Goal: Task Accomplishment & Management: Manage account settings

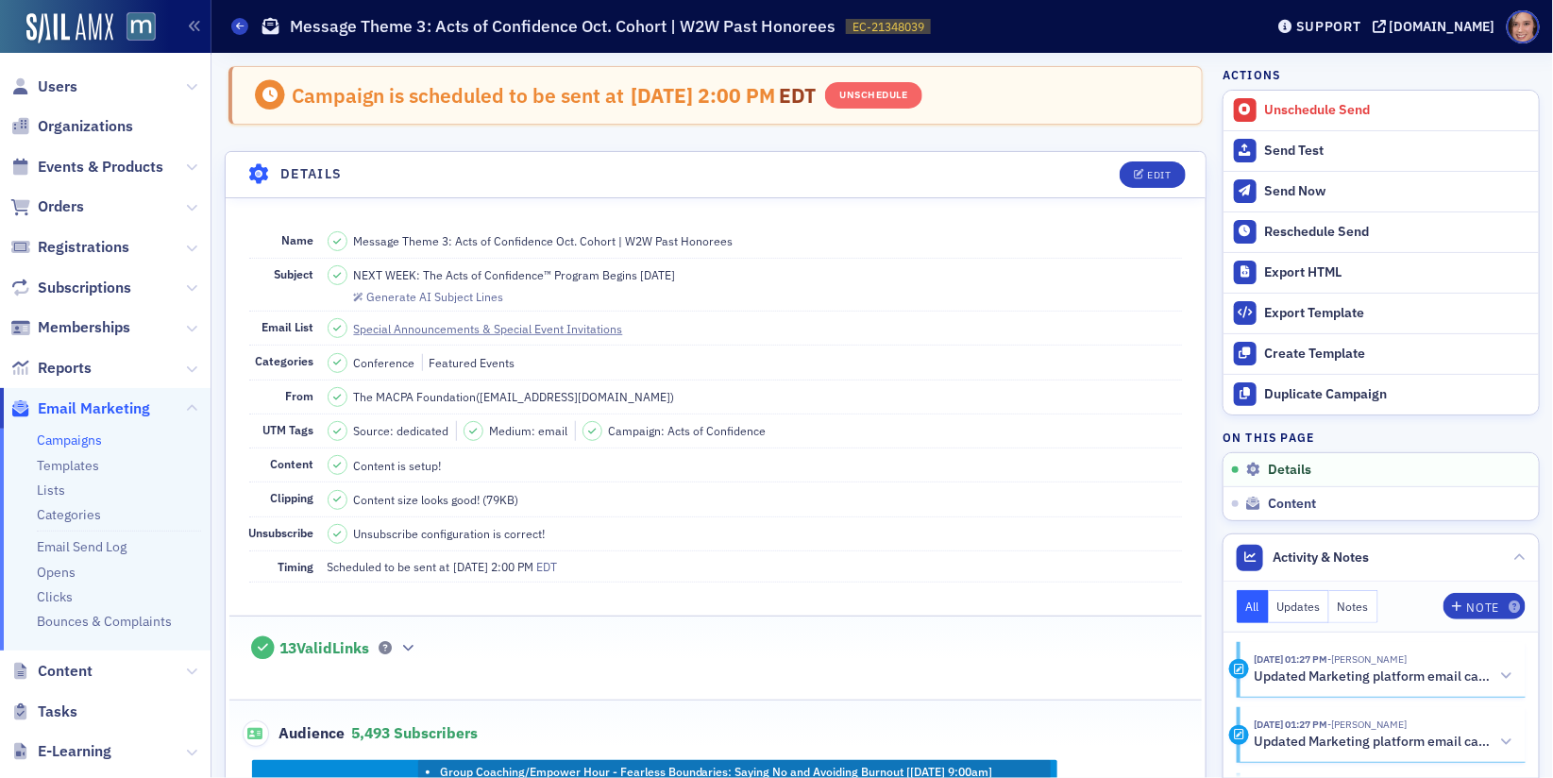
click at [68, 444] on link "Campaigns" at bounding box center [69, 440] width 65 height 17
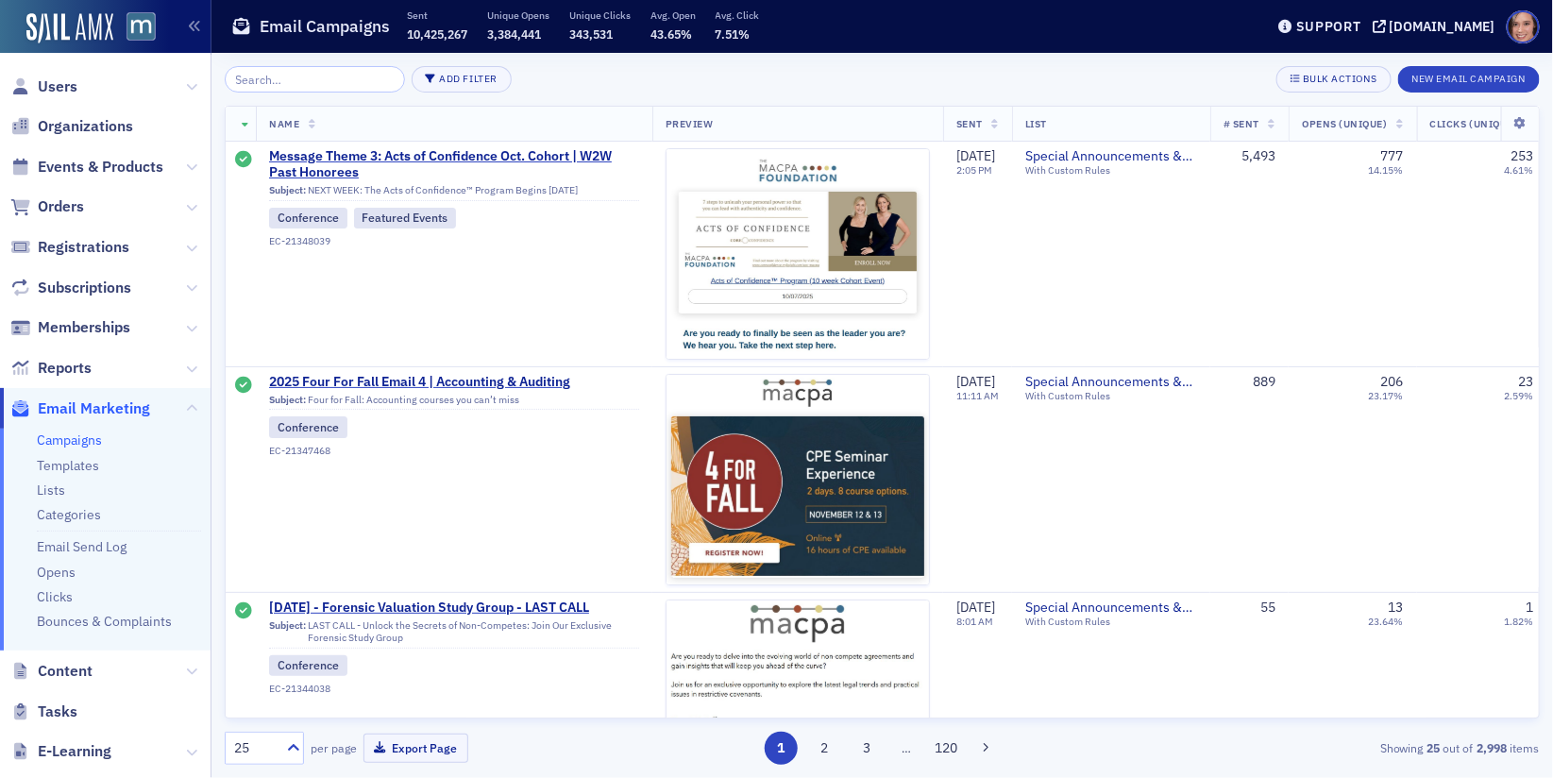
click at [325, 68] on input "search" at bounding box center [315, 79] width 180 height 26
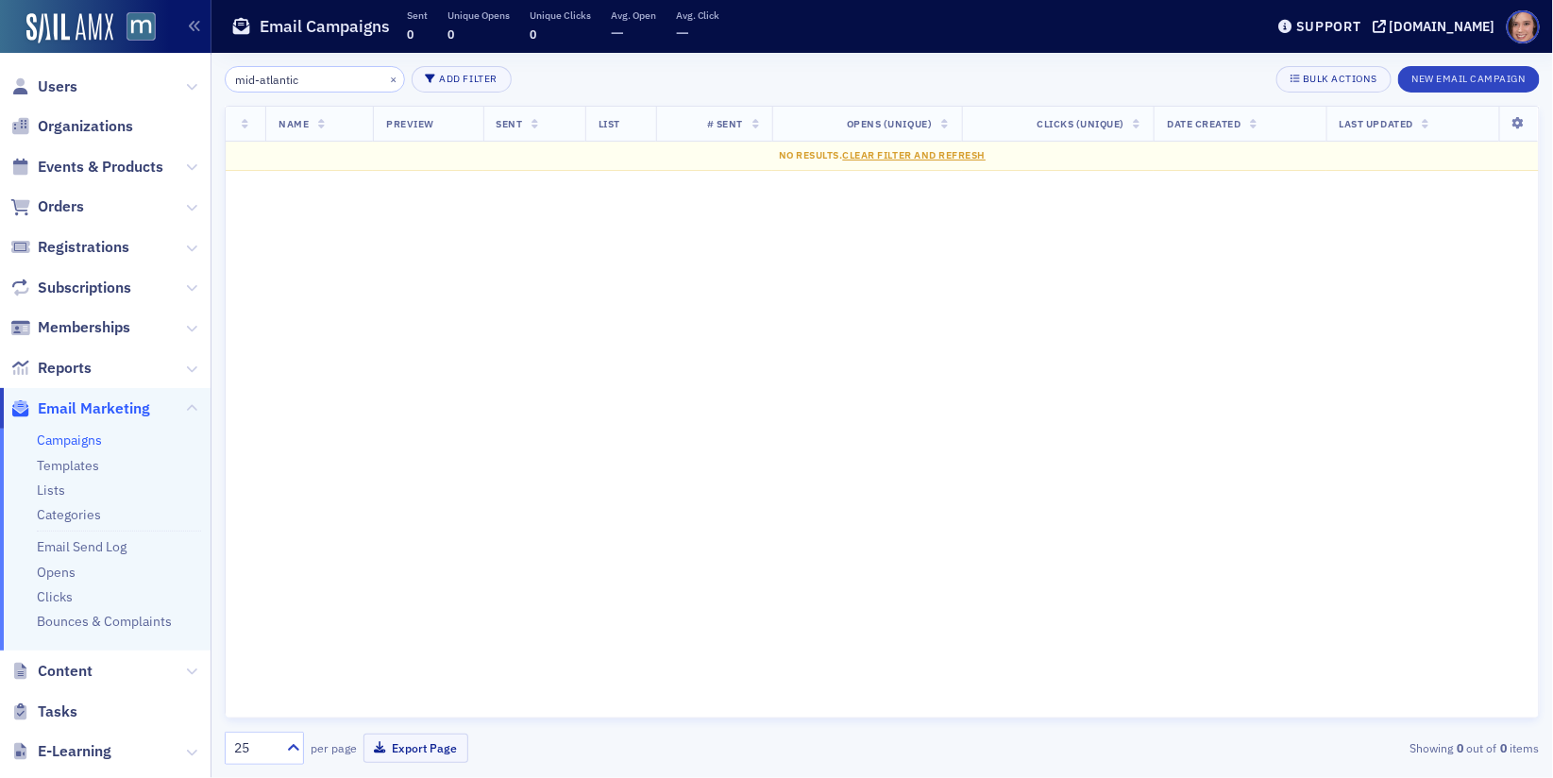
click at [317, 76] on input "mid-atlantic" at bounding box center [315, 79] width 180 height 26
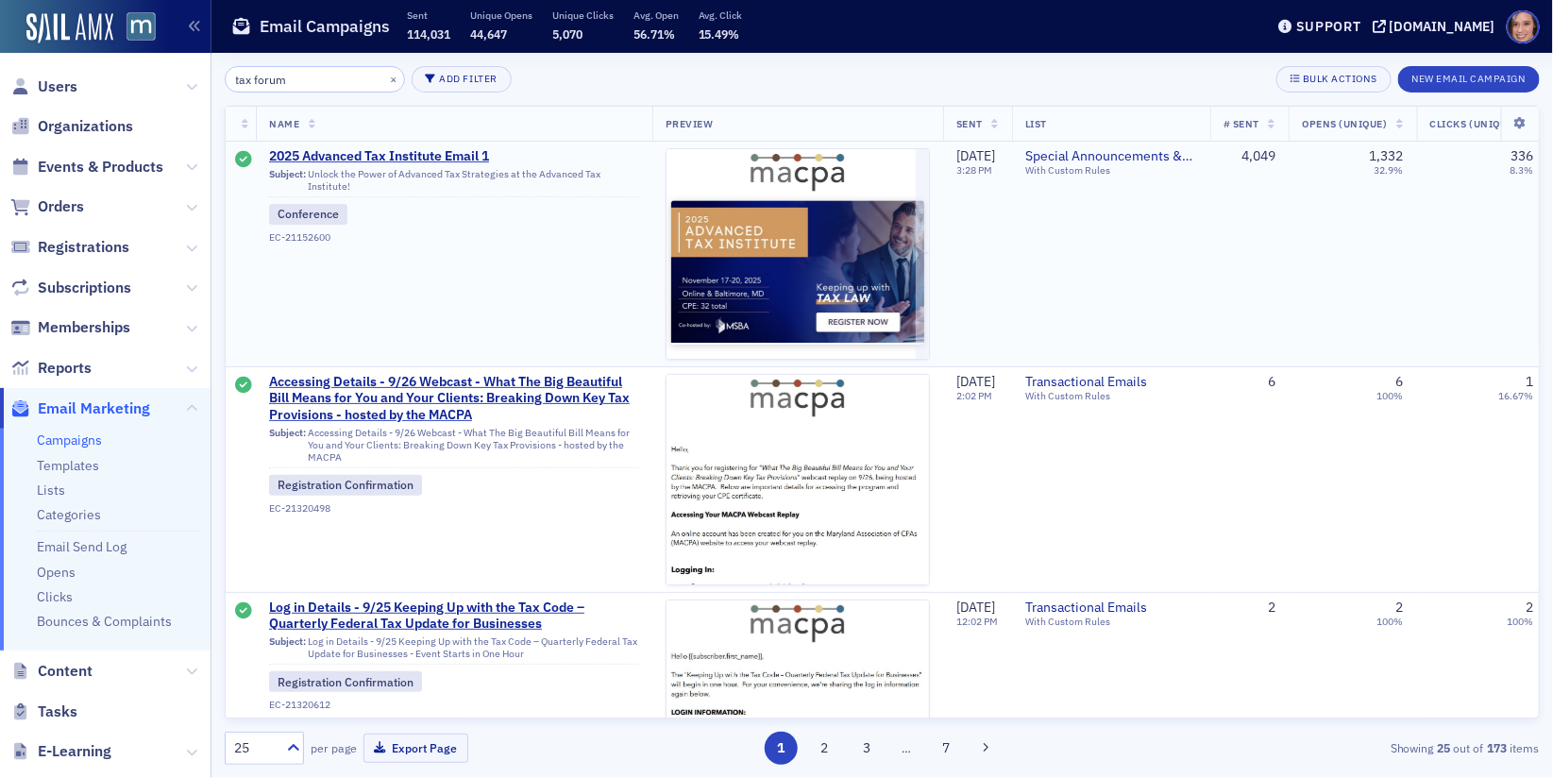
type input "tax forum"
click at [468, 145] on td "2025 Advanced Tax Institute Email 1 Subject: Unlock the Power of Advanced Tax S…" at bounding box center [454, 255] width 397 height 226
click at [474, 152] on span "2025 Advanced Tax Institute Email 1" at bounding box center [454, 156] width 370 height 17
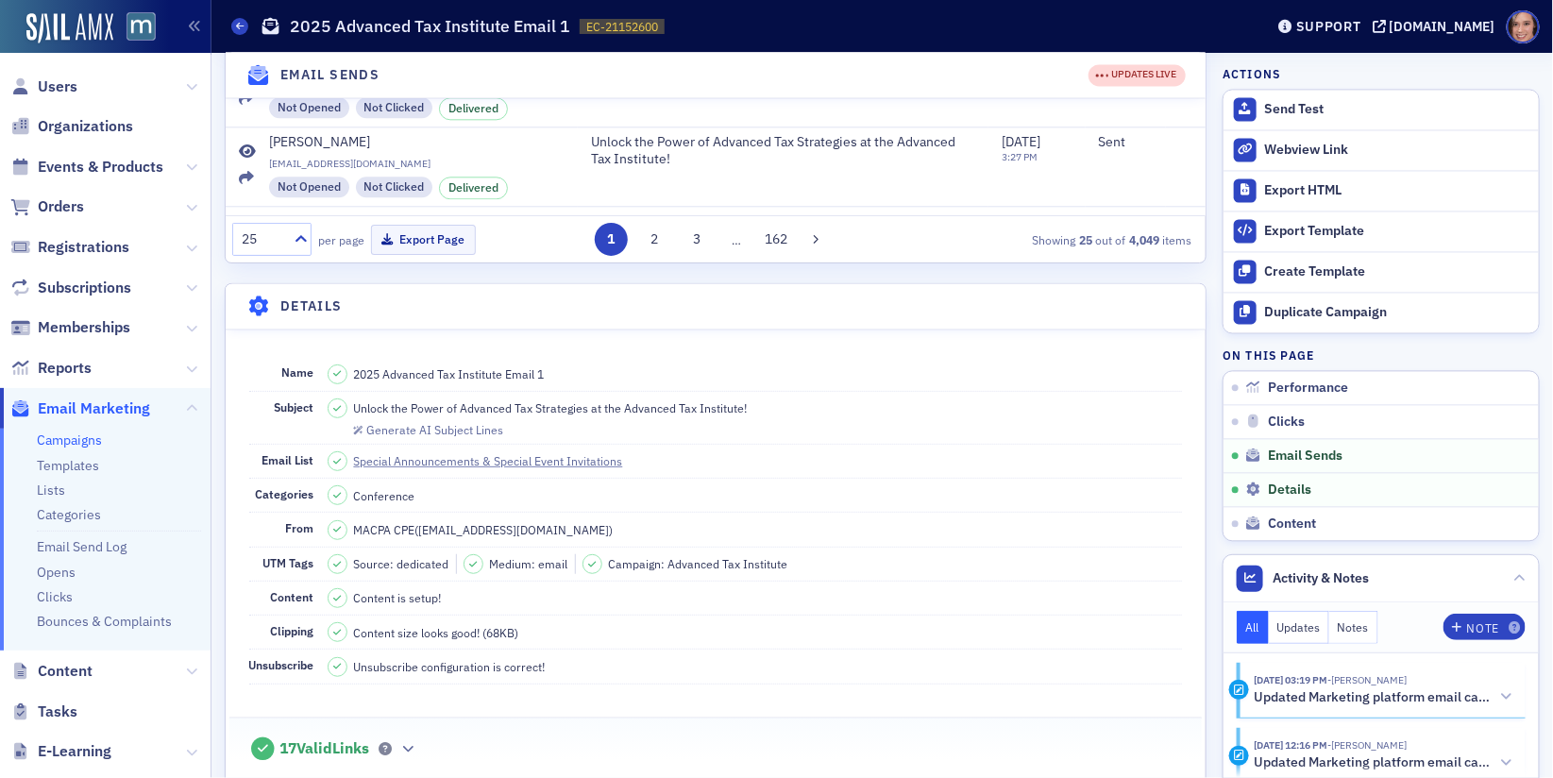
scroll to position [1568, 0]
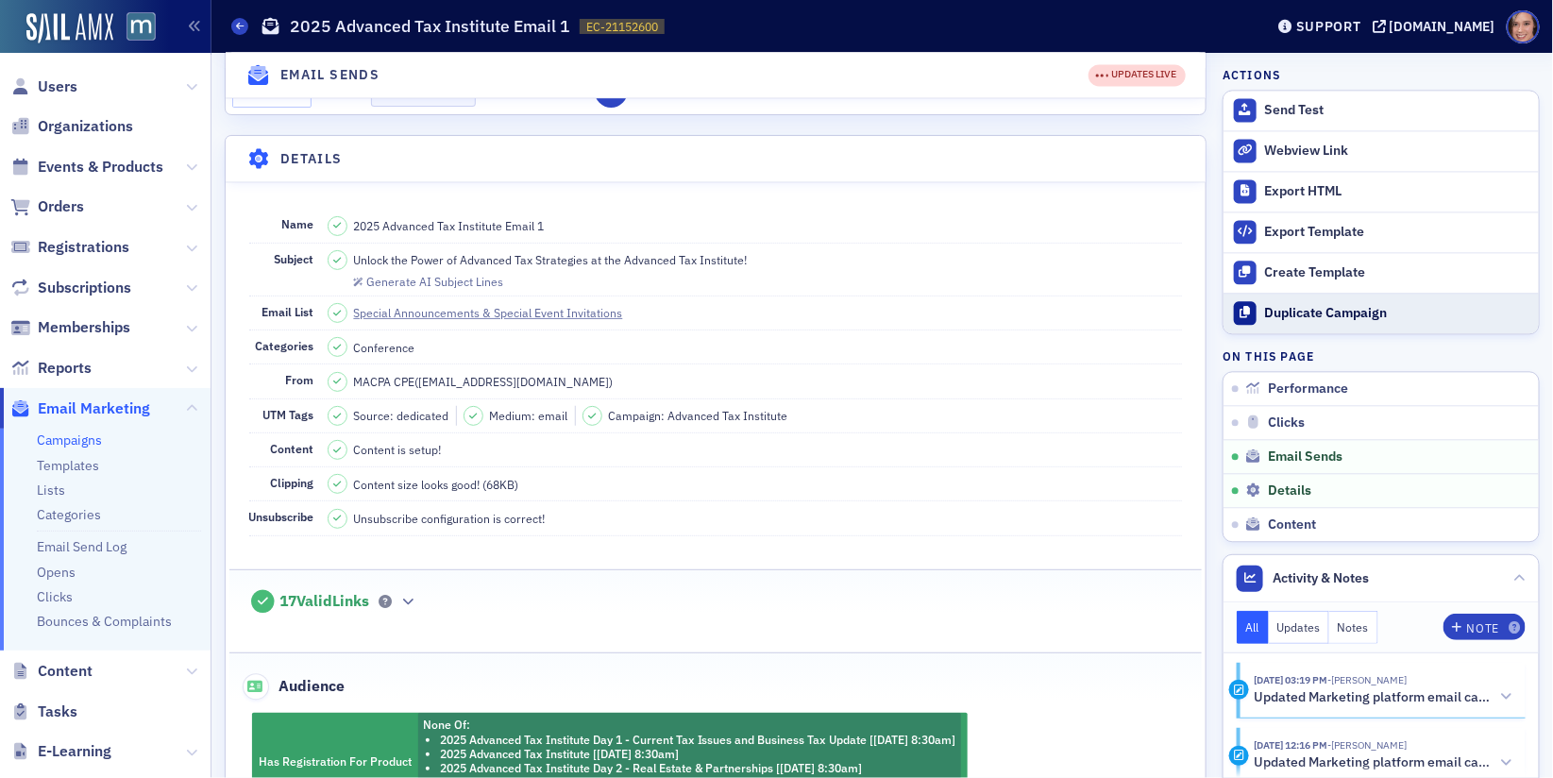
click at [1333, 314] on div "Duplicate Campaign" at bounding box center [1397, 313] width 264 height 17
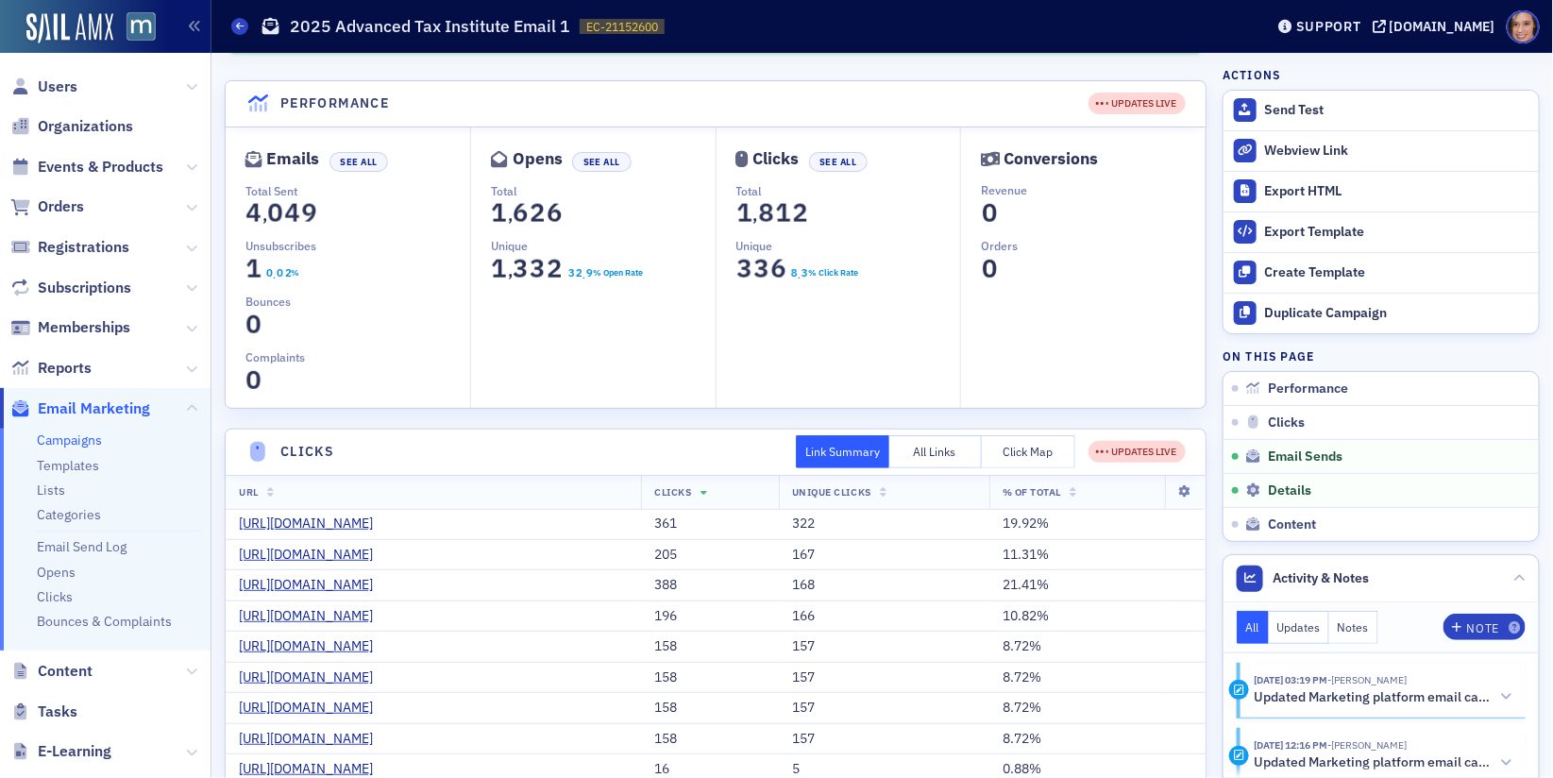
scroll to position [0, 0]
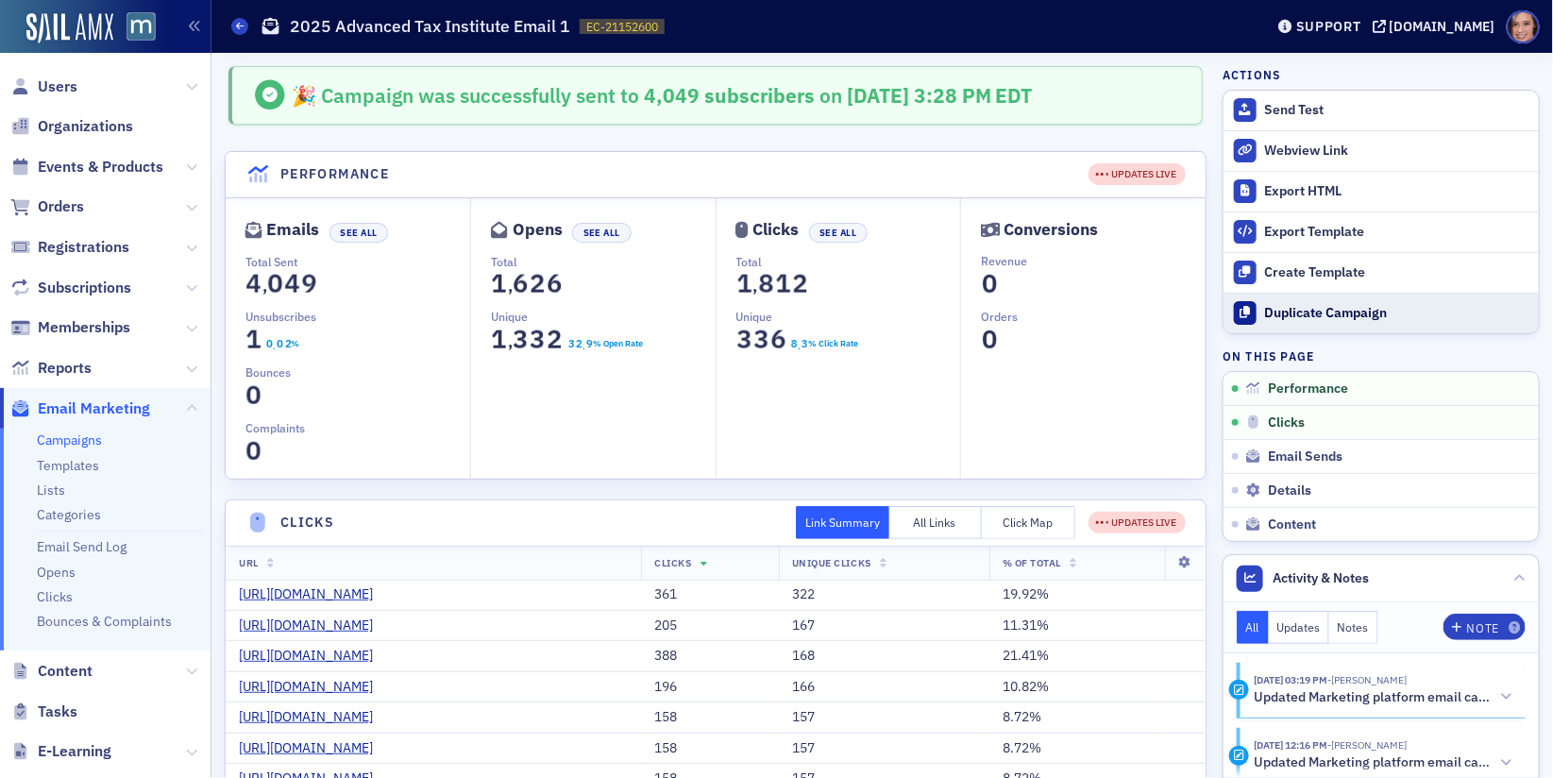
click at [1336, 297] on button "Duplicate Campaign" at bounding box center [1381, 313] width 315 height 41
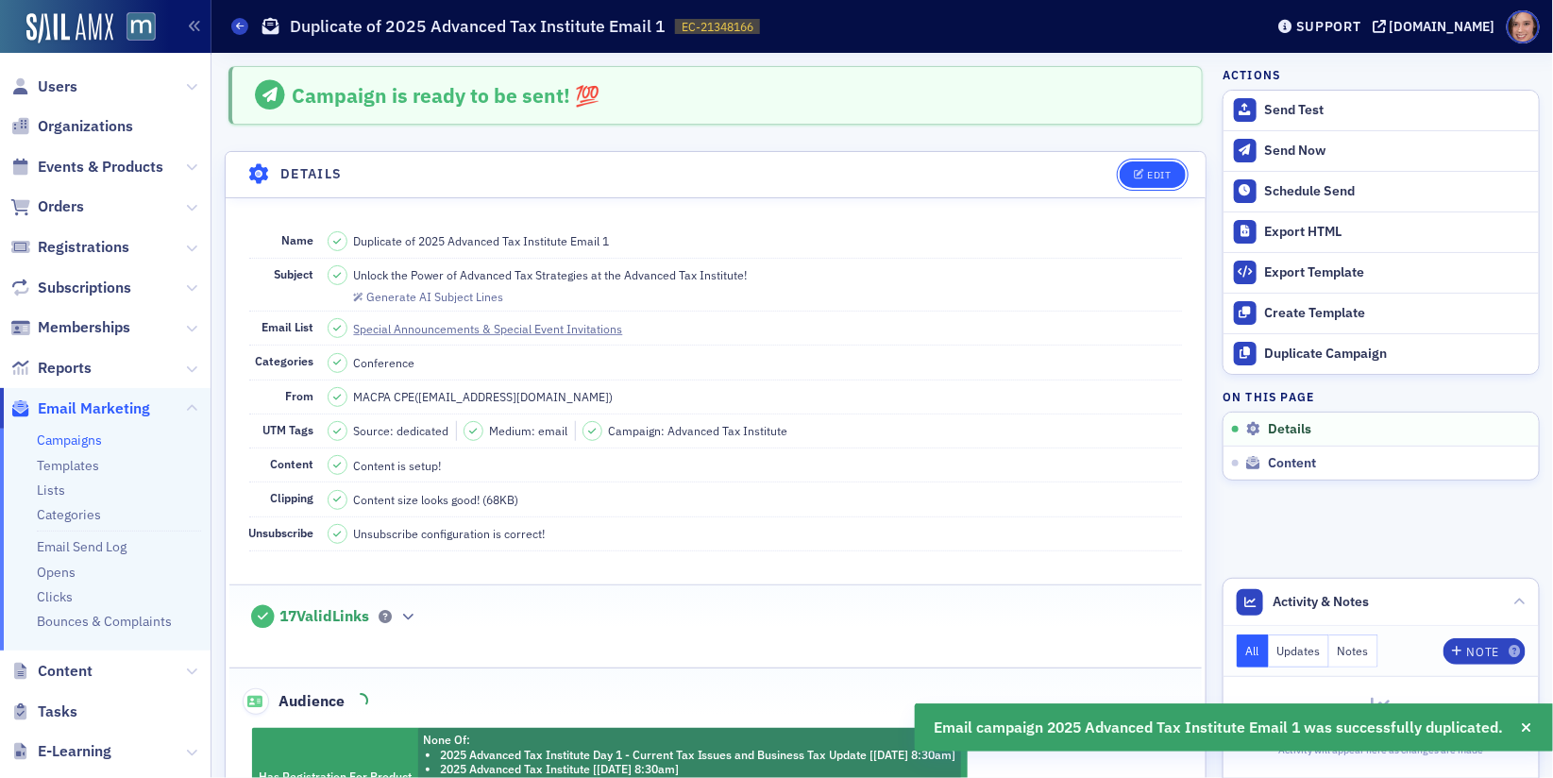
click at [1151, 170] on div "Edit" at bounding box center [1159, 175] width 24 height 10
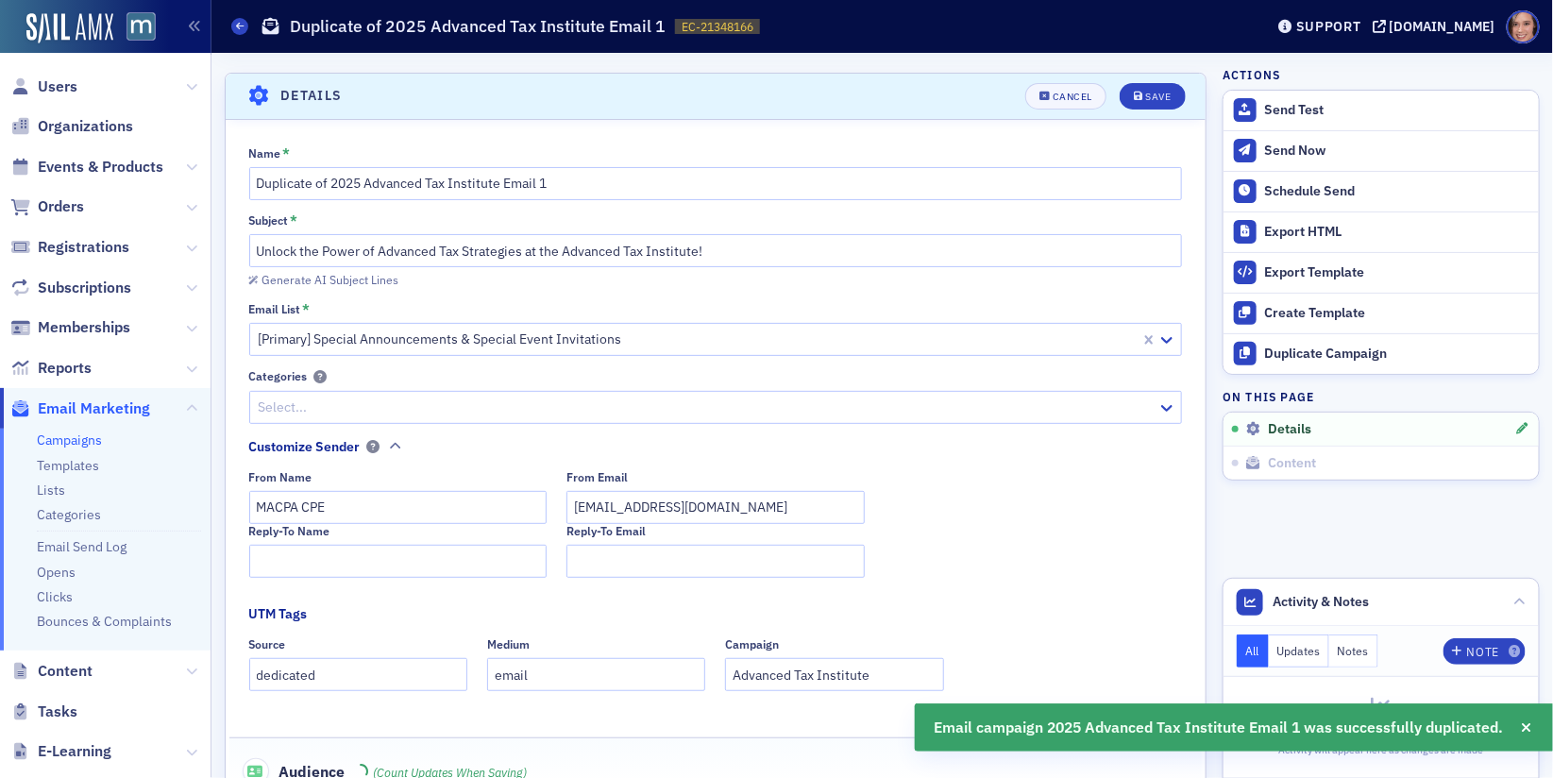
scroll to position [87, 0]
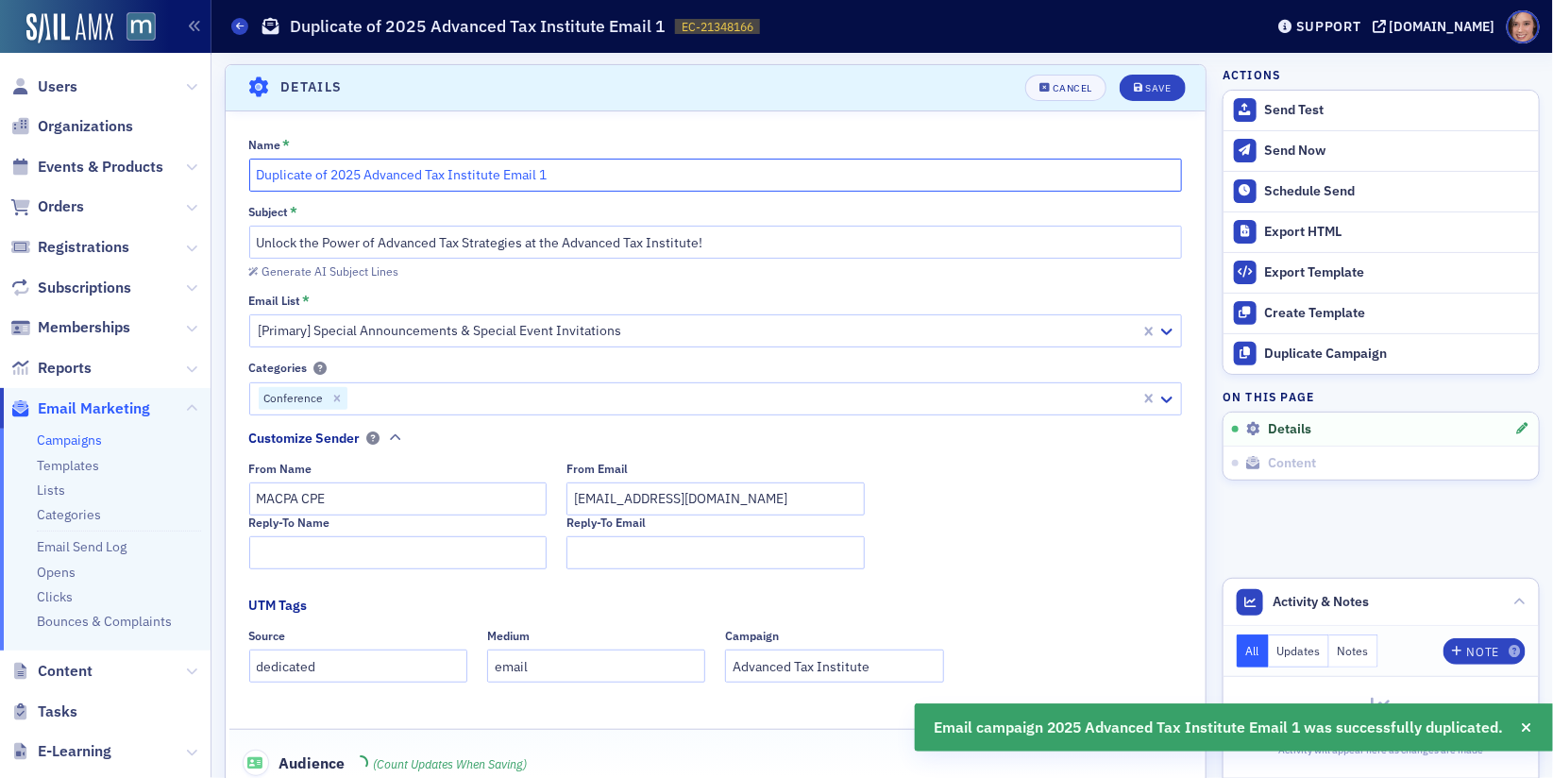
click at [326, 170] on input "Duplicate of 2025 Advanced Tax Institute Email 1" at bounding box center [716, 175] width 934 height 33
drag, startPoint x: 330, startPoint y: 170, endPoint x: 223, endPoint y: 163, distance: 106.9
drag, startPoint x: 291, startPoint y: 176, endPoint x: 424, endPoint y: 175, distance: 133.1
click at [424, 175] on input "2025 Advanced Tax Institute Email 1" at bounding box center [716, 175] width 934 height 33
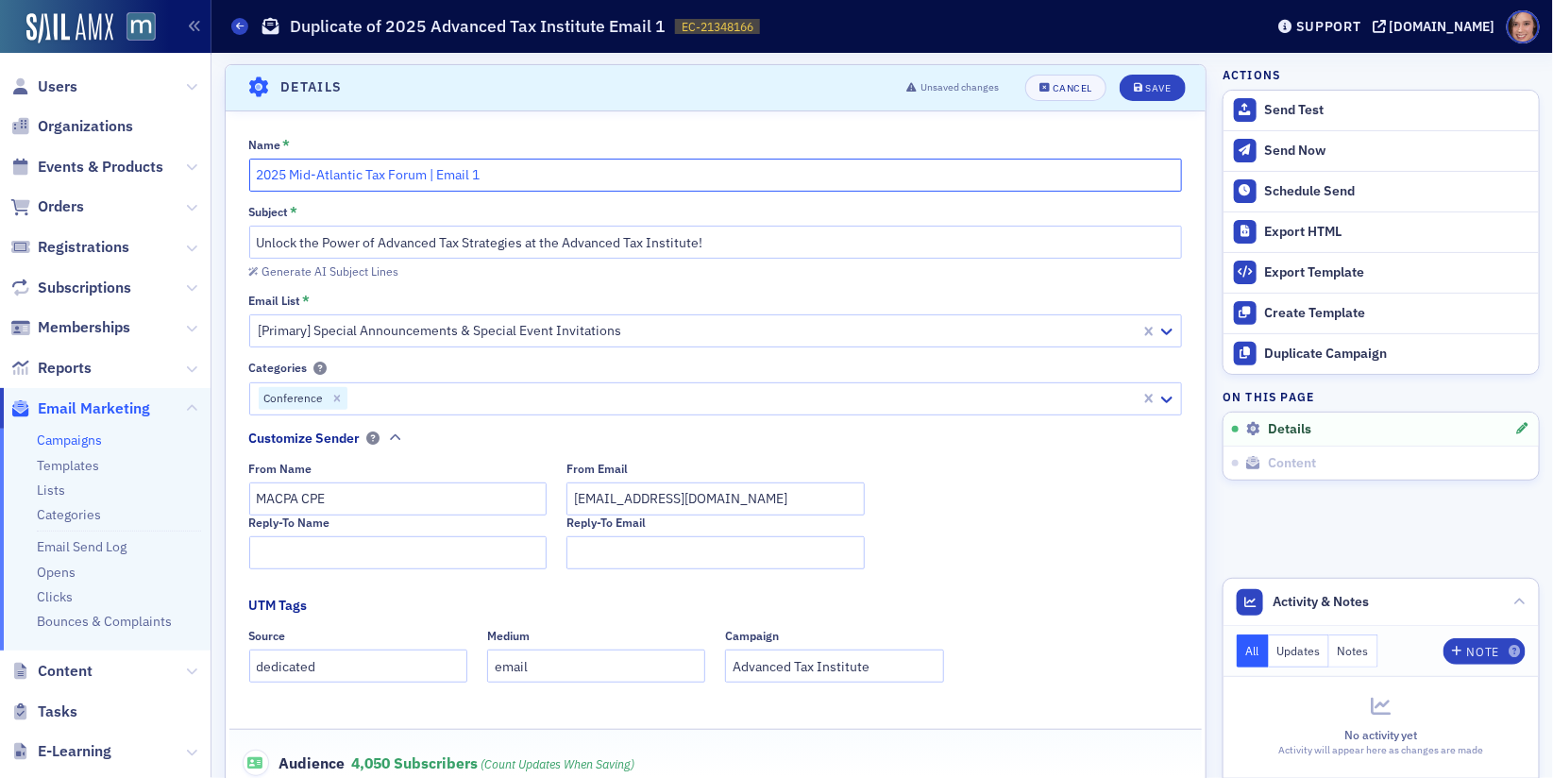
type input "2025 Mid-Atlantic Tax Forum | Email 1"
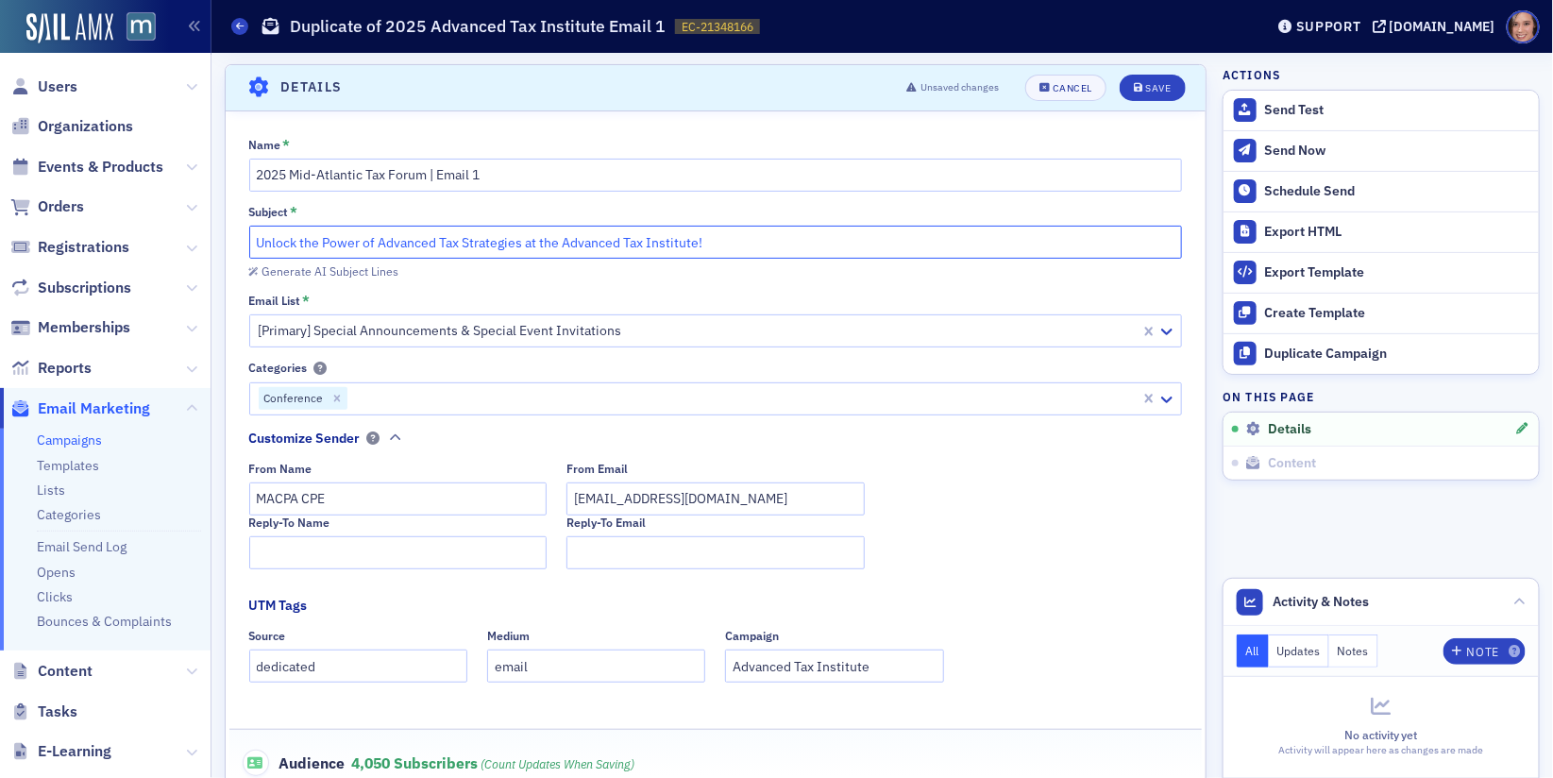
click at [601, 252] on input "Unlock the Power of Advanced Tax Strategies at the Advanced Tax Institute!" at bounding box center [716, 242] width 934 height 33
paste input "Get Ahead of the Curve: 2026 Tax Update Conference"
type input "Get Ahead of the Curve: 2026 Tax Update Conference"
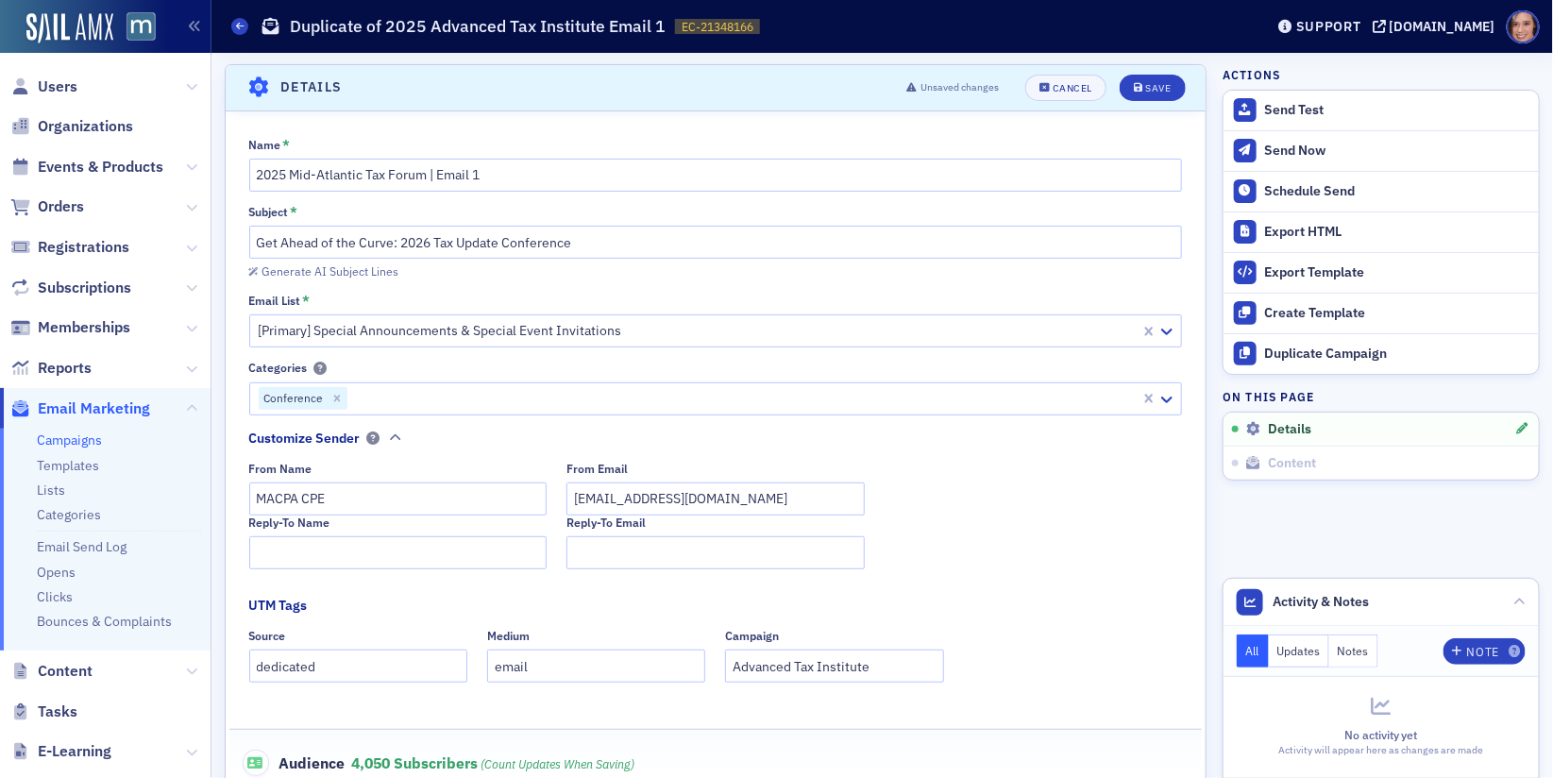
click at [747, 280] on div "Name * 2025 Mid-Atlantic Tax Forum | Email 1 Subject * Get Ahead of the Curve: …" at bounding box center [716, 763] width 980 height 1251
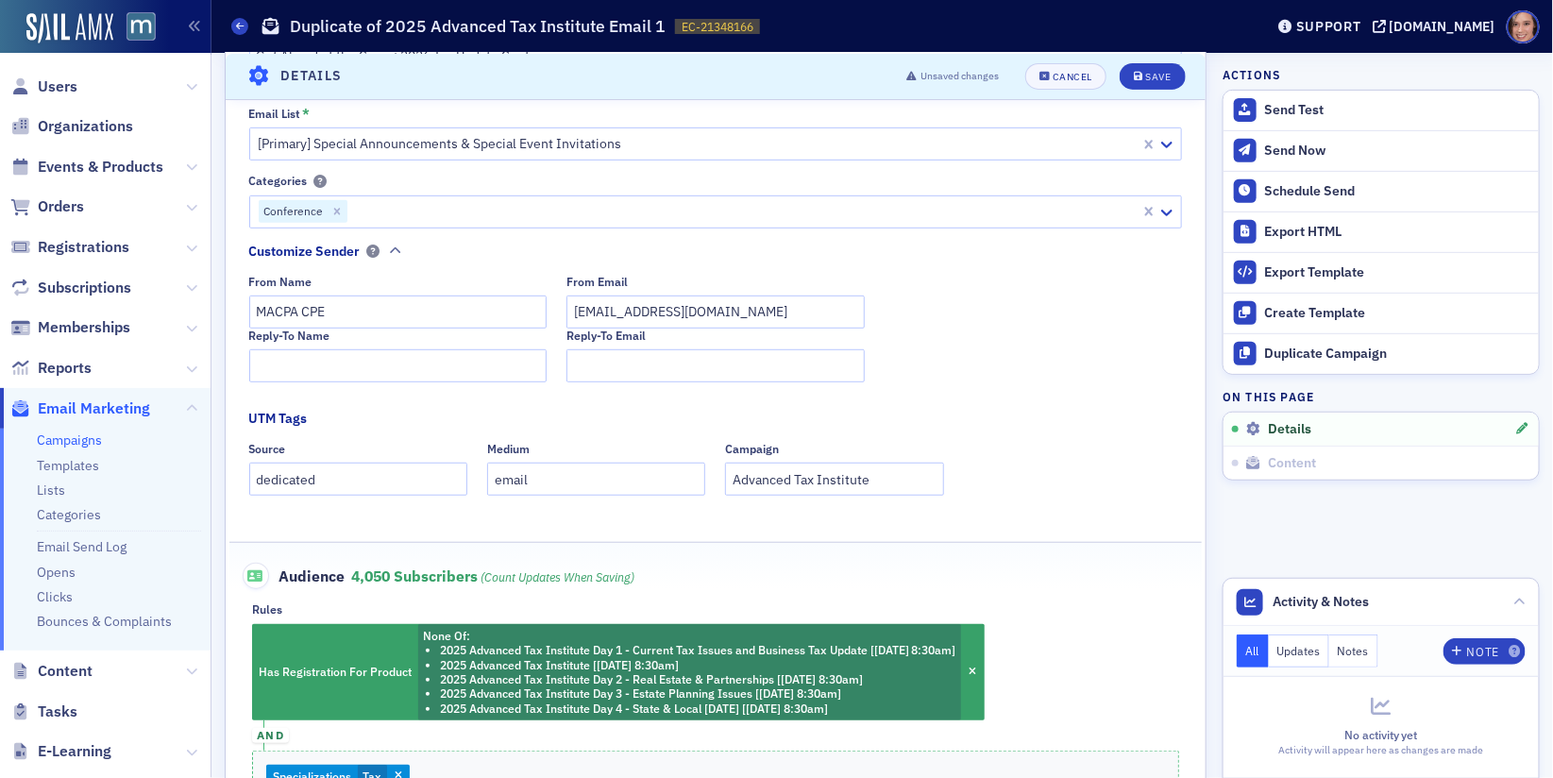
scroll to position [246, 0]
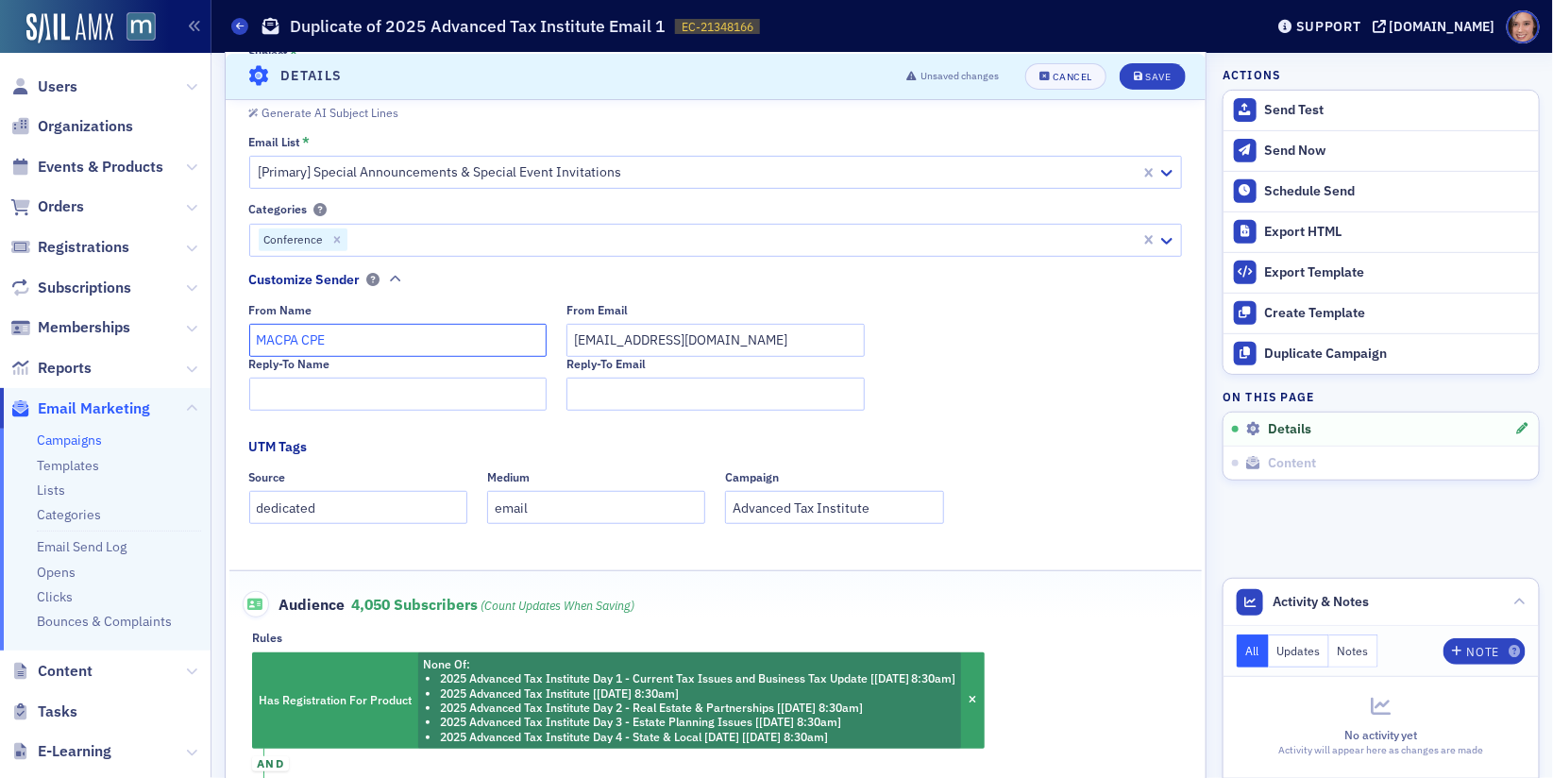
click at [305, 336] on input "MACPA CPE" at bounding box center [398, 340] width 298 height 33
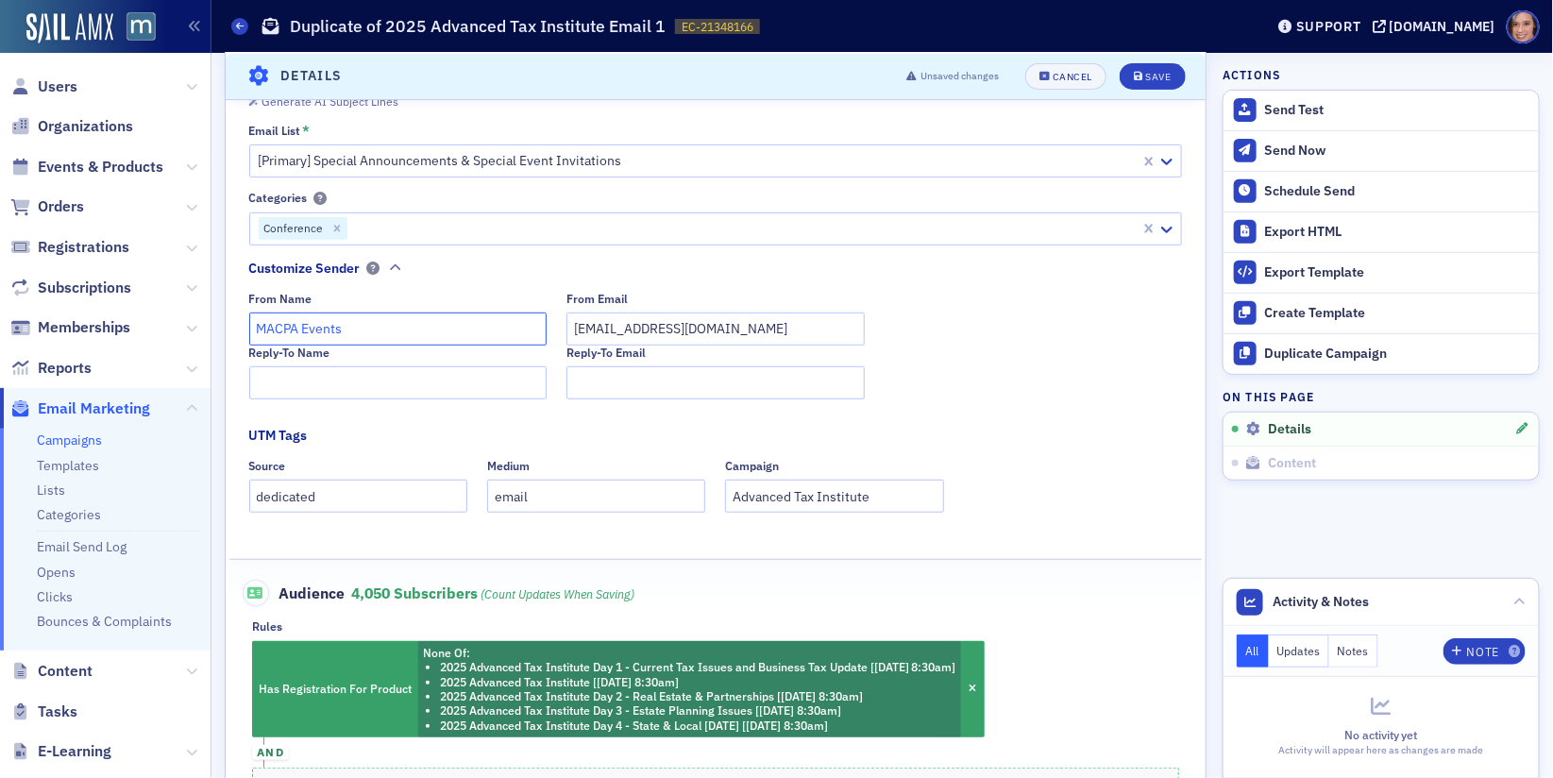
type input "MACPA Events"
click at [783, 497] on input "Advanced Tax Institute" at bounding box center [834, 496] width 218 height 33
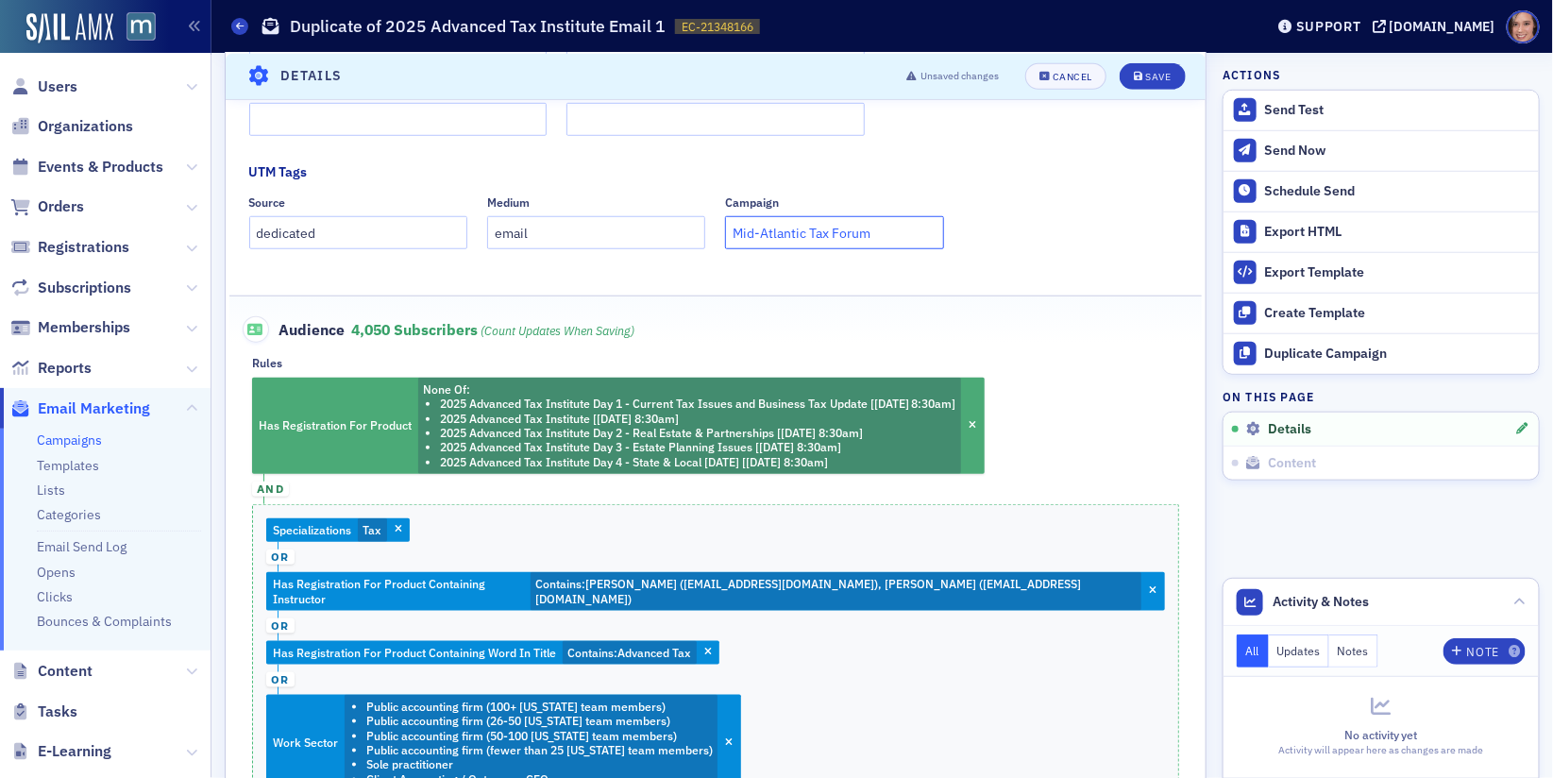
type input "Mid-Atlantic Tax Forum"
click at [763, 426] on li "2025 Advanced Tax Institute Day 2 - Real Estate & Partnerships [11/18/2025 8:30…" at bounding box center [698, 433] width 517 height 14
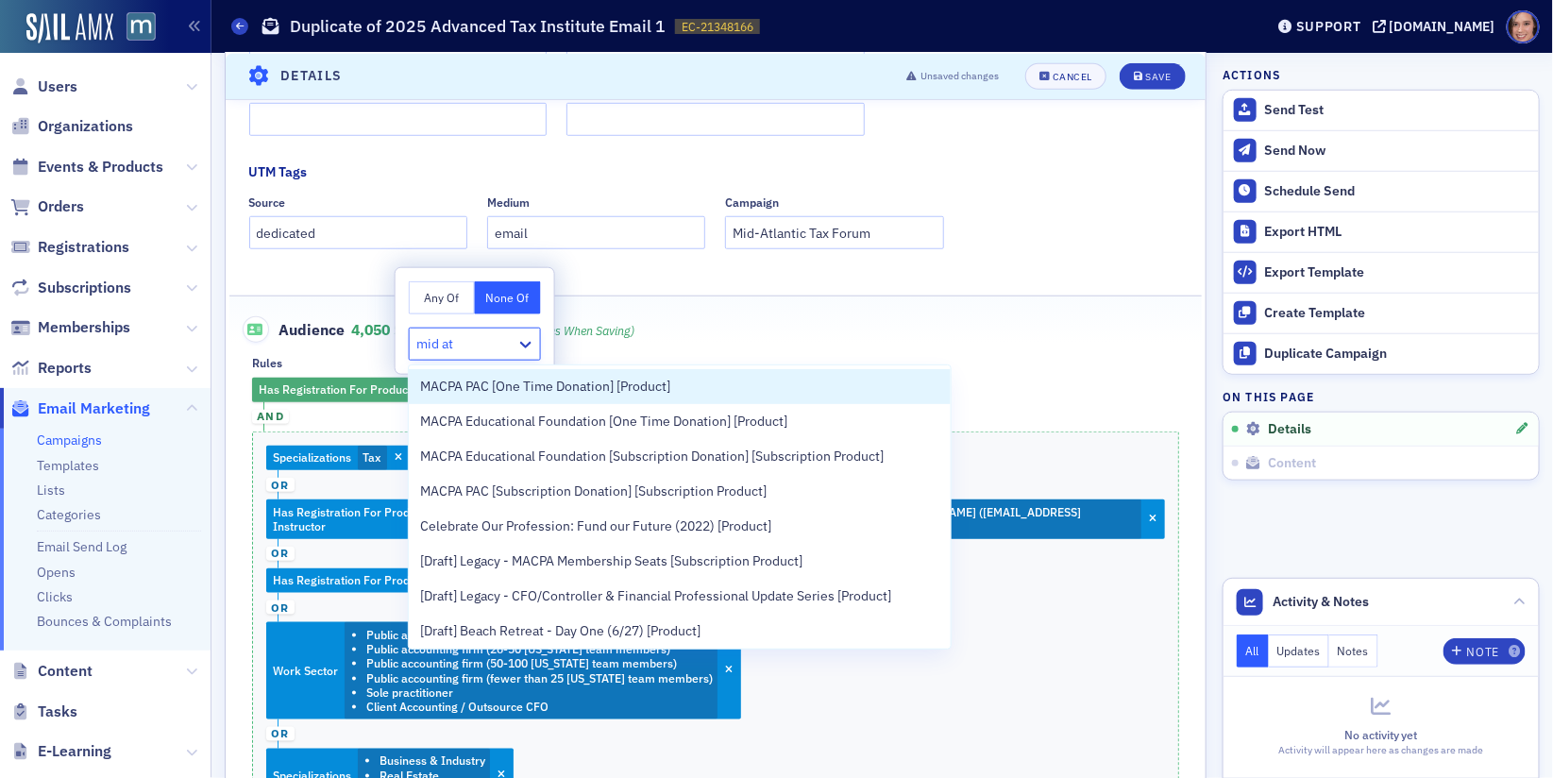
type input "mid atl"
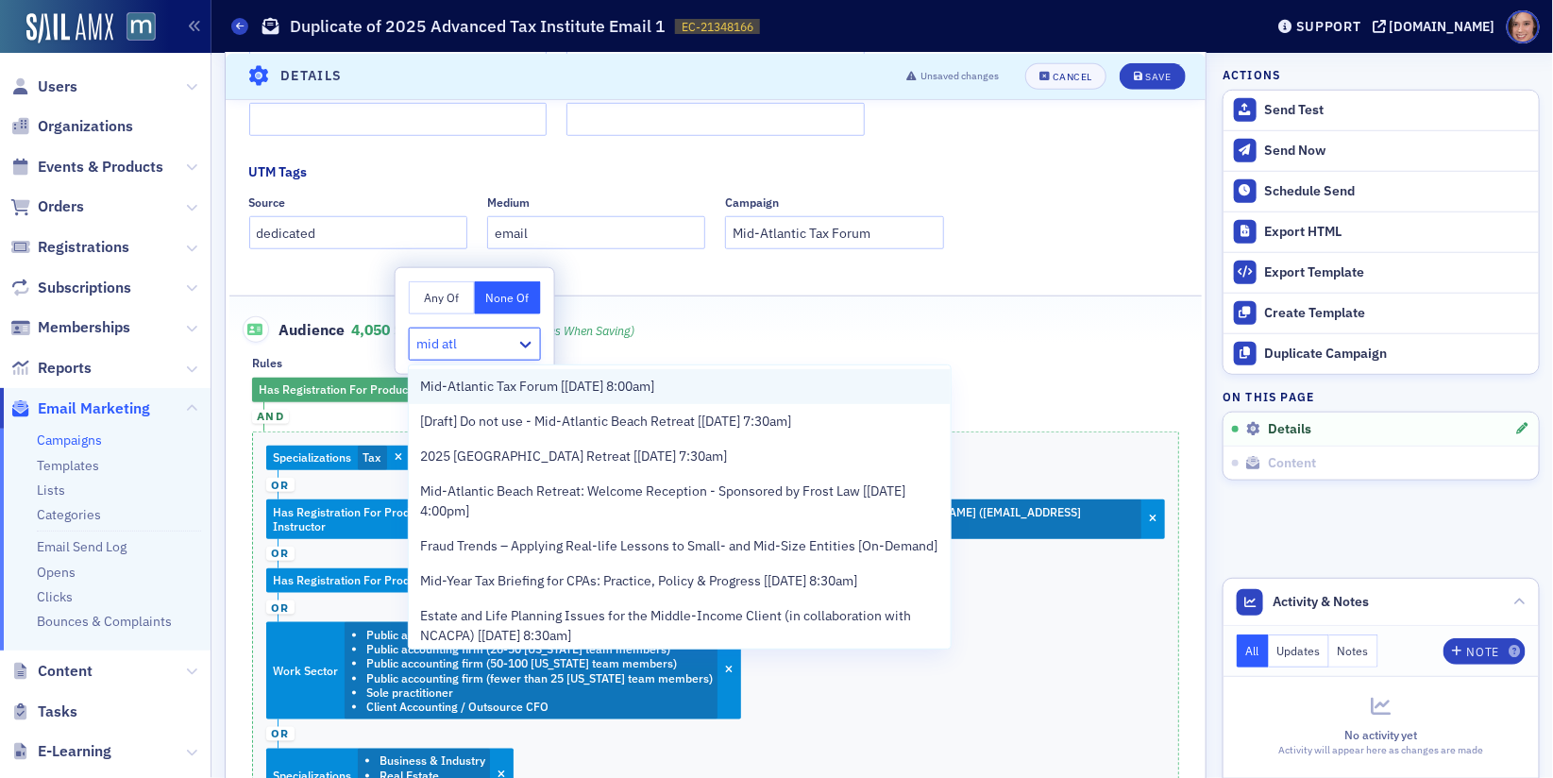
click at [635, 390] on span "Mid-Atlantic Tax Forum [1/8/2026 8:00am]" at bounding box center [537, 387] width 234 height 20
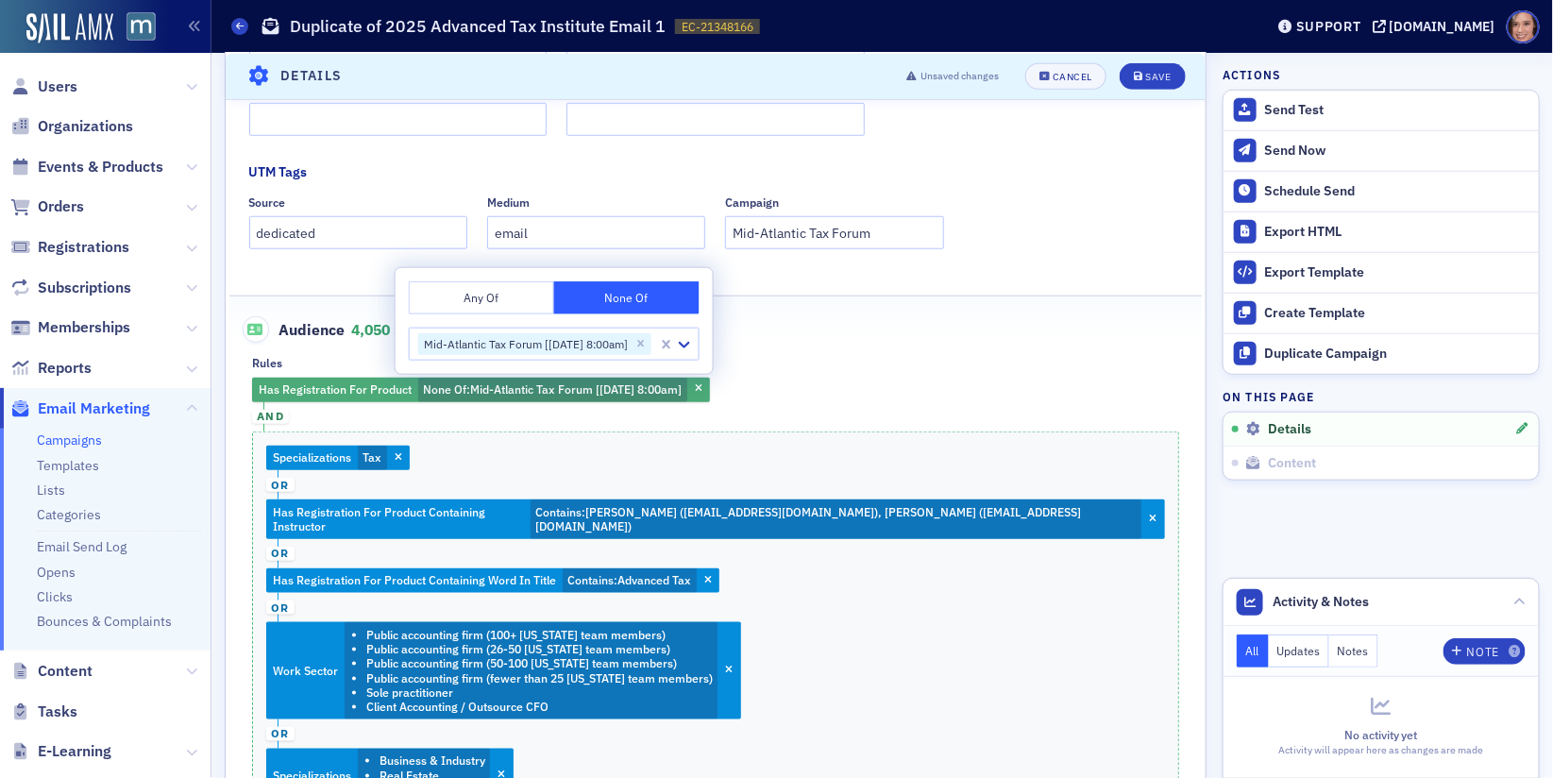
click at [803, 362] on div "Rules" at bounding box center [715, 363] width 927 height 14
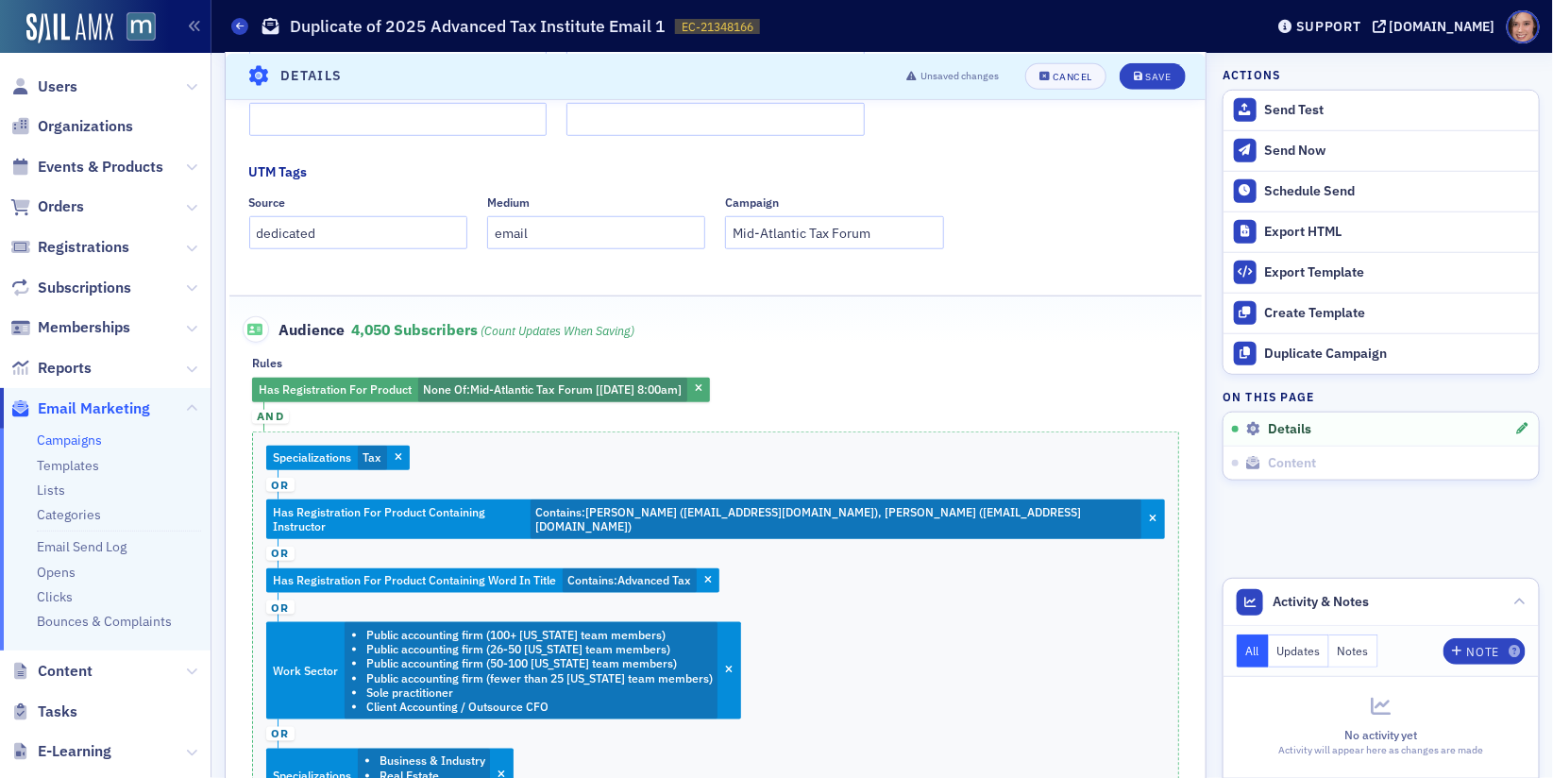
scroll to position [664, 0]
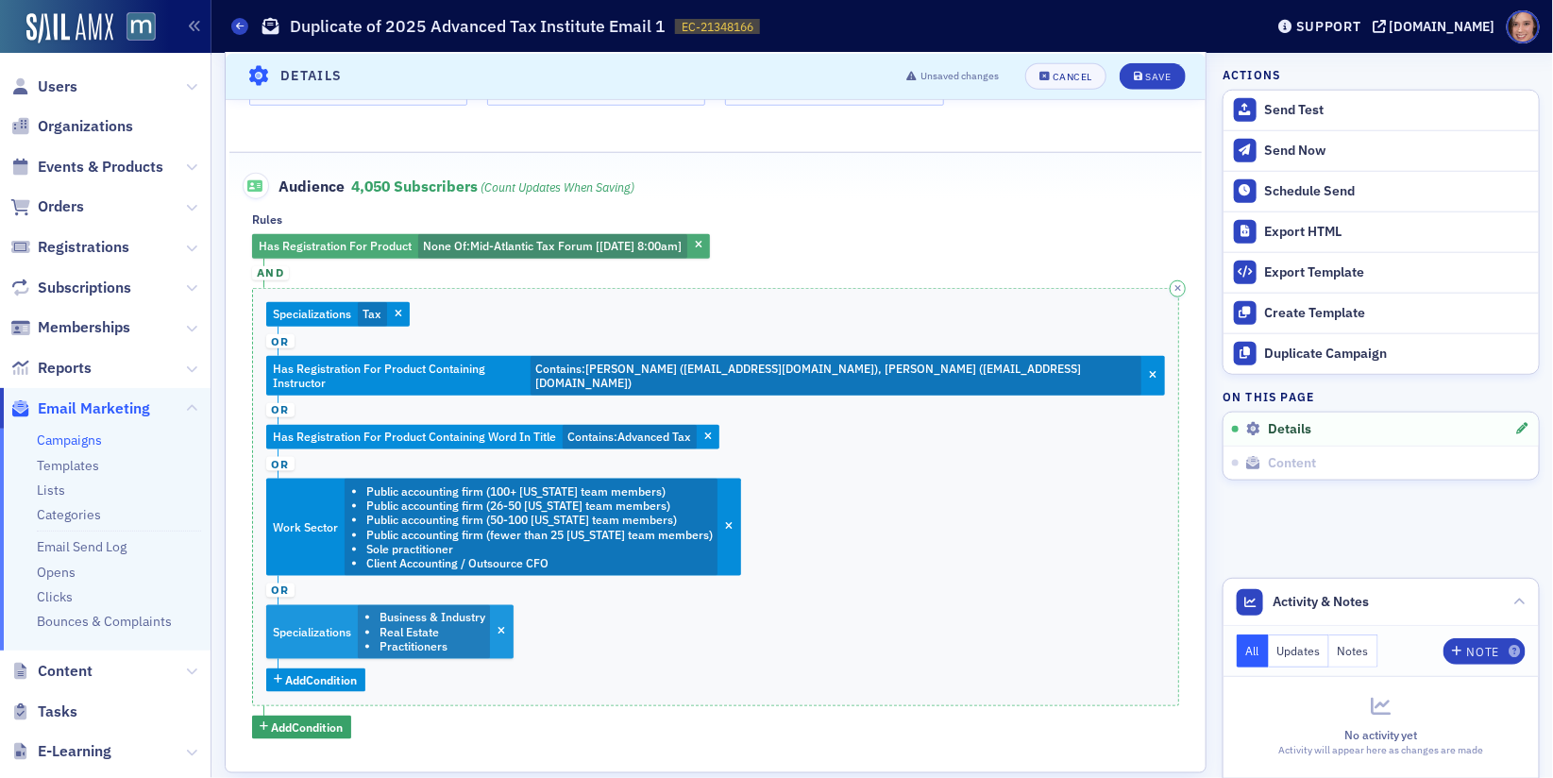
click at [408, 625] on li "Real Estate" at bounding box center [433, 632] width 106 height 14
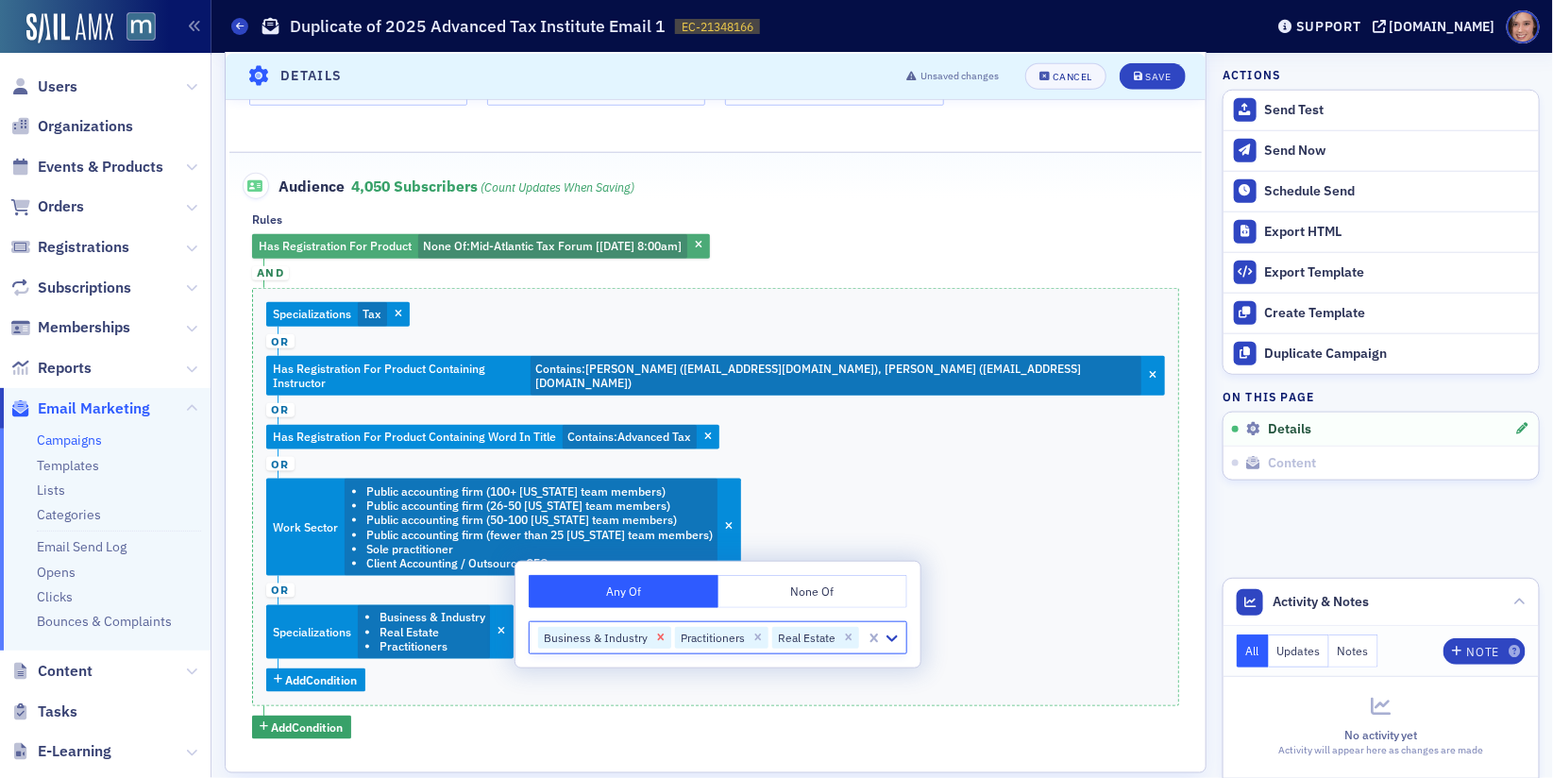
click at [658, 636] on icon "Remove Business & Industry" at bounding box center [661, 638] width 7 height 7
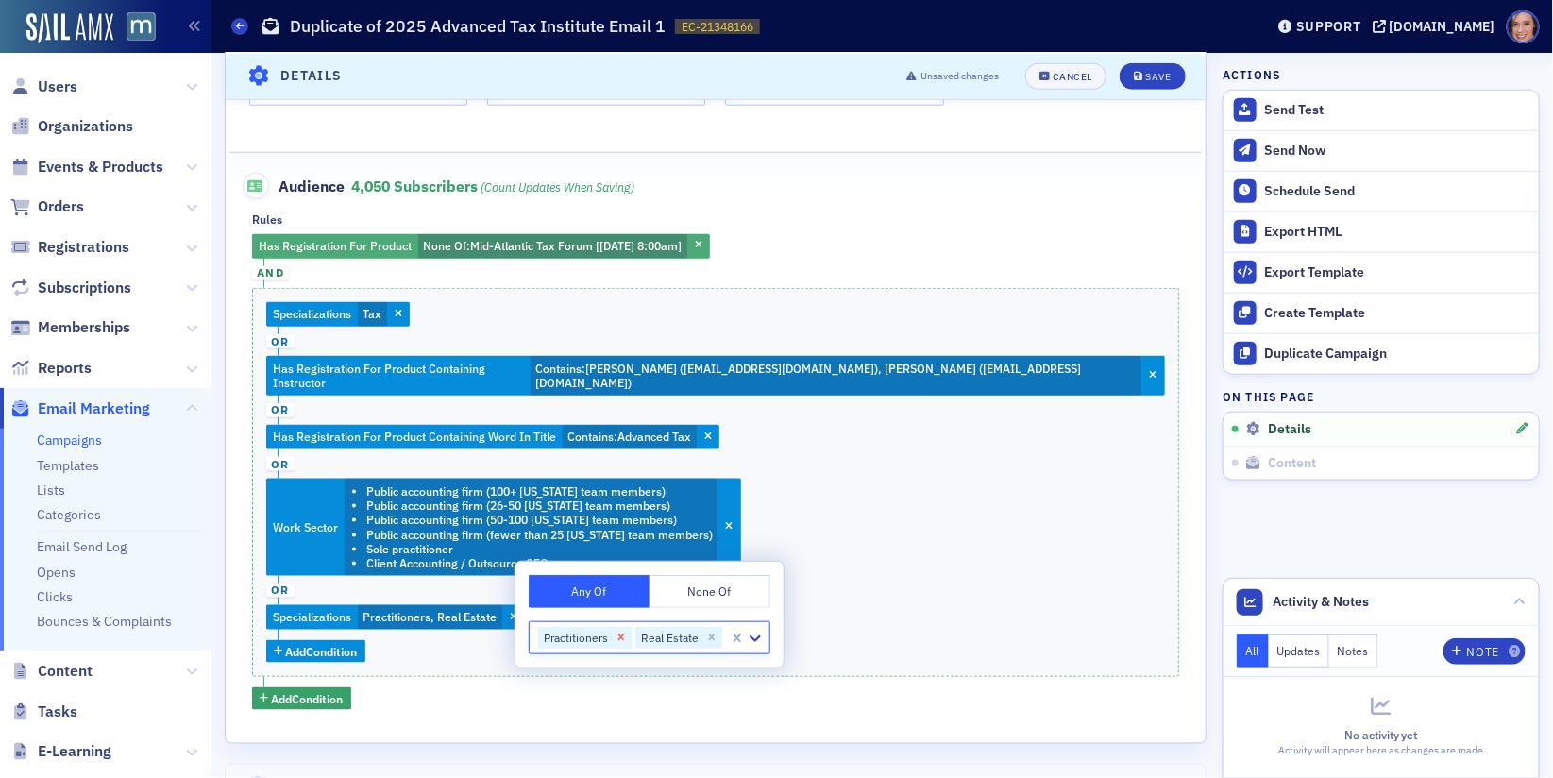
click at [626, 636] on icon "Remove Practitioners" at bounding box center [621, 637] width 13 height 13
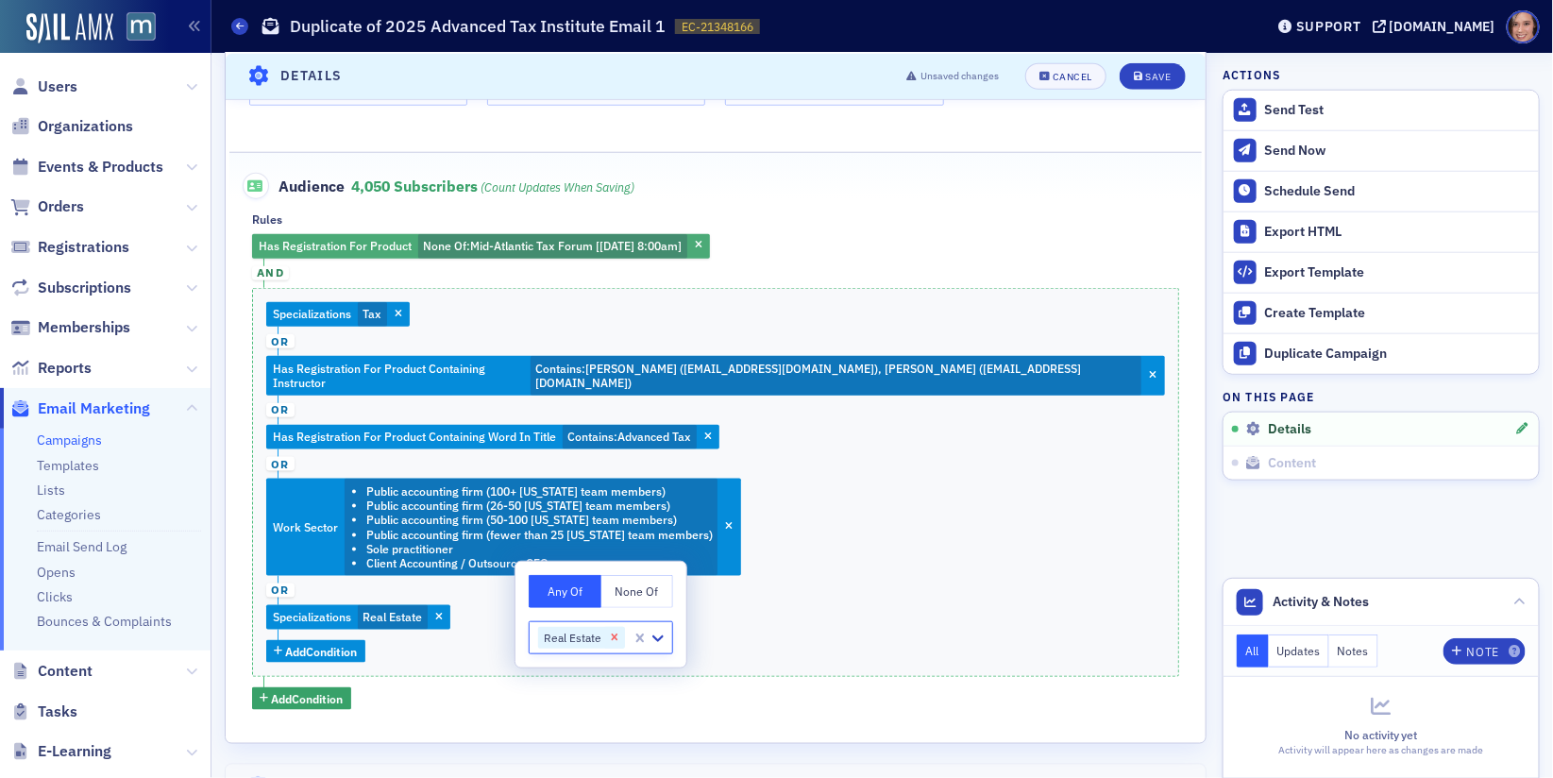
click at [615, 636] on icon "Remove Real Estate" at bounding box center [615, 638] width 7 height 7
type input "tax"
click at [598, 675] on div "Tax" at bounding box center [595, 679] width 108 height 20
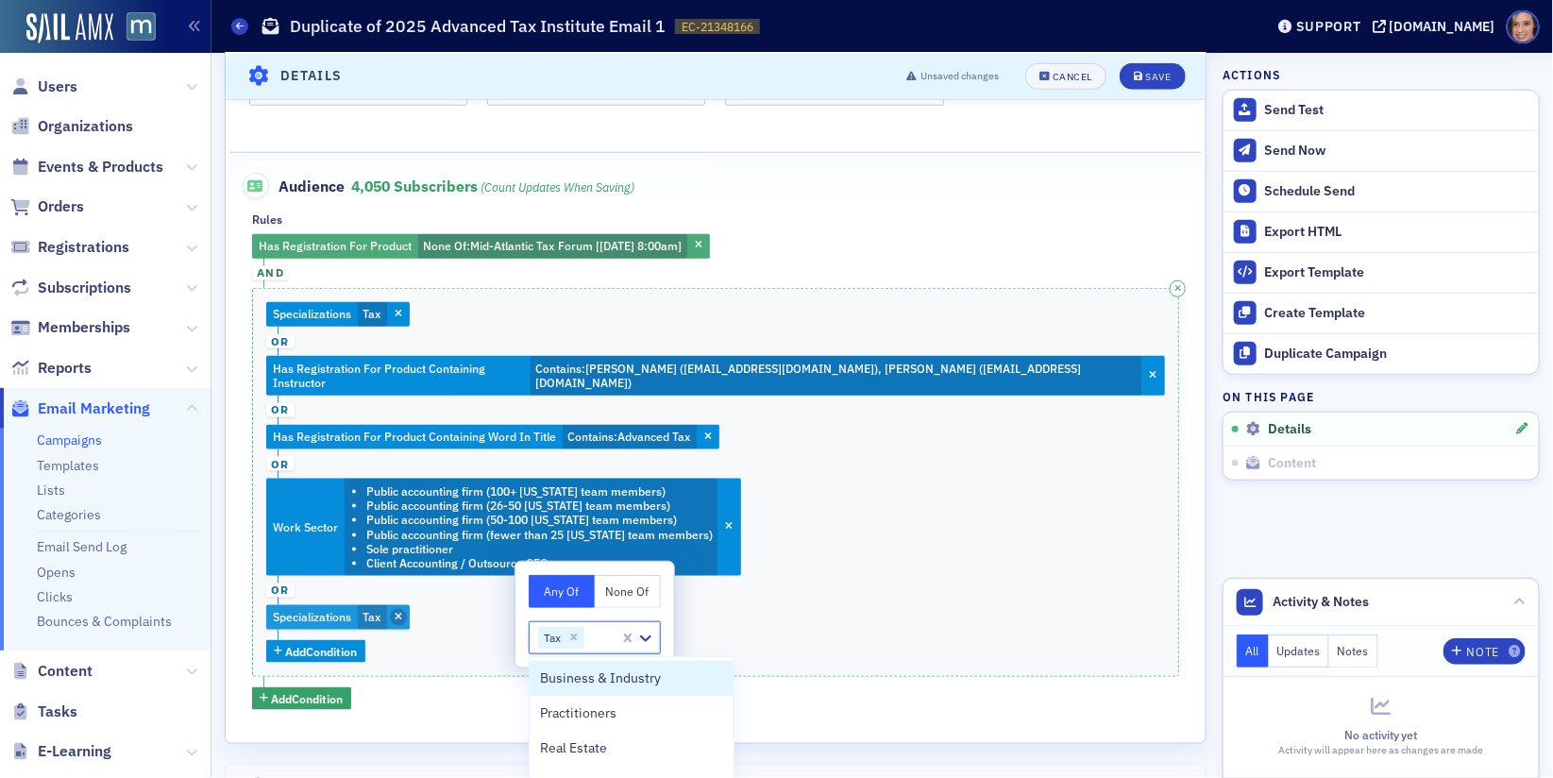
click at [399, 613] on icon "button" at bounding box center [399, 618] width 8 height 10
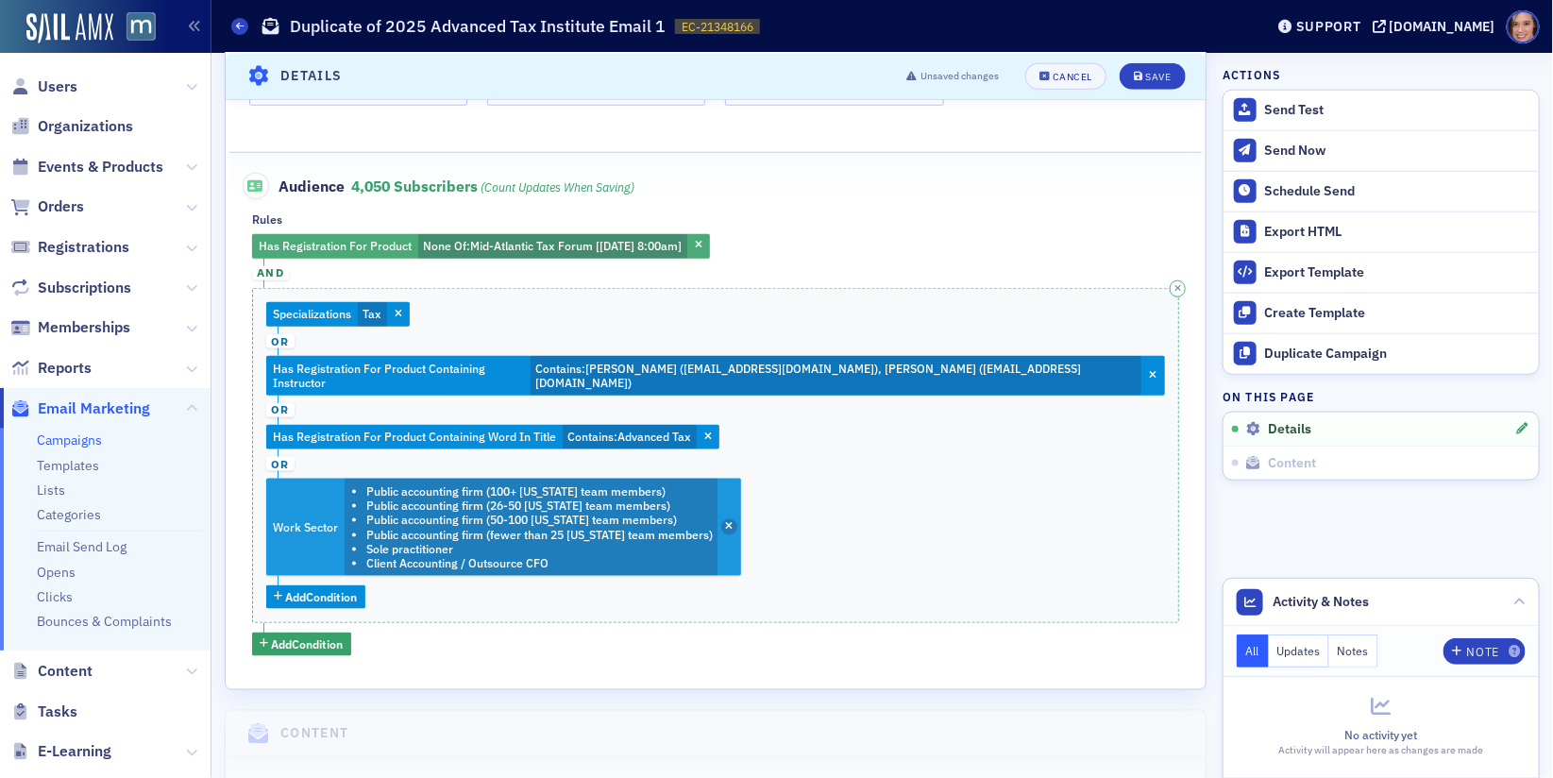
click at [725, 522] on icon "button" at bounding box center [729, 527] width 8 height 10
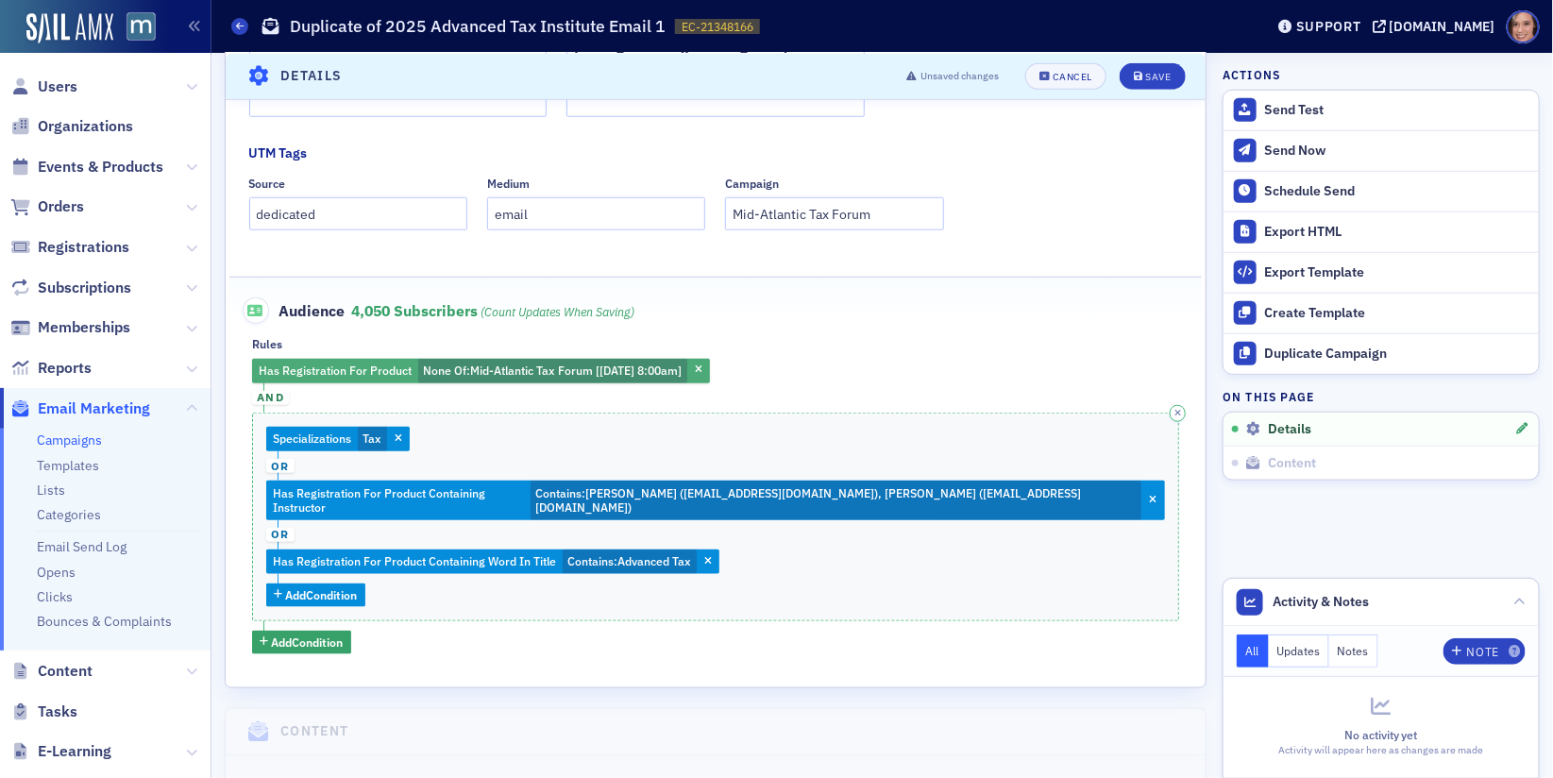
scroll to position [528, 0]
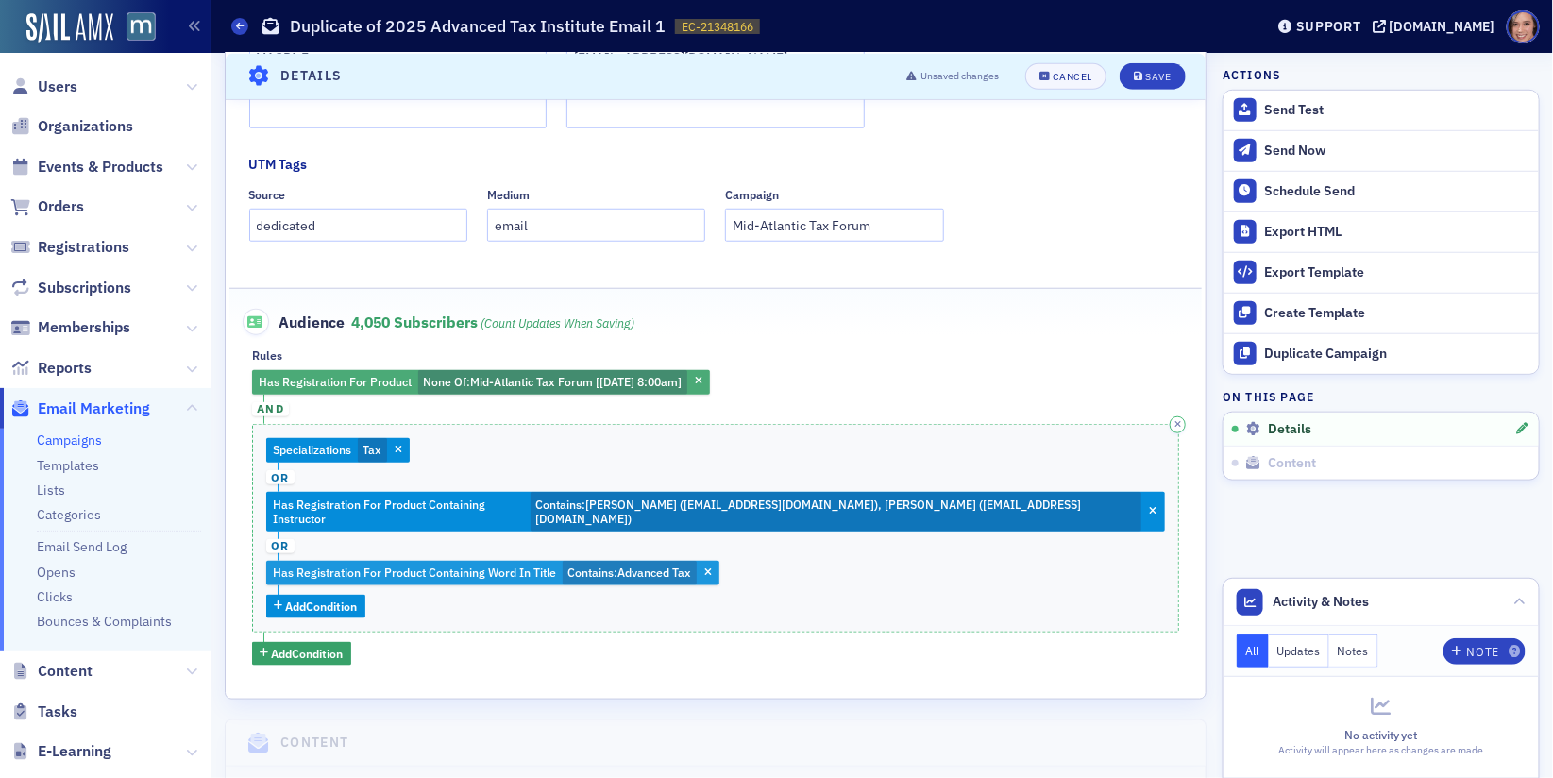
click at [636, 565] on span "Advanced Tax" at bounding box center [655, 572] width 74 height 15
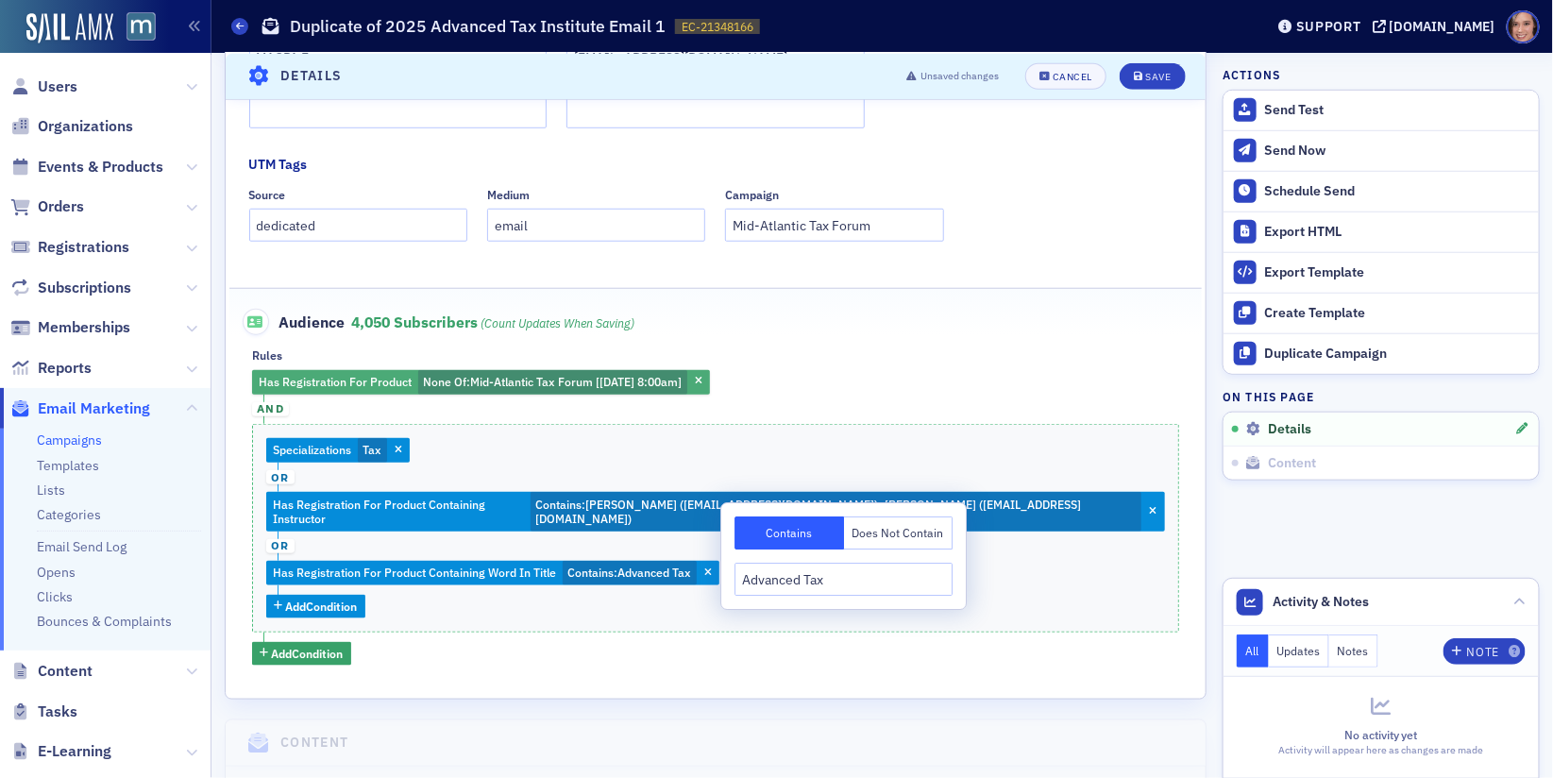
click at [769, 587] on input "Advanced Tax" at bounding box center [844, 579] width 218 height 33
click at [796, 575] on input "Advanced Tax" at bounding box center [844, 579] width 218 height 33
drag, startPoint x: 805, startPoint y: 579, endPoint x: 708, endPoint y: 578, distance: 97.3
click at [708, 578] on body "Users Organizations Events & Products Orders Registrations Subscriptions Member…" at bounding box center [776, 389] width 1553 height 778
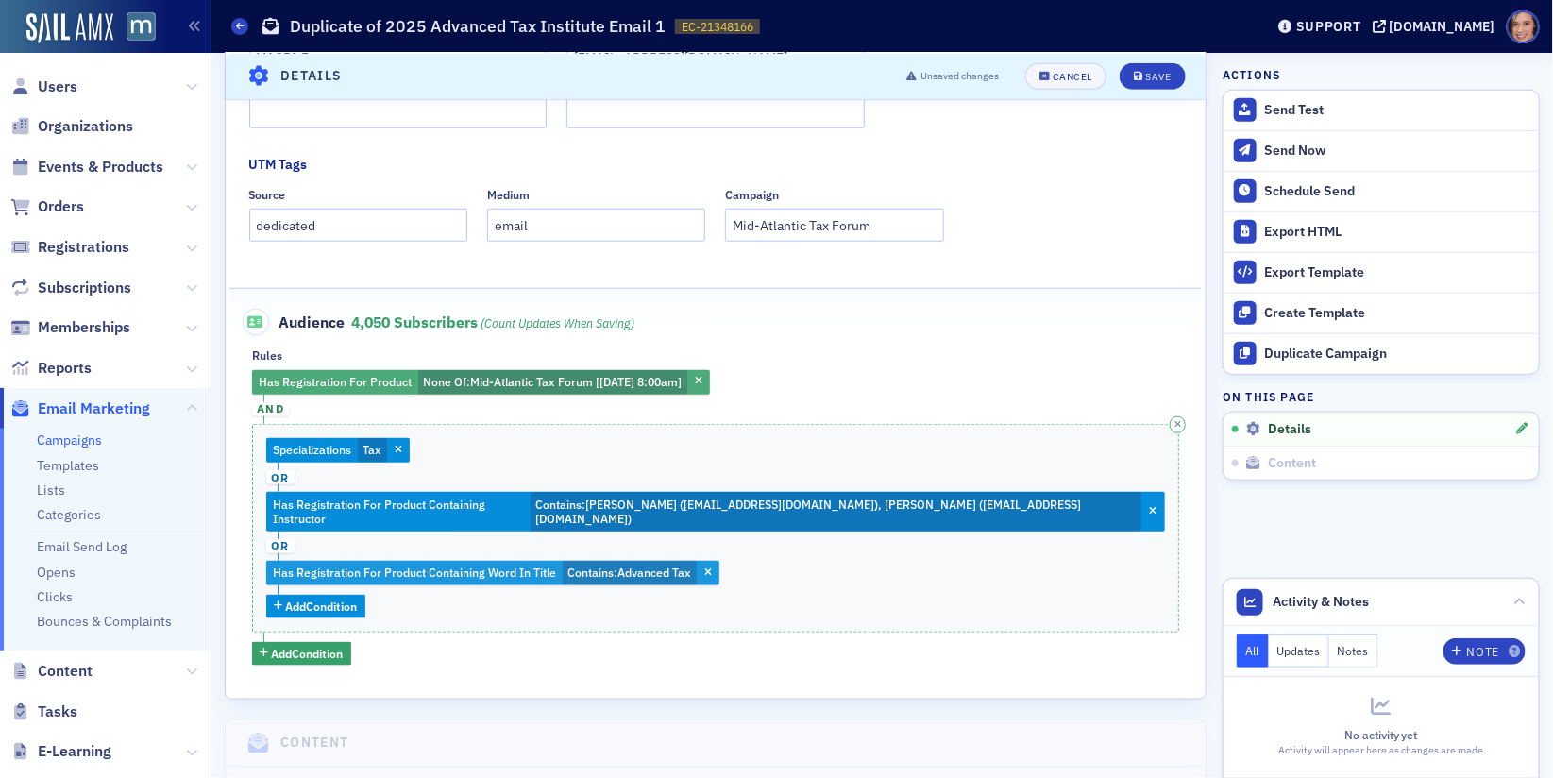
click at [657, 565] on span "Advanced Tax" at bounding box center [655, 572] width 74 height 15
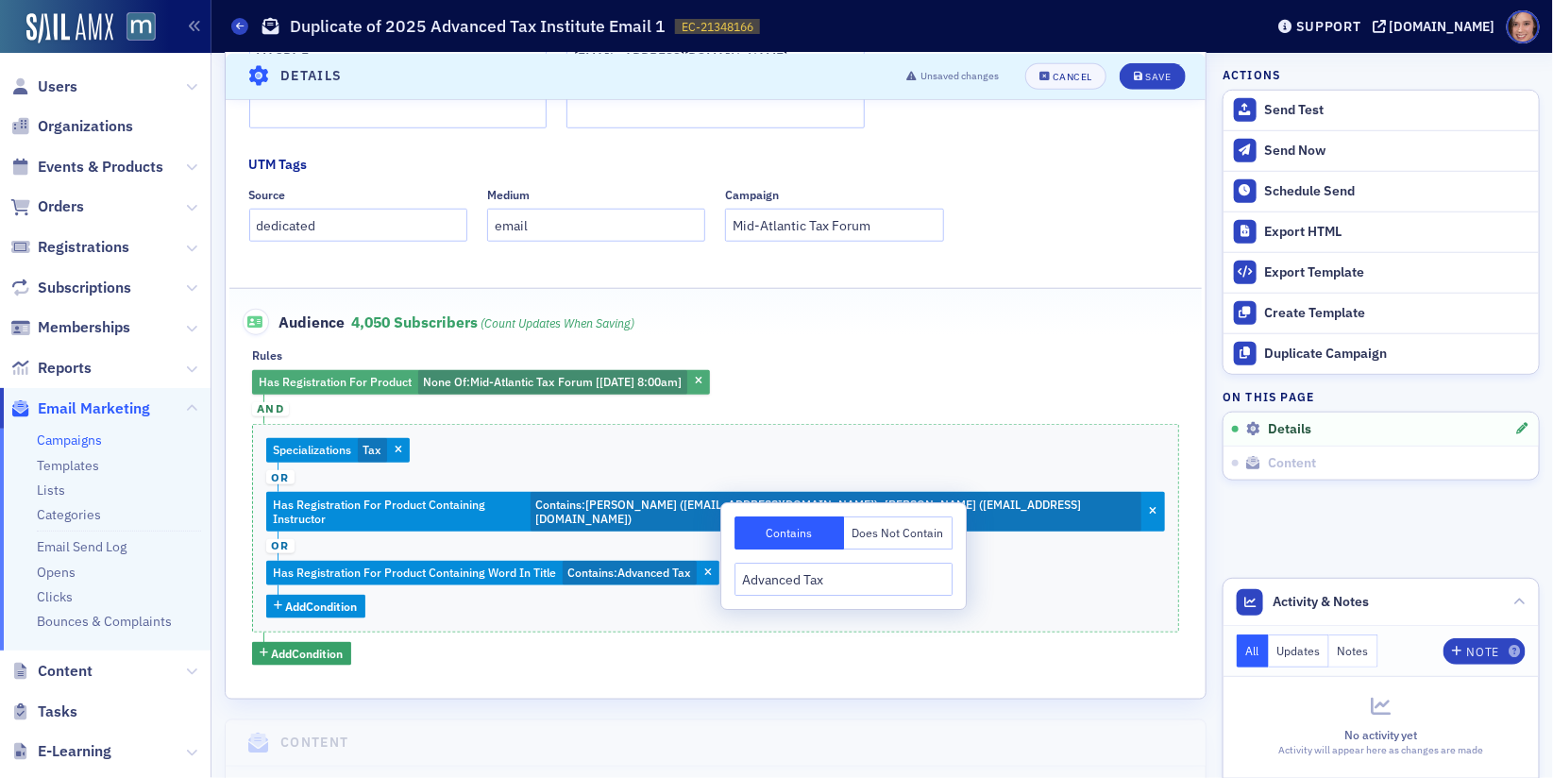
click at [779, 585] on input "Advanced Tax" at bounding box center [844, 579] width 218 height 33
type input "Tax"
click at [1055, 584] on div "Specializations Tax or Has Registration For Product Containing Instructor Conta…" at bounding box center [715, 528] width 927 height 209
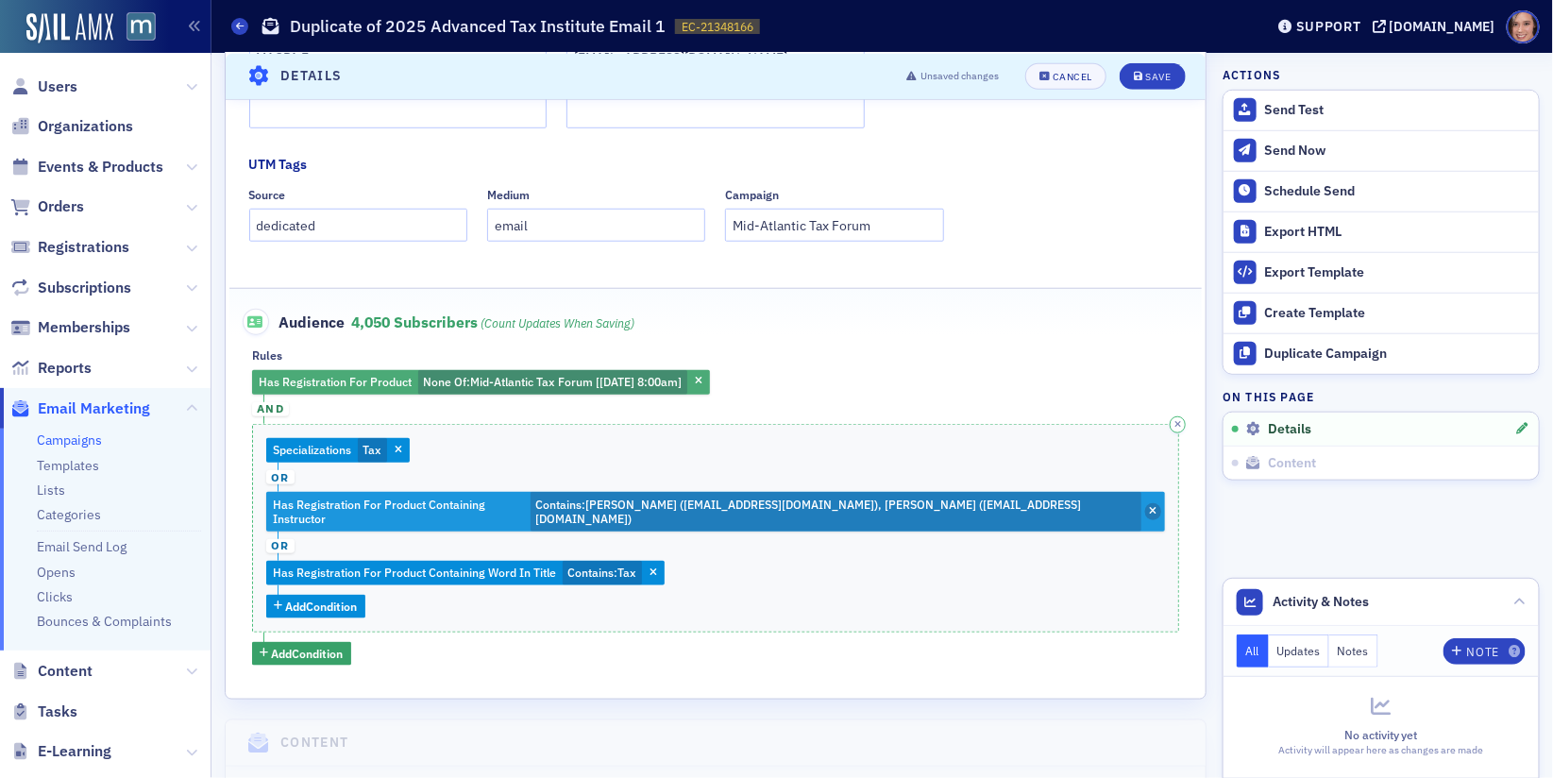
click at [1149, 507] on icon "button" at bounding box center [1153, 512] width 8 height 10
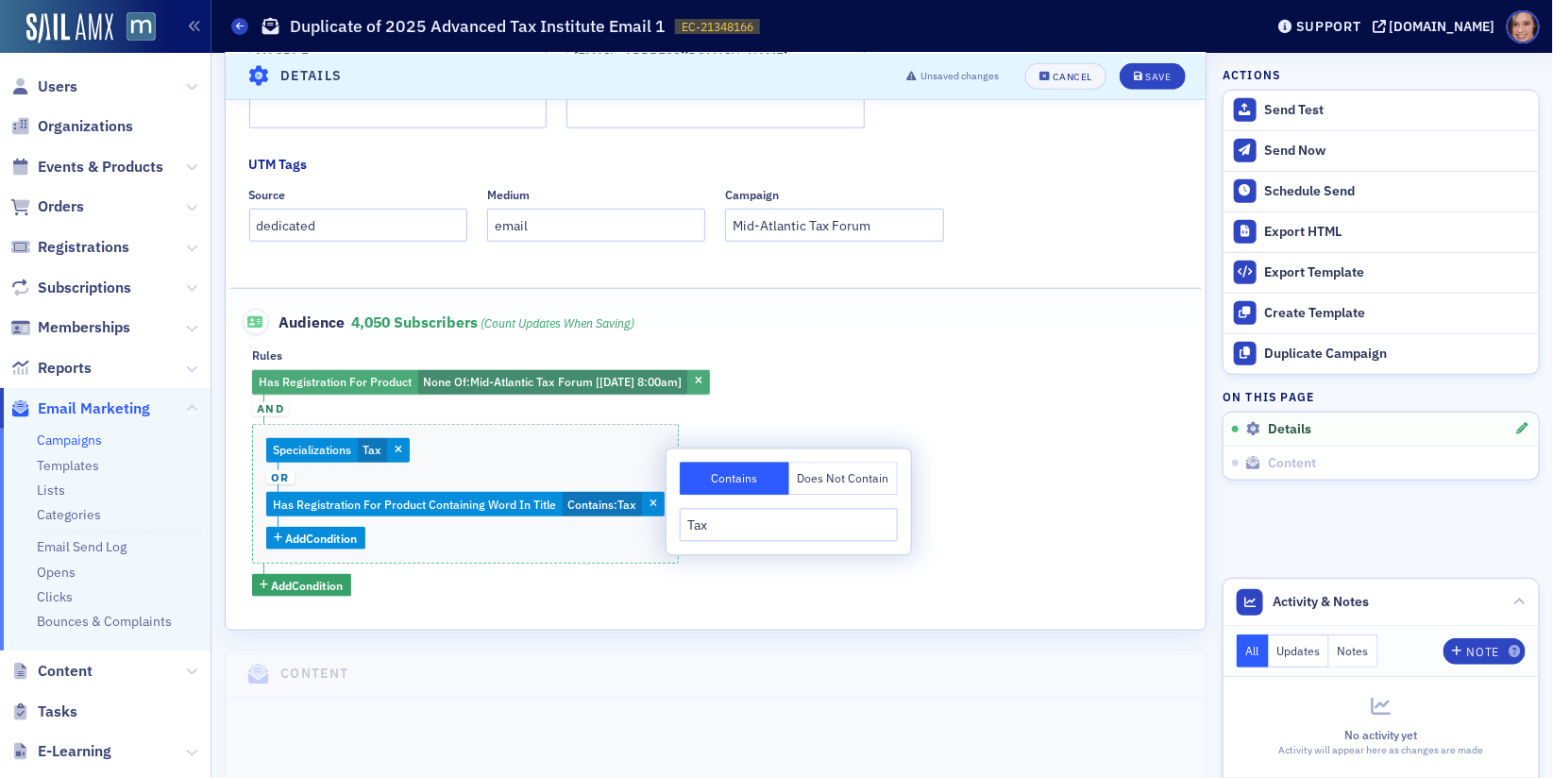
click at [1048, 517] on div "Has Registration For Product None Of : Mid-Atlantic Tax Forum [1/8/2026 8:00am]…" at bounding box center [715, 483] width 927 height 227
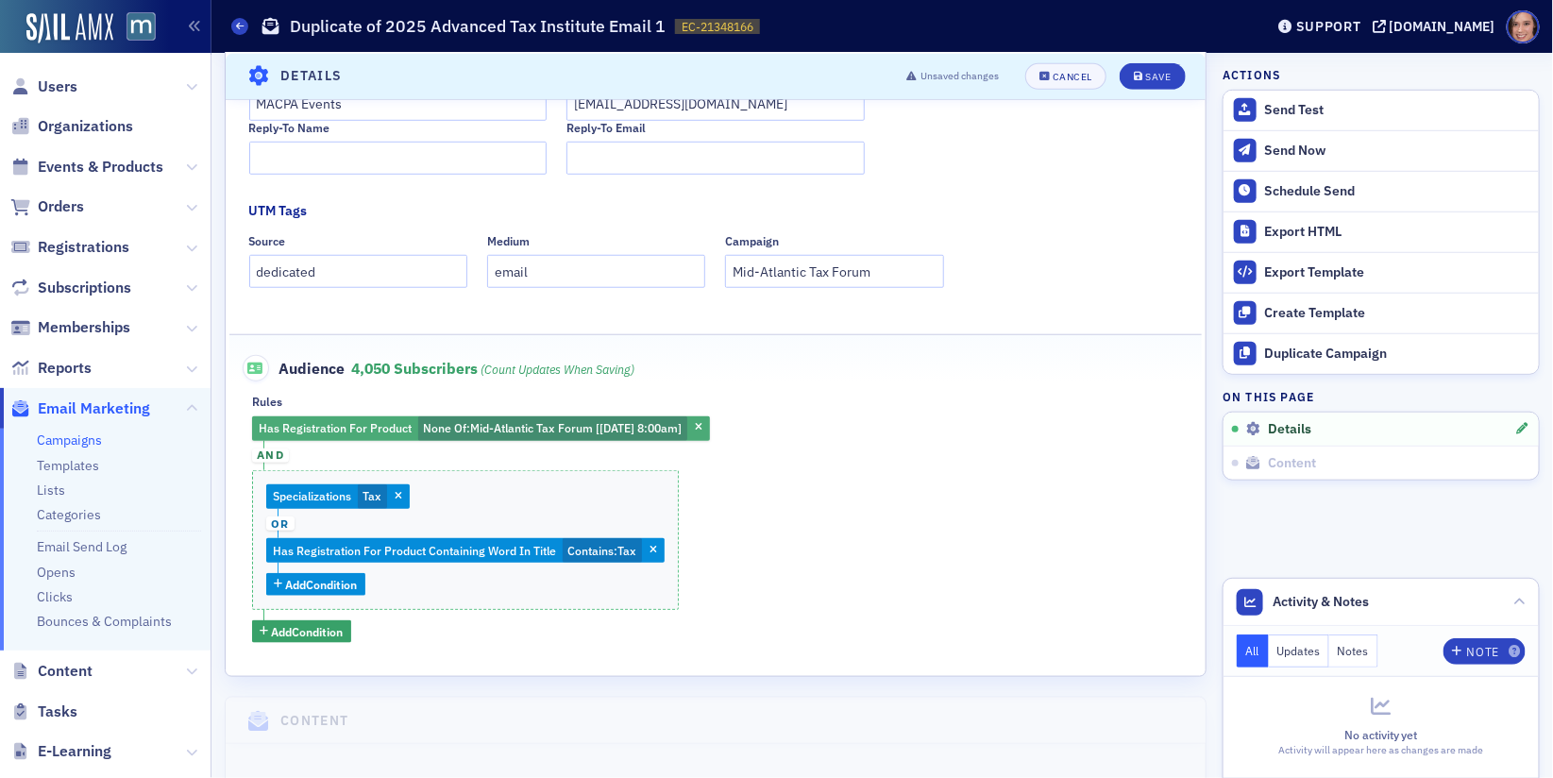
scroll to position [456, 0]
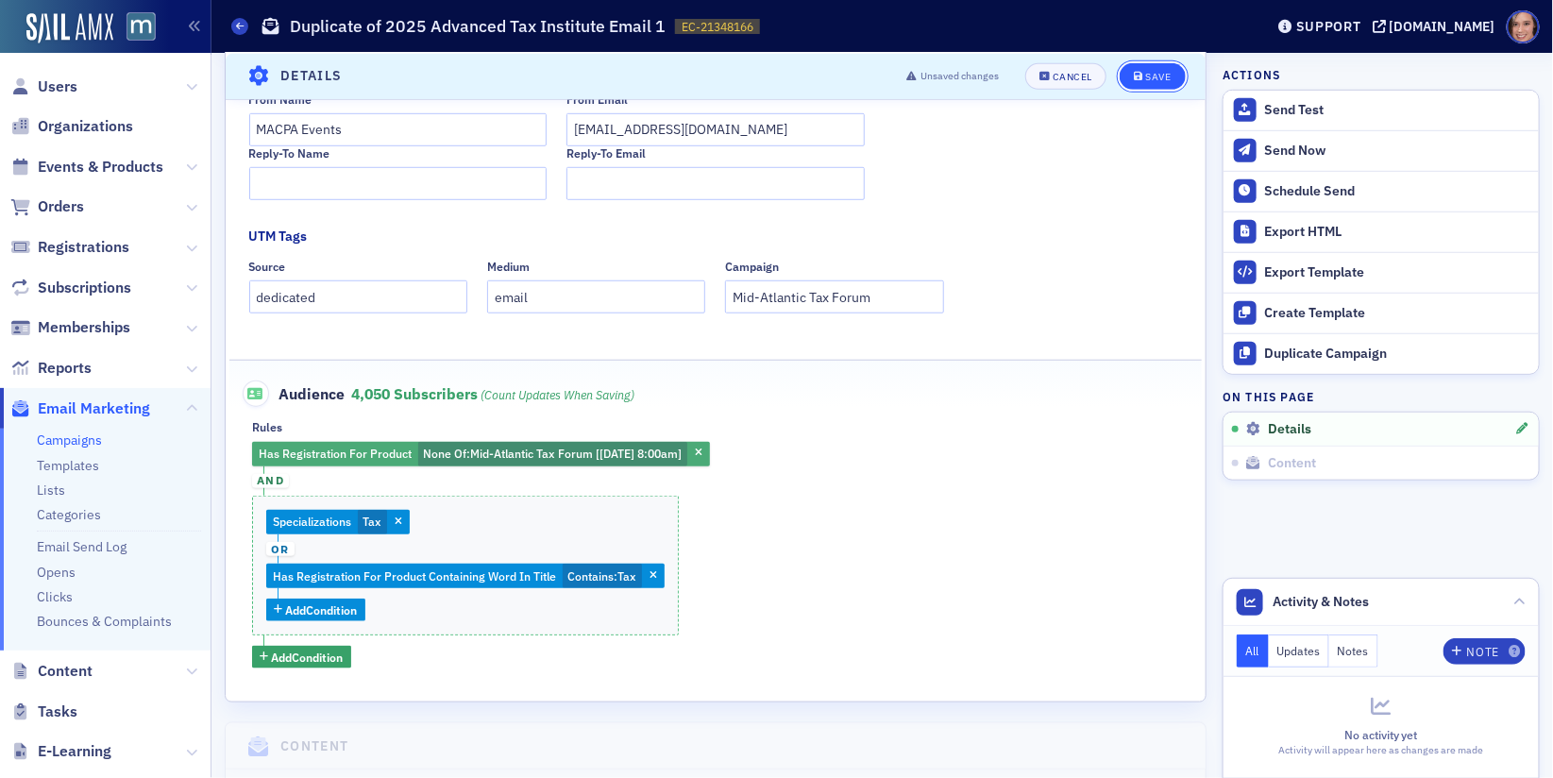
click at [1146, 73] on span "Save" at bounding box center [1152, 76] width 37 height 10
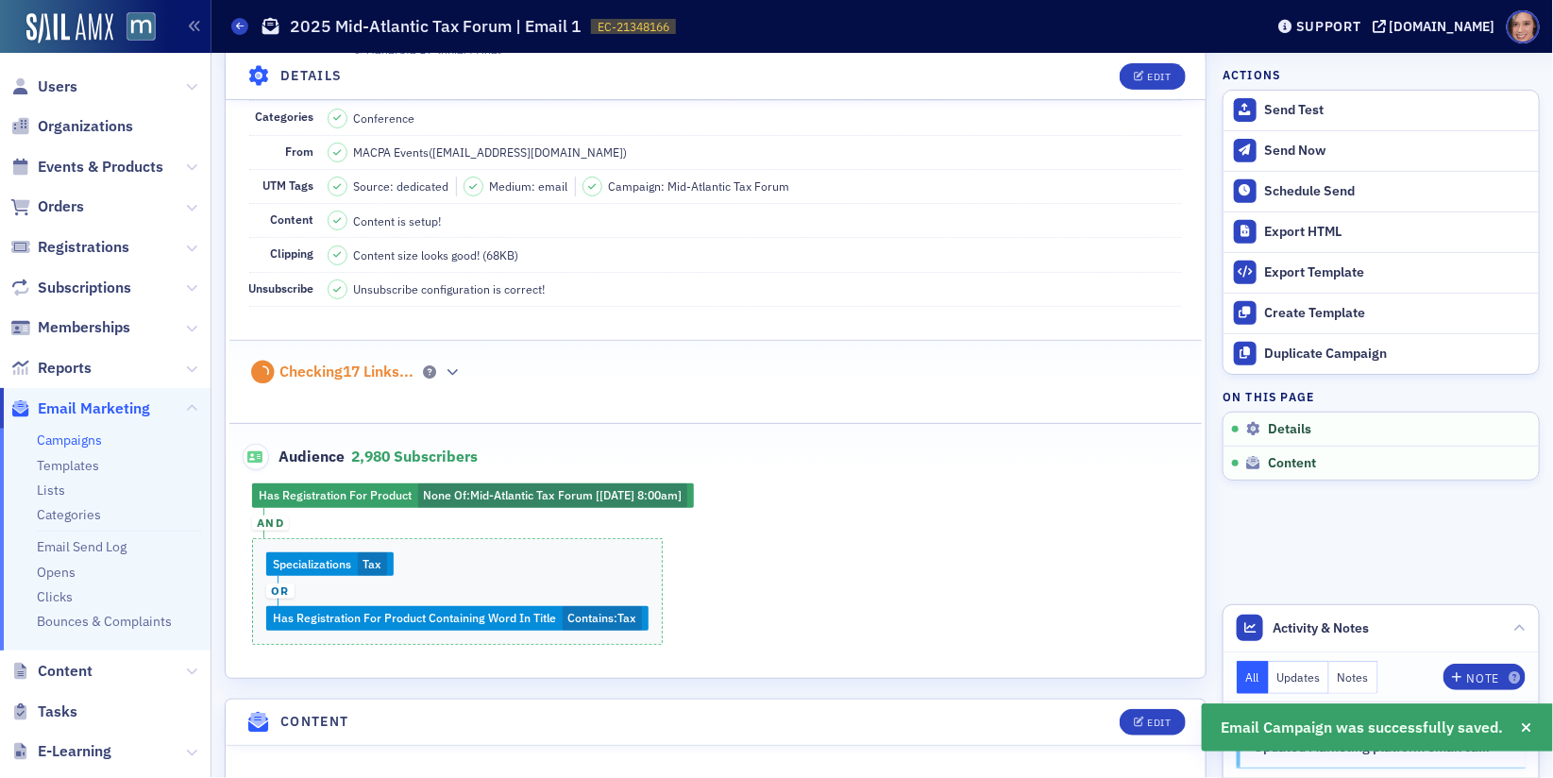
scroll to position [139, 0]
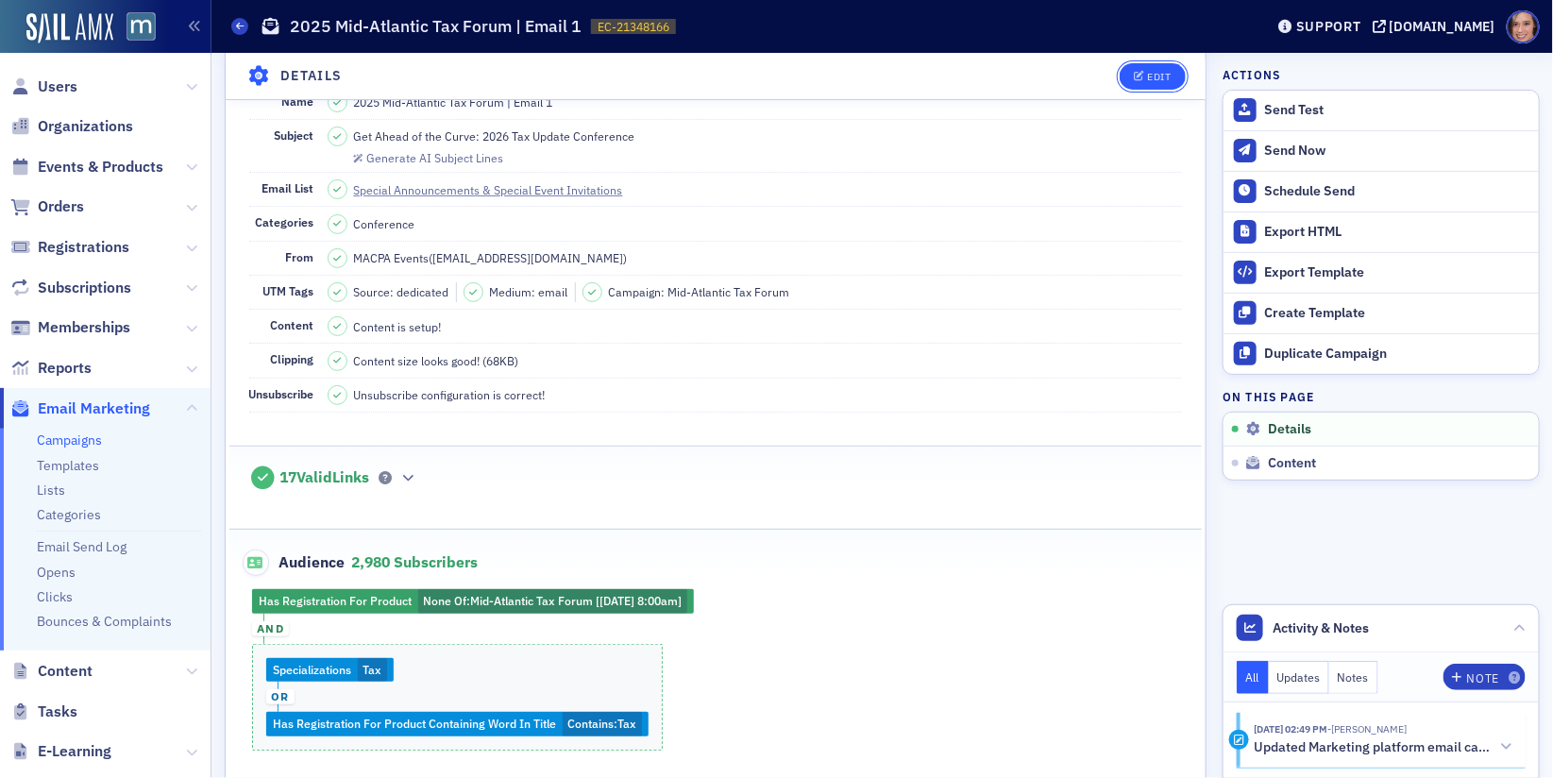
click at [1140, 72] on icon "button" at bounding box center [1139, 76] width 11 height 10
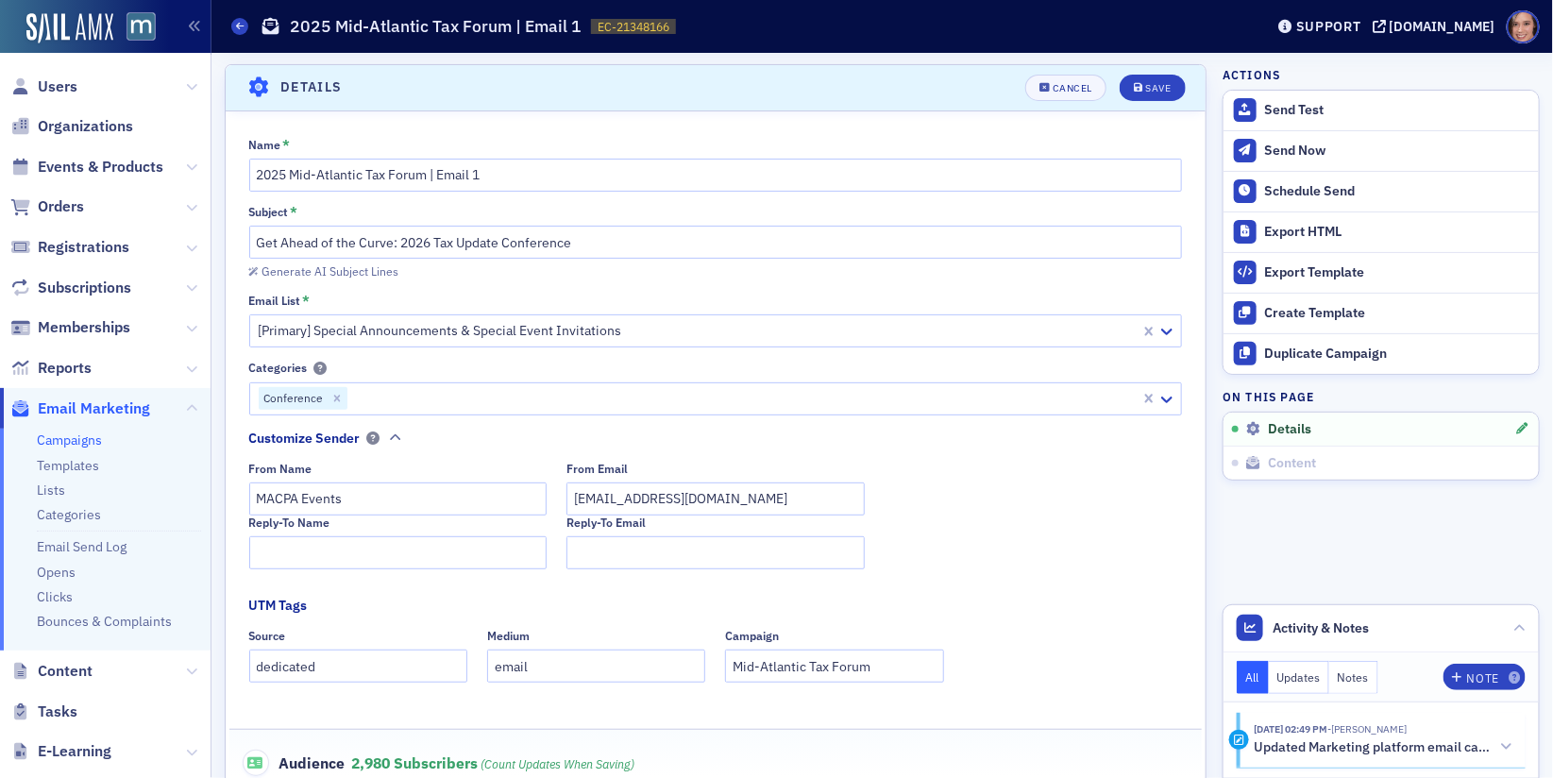
scroll to position [437, 0]
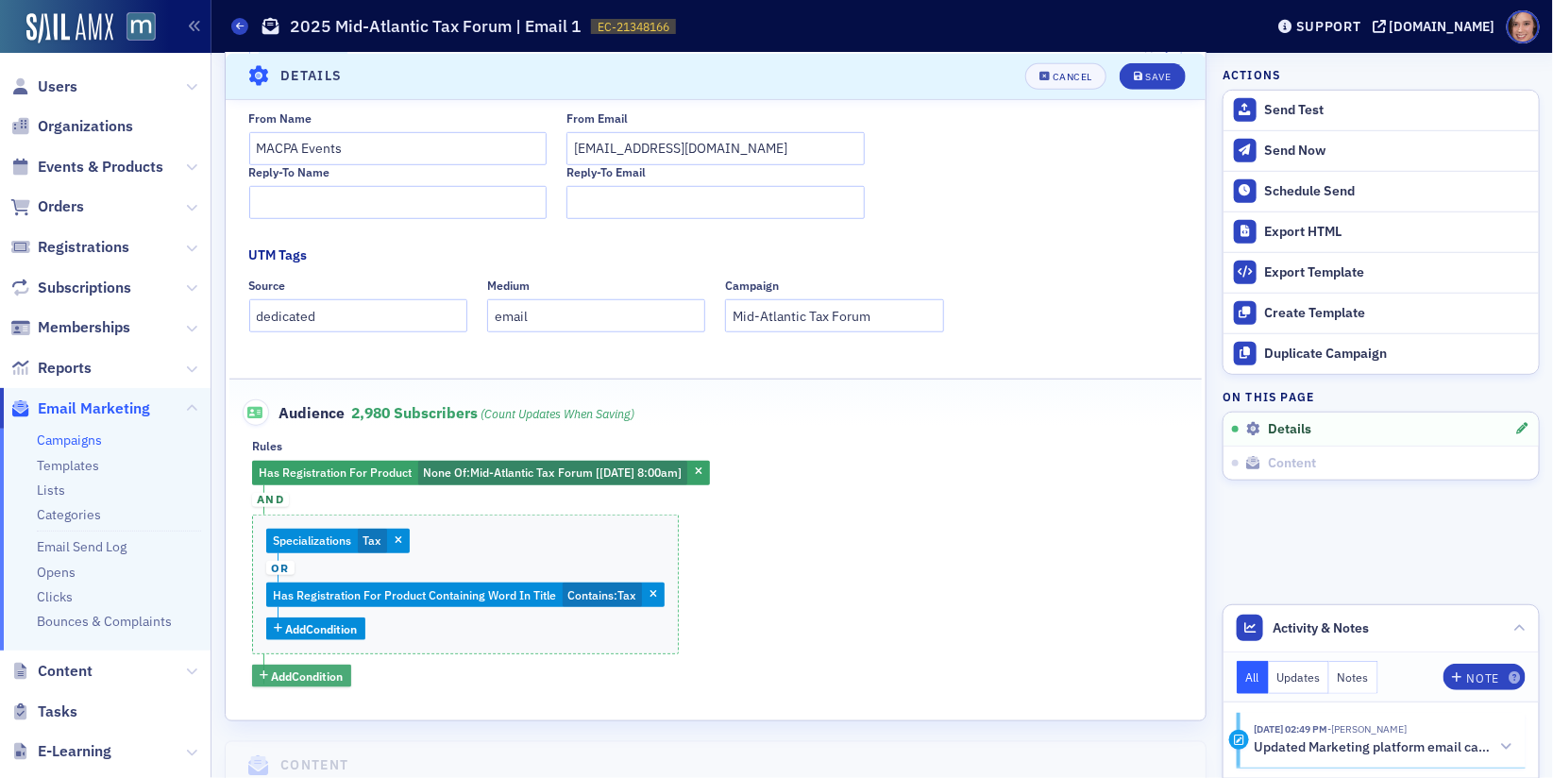
click at [320, 677] on span "Add Condition" at bounding box center [308, 676] width 72 height 17
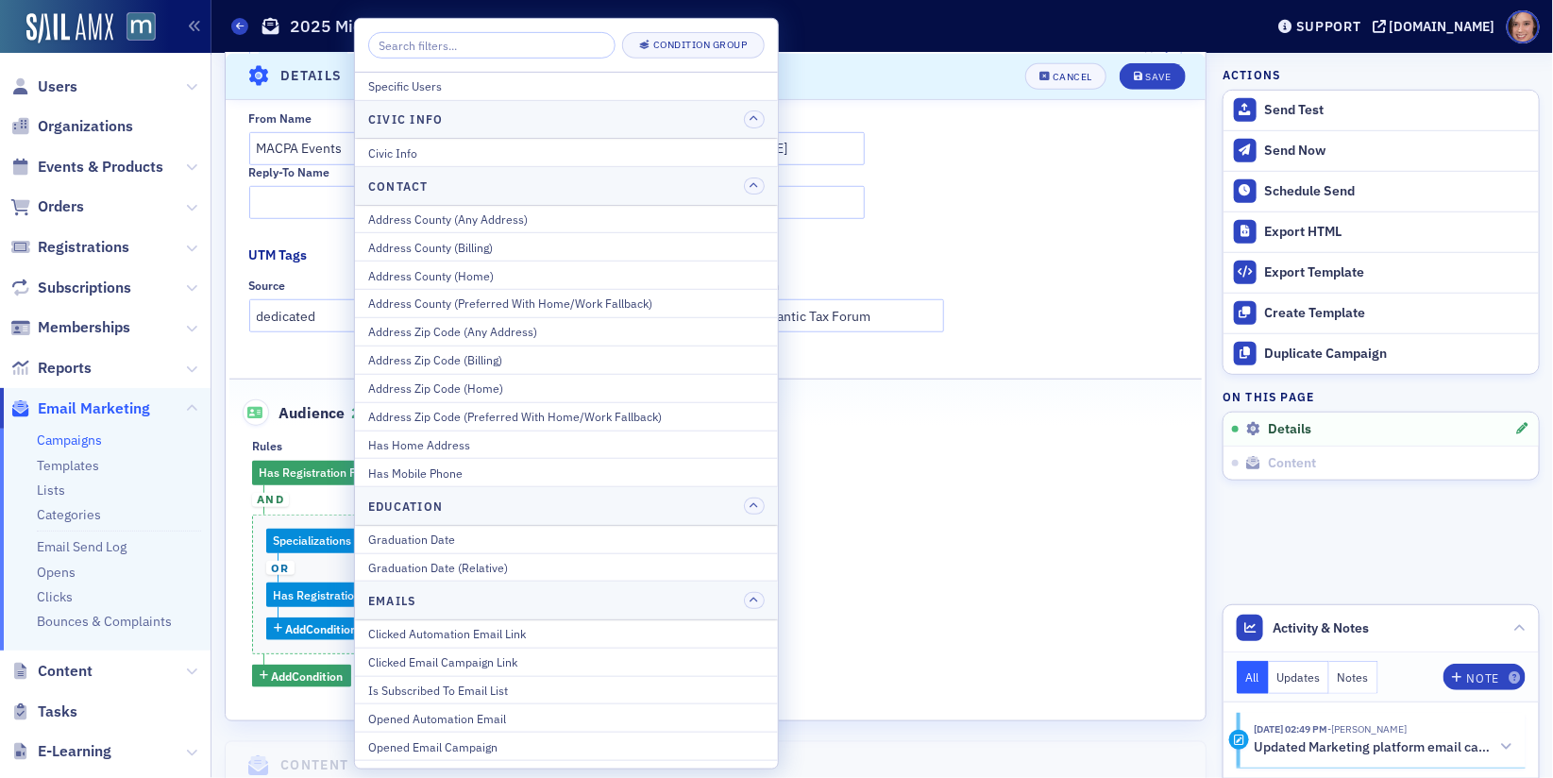
click at [96, 437] on link "Campaigns" at bounding box center [69, 440] width 65 height 17
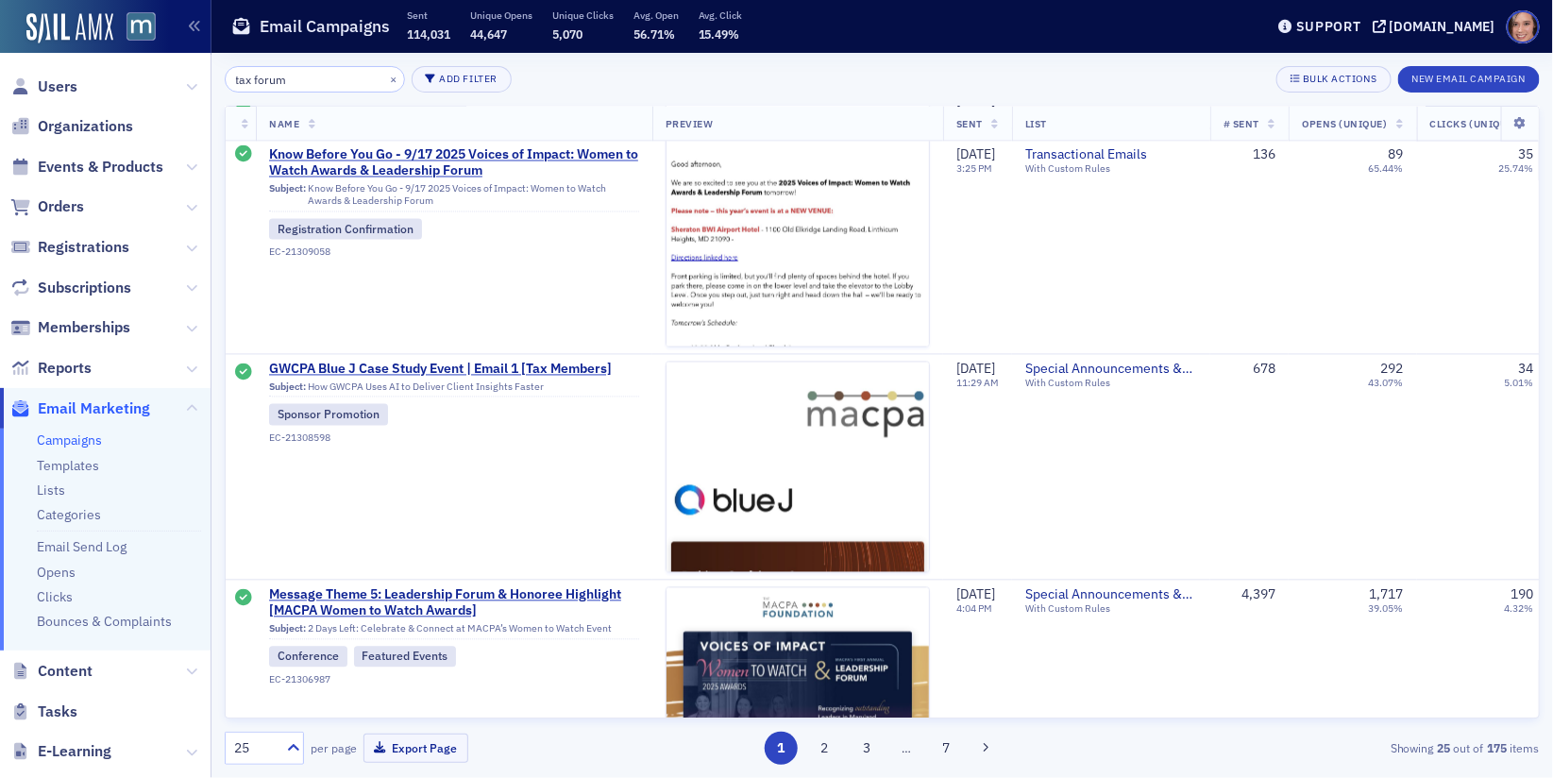
scroll to position [1480, 0]
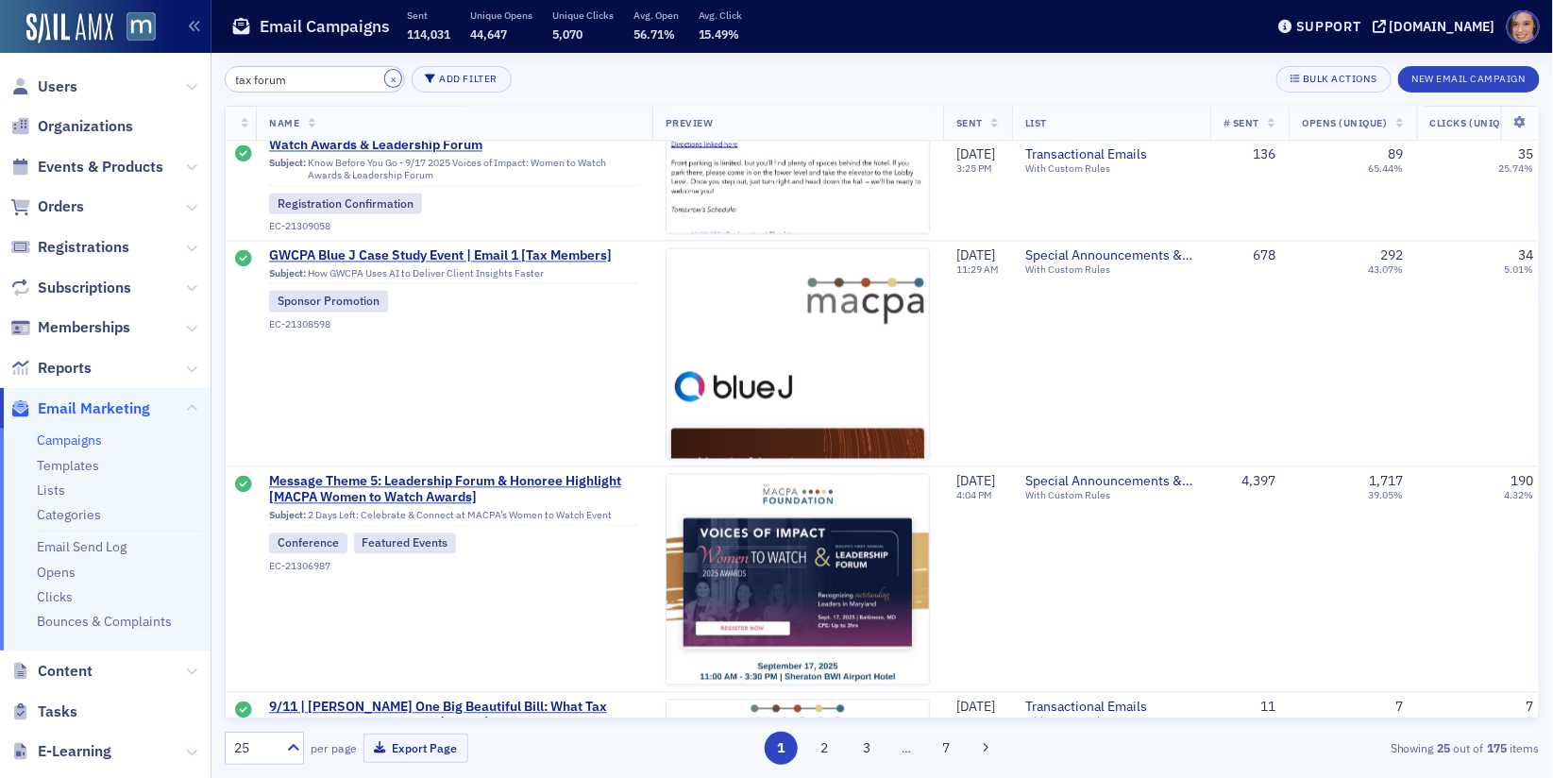
click at [385, 77] on button "×" at bounding box center [393, 78] width 17 height 17
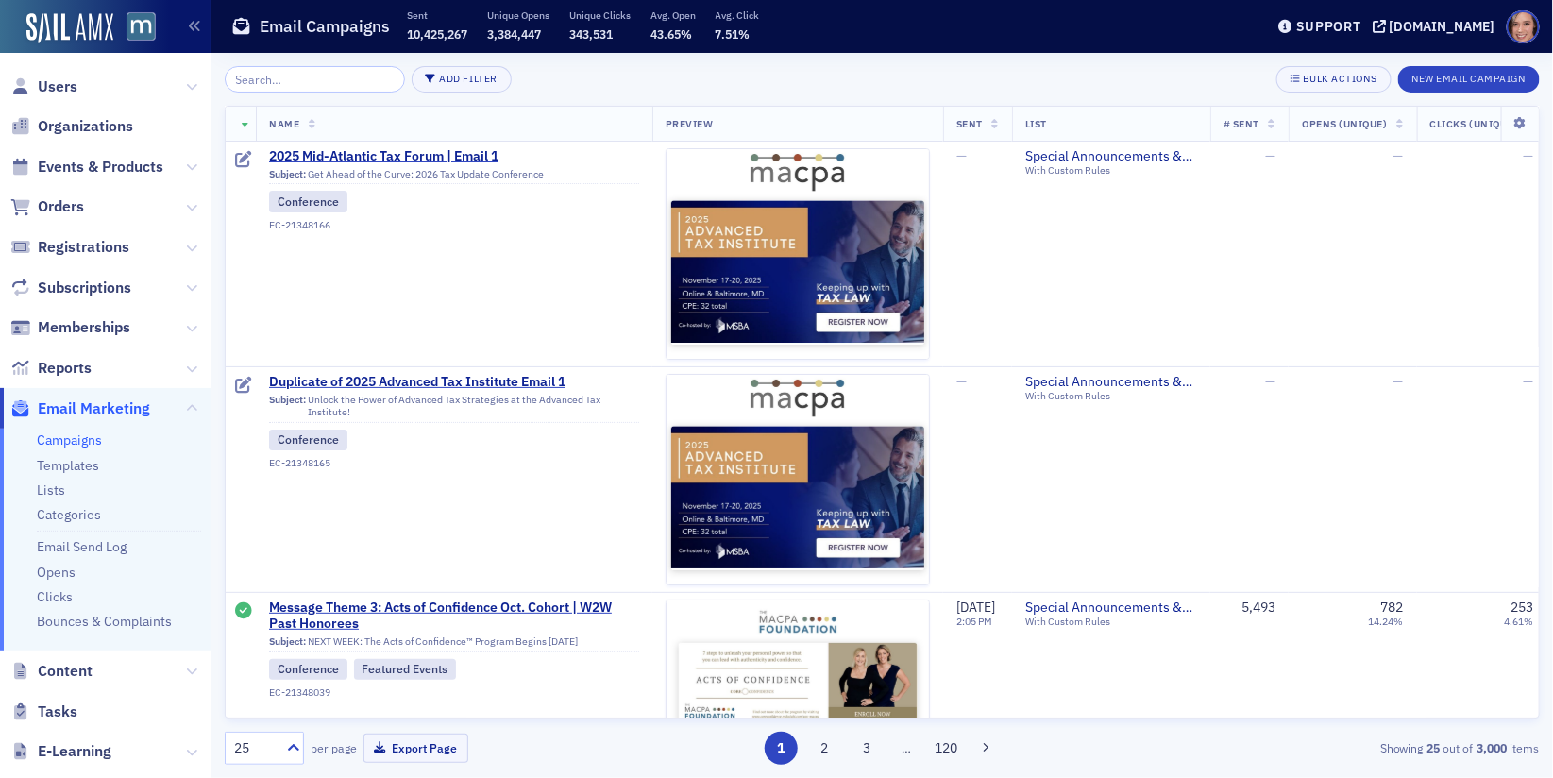
click at [250, 113] on th at bounding box center [241, 124] width 30 height 35
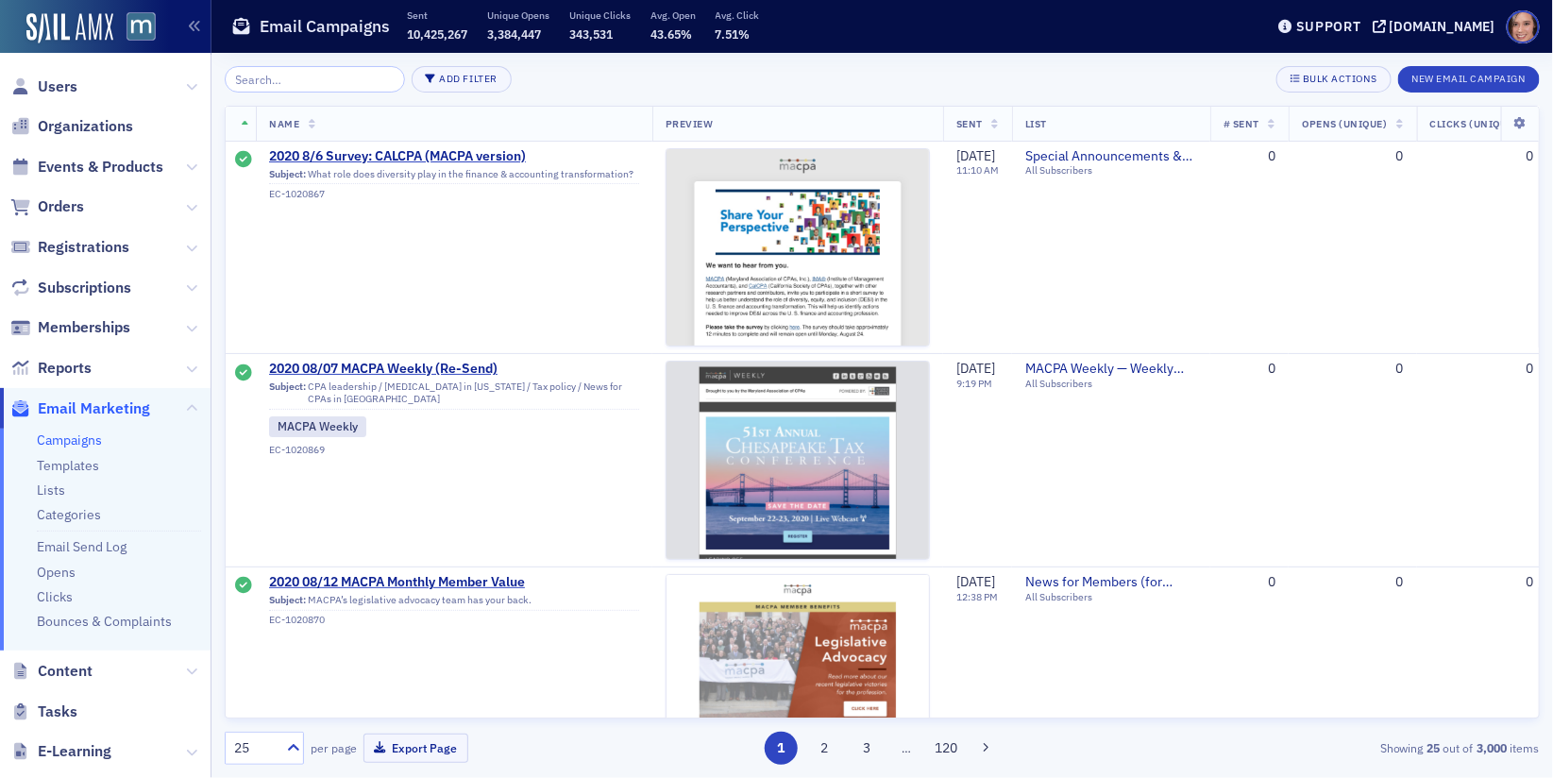
click at [246, 126] on icon at bounding box center [247, 125] width 8 height 10
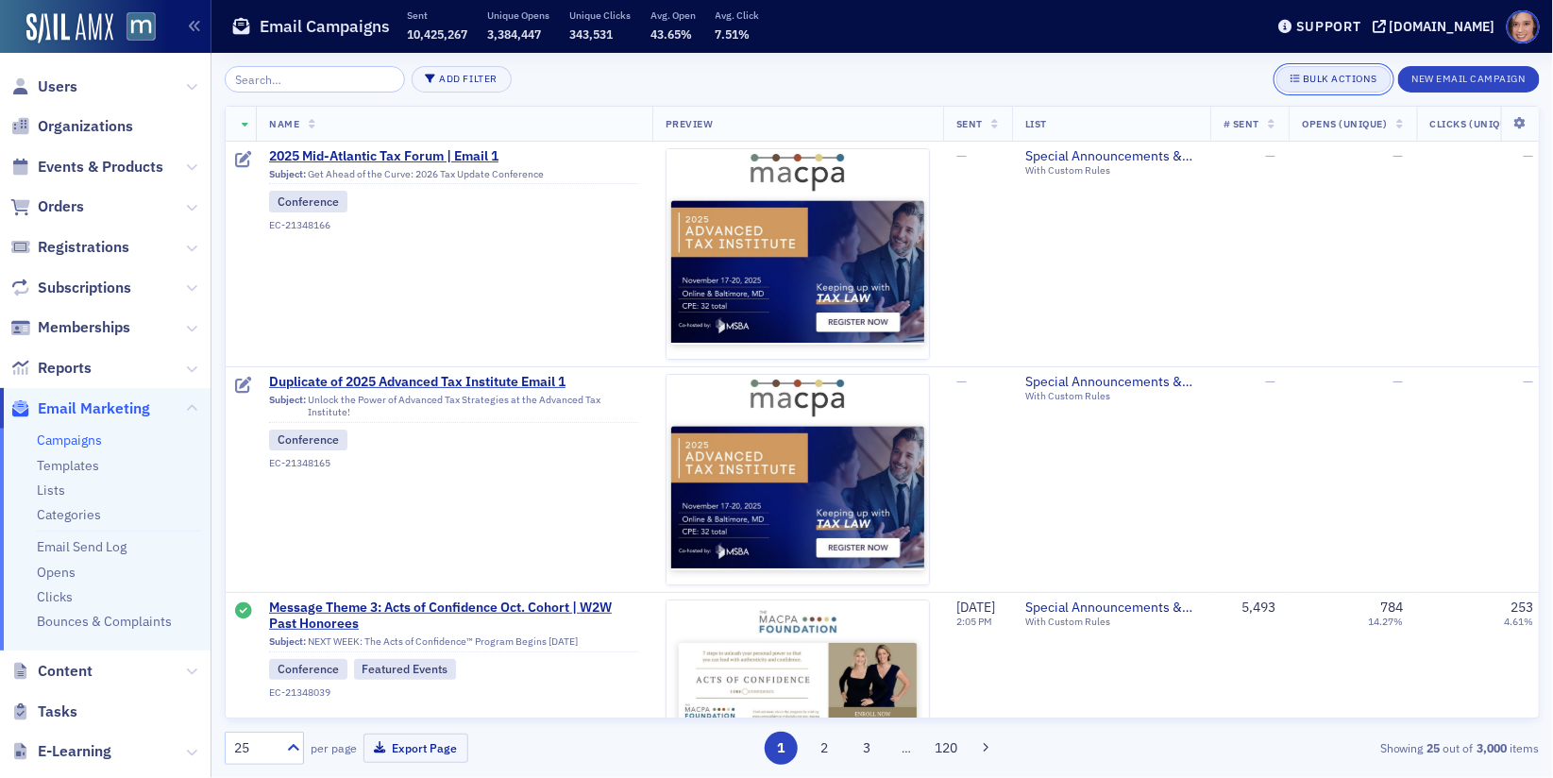
click at [1342, 89] on button "Bulk Actions" at bounding box center [1334, 79] width 114 height 26
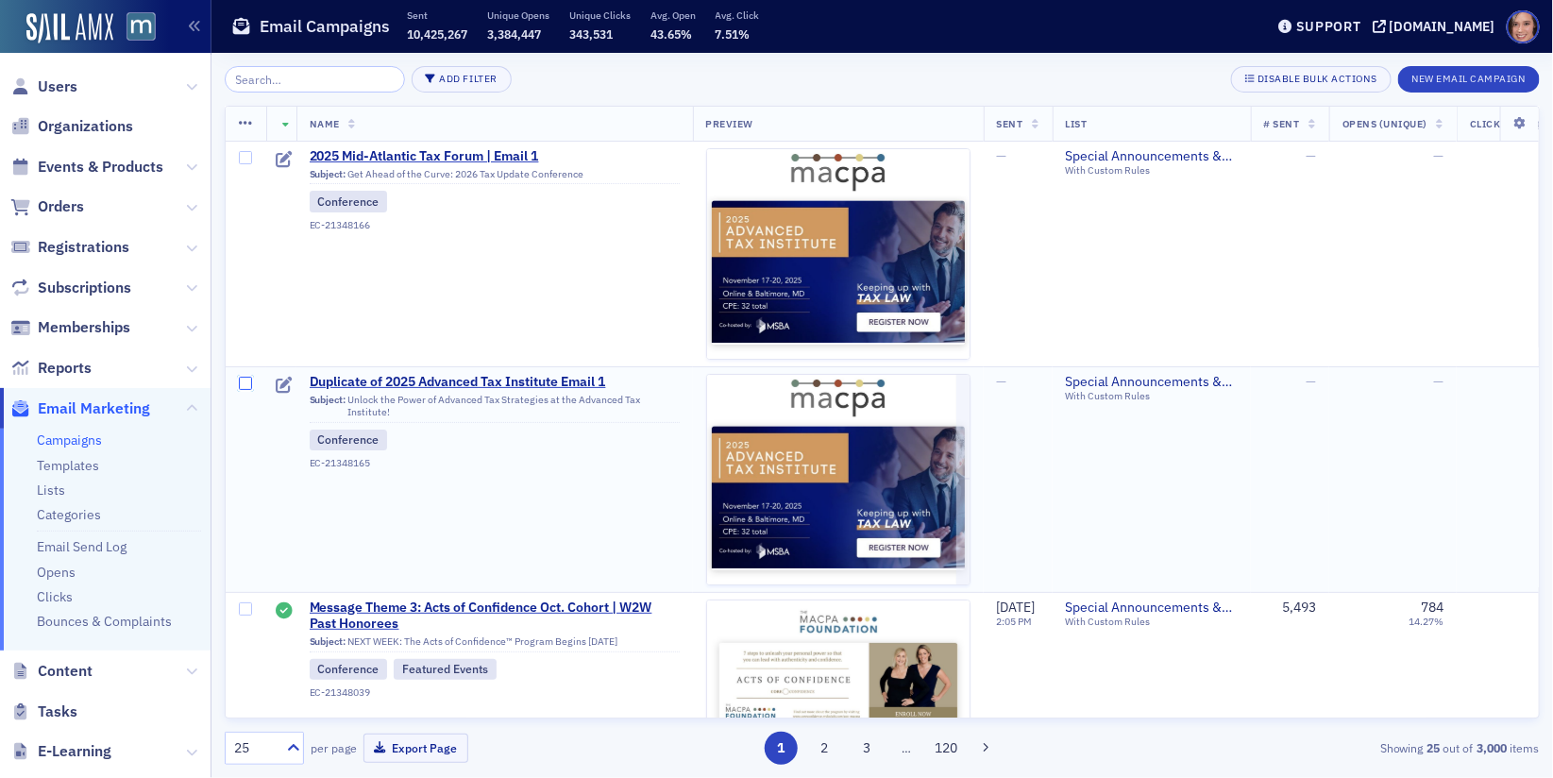
click at [244, 384] on input "checkbox" at bounding box center [245, 383] width 13 height 13
click at [240, 122] on icon at bounding box center [246, 123] width 14 height 15
click at [295, 141] on div "Delete 1 row" at bounding box center [314, 140] width 63 height 10
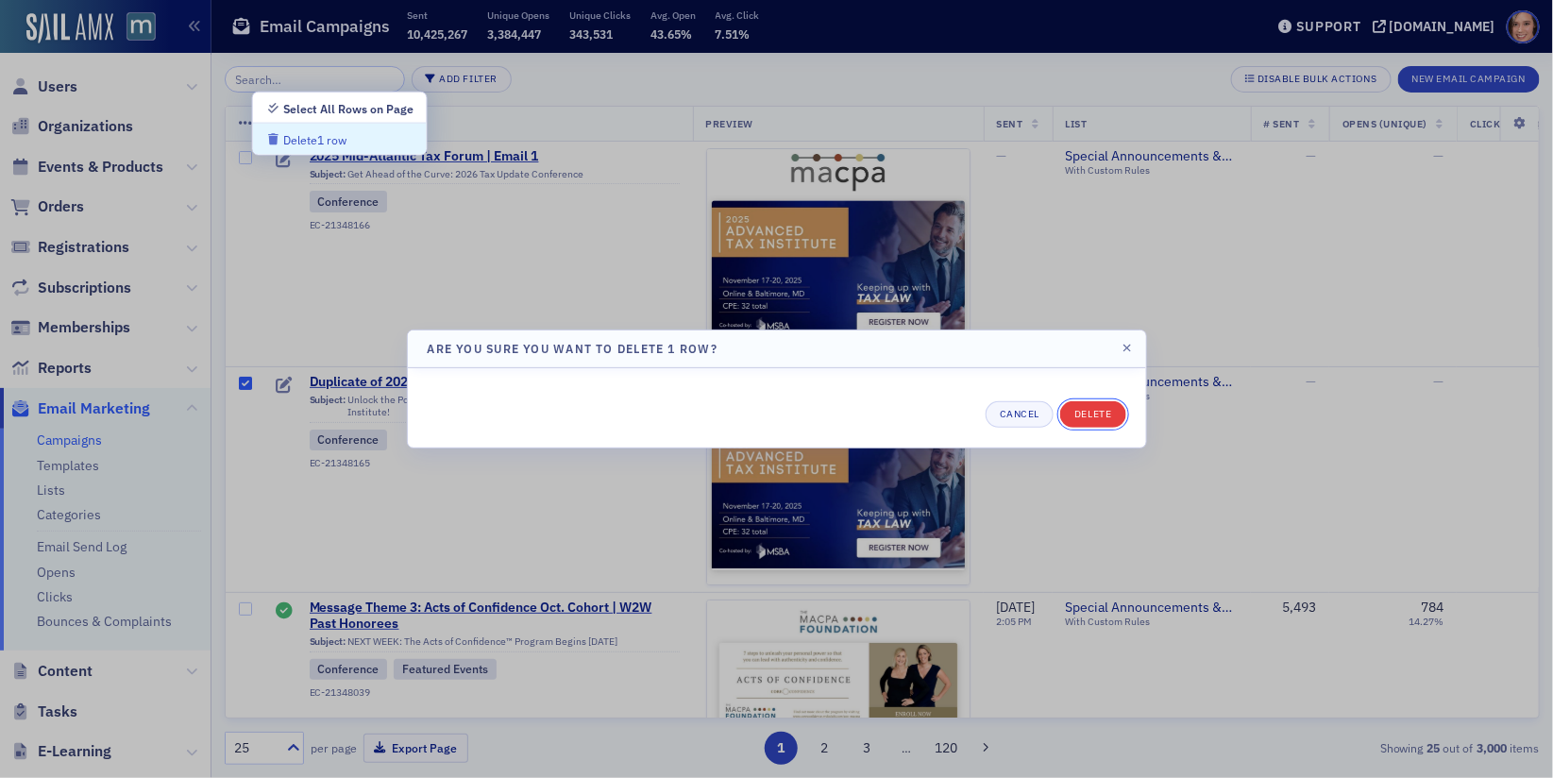
click at [1104, 416] on button "Delete" at bounding box center [1092, 414] width 65 height 26
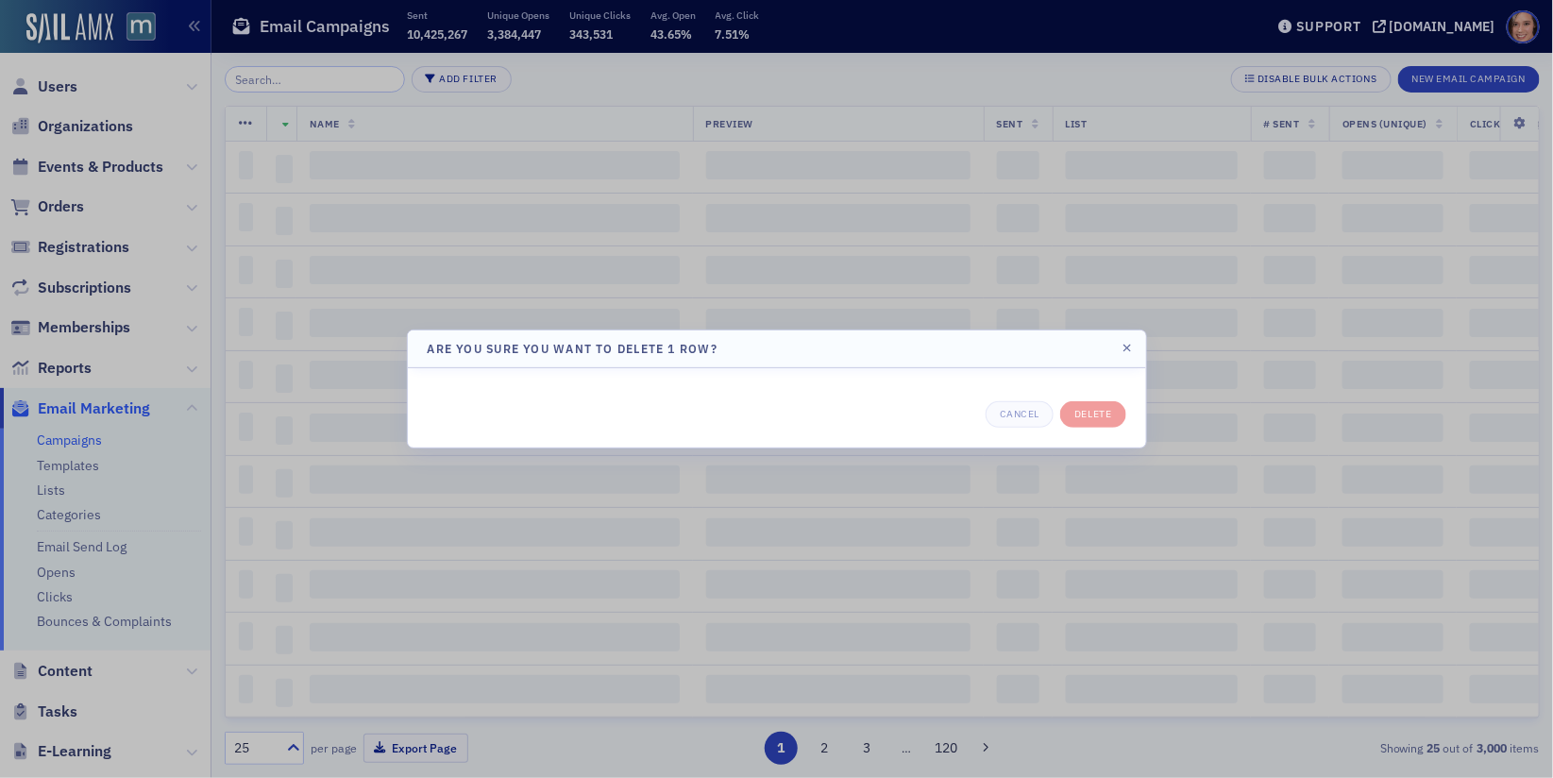
checkbox input "false"
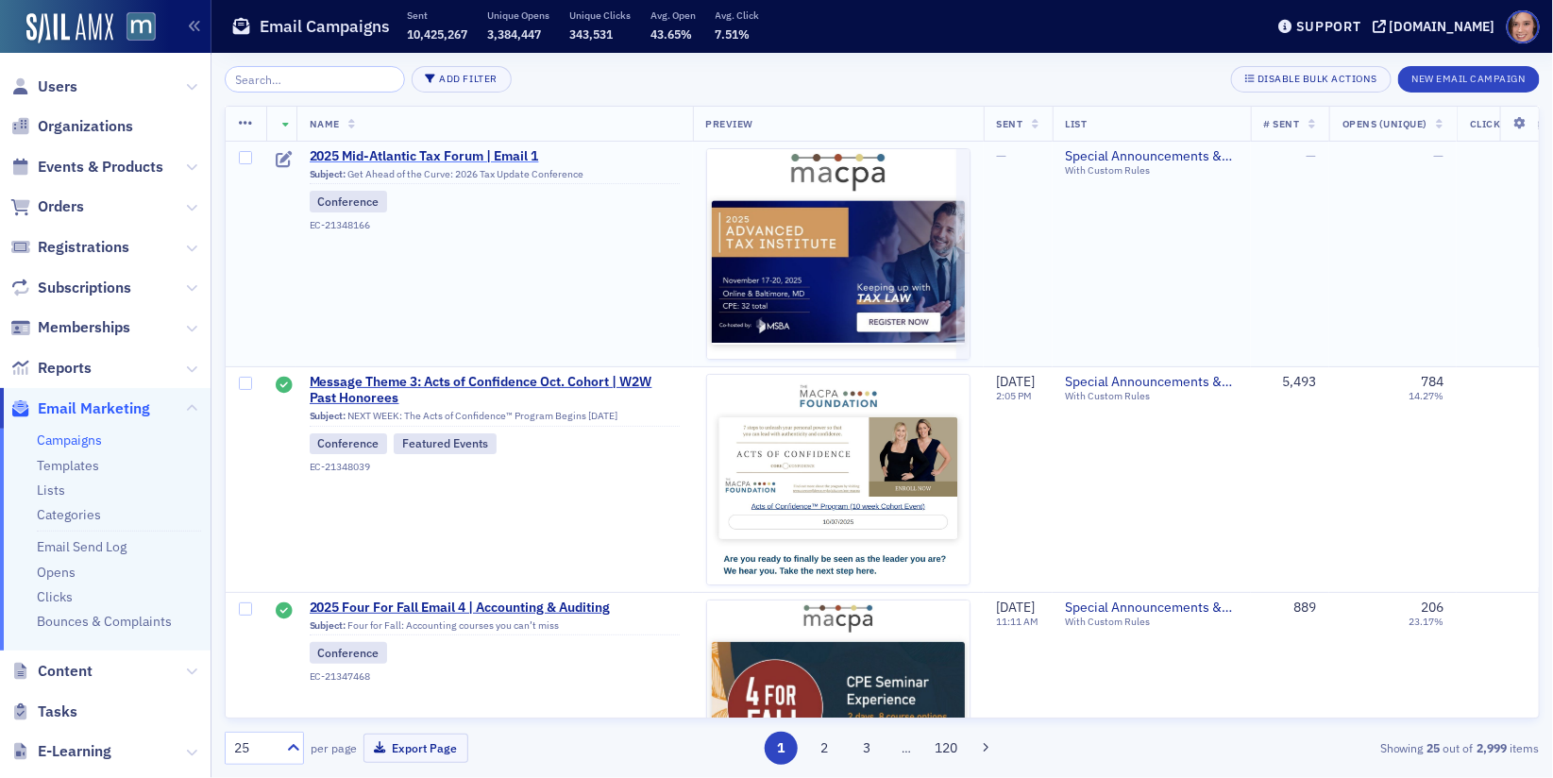
click at [444, 161] on span "2025 Mid-Atlantic Tax Forum | Email 1" at bounding box center [495, 156] width 370 height 17
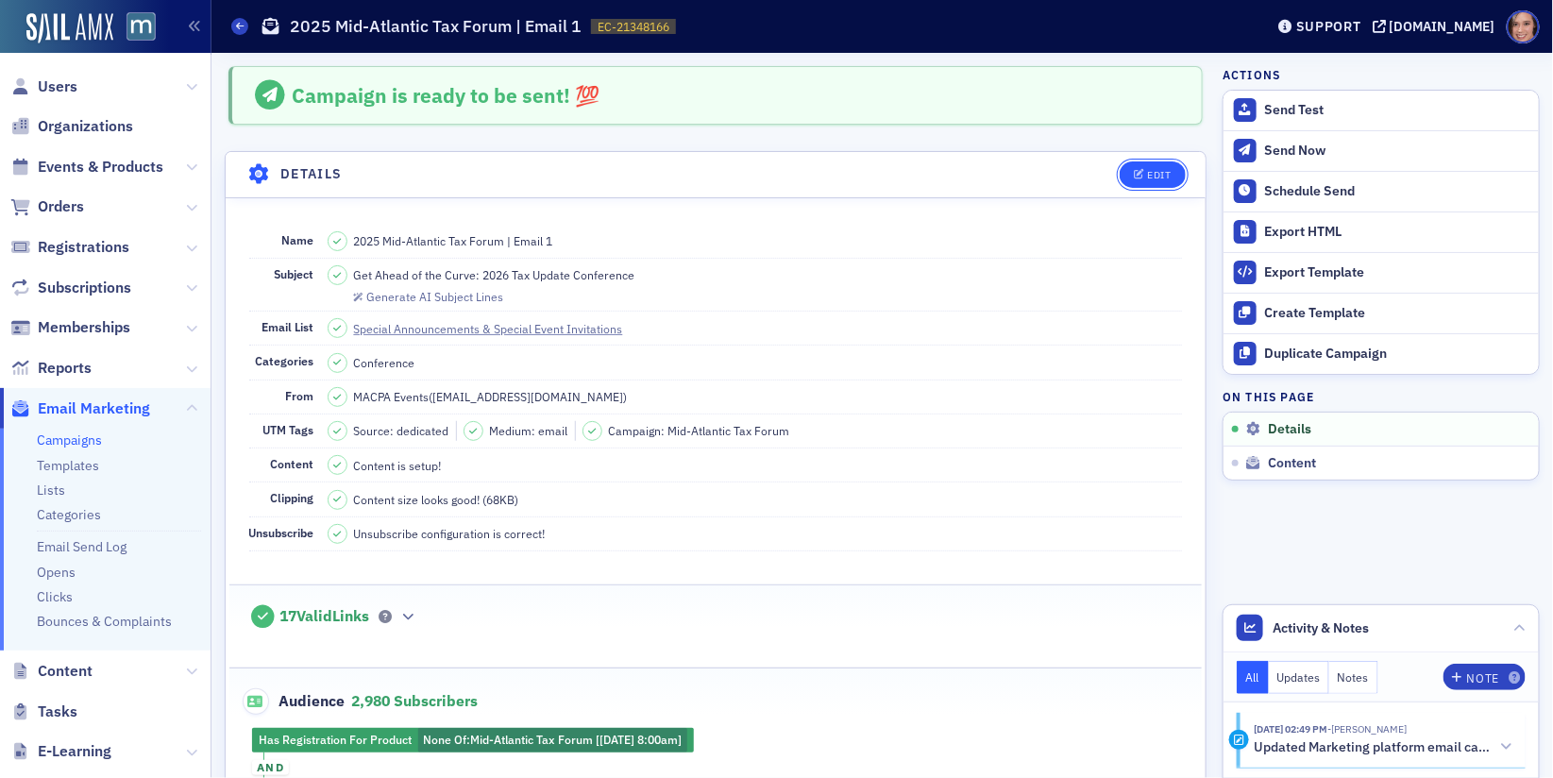
click at [1137, 177] on icon "button" at bounding box center [1139, 175] width 11 height 10
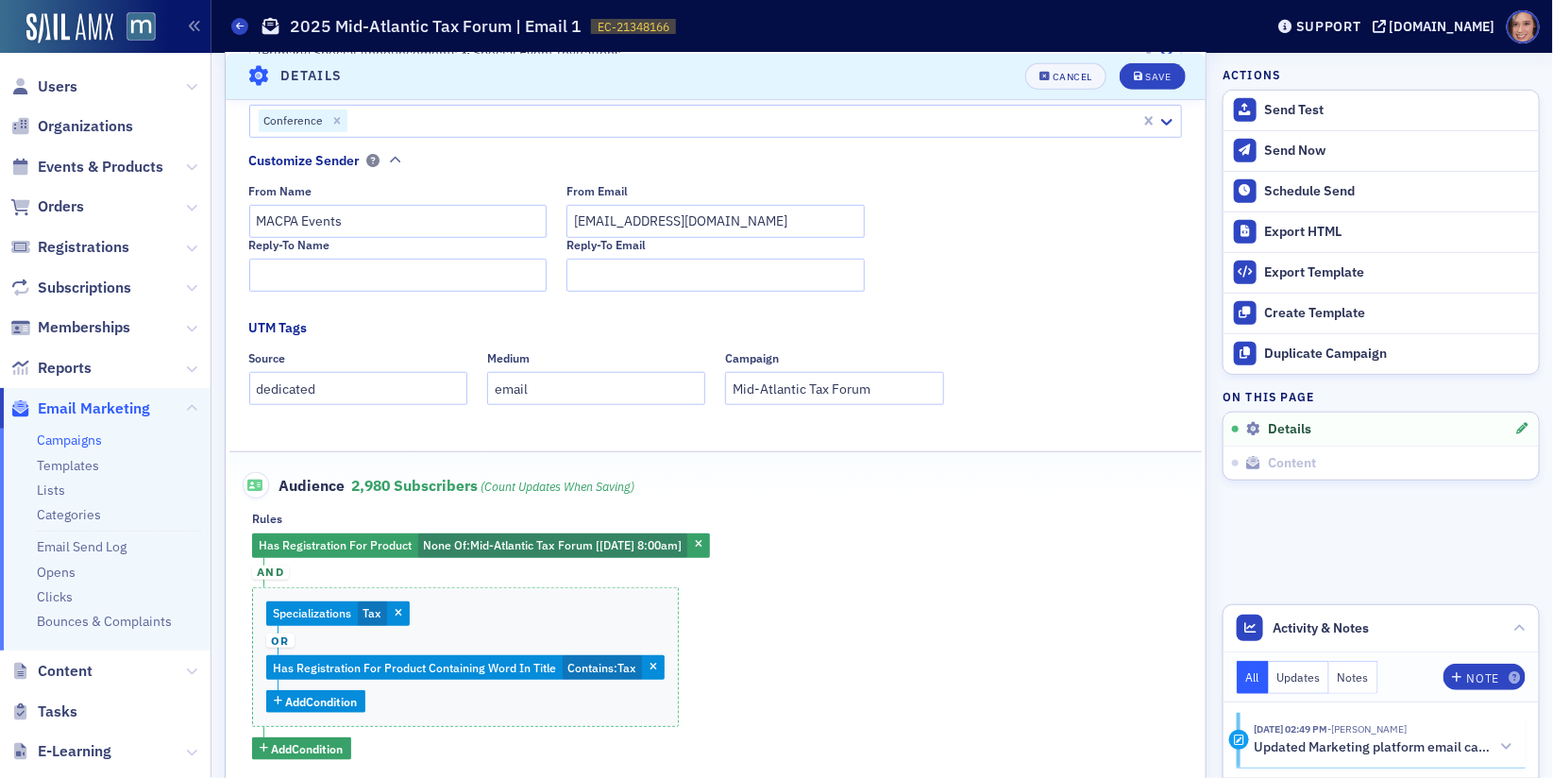
scroll to position [563, 0]
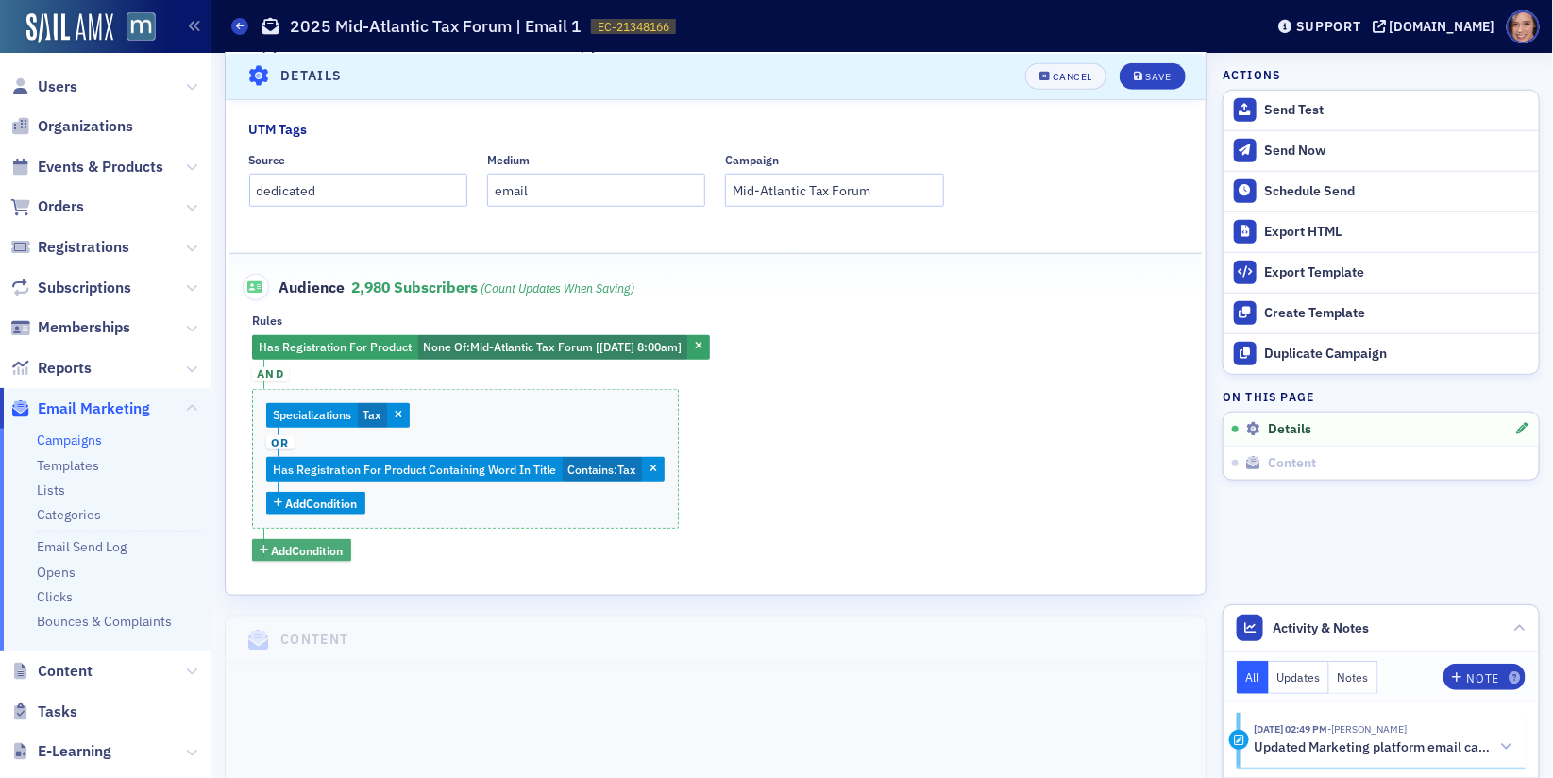
click at [314, 545] on span "Add Condition" at bounding box center [308, 550] width 72 height 17
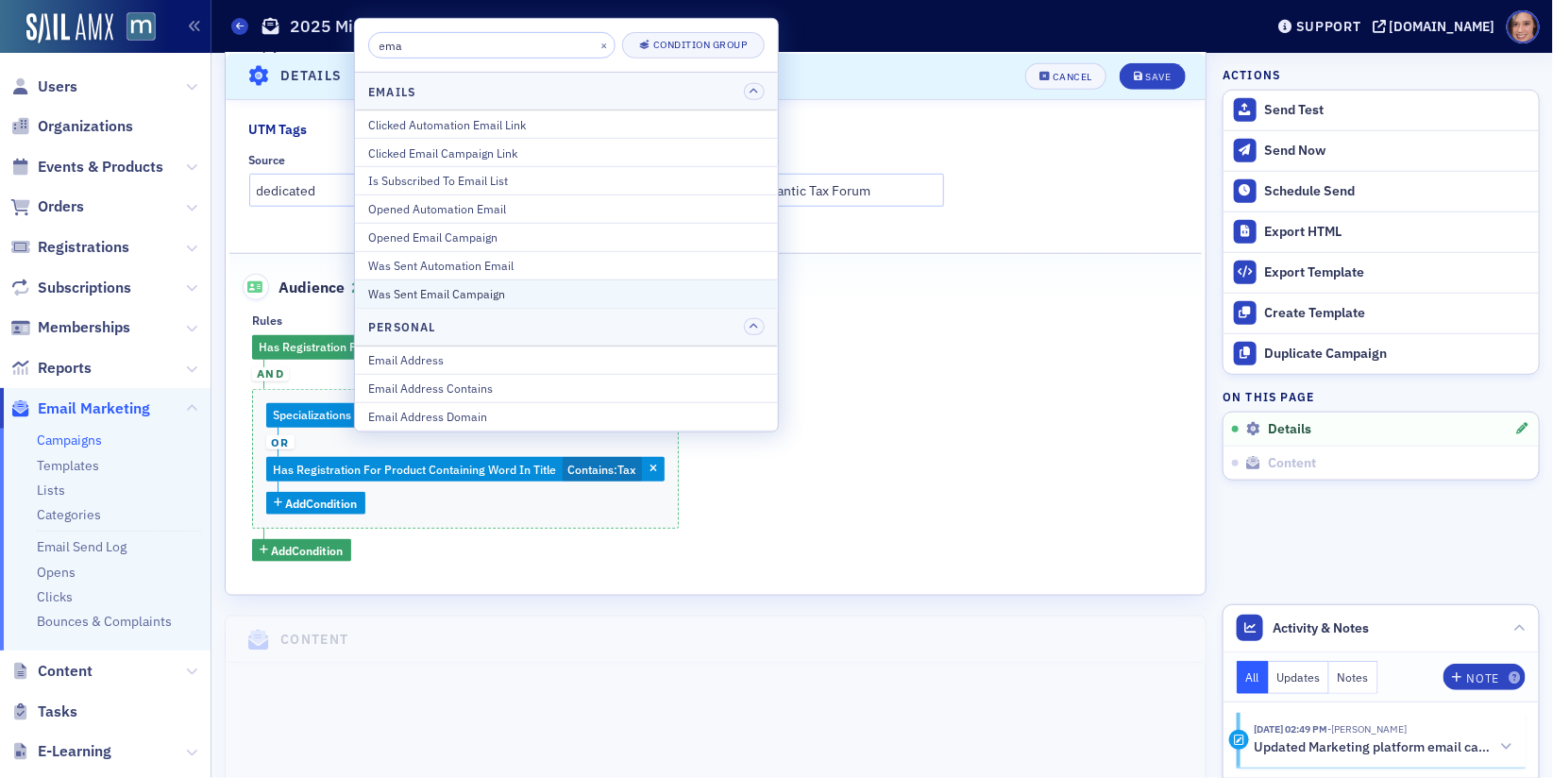
type input "ema"
click at [458, 293] on div "Was Sent Email Campaign" at bounding box center [566, 293] width 397 height 17
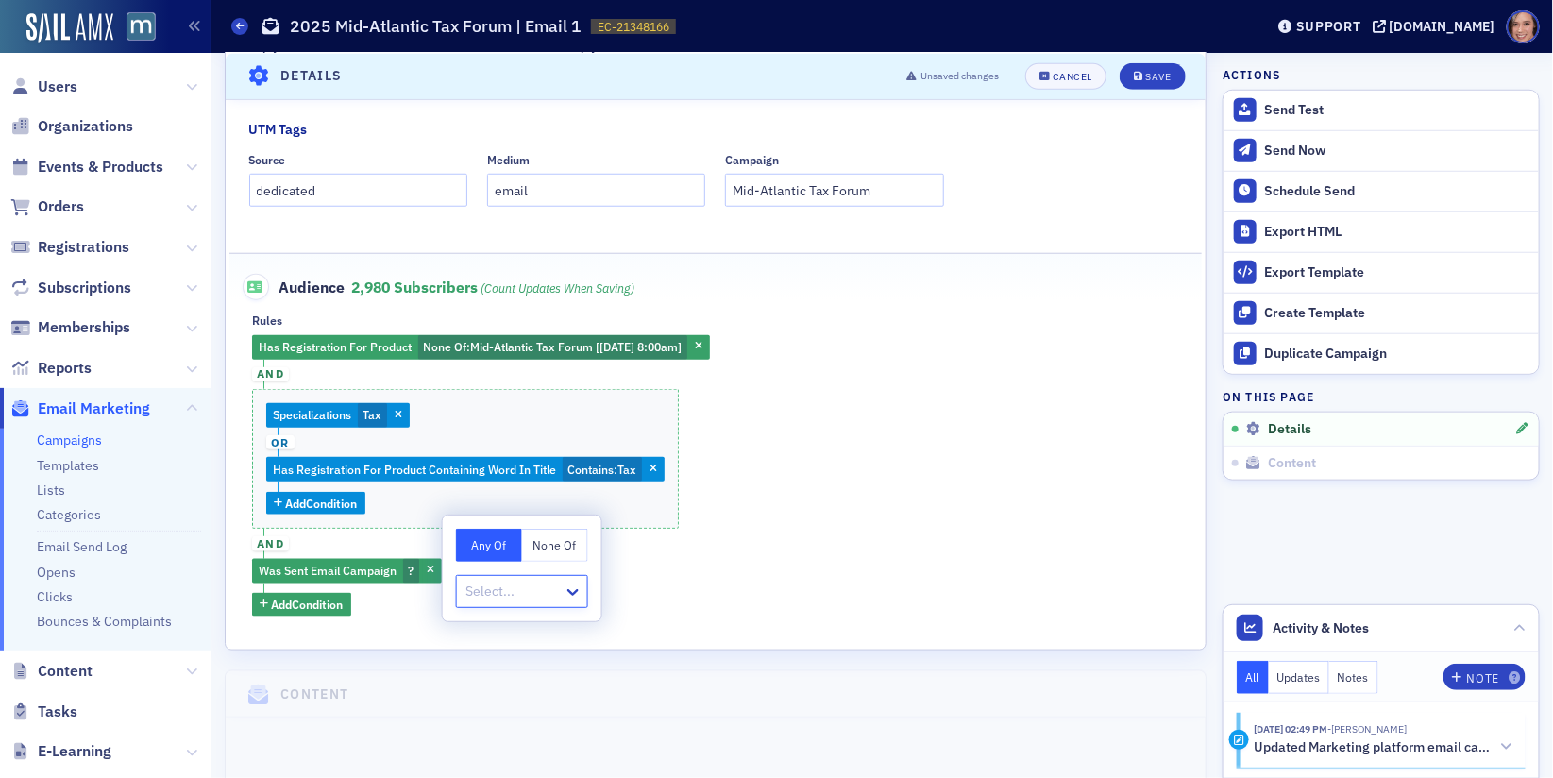
click at [551, 551] on button "None Of" at bounding box center [555, 545] width 66 height 33
click at [532, 589] on div at bounding box center [513, 592] width 98 height 24
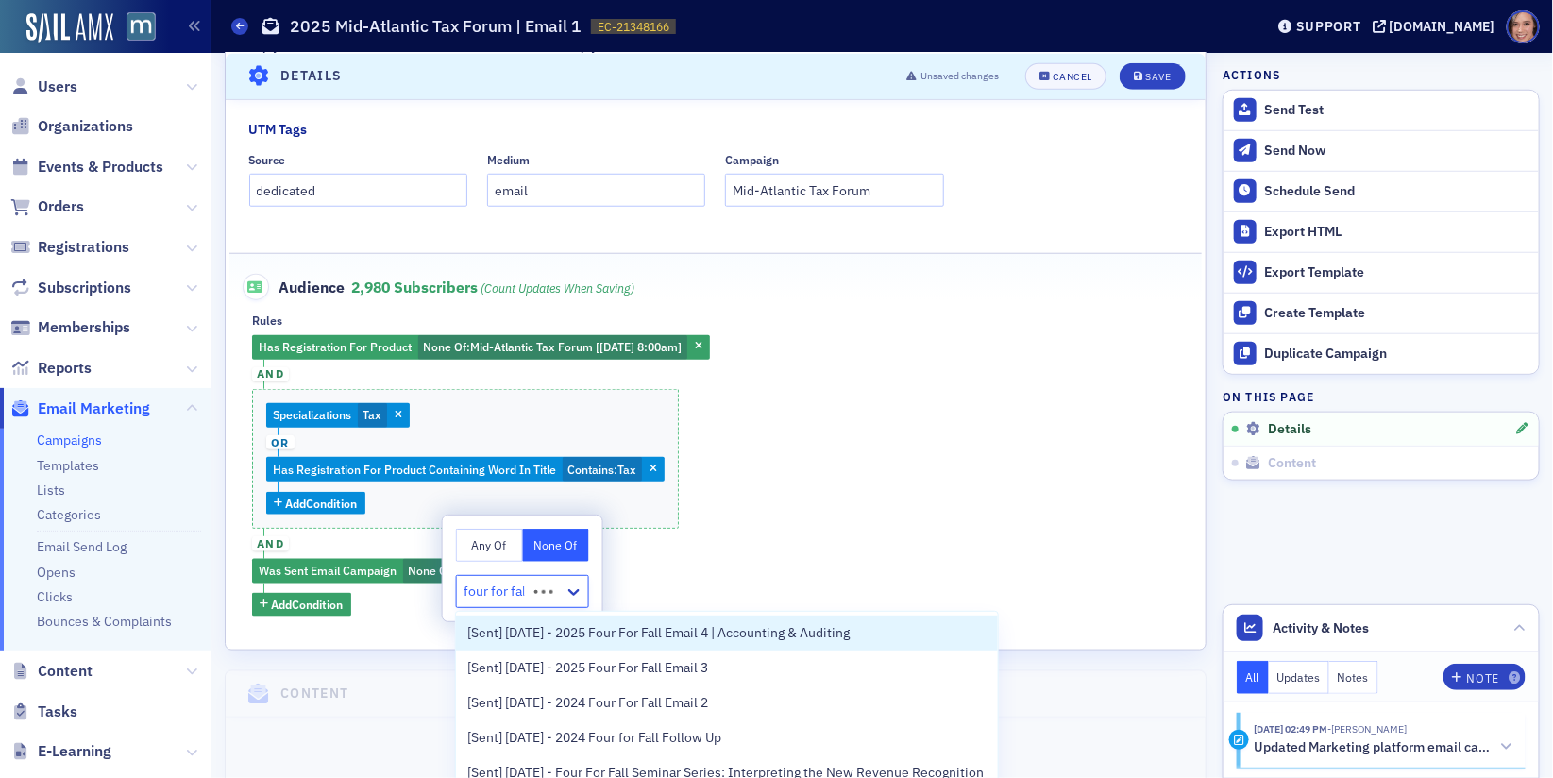
type input "four for fall"
click at [558, 637] on span "[Sent] 10/01/2025 - 2025 Four For Fall Email 4 | Accounting & Auditing" at bounding box center [658, 633] width 382 height 20
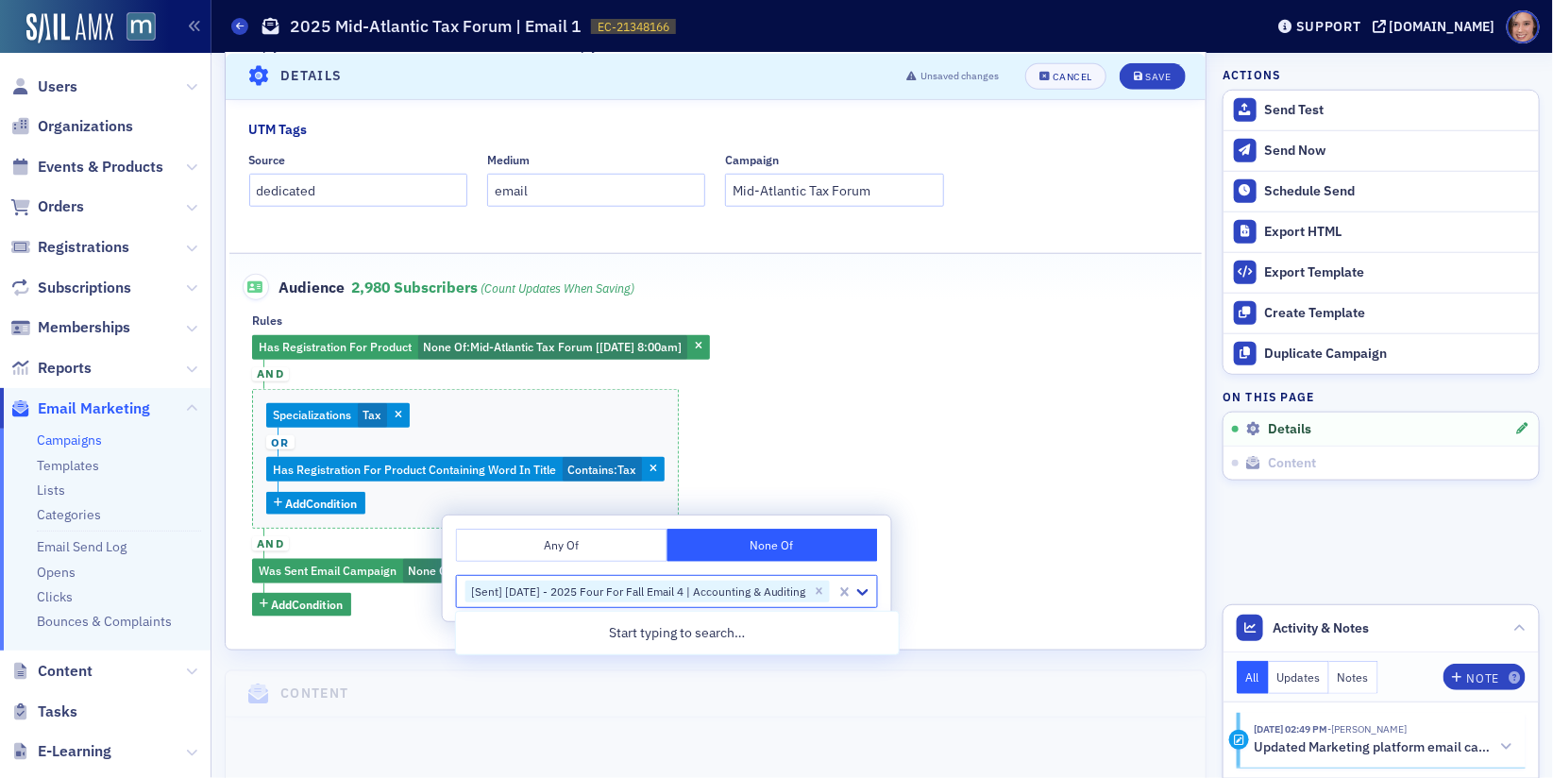
click at [1033, 579] on div "Has Registration For Product None Of : Mid-Atlantic Tax Forum [1/8/2026 8:00am]…" at bounding box center [715, 475] width 927 height 281
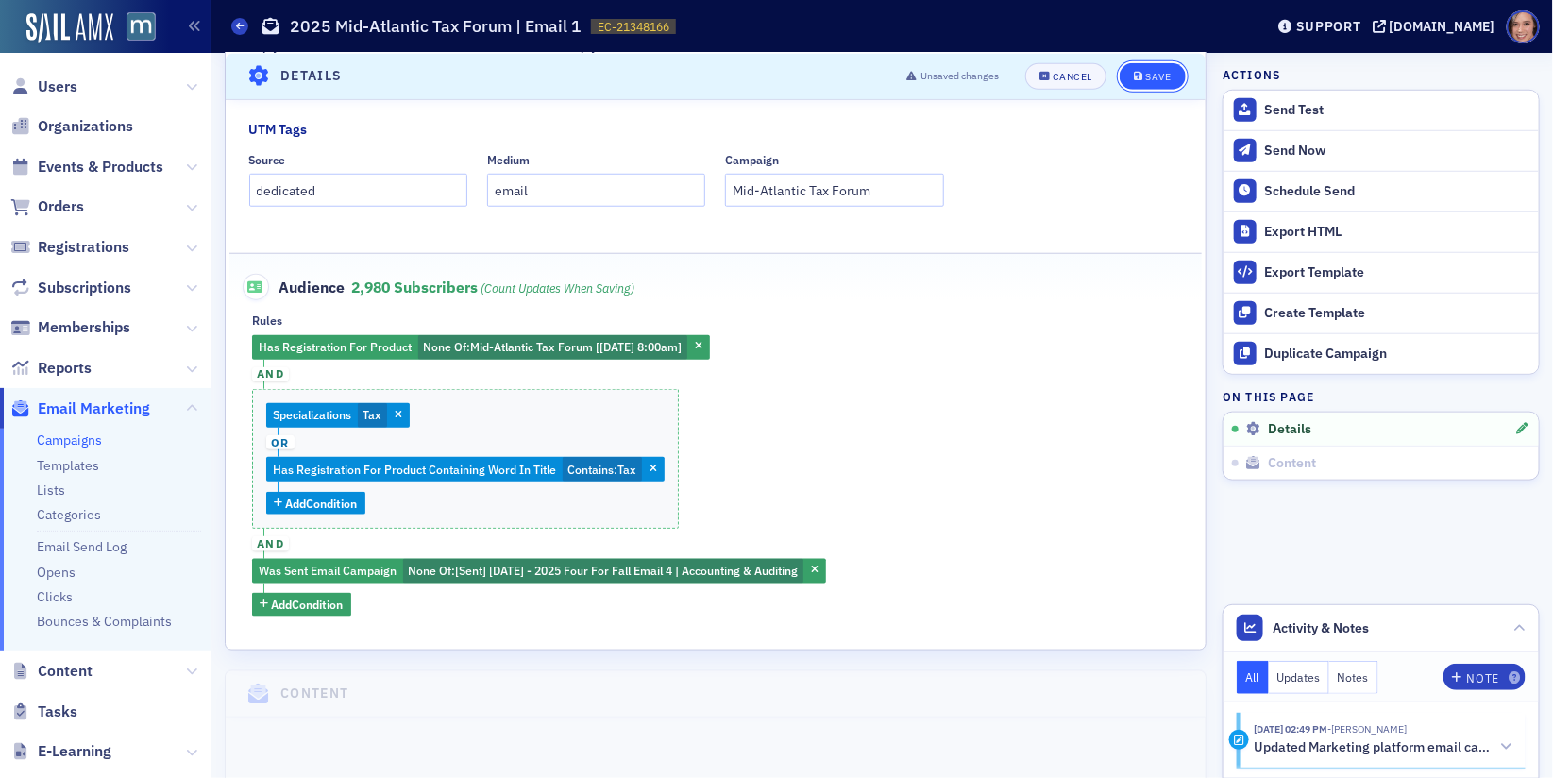
click at [1171, 76] on div "Save" at bounding box center [1157, 76] width 25 height 10
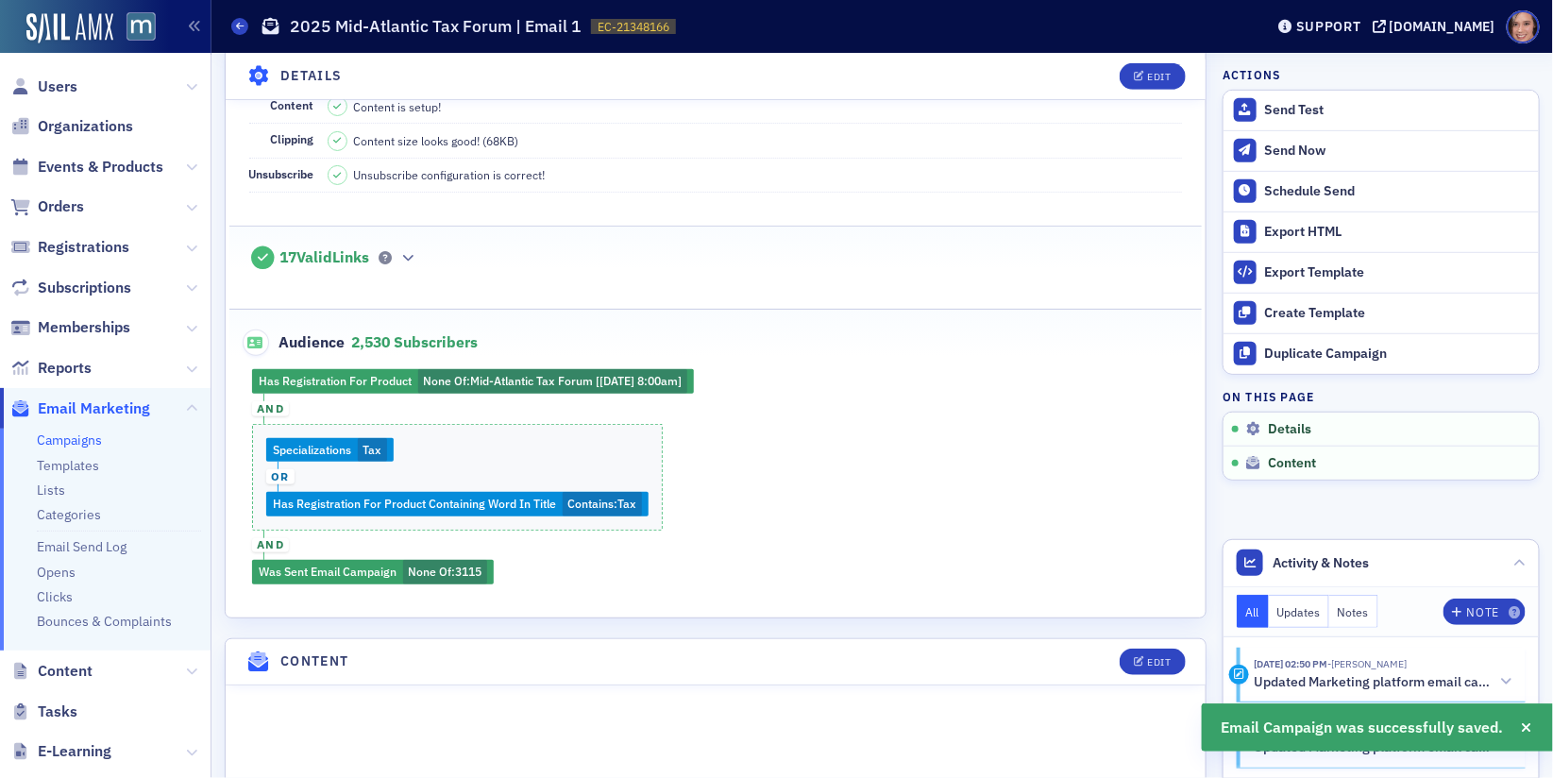
scroll to position [775, 0]
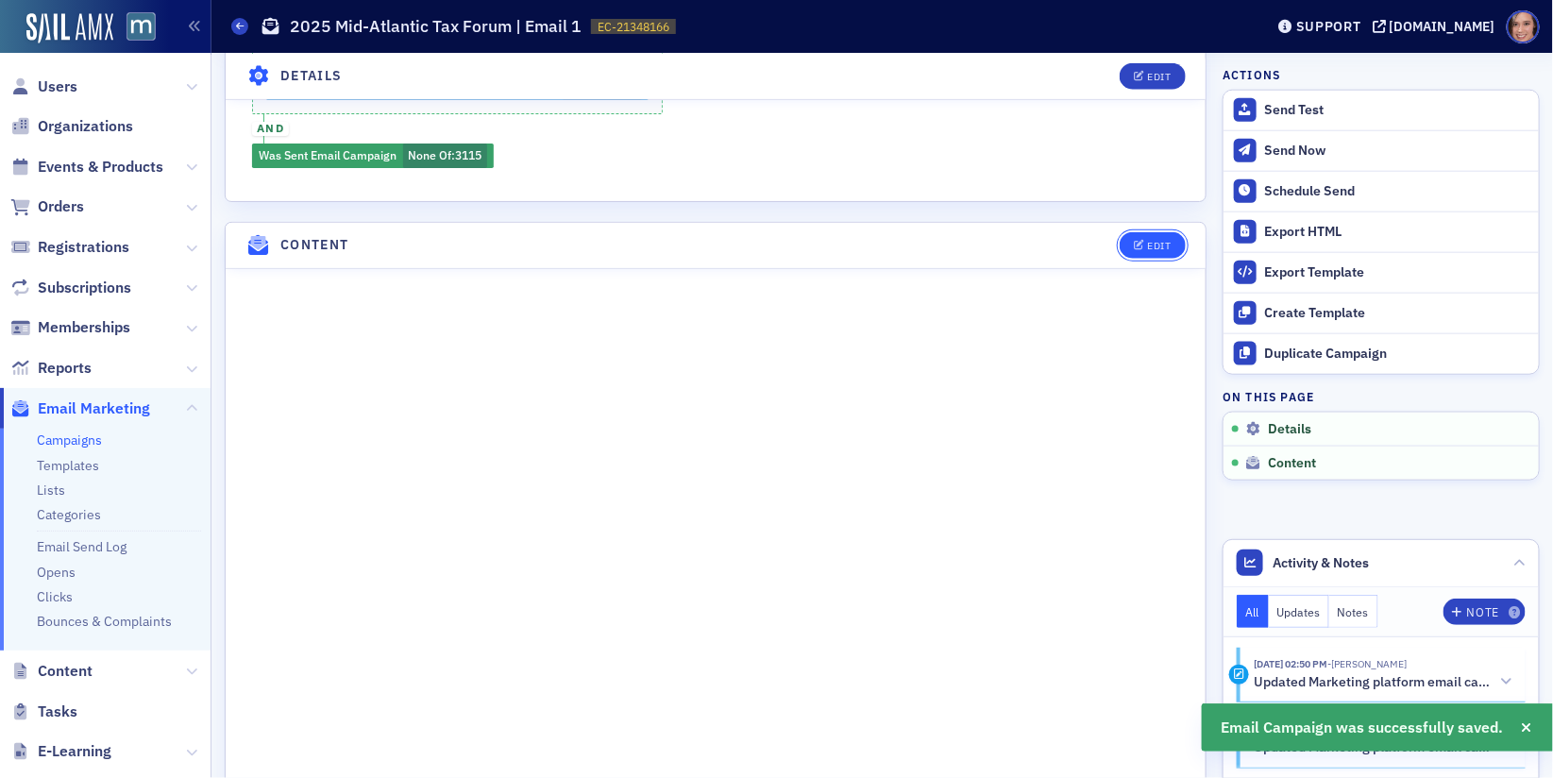
click at [1161, 232] on button "Edit" at bounding box center [1152, 245] width 65 height 26
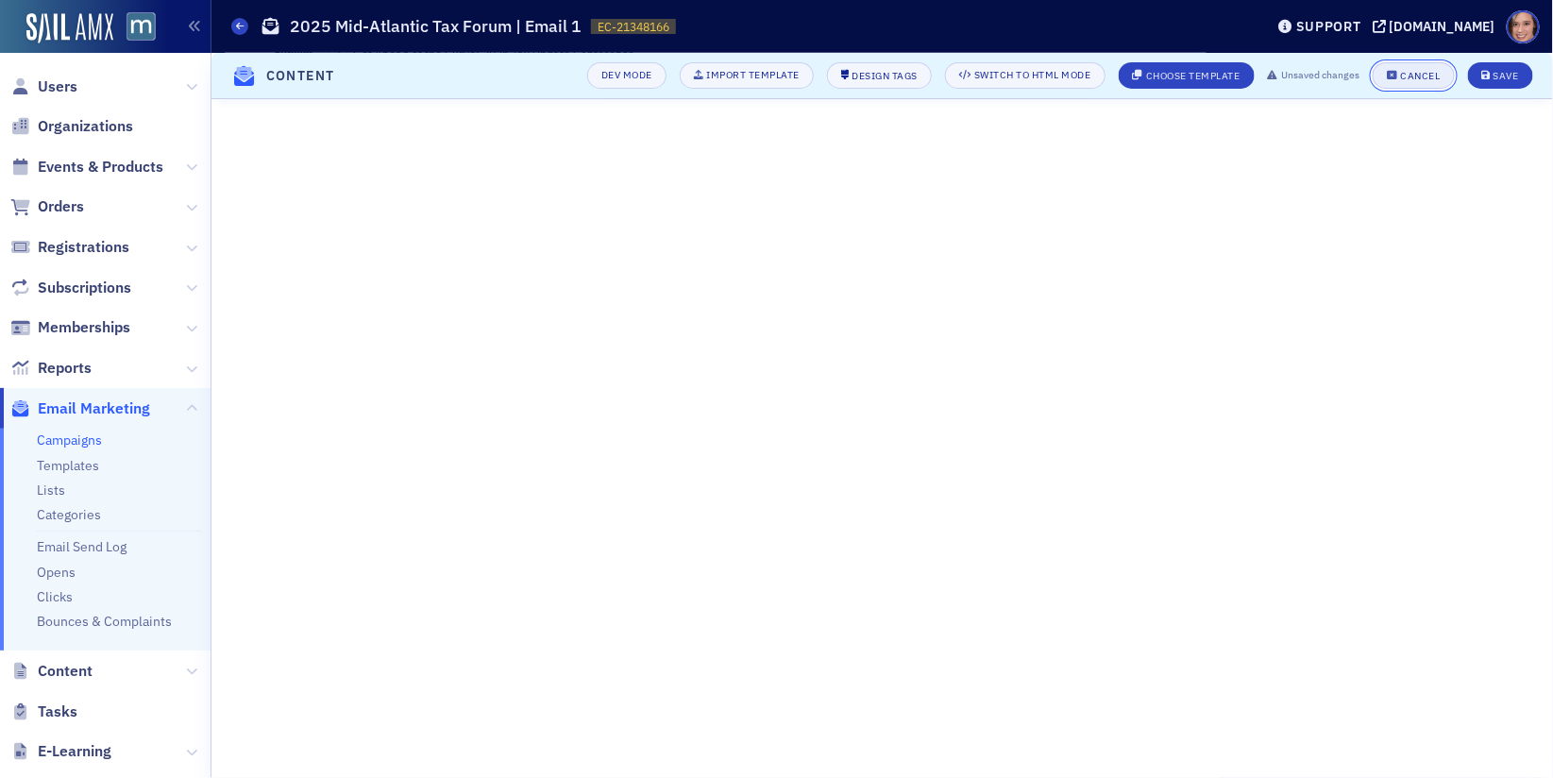
click at [1417, 74] on div "Cancel" at bounding box center [1421, 76] width 40 height 10
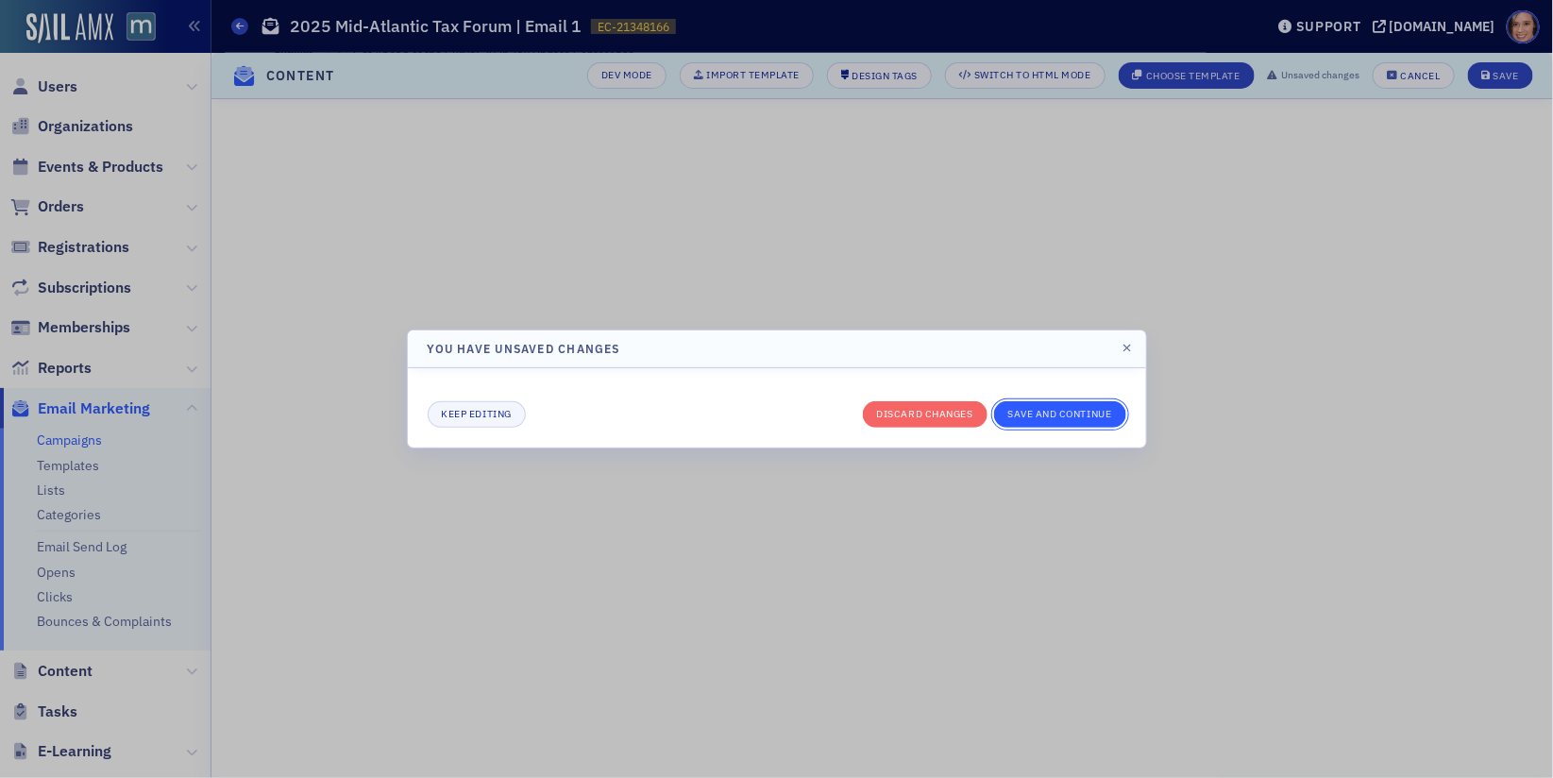
click at [1034, 415] on button "Save and continue" at bounding box center [1060, 414] width 132 height 26
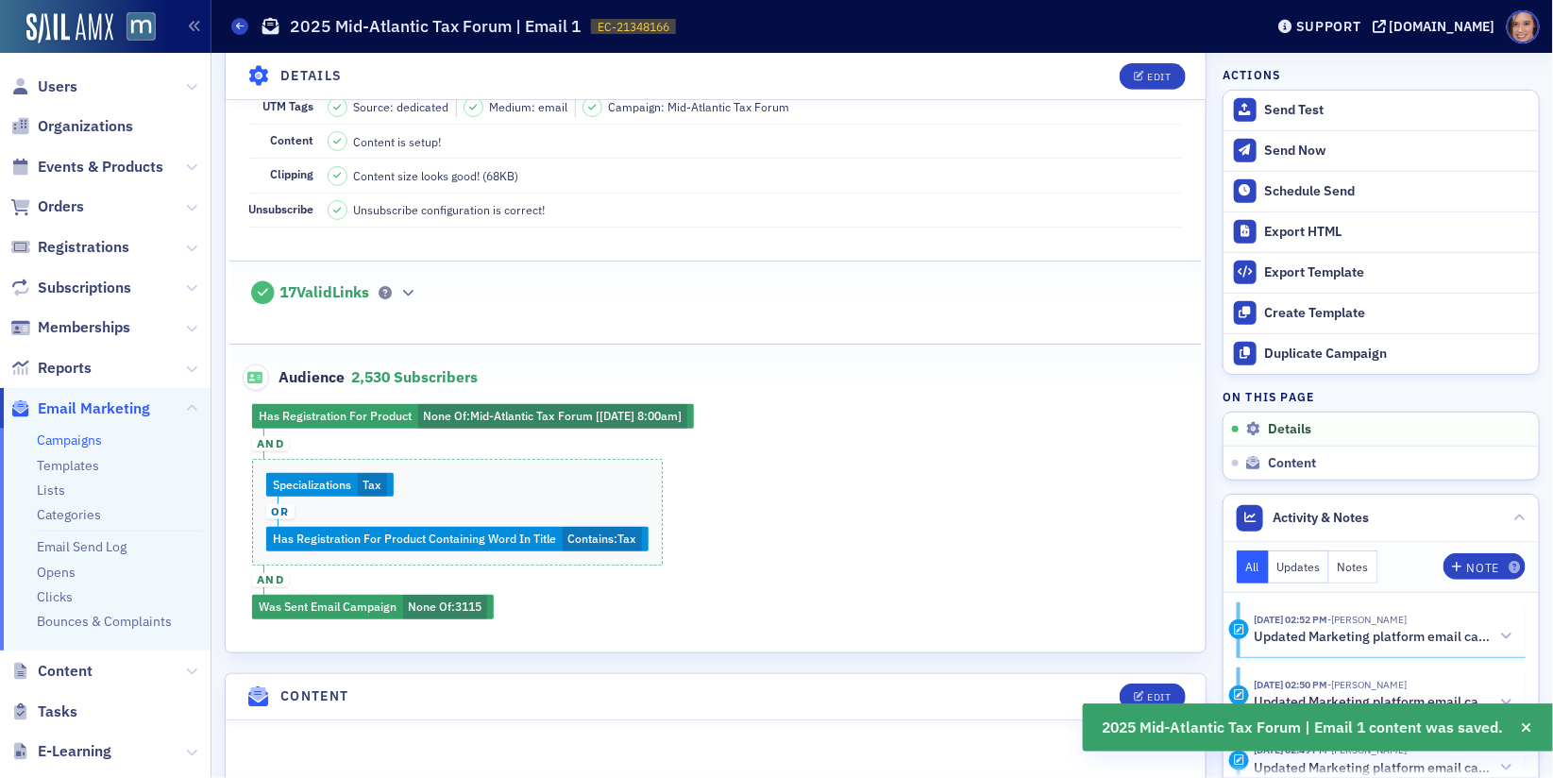
scroll to position [0, 0]
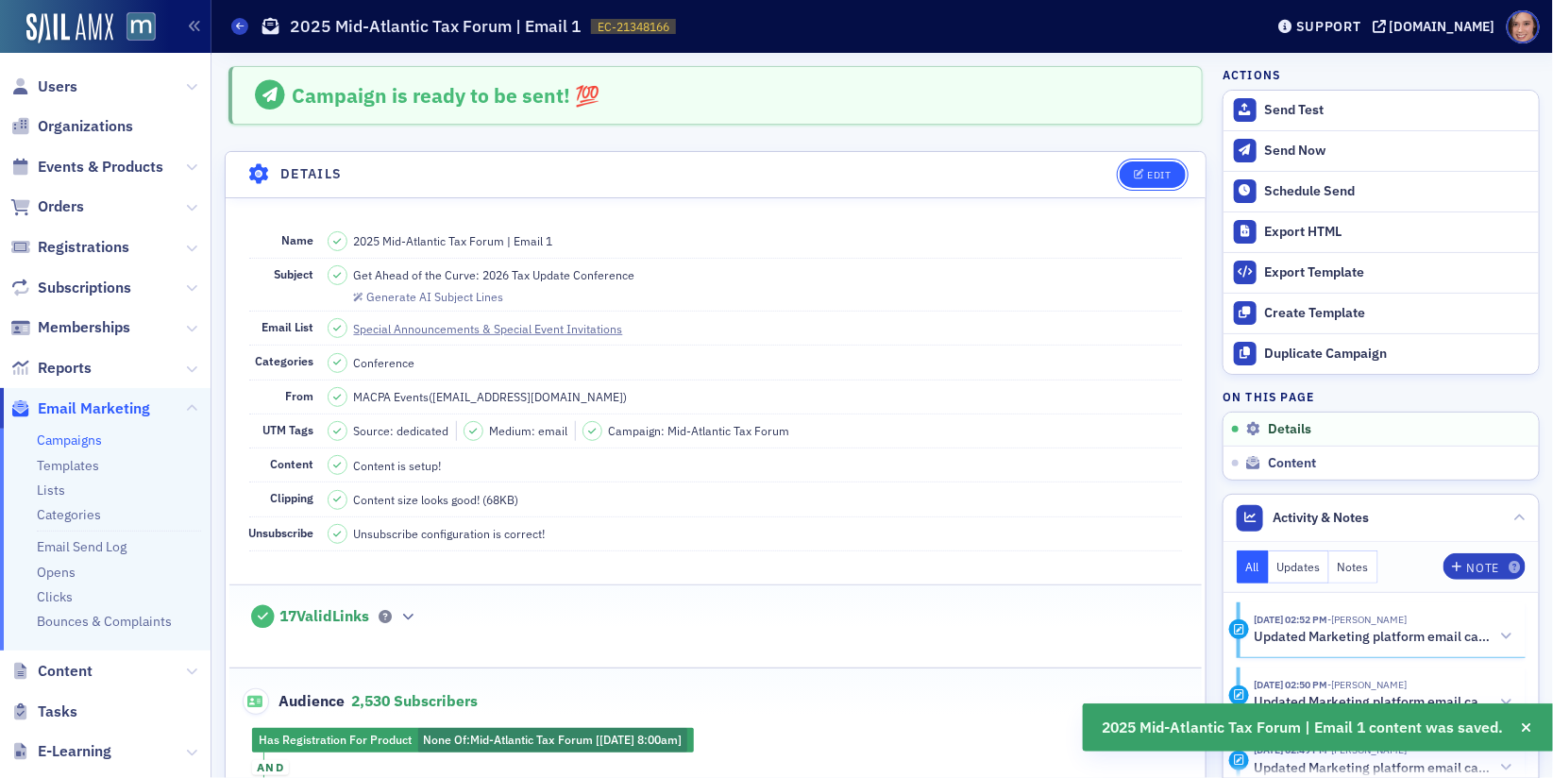
click at [1150, 162] on button "Edit" at bounding box center [1152, 174] width 65 height 26
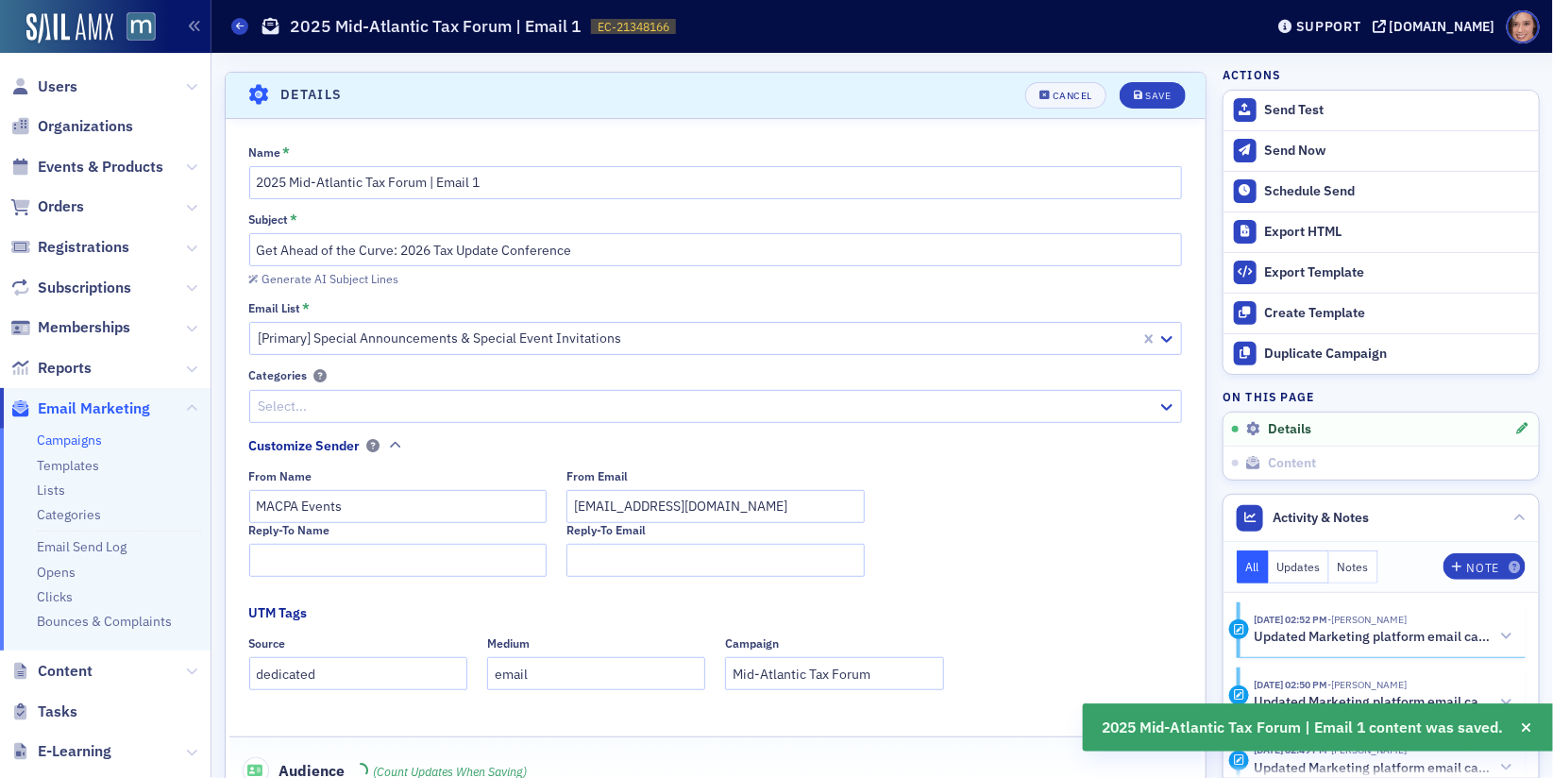
scroll to position [87, 0]
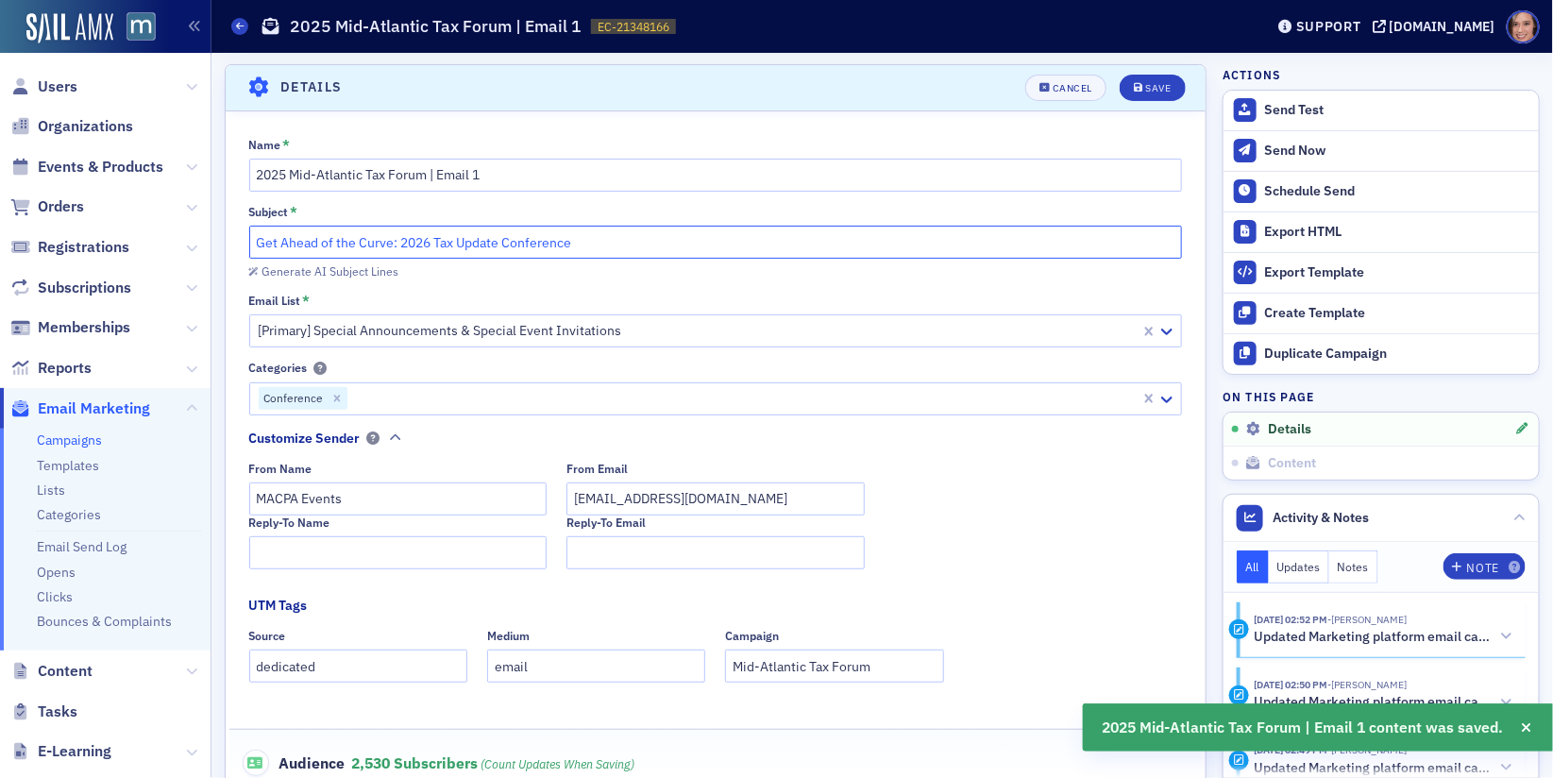
click at [551, 235] on input "Get Ahead of the Curve: 2026 Tax Update Conference" at bounding box center [716, 242] width 934 height 33
paste input "Multi-state, OBBBA, crypto tax + more — start 2026 with the latest tax insights"
type input "Multi-state, OBBBA, crypto tax + more — start 2026 with the latest tax insights"
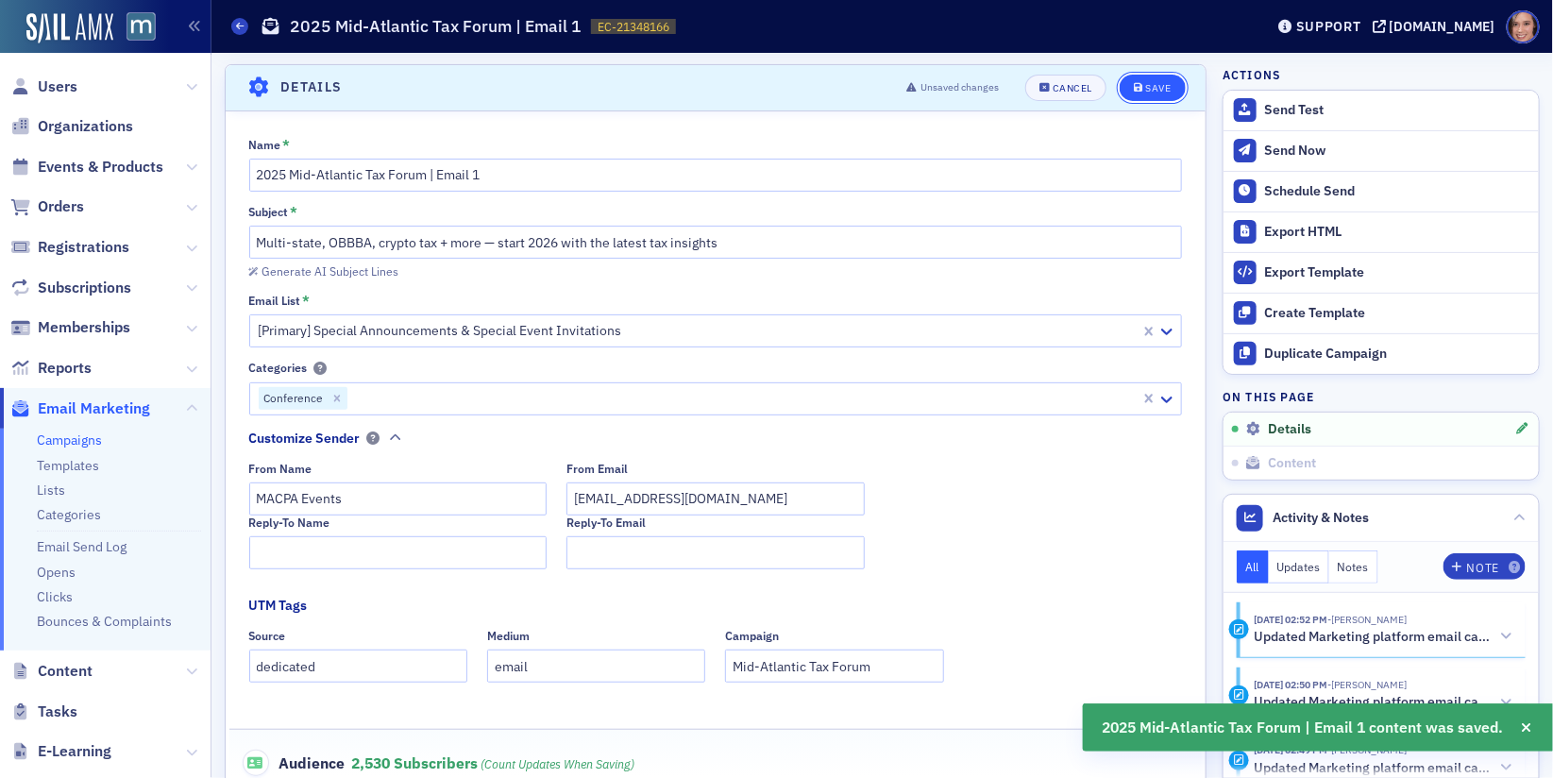
click at [1151, 84] on div "Save" at bounding box center [1157, 88] width 25 height 10
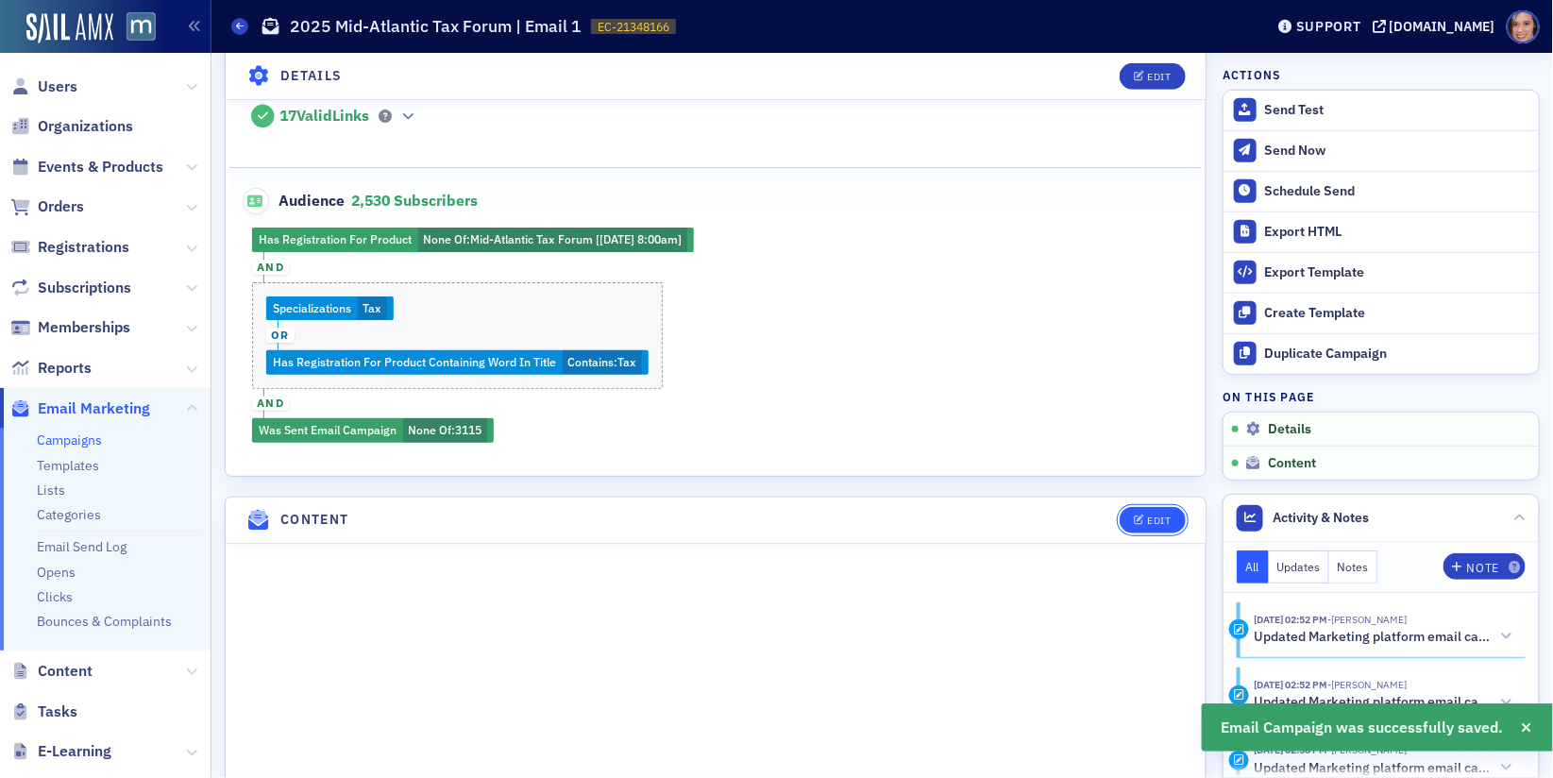
click at [1154, 516] on div "Edit" at bounding box center [1159, 521] width 24 height 10
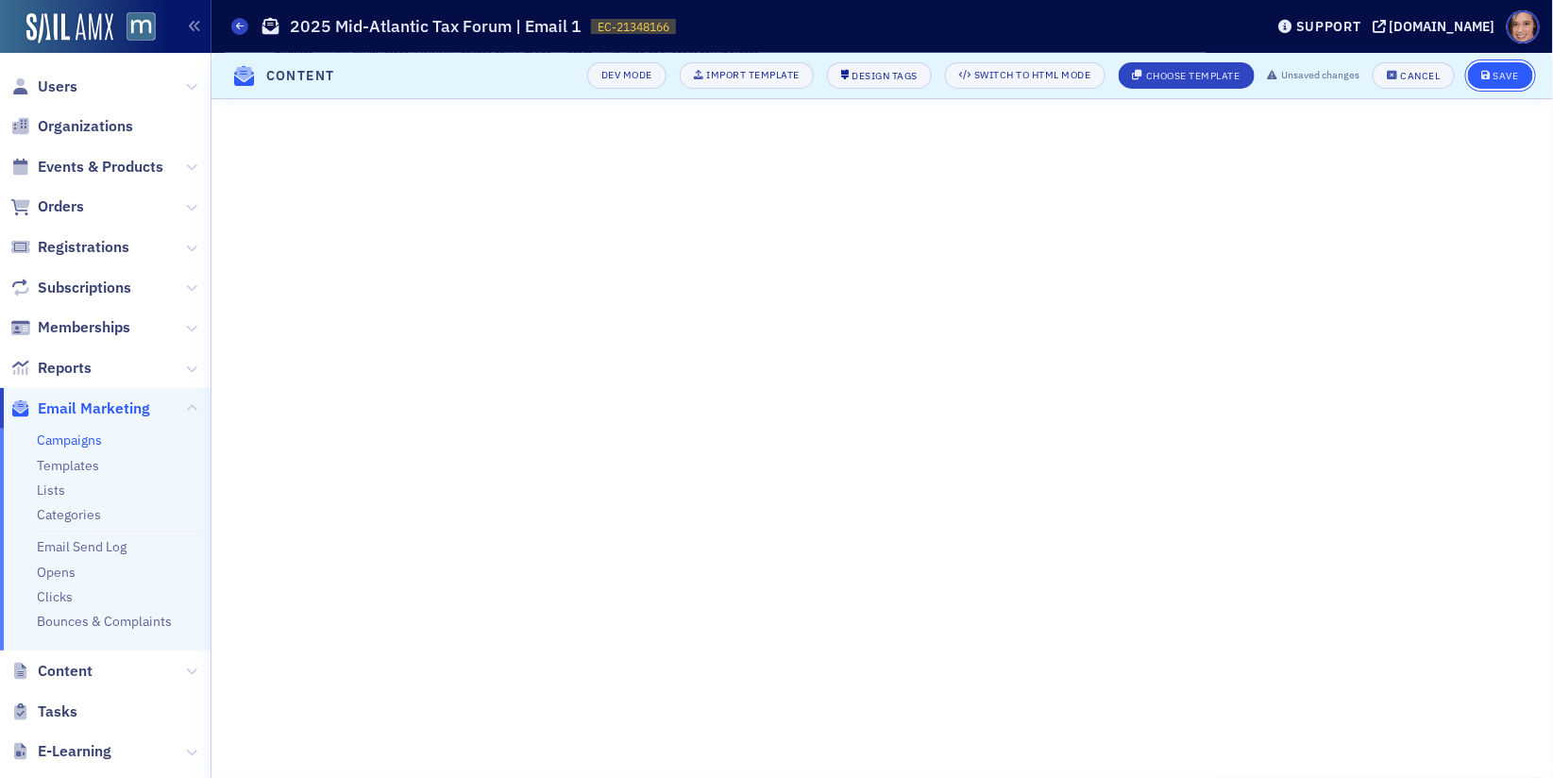
click at [1494, 76] on div "Save" at bounding box center [1506, 76] width 25 height 10
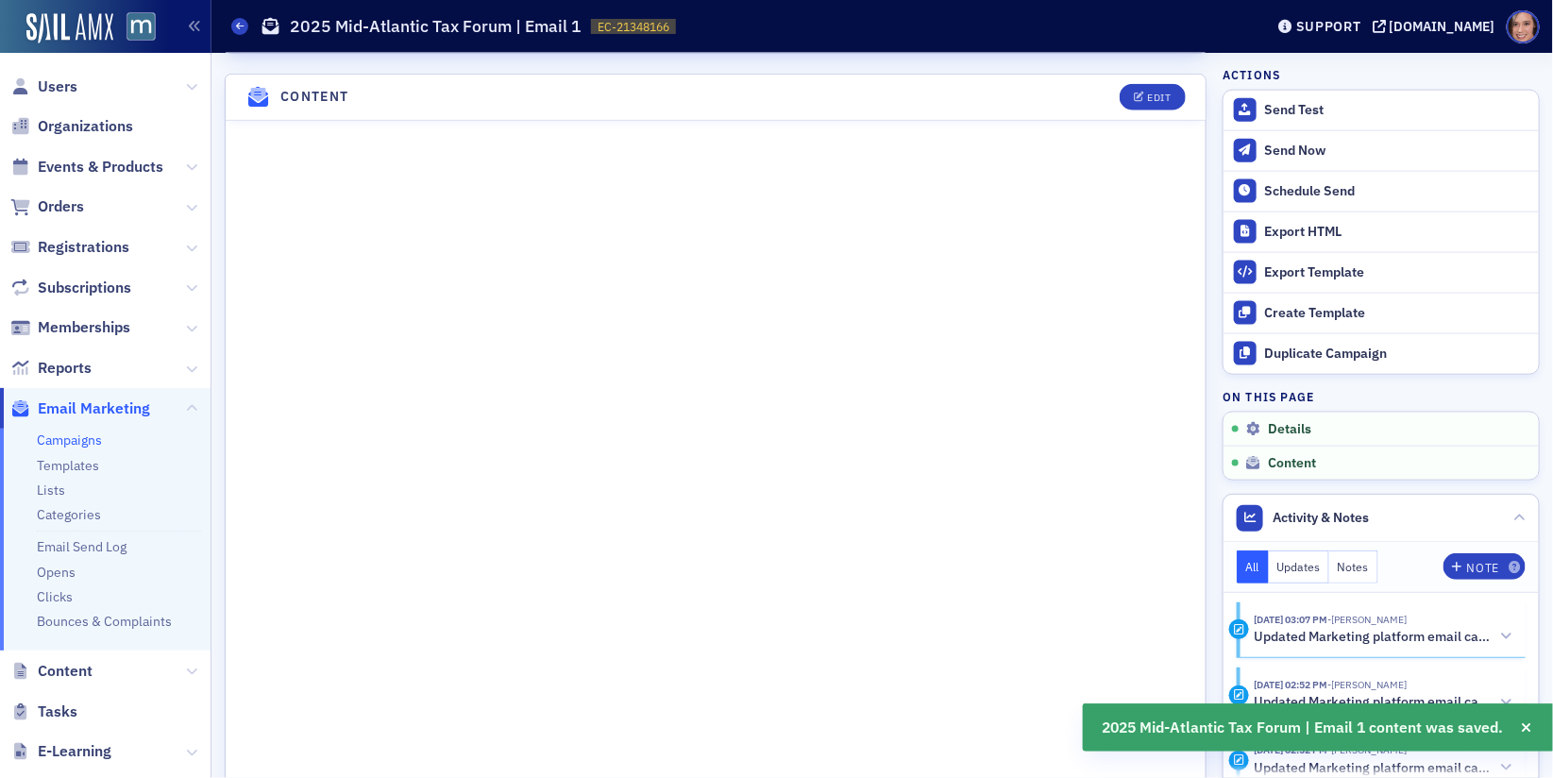
scroll to position [925, 0]
click at [1328, 107] on div "Send Test" at bounding box center [1397, 110] width 264 height 17
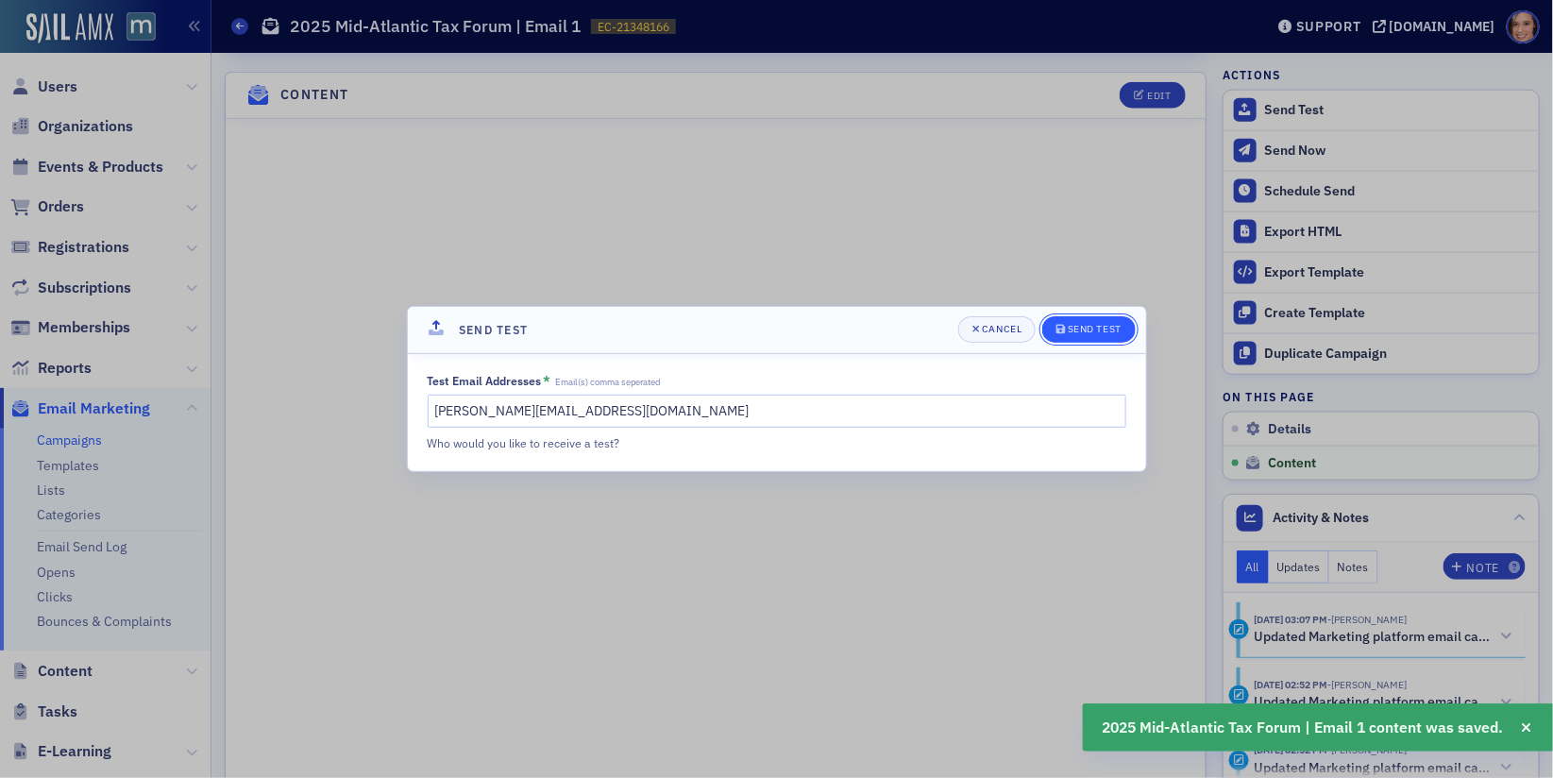
click at [1073, 329] on div "Send Test" at bounding box center [1095, 329] width 54 height 10
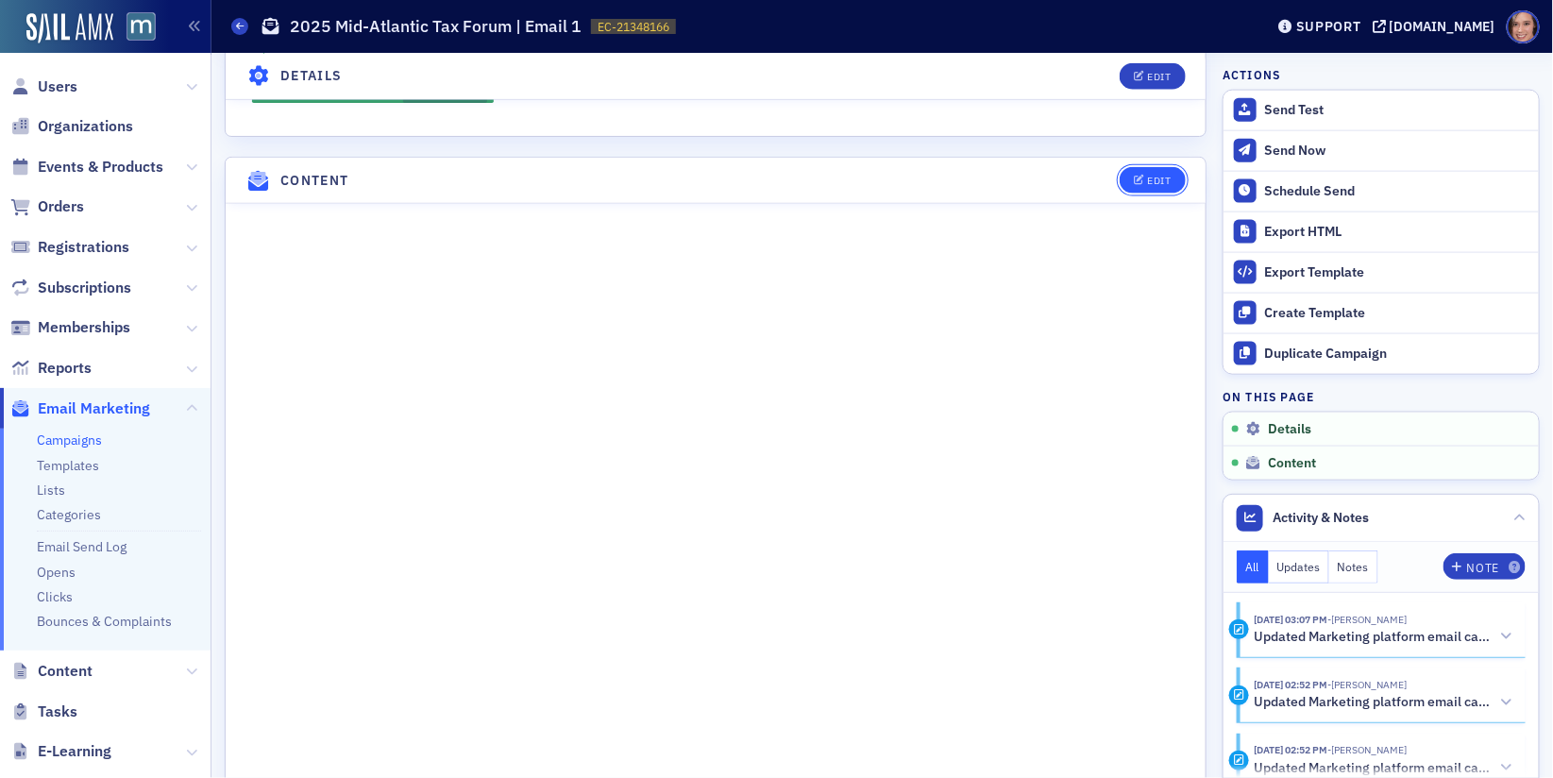
click at [1150, 176] on div "Edit" at bounding box center [1159, 181] width 24 height 10
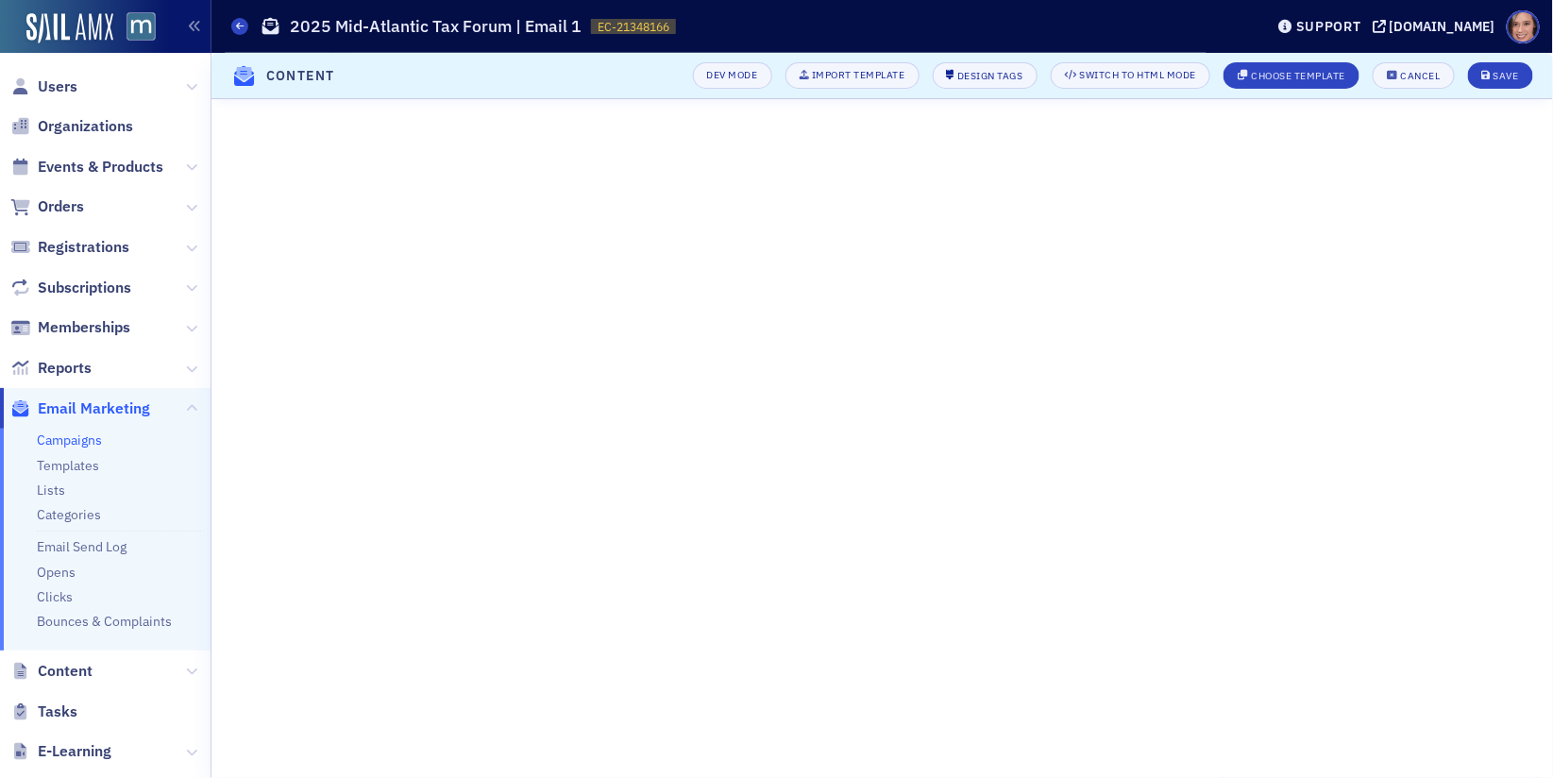
scroll to position [307, 0]
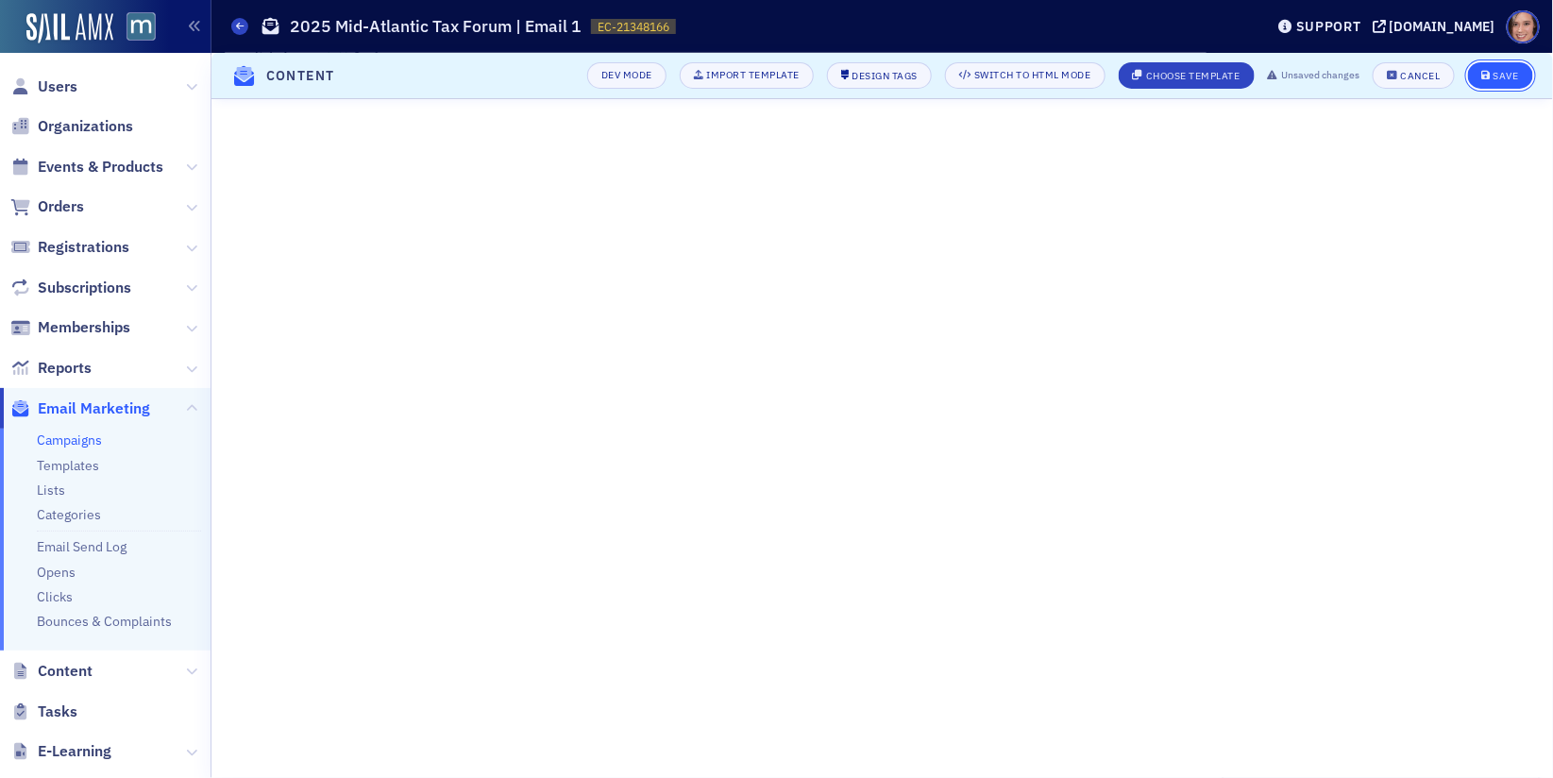
click at [1507, 65] on button "Save" at bounding box center [1500, 75] width 65 height 26
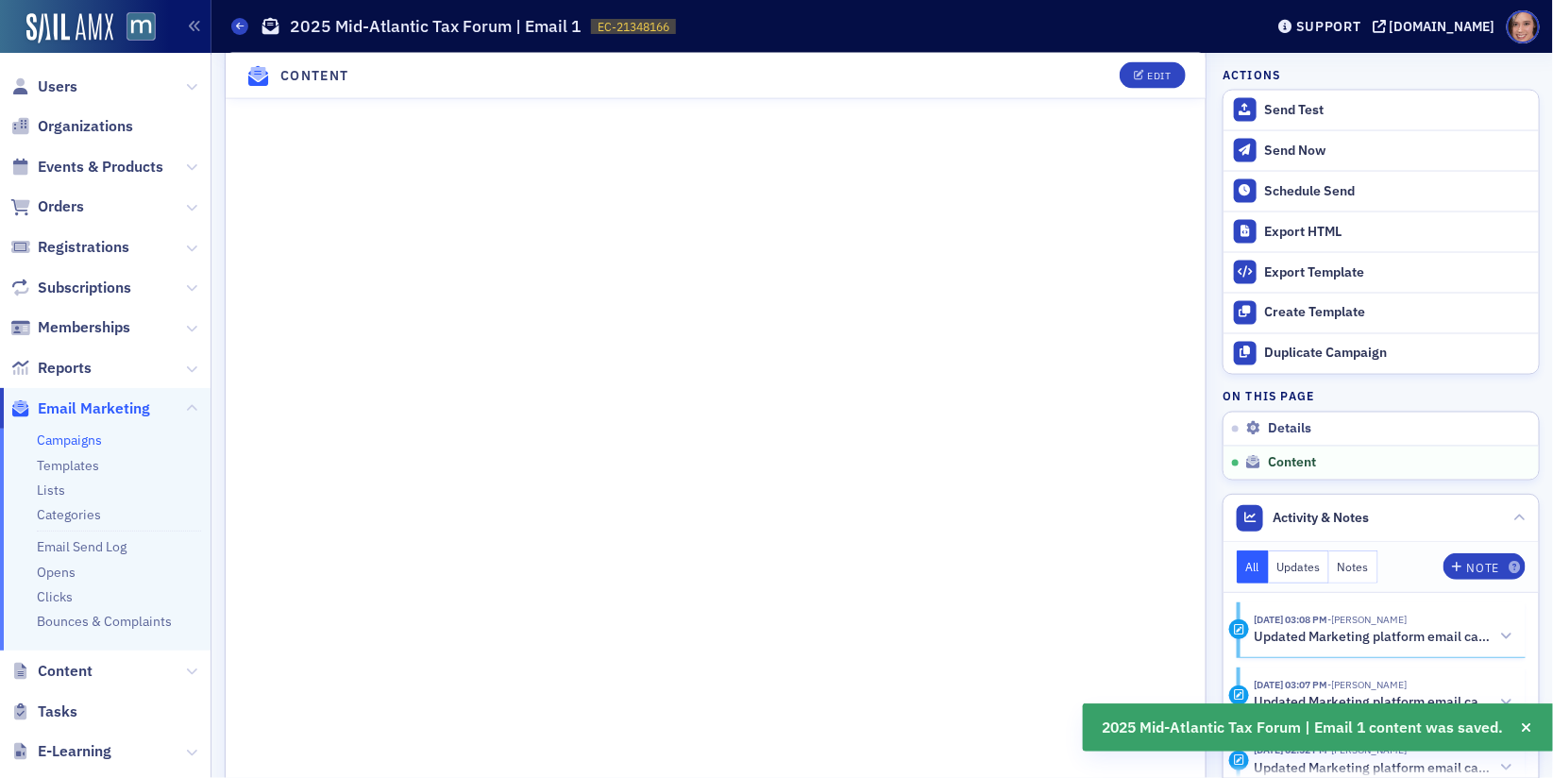
scroll to position [1507, 0]
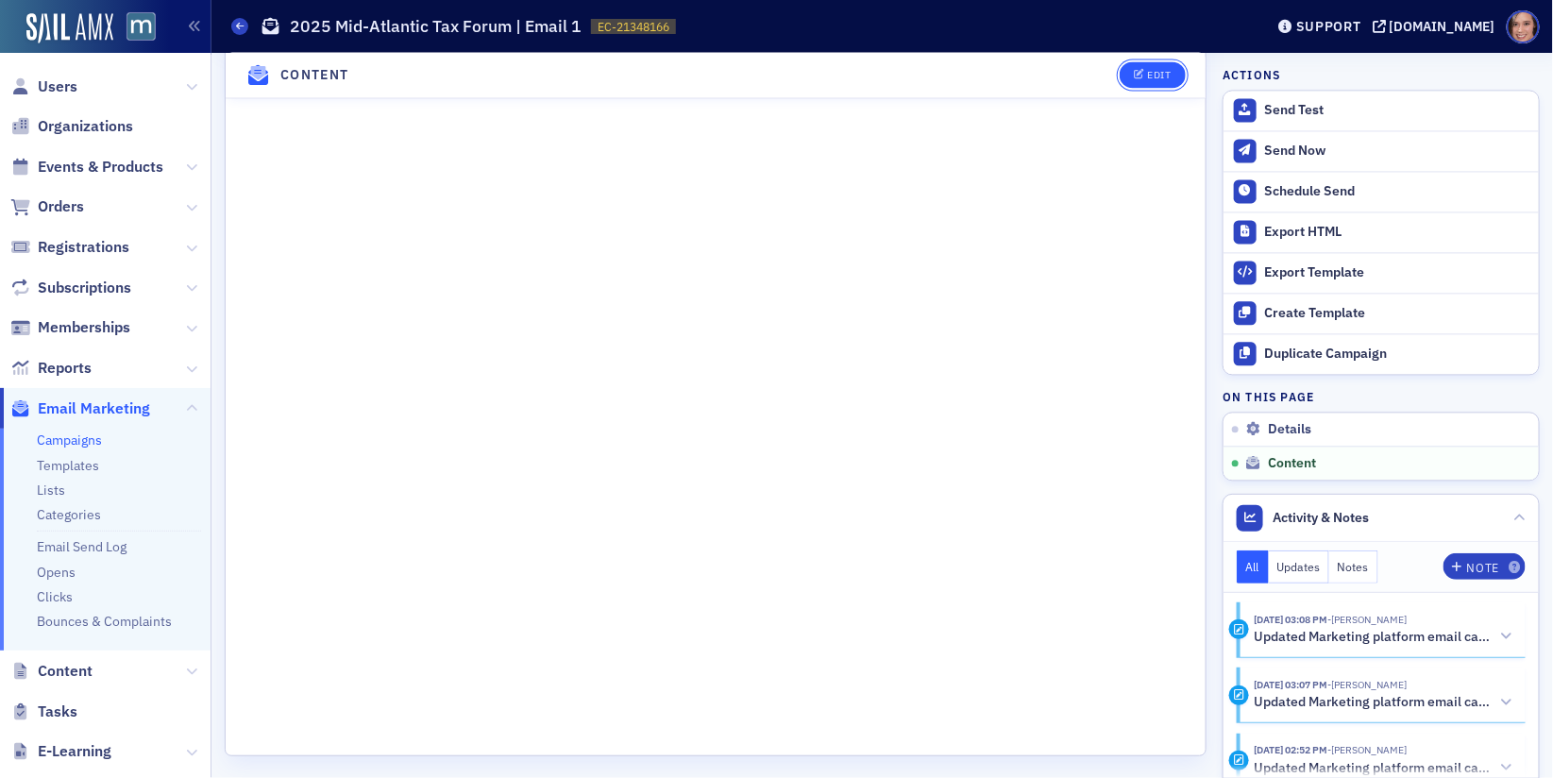
click at [1139, 71] on icon "button" at bounding box center [1139, 76] width 11 height 10
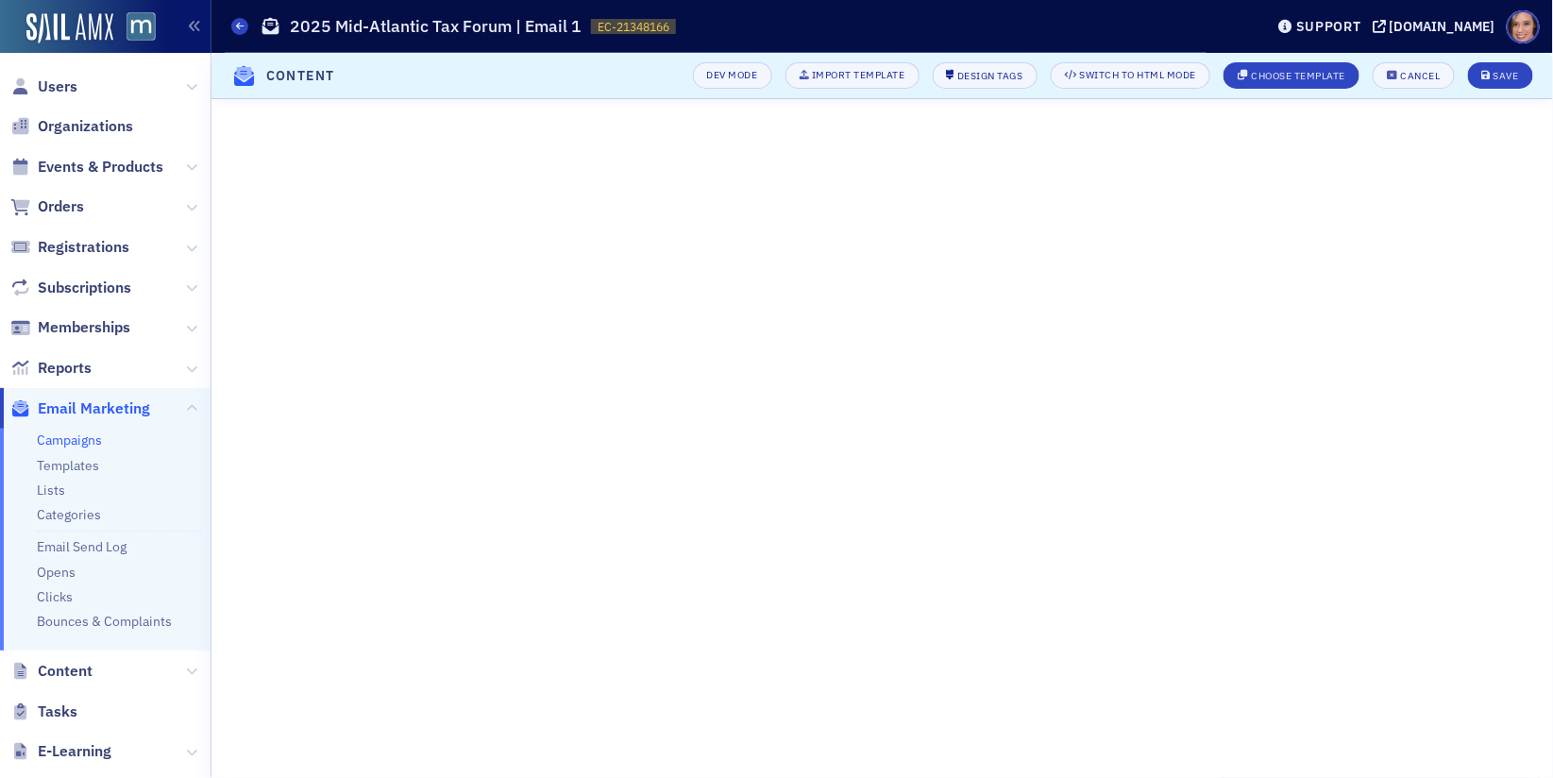
scroll to position [307, 0]
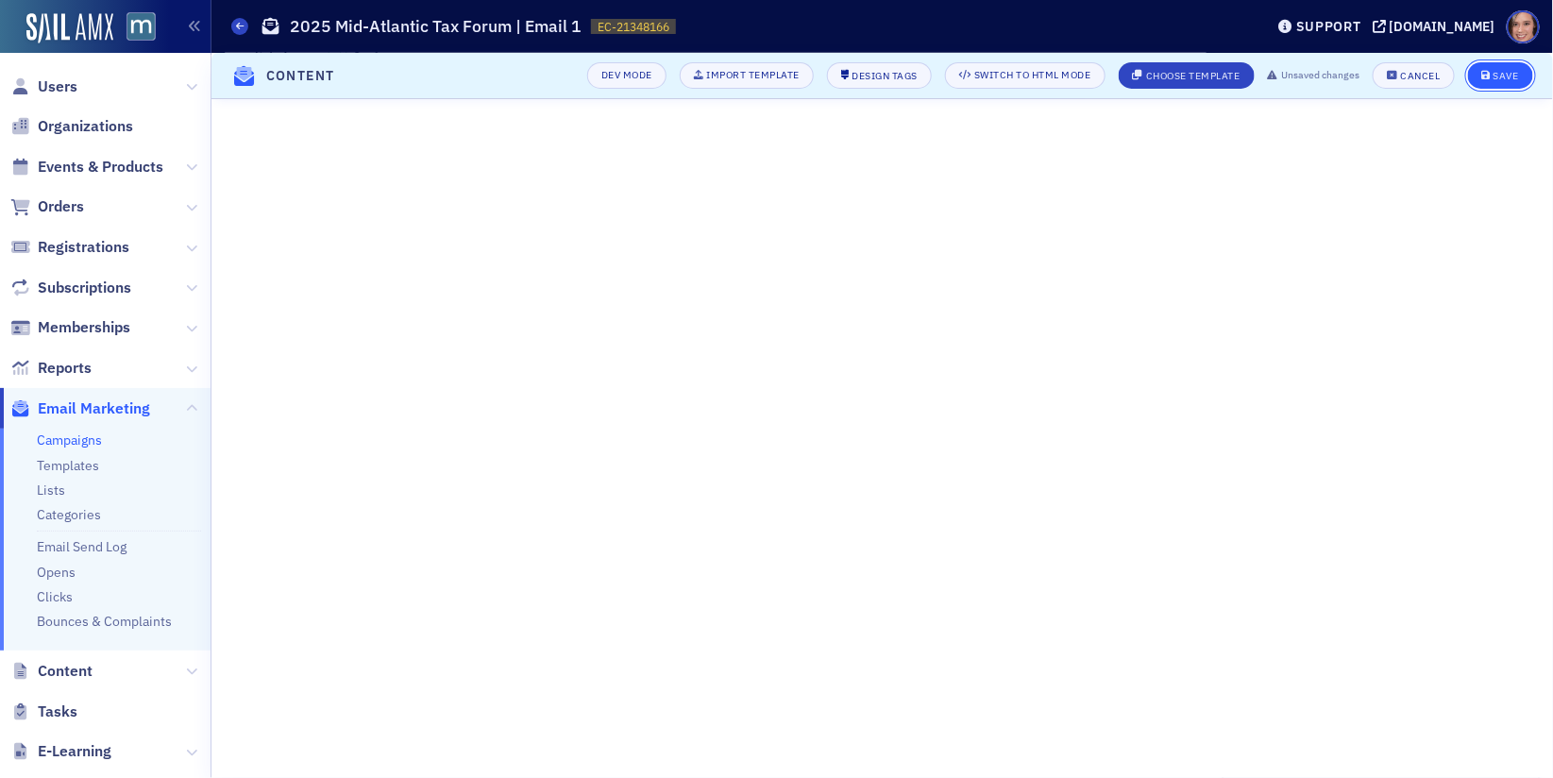
click at [1483, 77] on icon "submit" at bounding box center [1487, 76] width 9 height 10
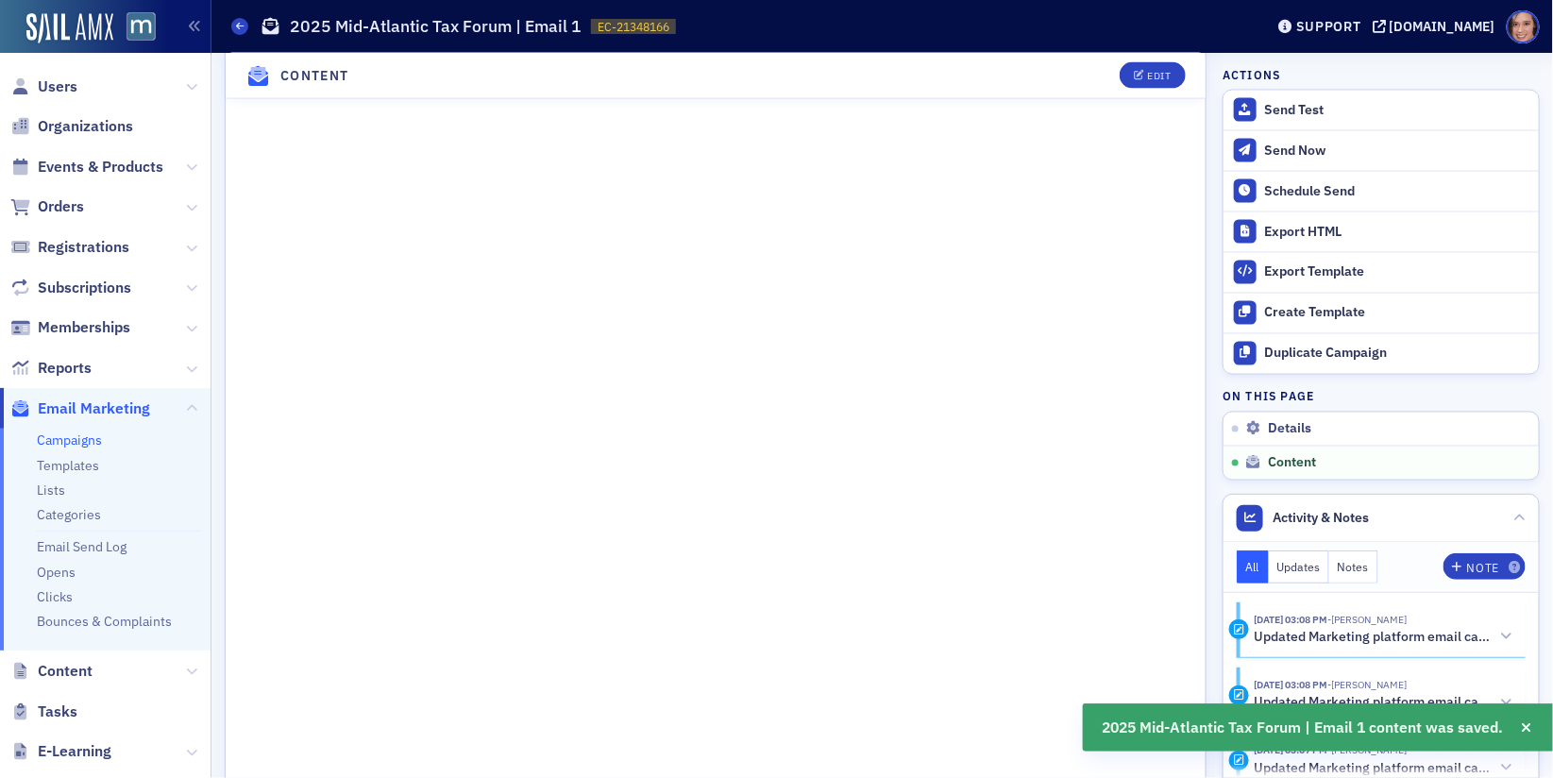
scroll to position [1220, 0]
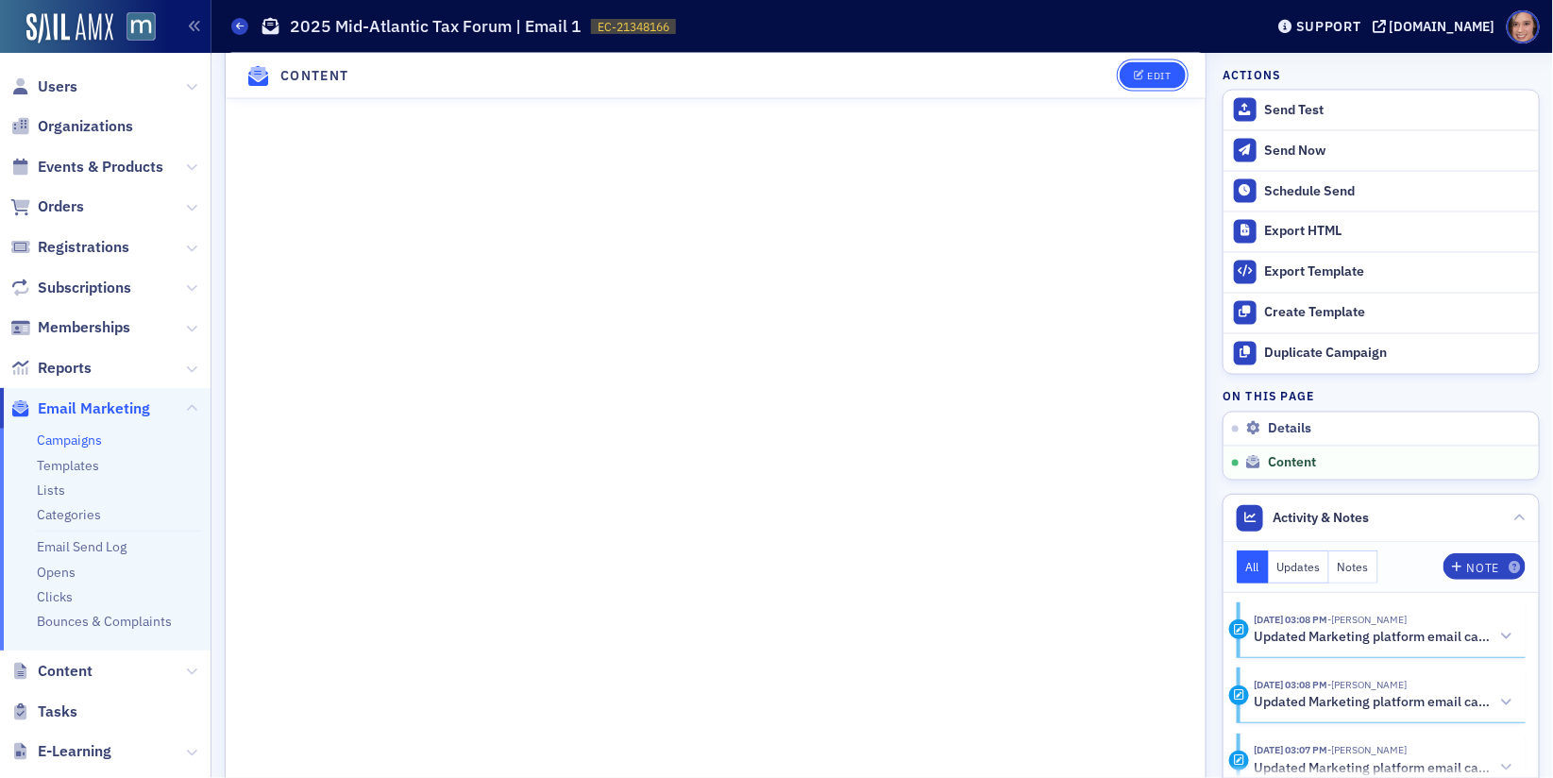
click at [1142, 74] on icon "button" at bounding box center [1139, 76] width 11 height 10
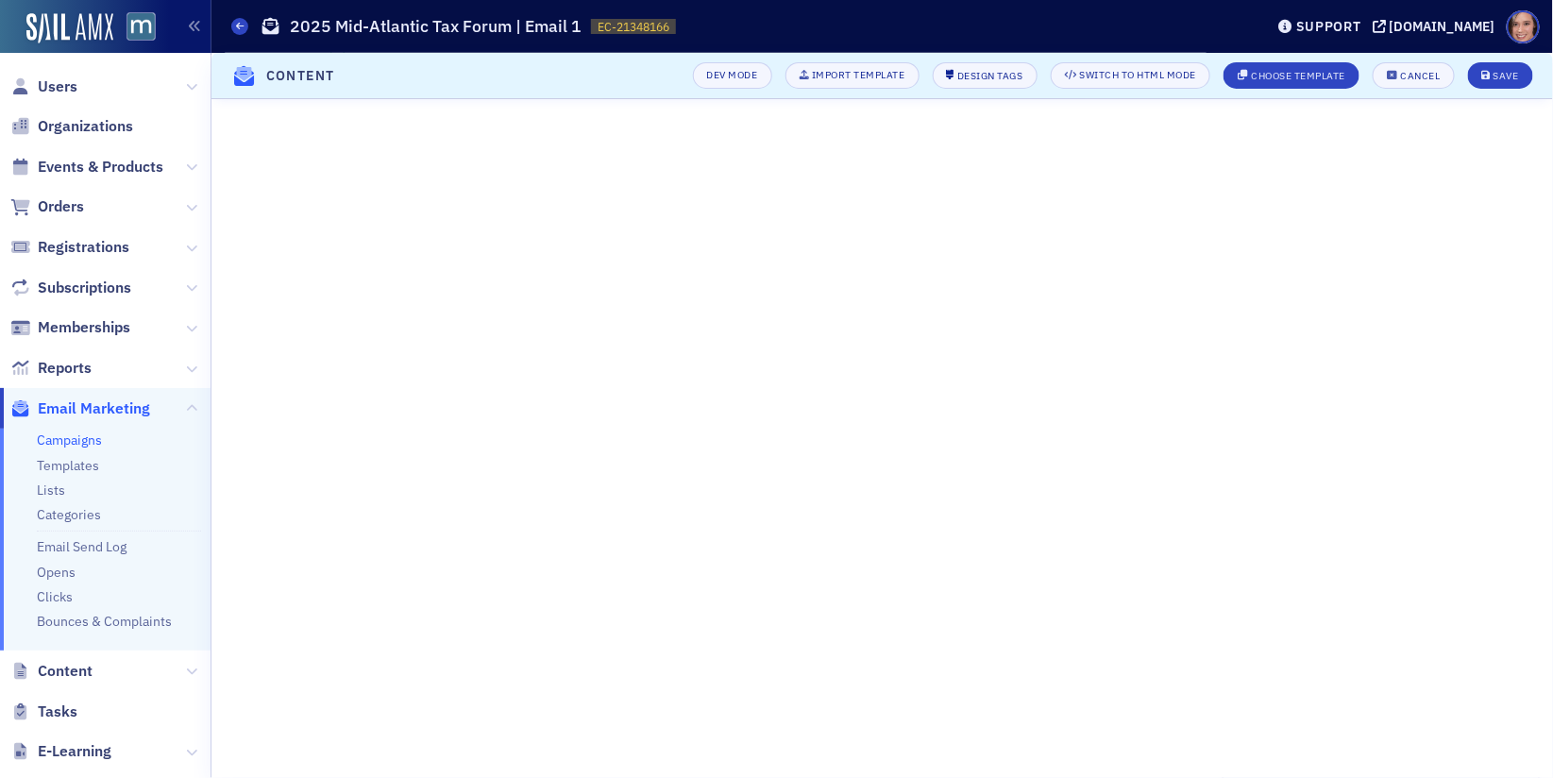
scroll to position [307, 0]
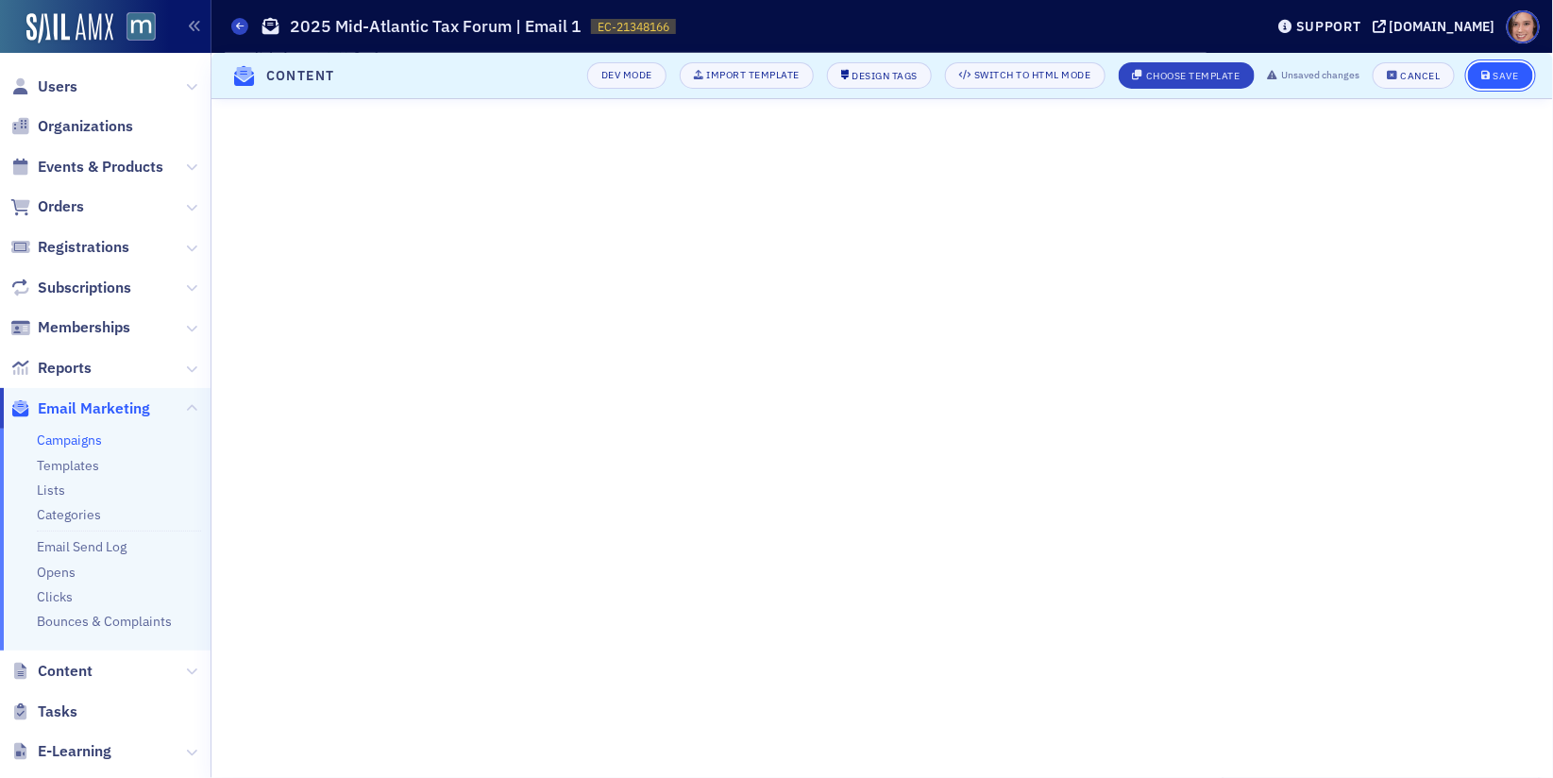
click at [1500, 77] on div "Save" at bounding box center [1506, 76] width 25 height 10
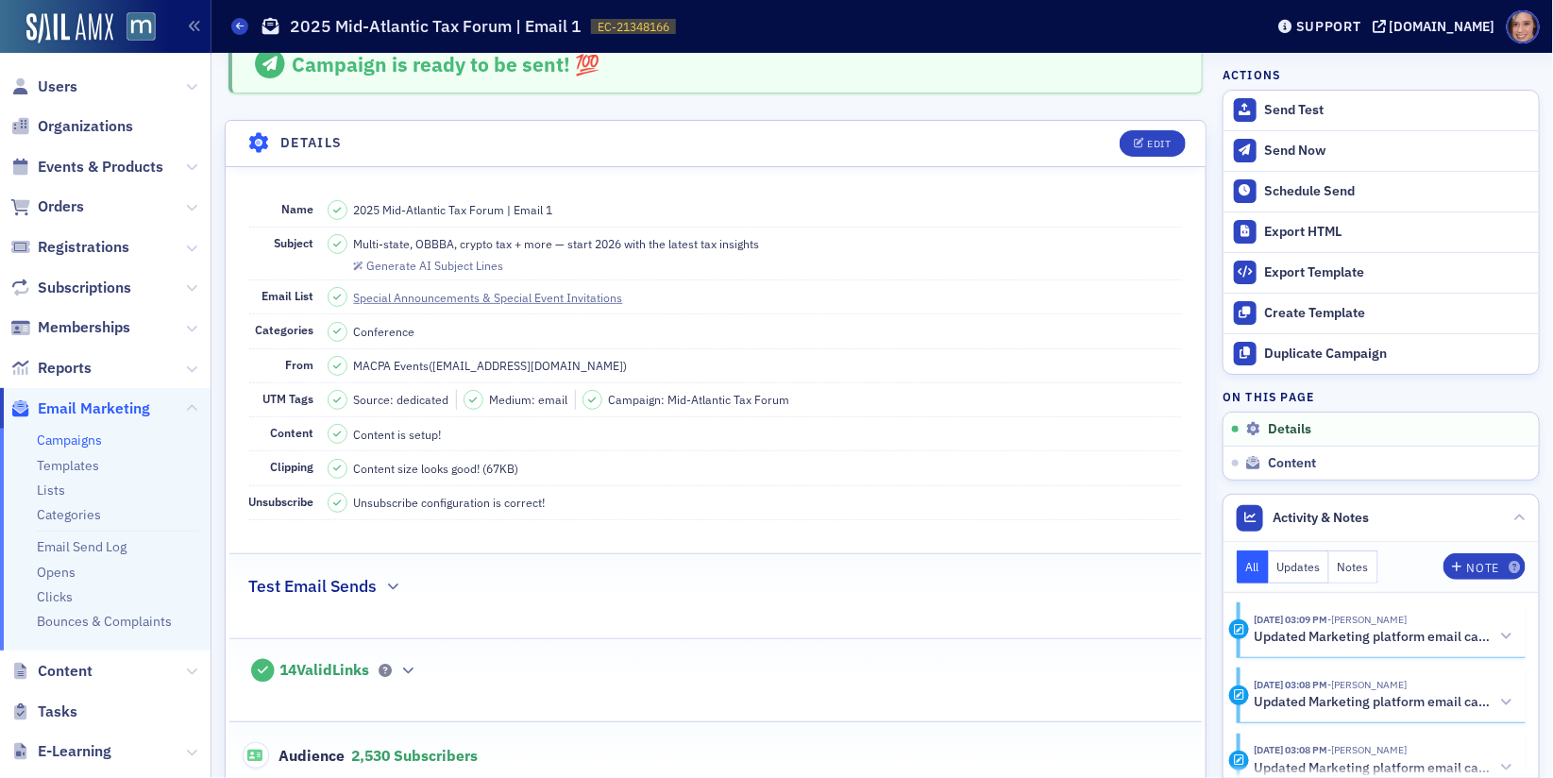
scroll to position [0, 0]
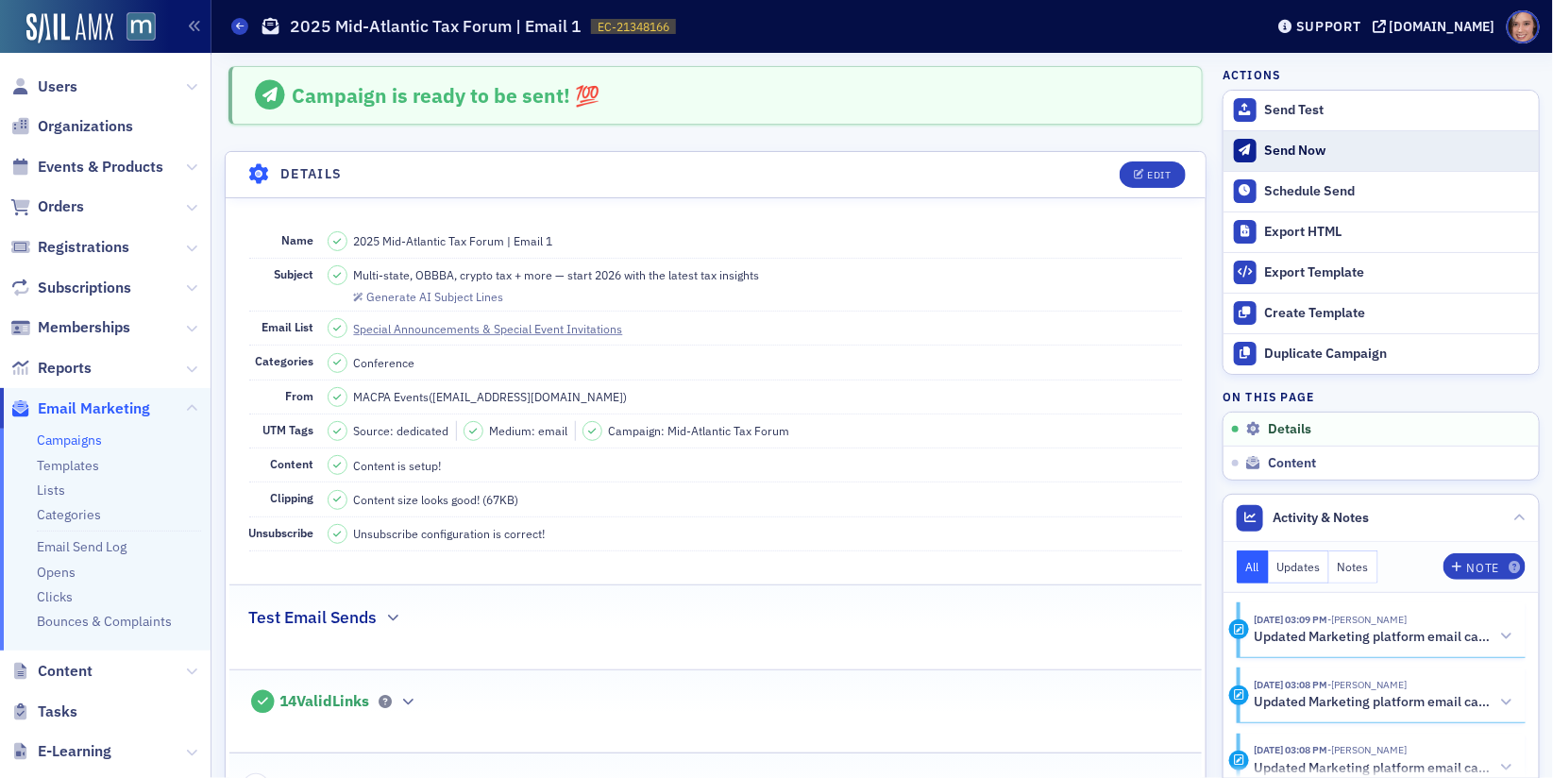
click at [1277, 155] on div "Send Now" at bounding box center [1397, 151] width 264 height 17
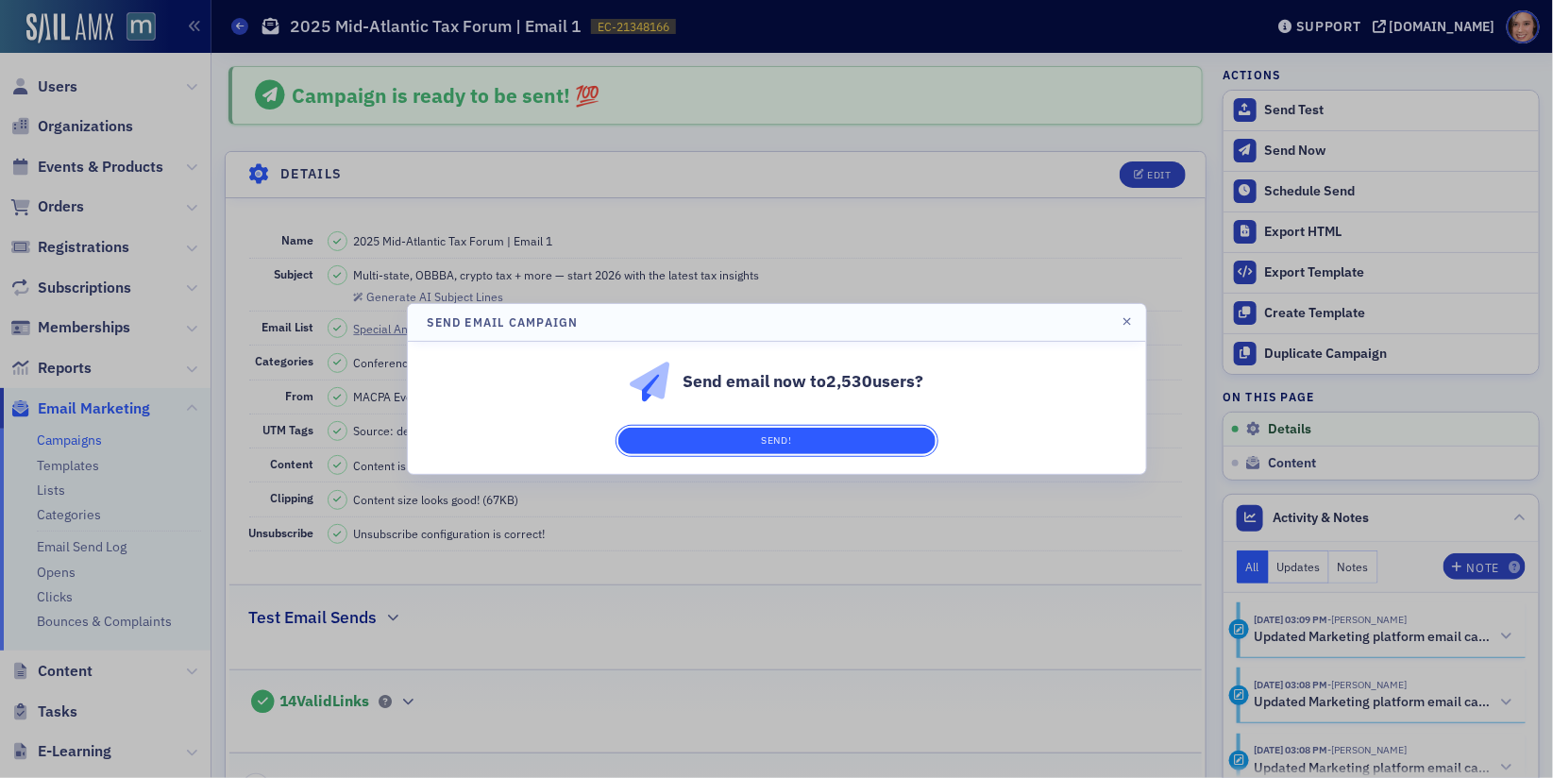
click at [902, 445] on button "Send!" at bounding box center [777, 441] width 317 height 26
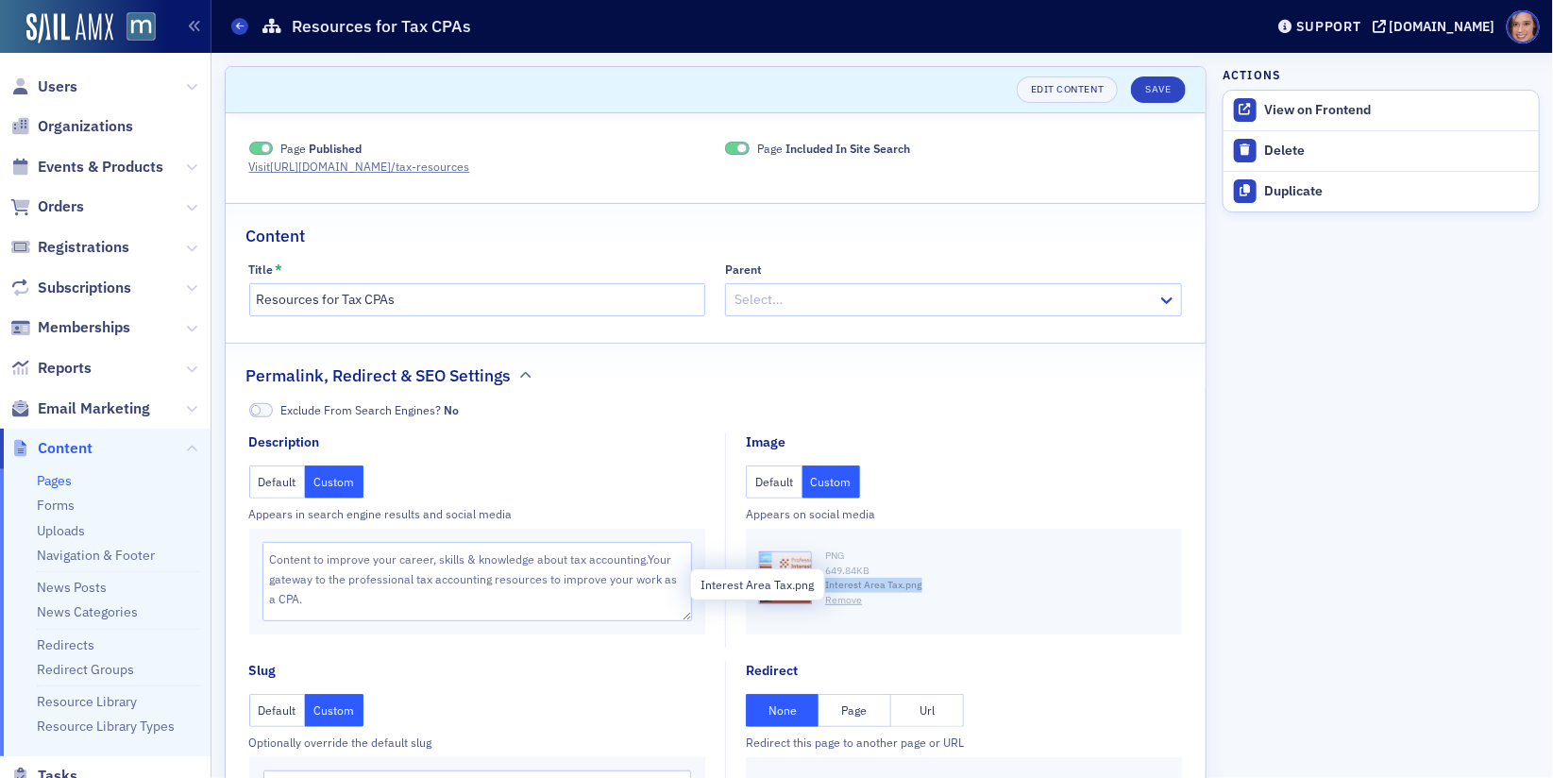
drag, startPoint x: 827, startPoint y: 586, endPoint x: 957, endPoint y: 585, distance: 129.4
click at [957, 585] on span "Interest Area Tax.png" at bounding box center [997, 585] width 344 height 15
copy span "Interest Area Tax.png"
click at [76, 530] on link "Uploads" at bounding box center [61, 530] width 48 height 17
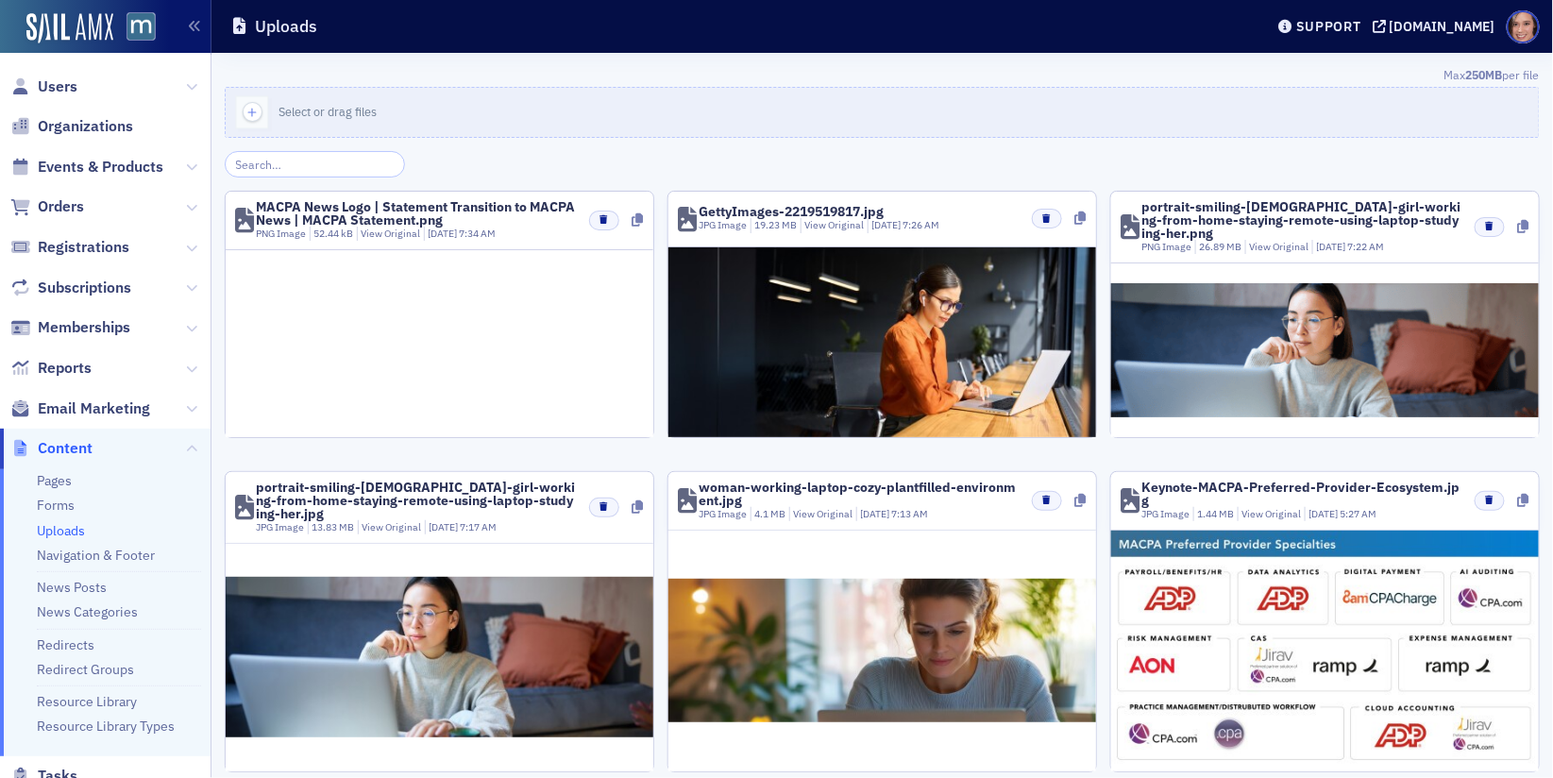
click at [340, 160] on input "search" at bounding box center [315, 164] width 180 height 26
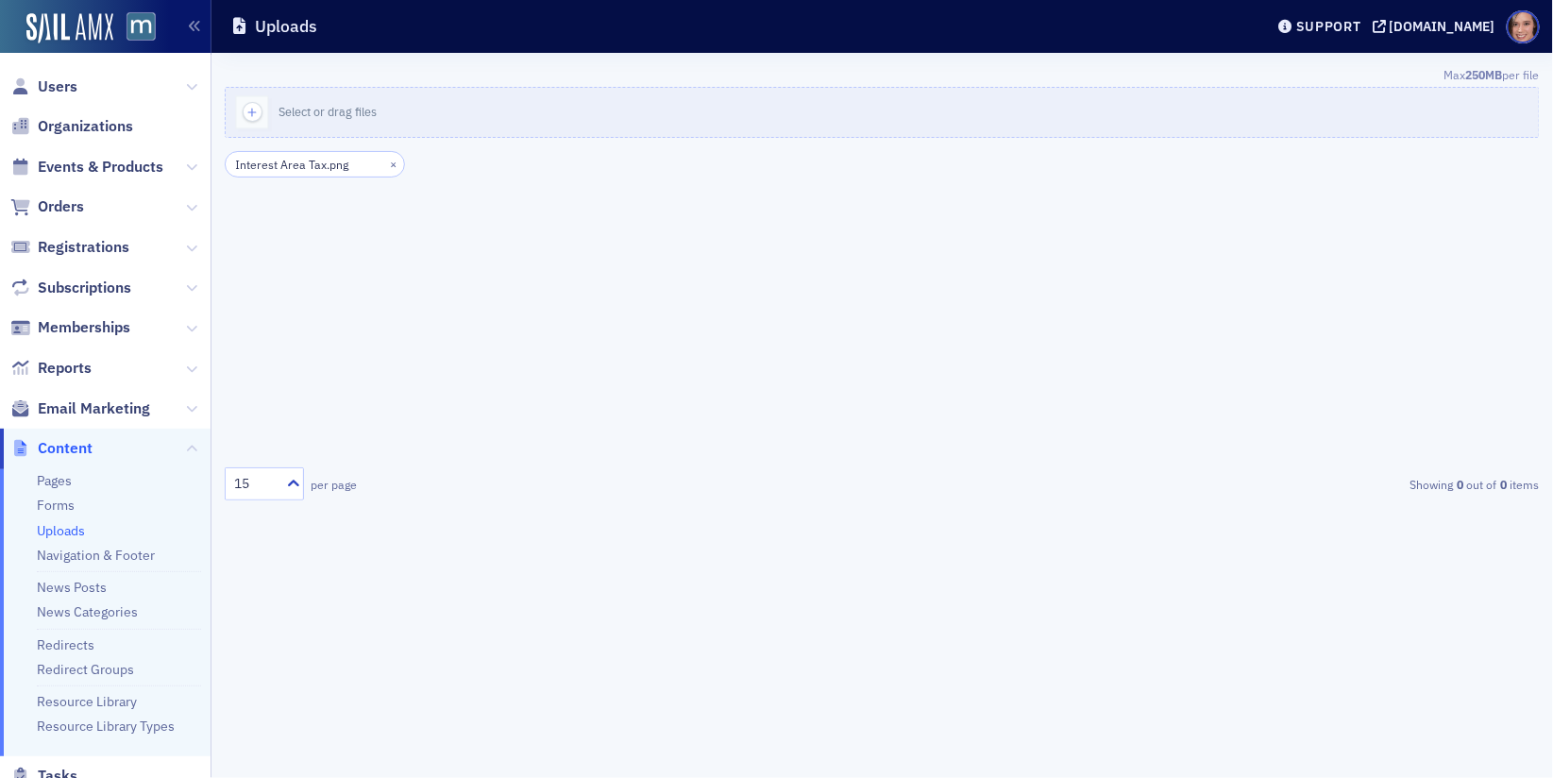
drag, startPoint x: 322, startPoint y: 162, endPoint x: 348, endPoint y: 162, distance: 26.4
click at [348, 162] on input "Interest Area Tax.png" at bounding box center [315, 164] width 180 height 26
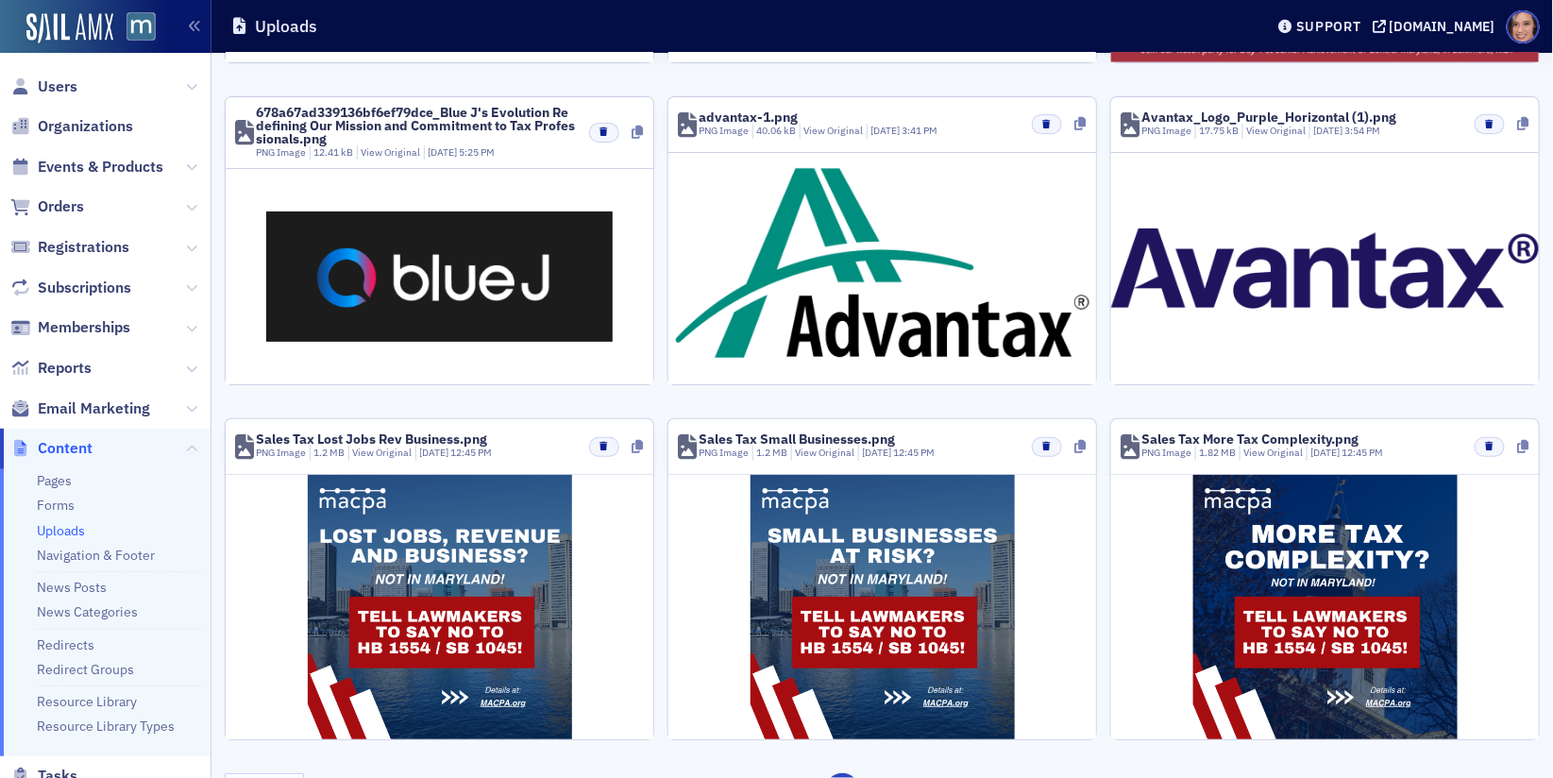
scroll to position [1100, 0]
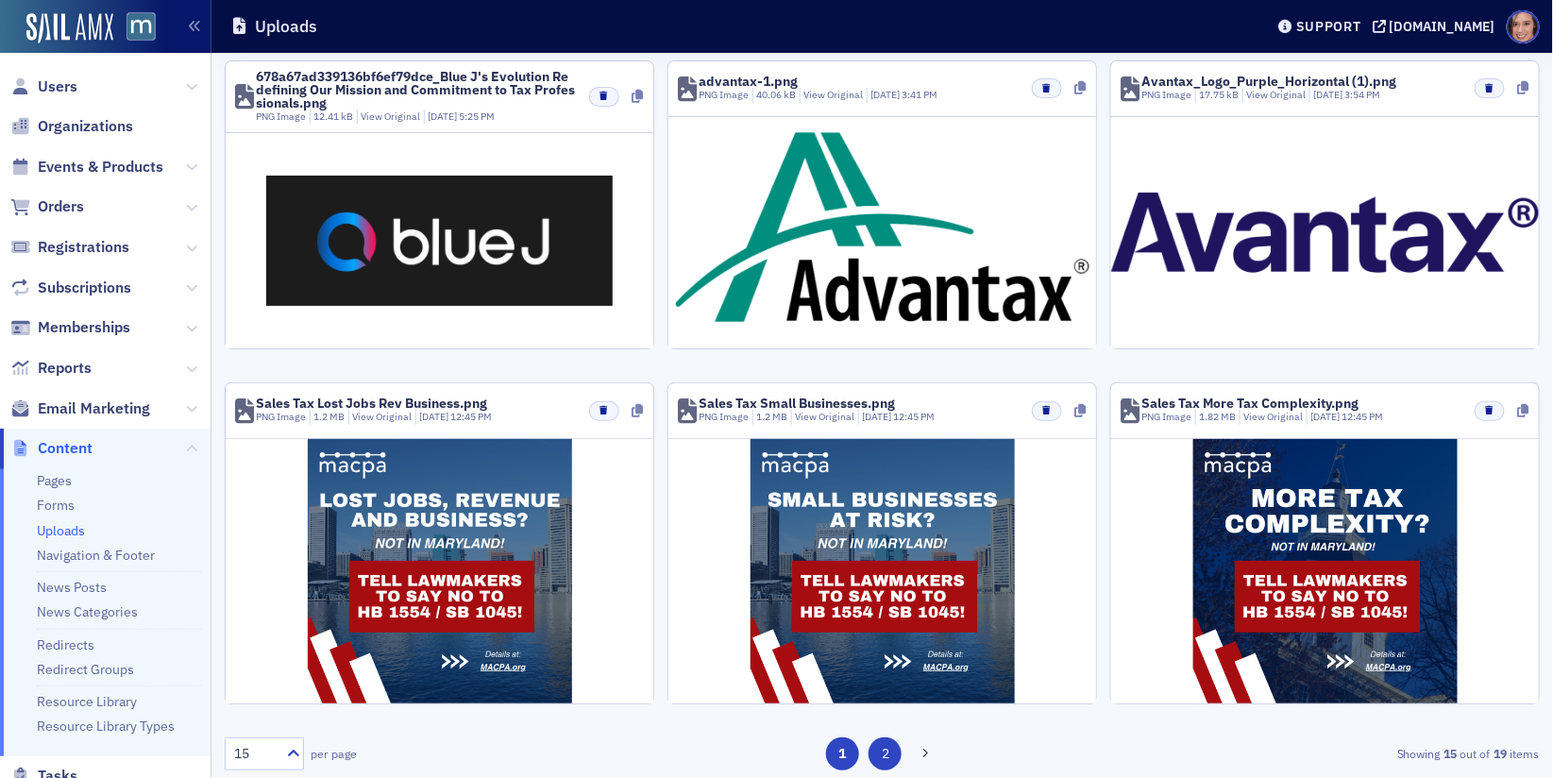
click at [899, 747] on button "2" at bounding box center [885, 753] width 33 height 33
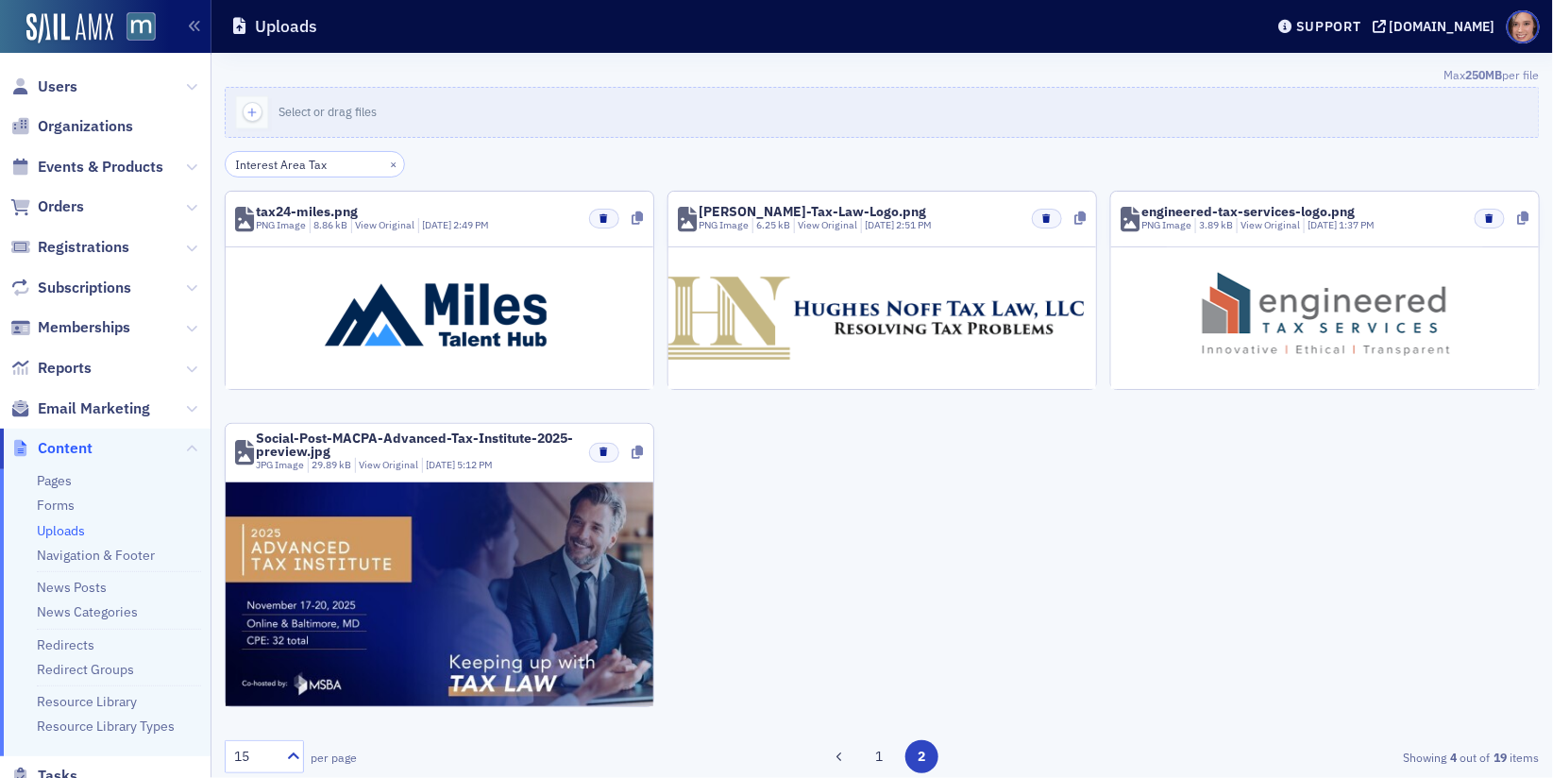
scroll to position [5, 0]
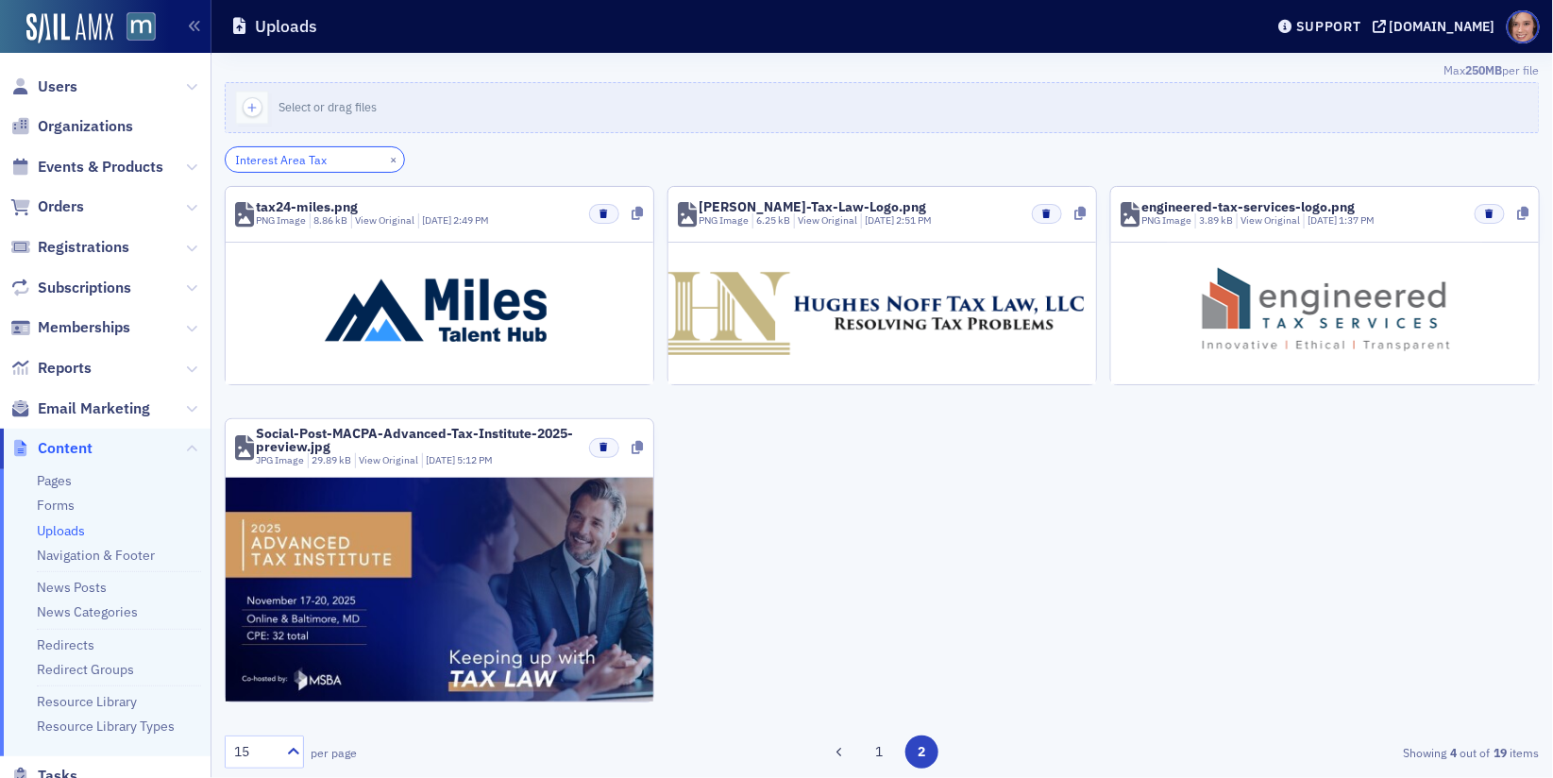
click at [297, 158] on input "Interest Area Tax" at bounding box center [315, 159] width 180 height 26
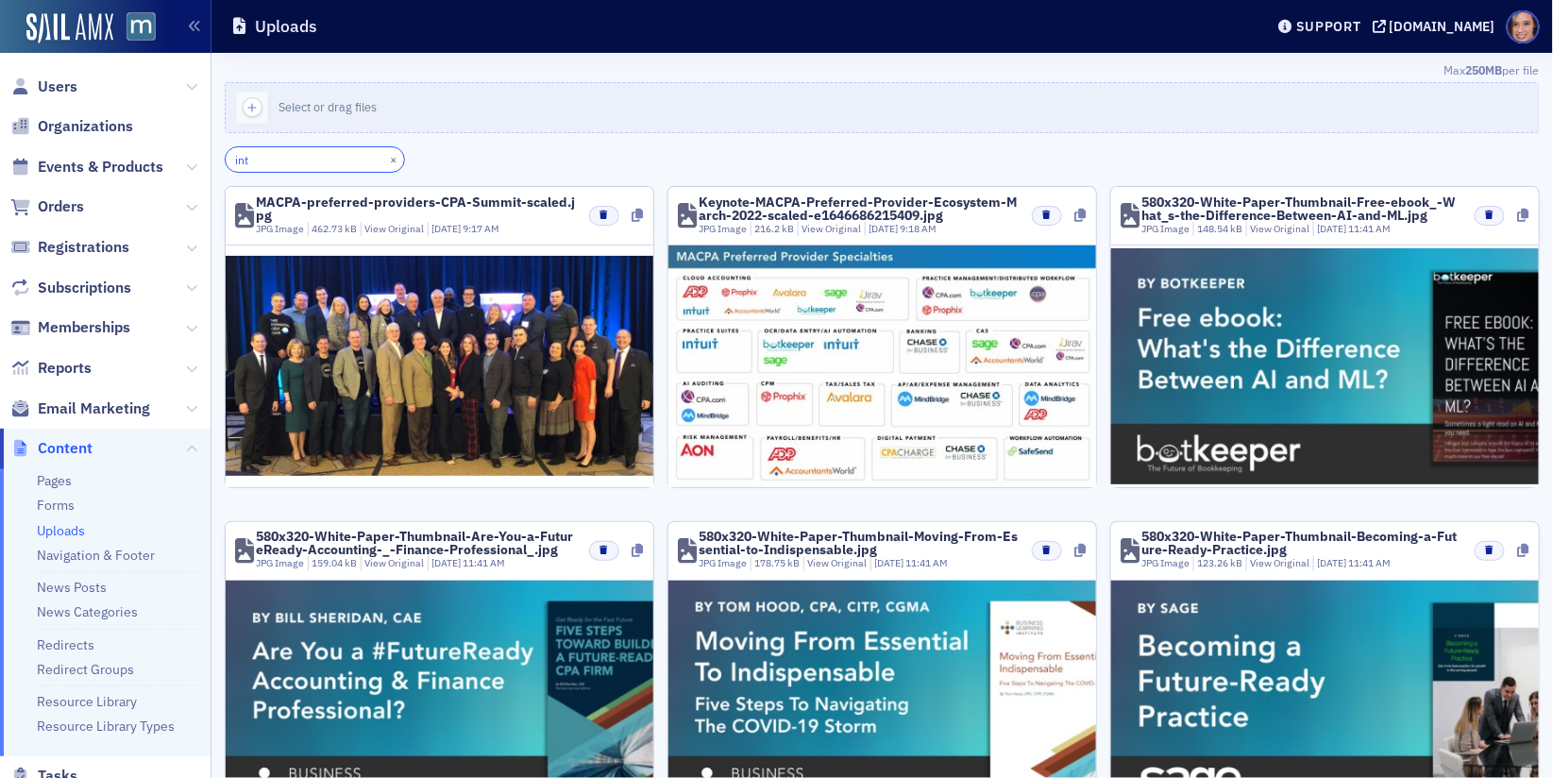
scroll to position [0, 0]
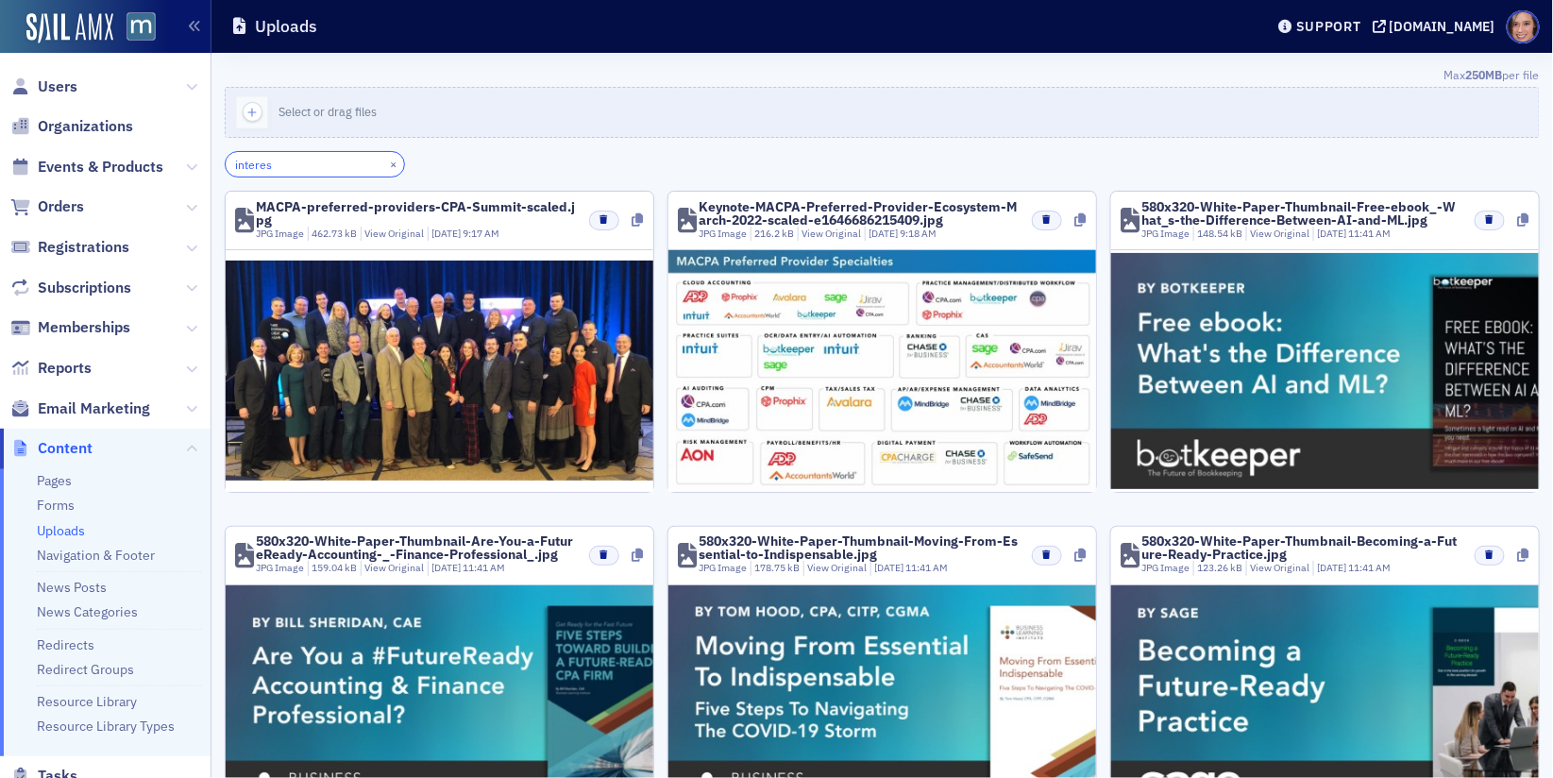
type input "interest"
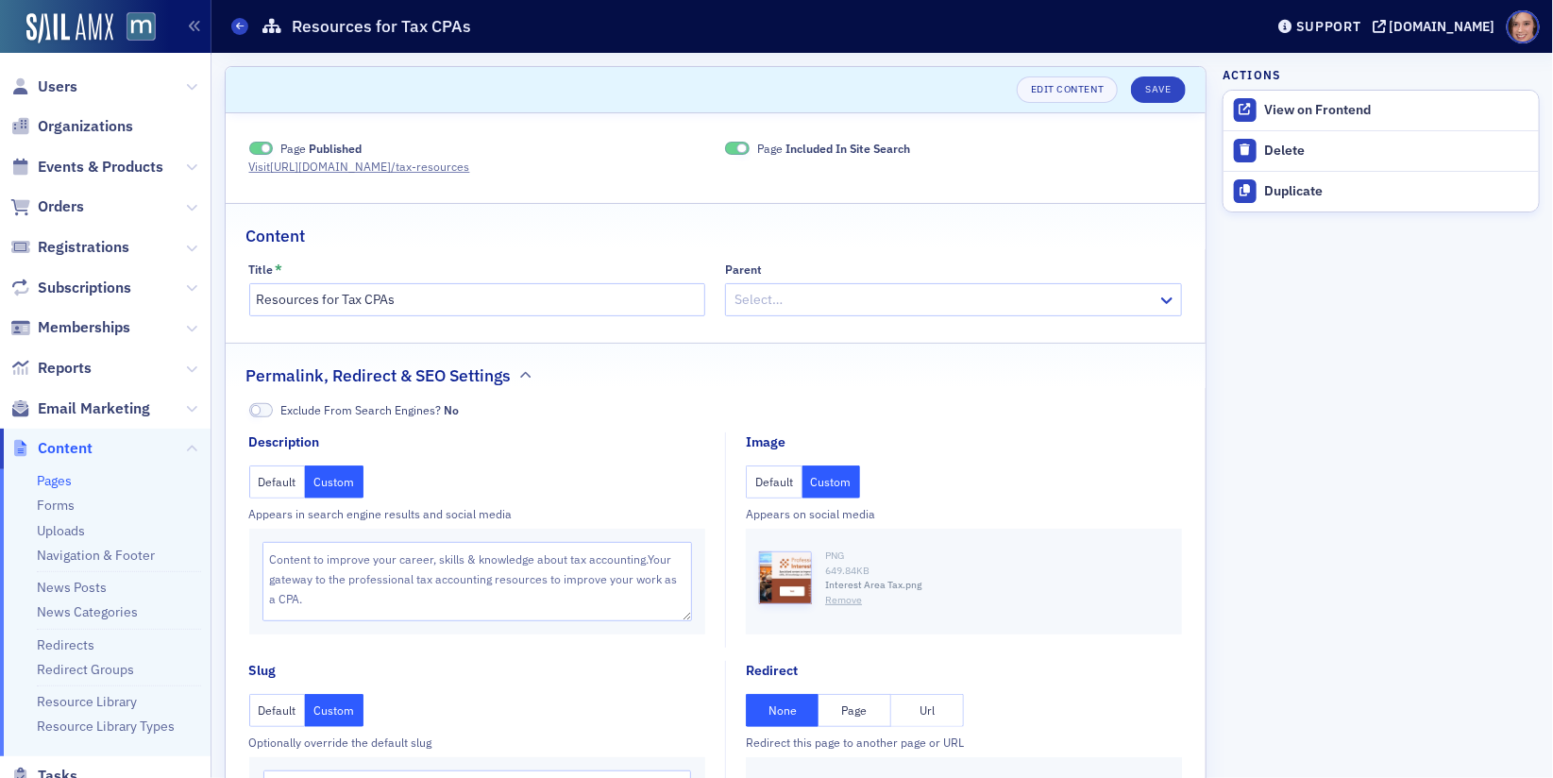
scroll to position [4, 0]
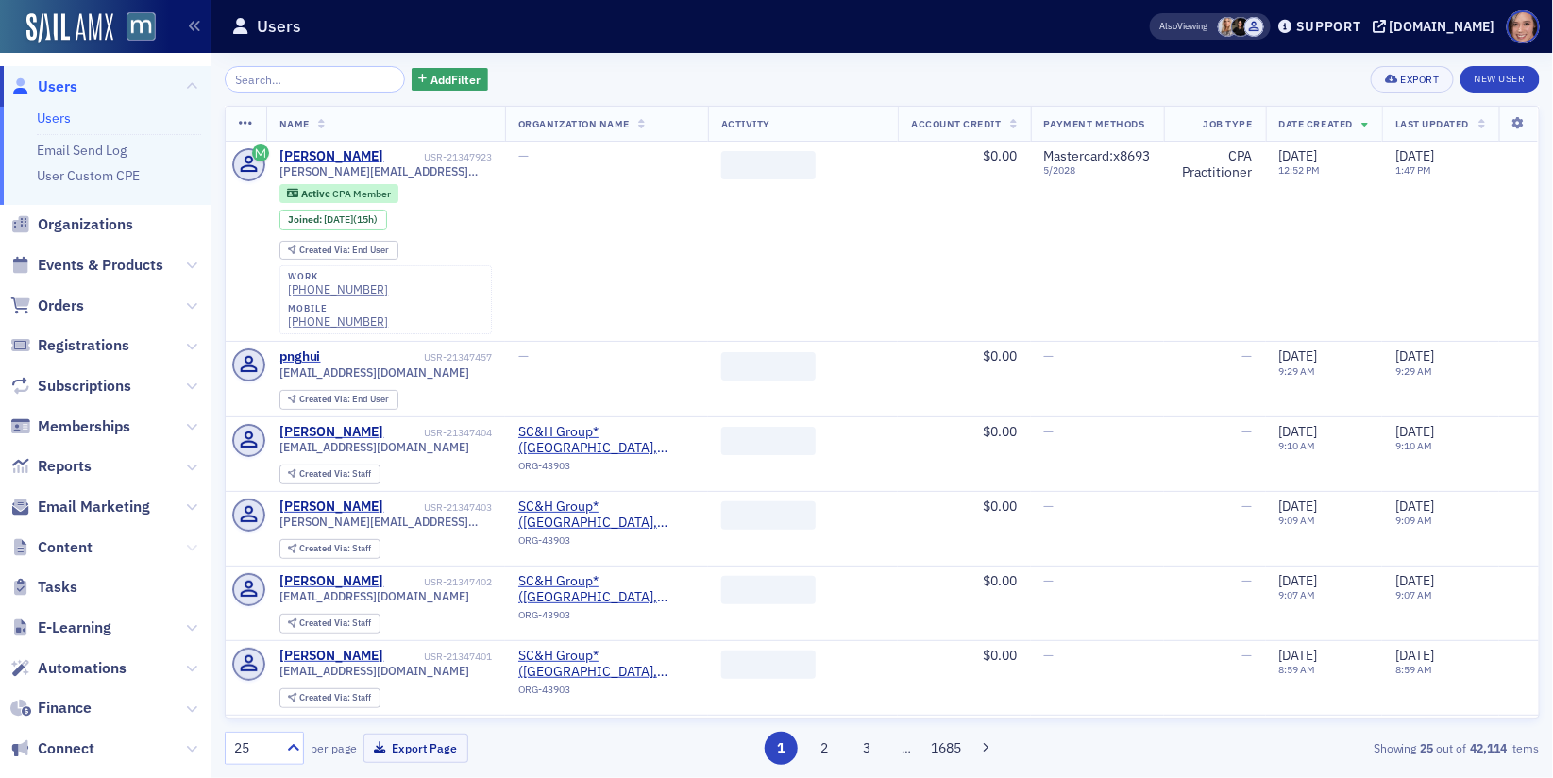
click at [192, 548] on icon at bounding box center [191, 547] width 11 height 11
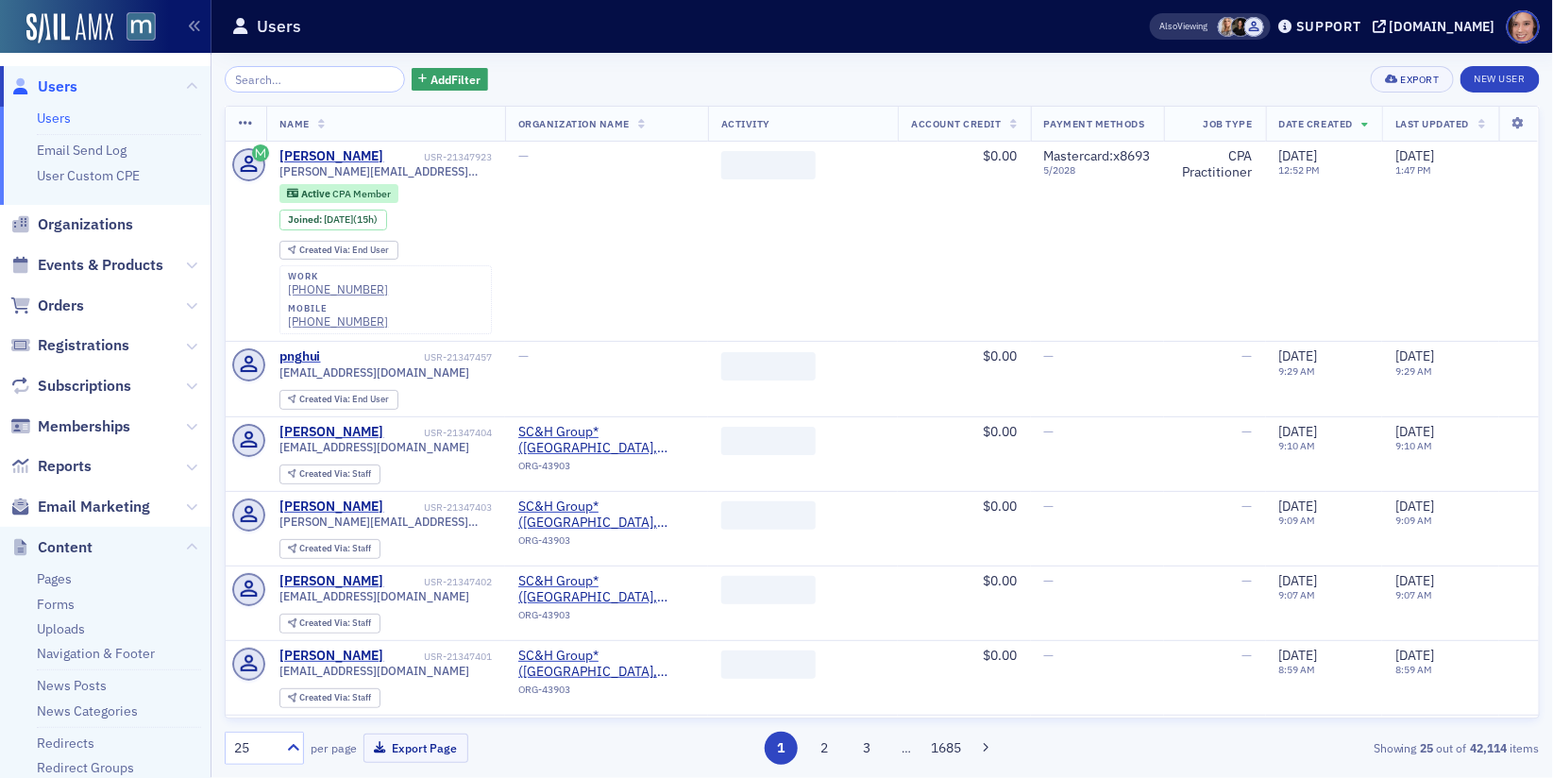
click at [61, 614] on ul "Pages Forms Uploads Navigation & Footer News Posts News Categories Redirects Re…" at bounding box center [105, 711] width 211 height 287
click at [59, 607] on link "Forms" at bounding box center [56, 604] width 38 height 17
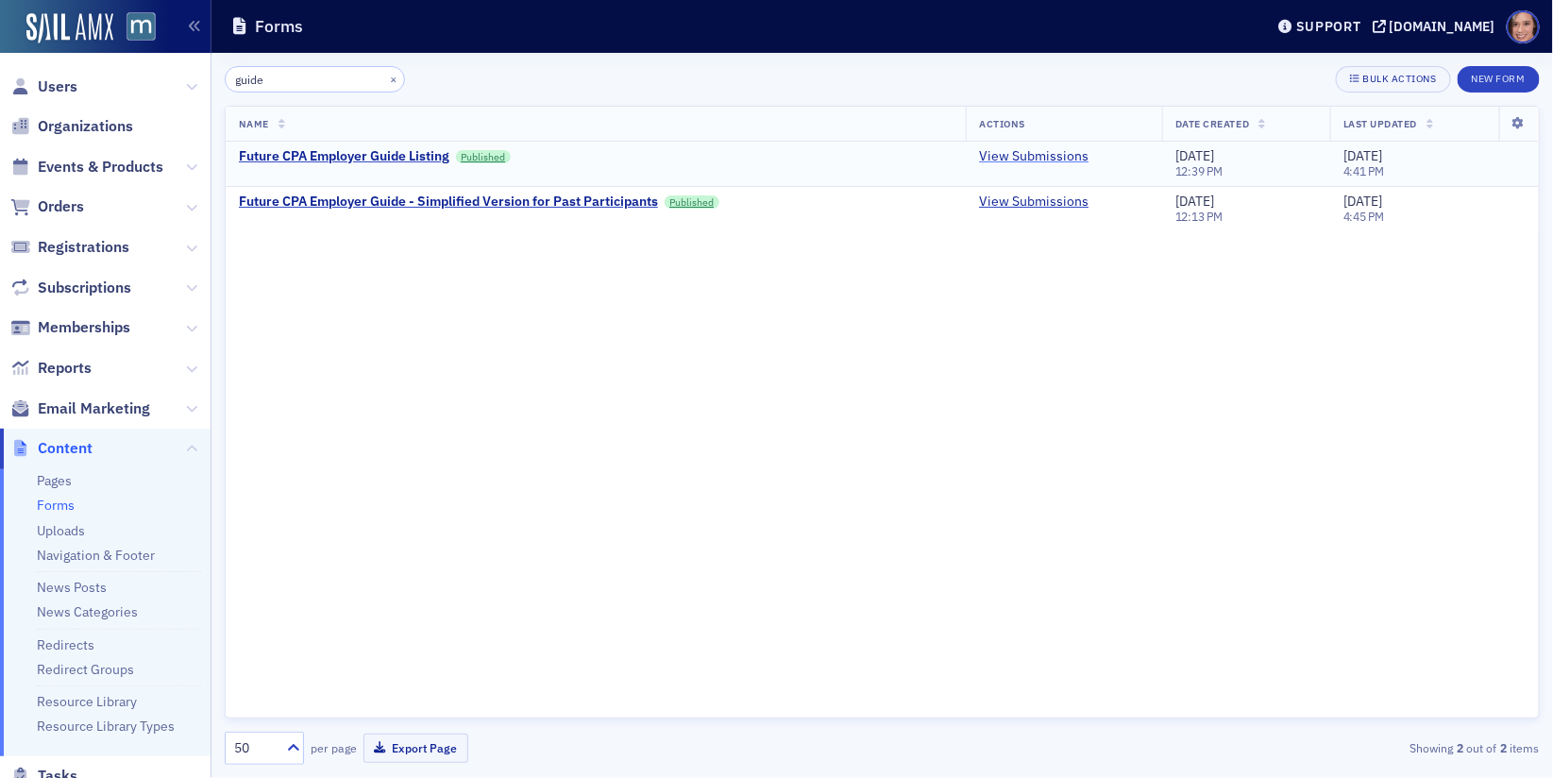
type input "guide"
click at [1032, 157] on link "View Submissions" at bounding box center [1034, 156] width 110 height 17
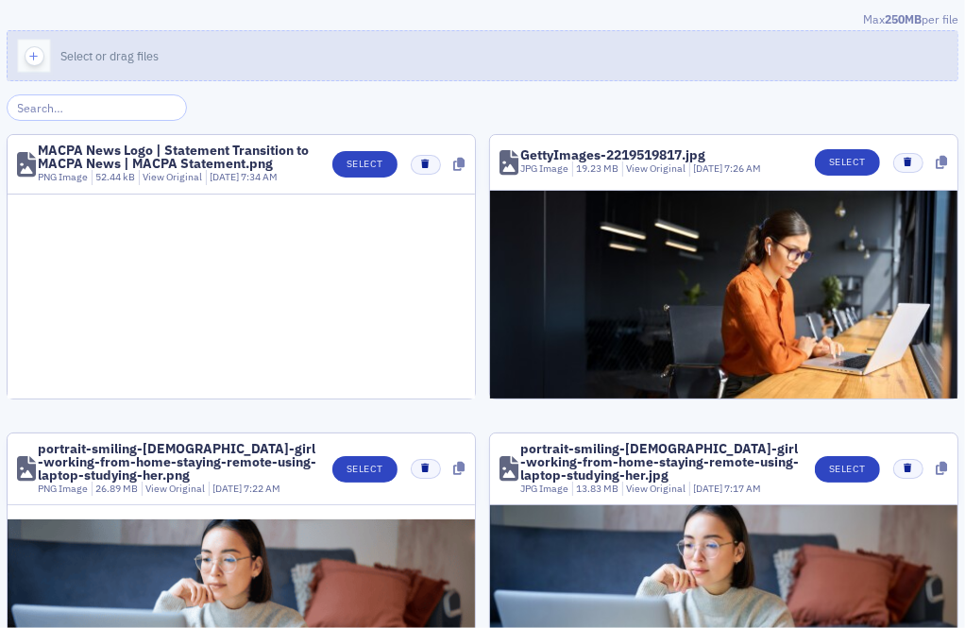
click at [468, 46] on button "Select or drag files" at bounding box center [483, 55] width 952 height 51
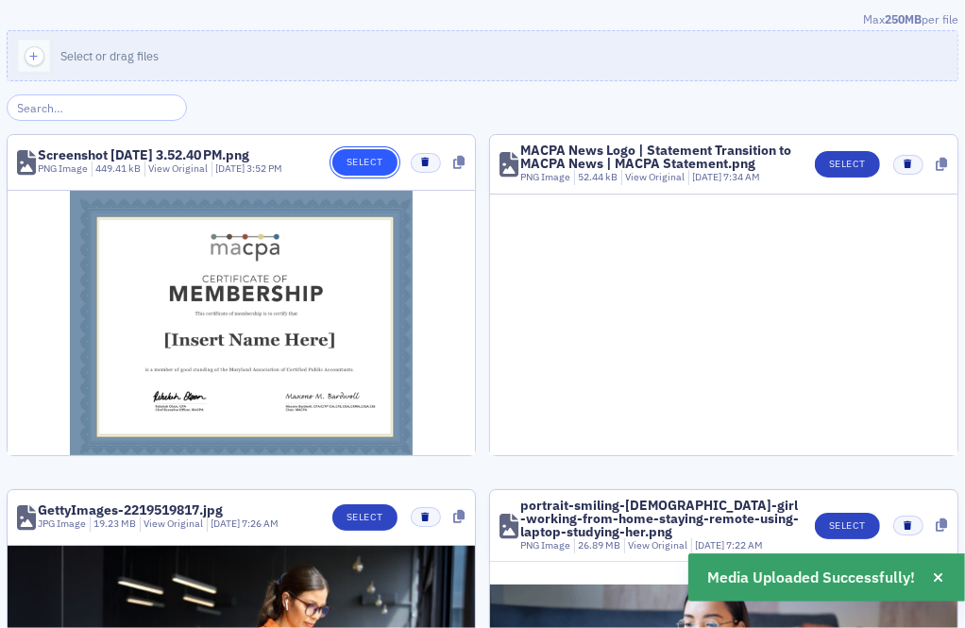
click at [358, 161] on button "Select" at bounding box center [364, 162] width 65 height 26
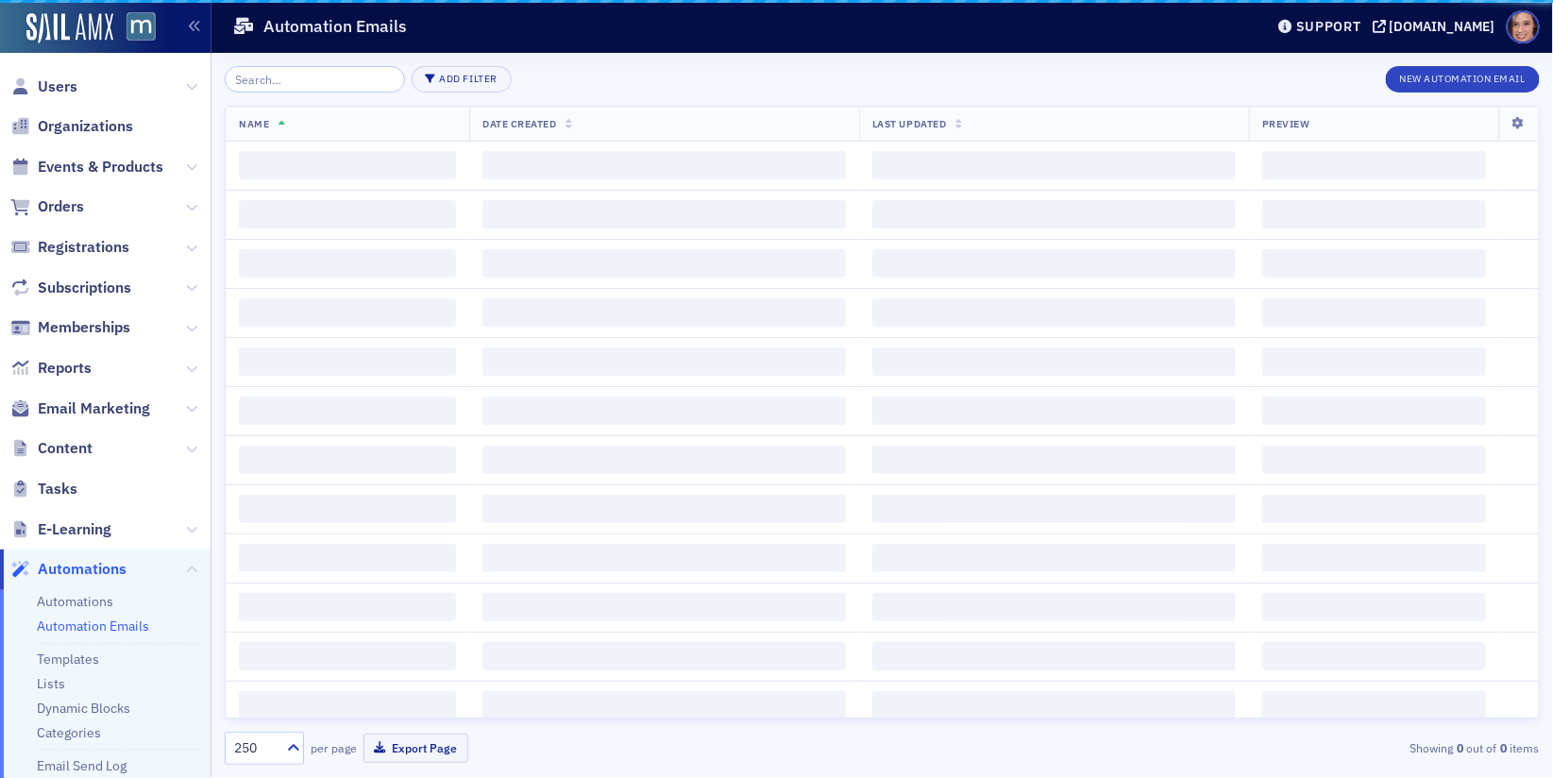
scroll to position [330, 0]
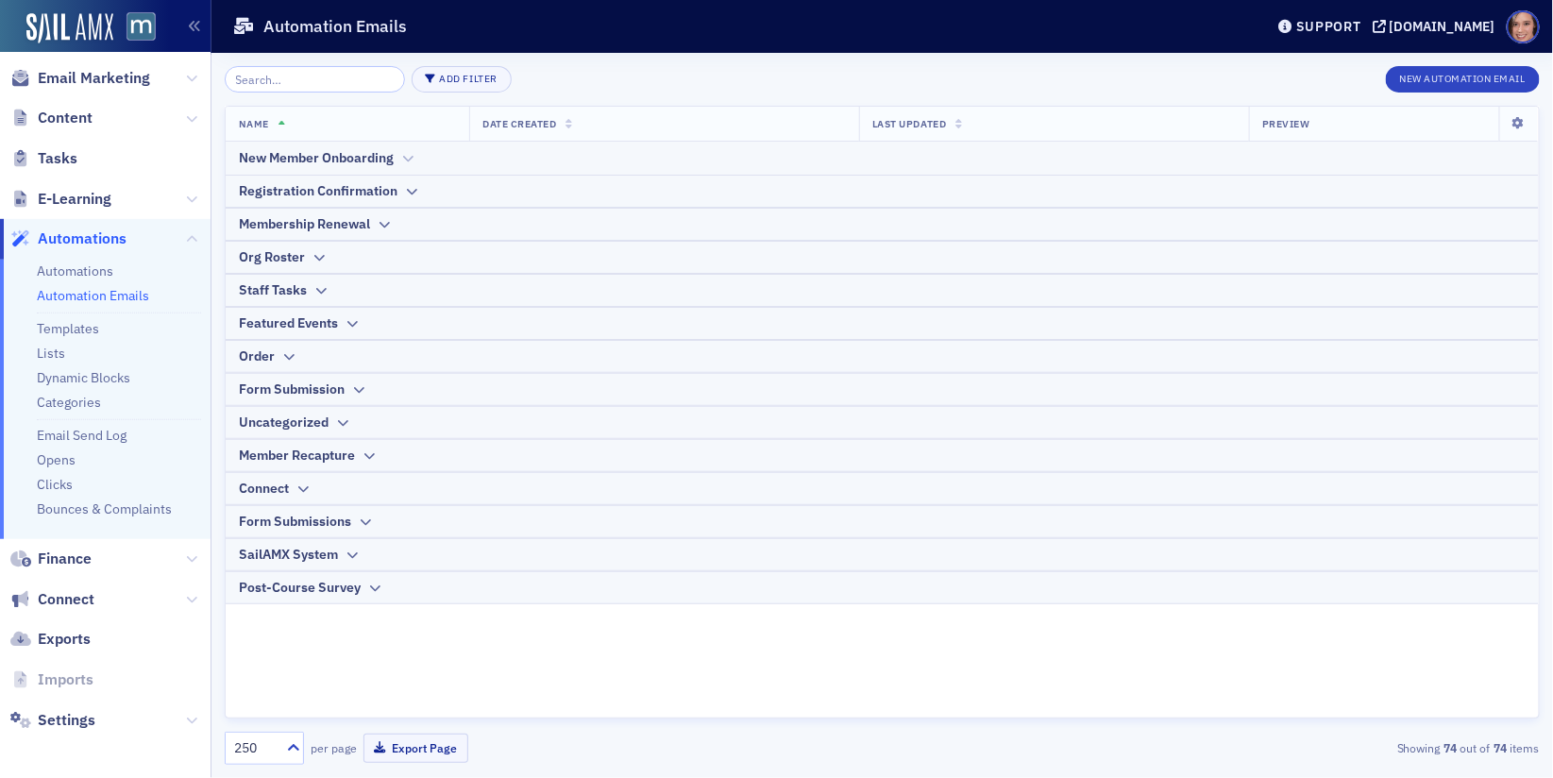
click at [408, 161] on icon at bounding box center [407, 158] width 14 height 11
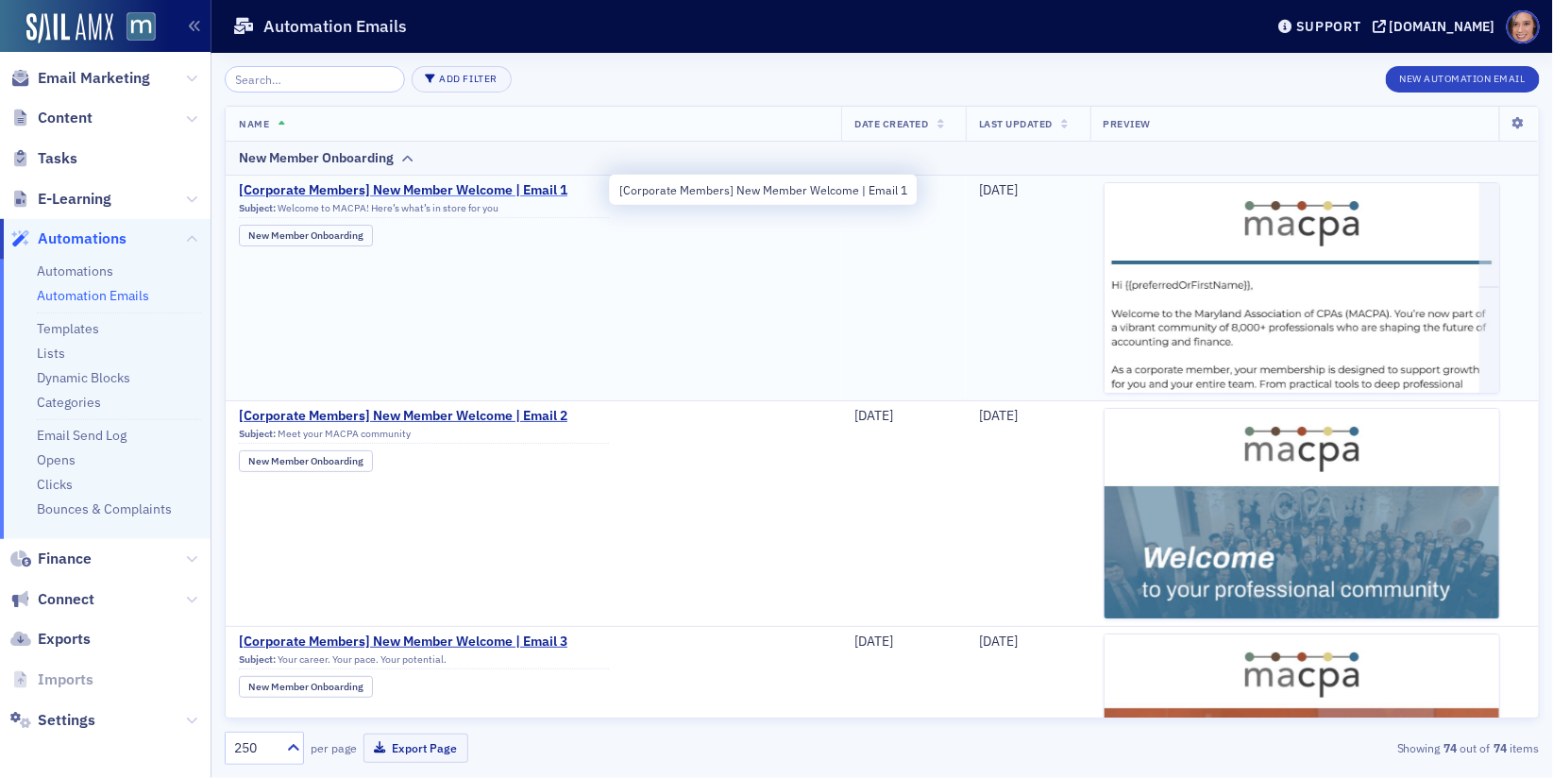
click at [533, 188] on span "[Corporate Members] New Member Welcome | Email 1" at bounding box center [424, 190] width 370 height 17
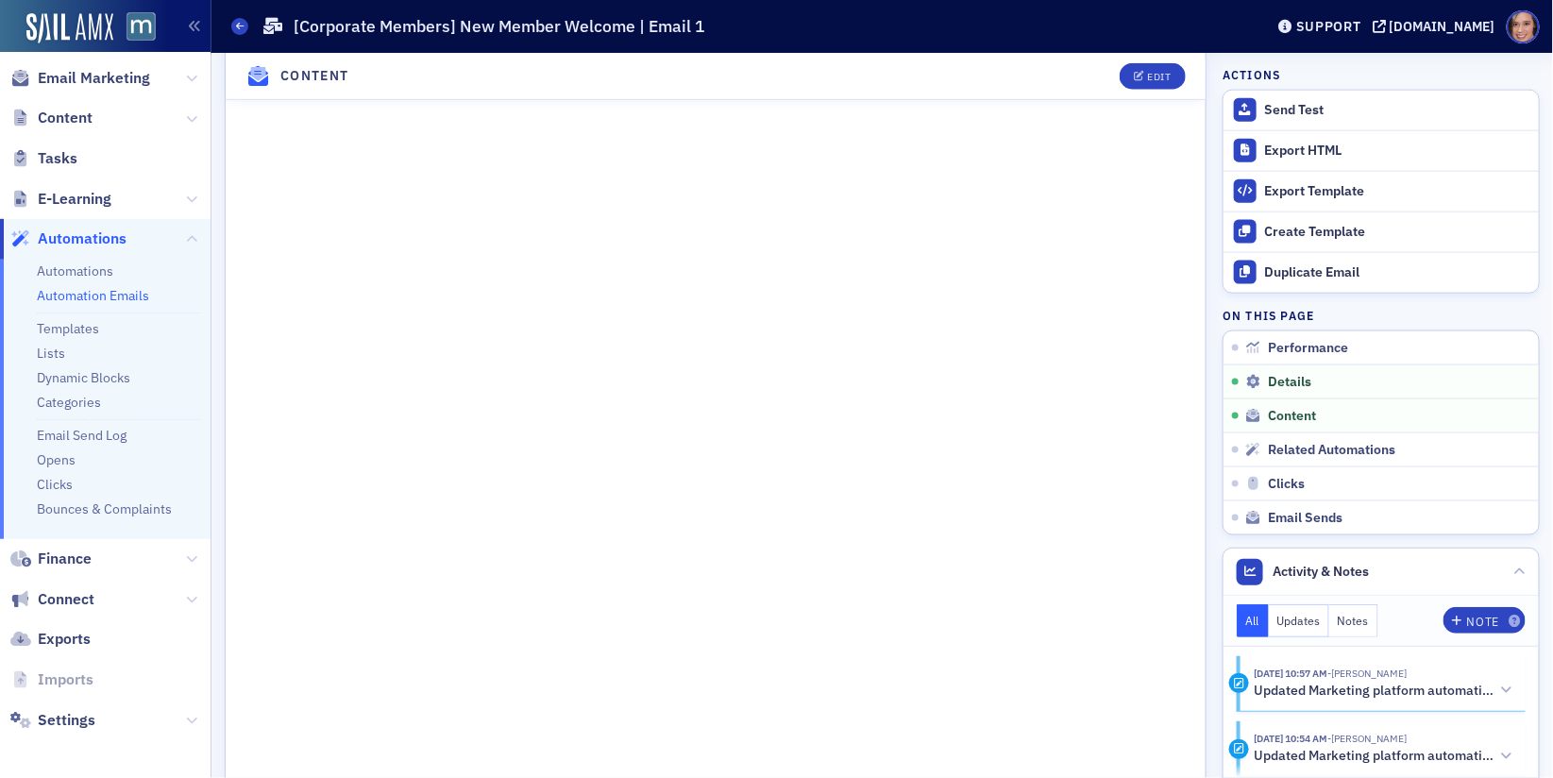
scroll to position [1345, 0]
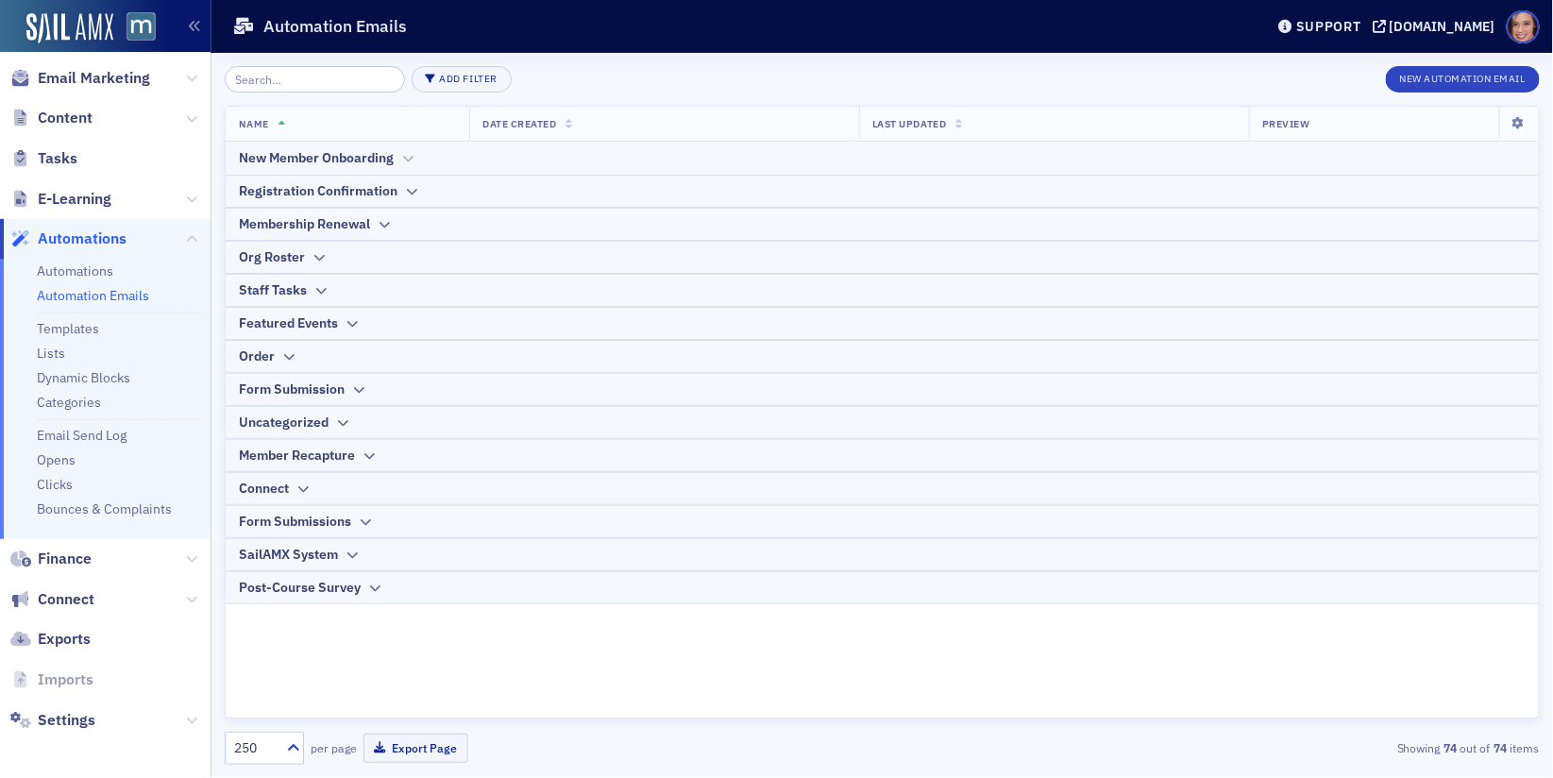
click at [371, 162] on div "New Member Onboarding" at bounding box center [316, 158] width 155 height 20
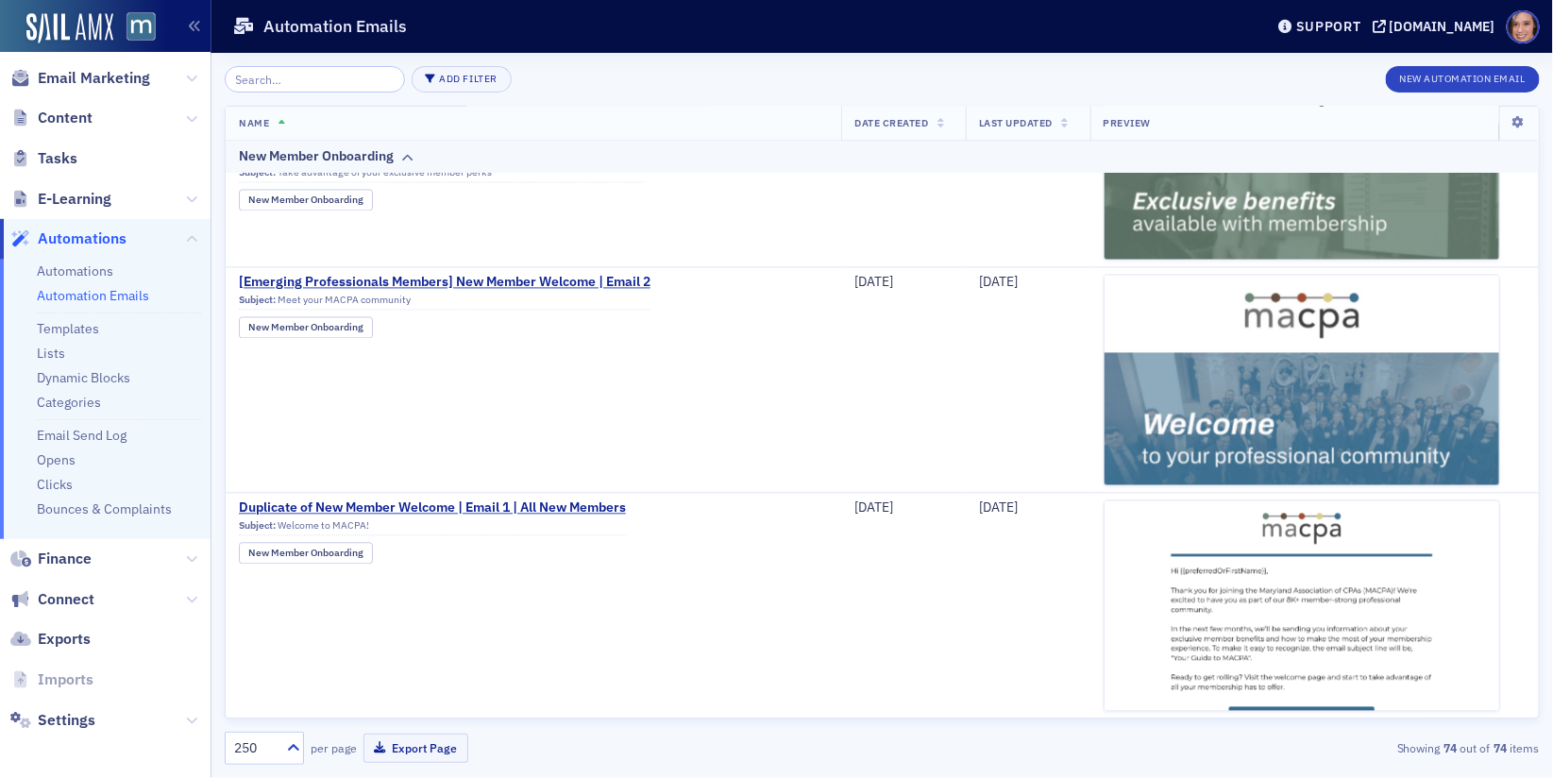
scroll to position [1668, 0]
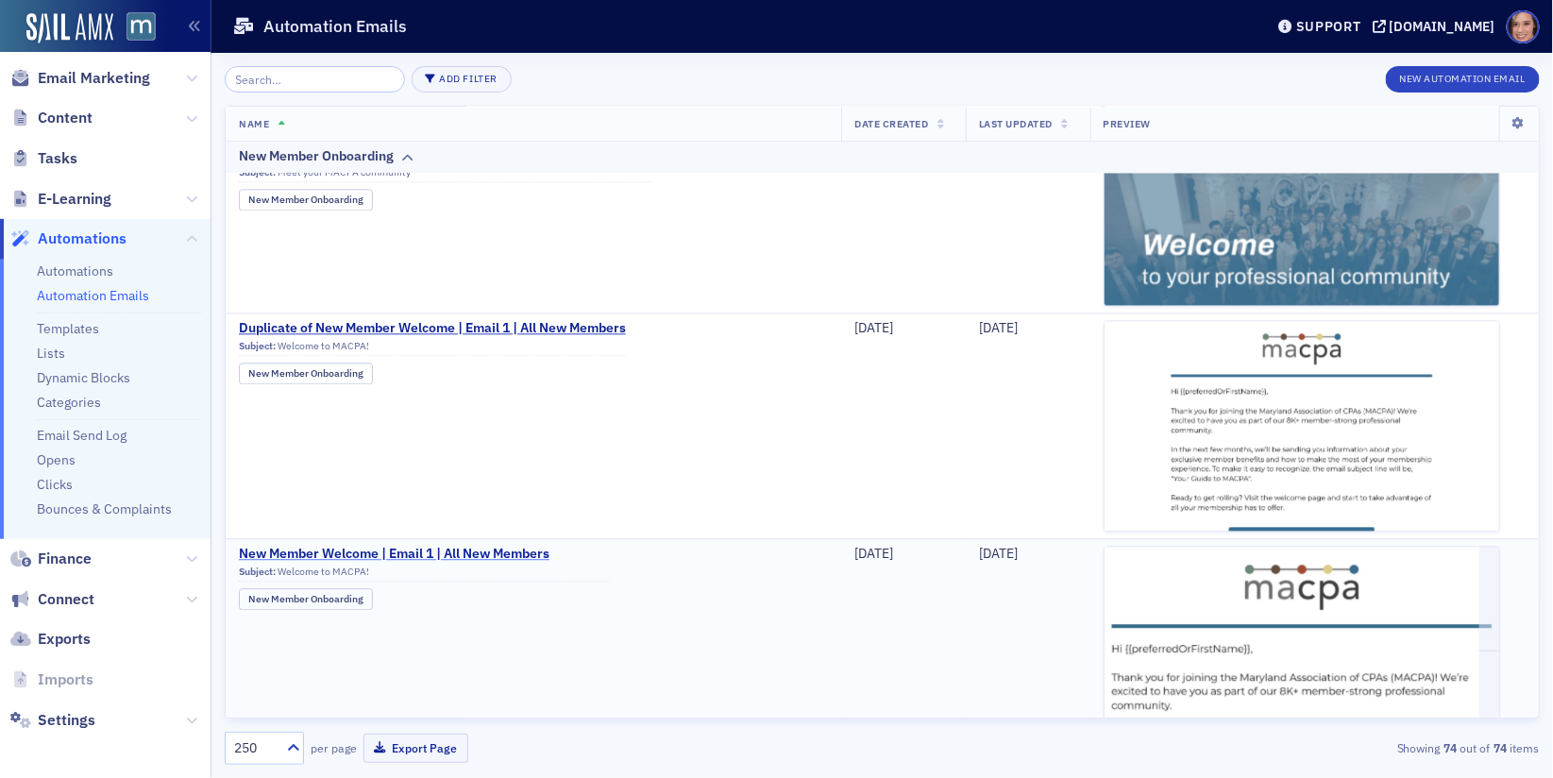
click at [479, 546] on span "New Member Welcome | Email 1 | All New Members" at bounding box center [424, 554] width 370 height 17
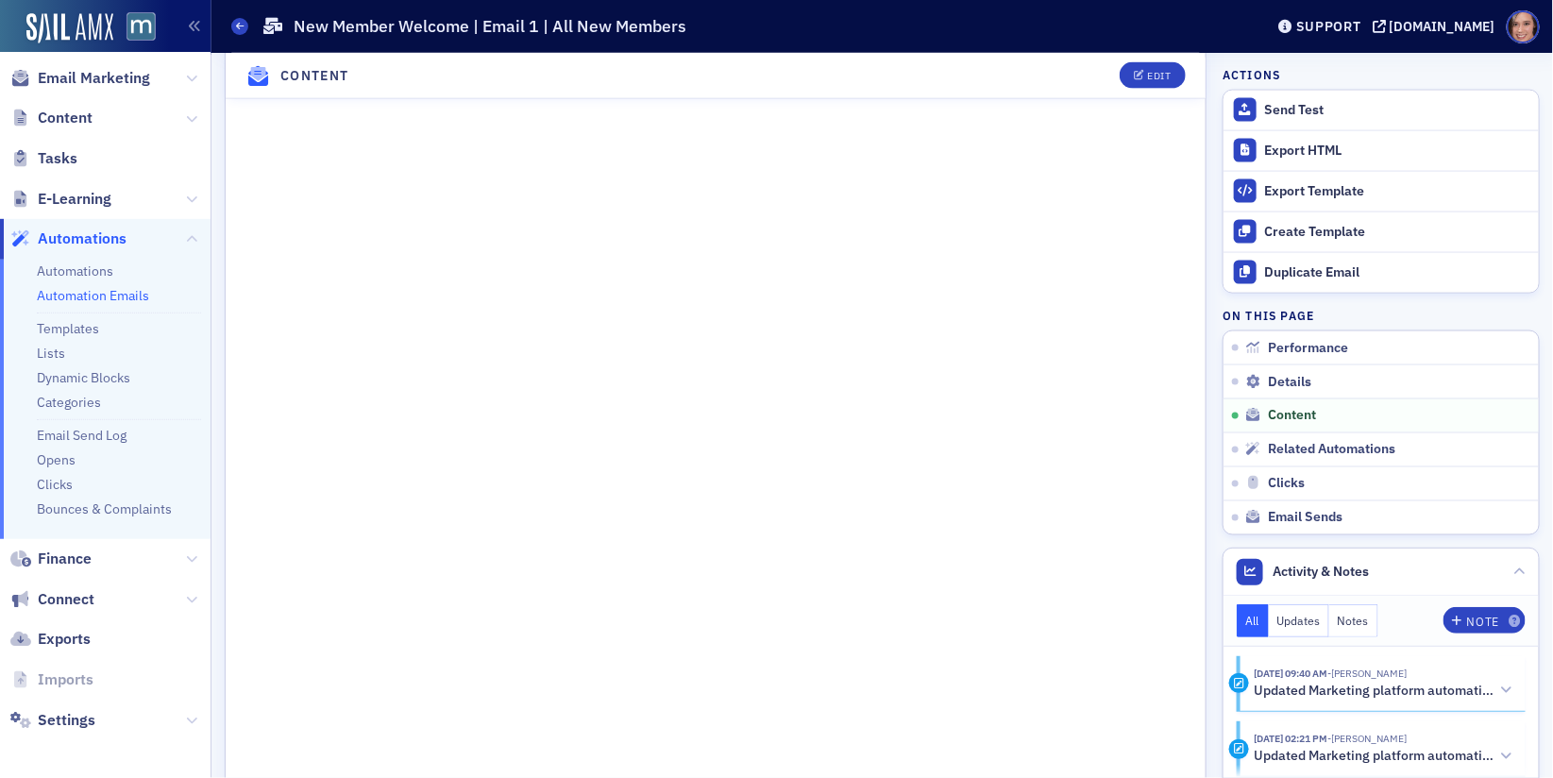
scroll to position [856, 0]
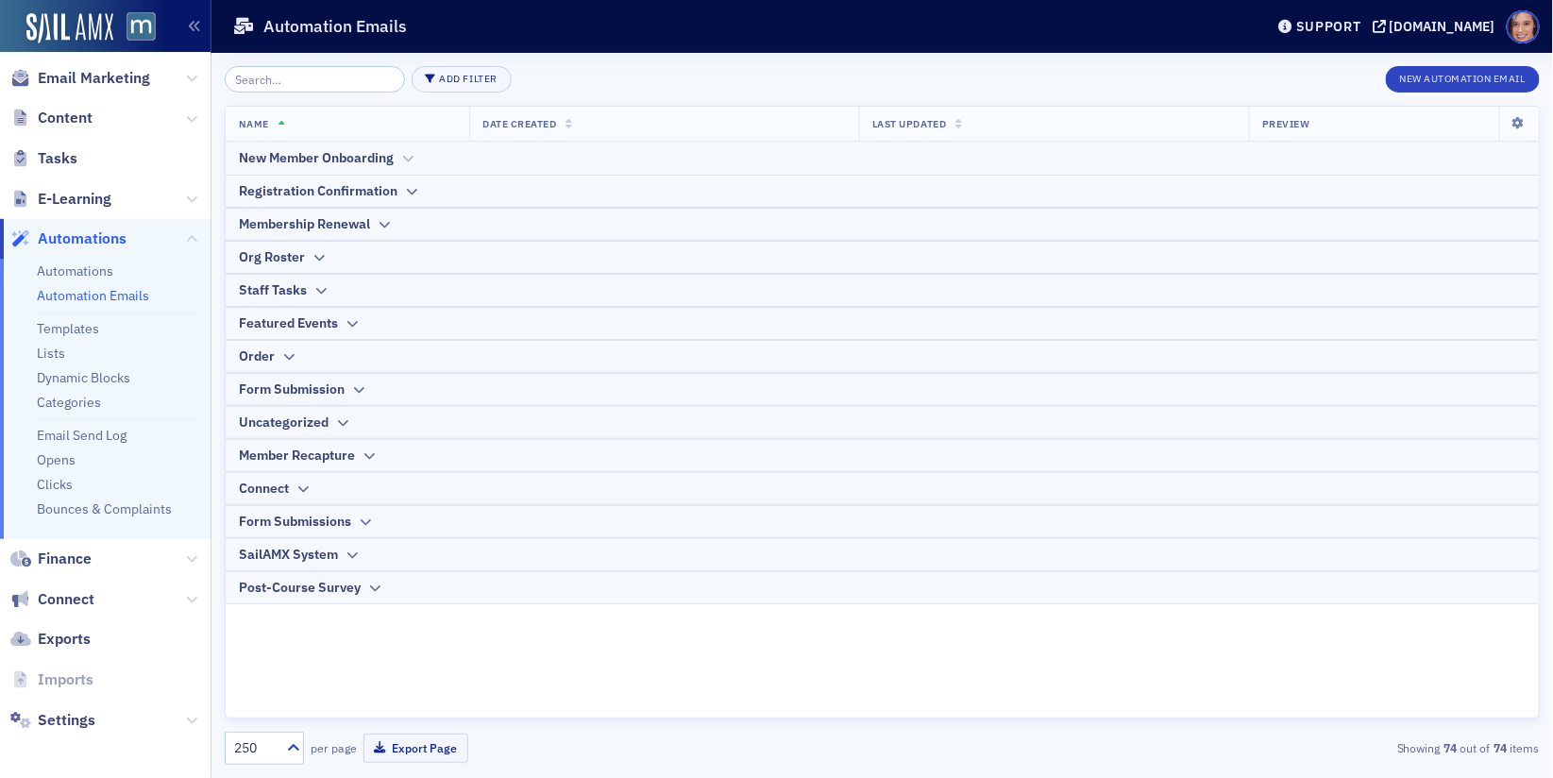
click at [375, 156] on div "New Member Onboarding" at bounding box center [316, 158] width 155 height 20
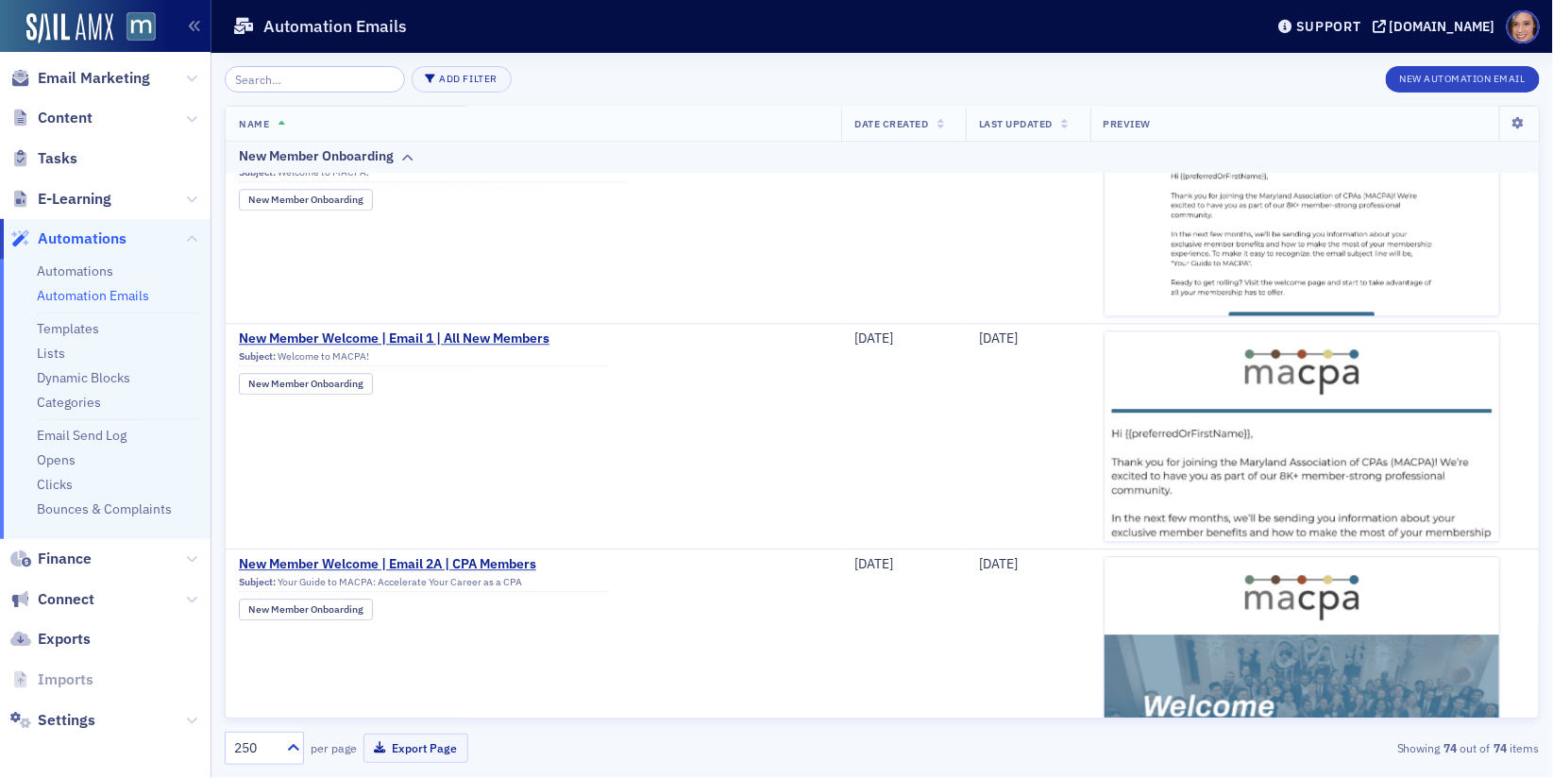
scroll to position [2149, 0]
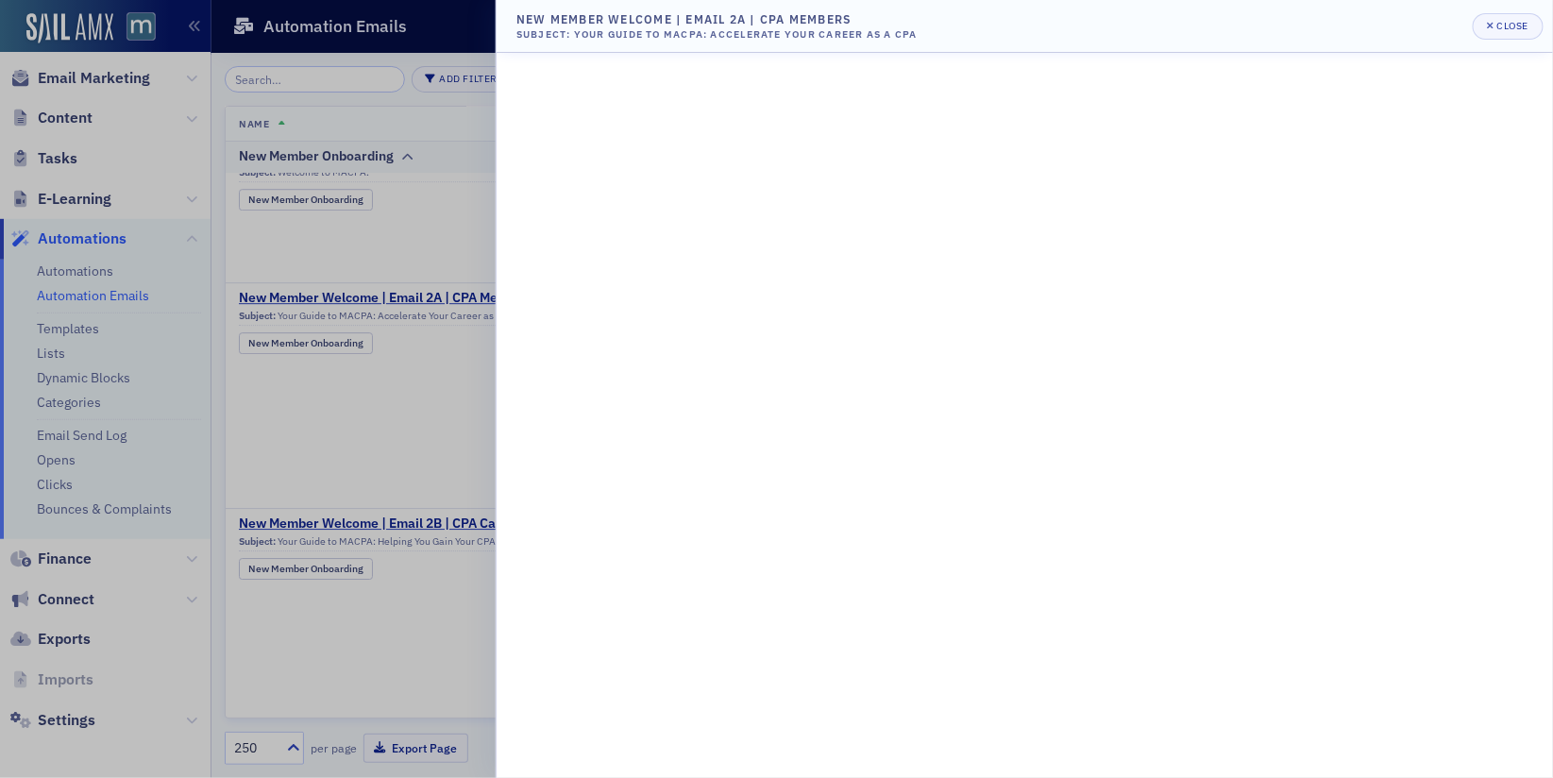
click at [440, 383] on div at bounding box center [776, 389] width 1553 height 778
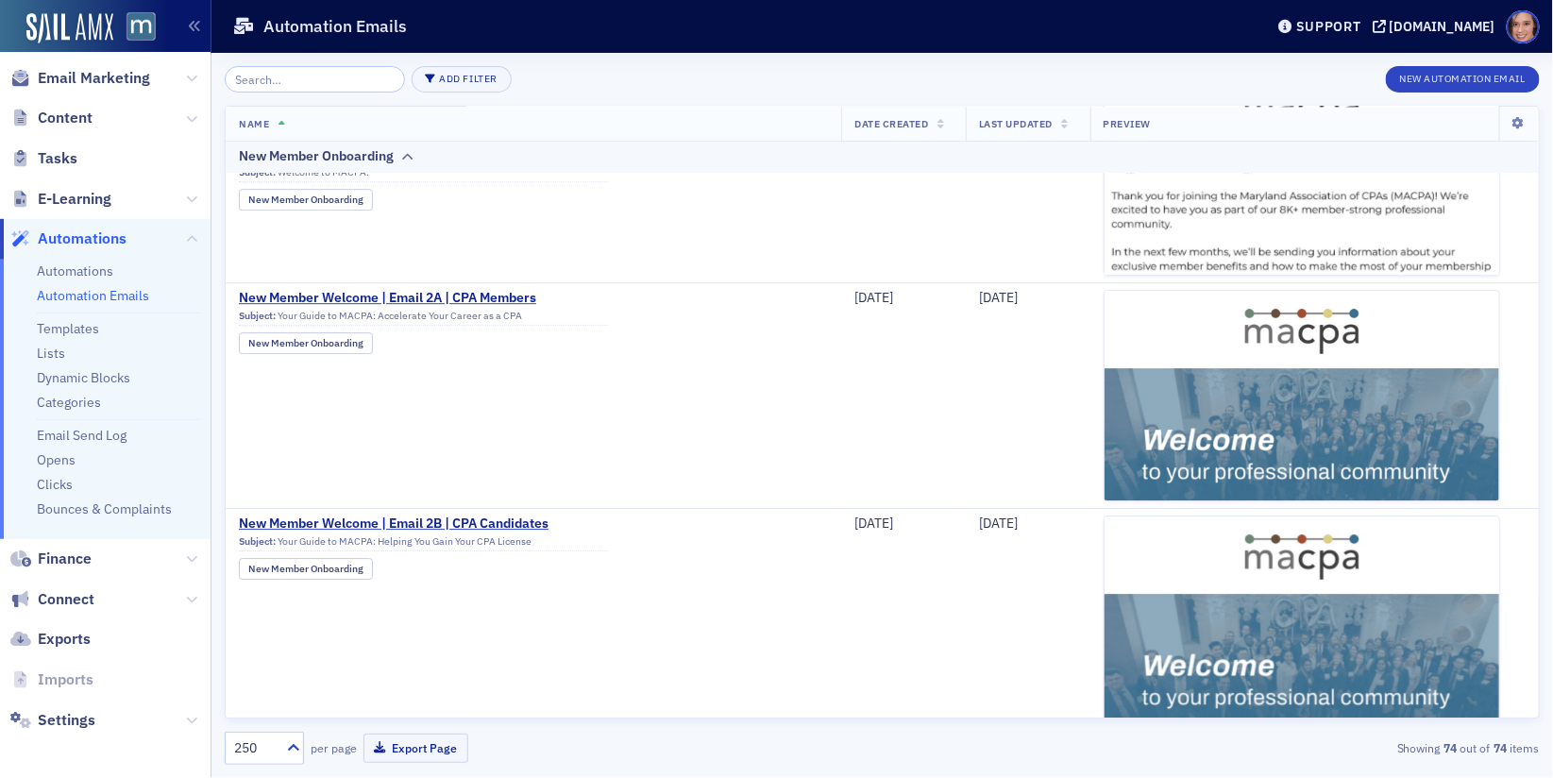
scroll to position [1958, 0]
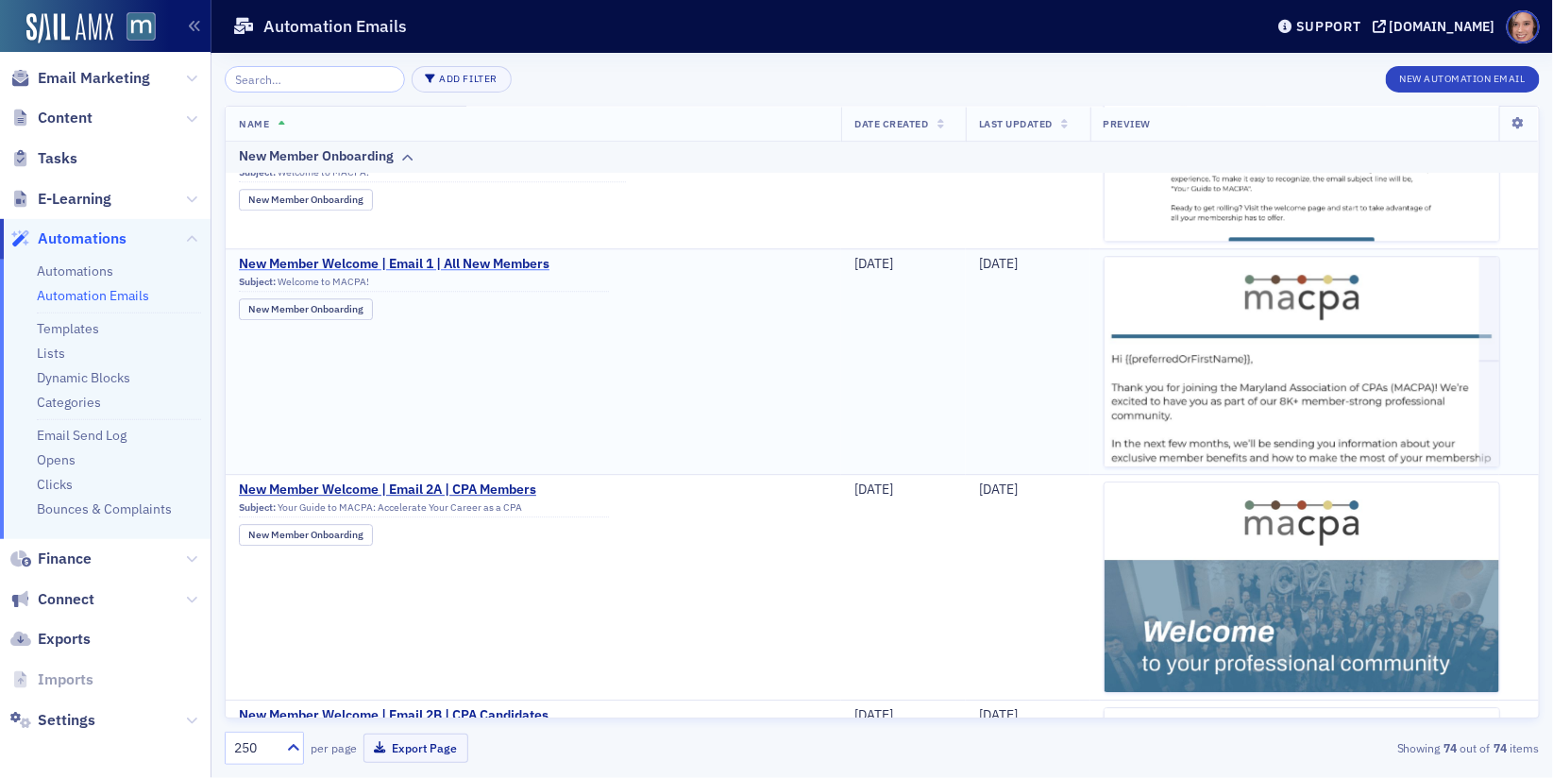
click at [508, 257] on span "New Member Welcome | Email 1 | All New Members" at bounding box center [424, 264] width 370 height 17
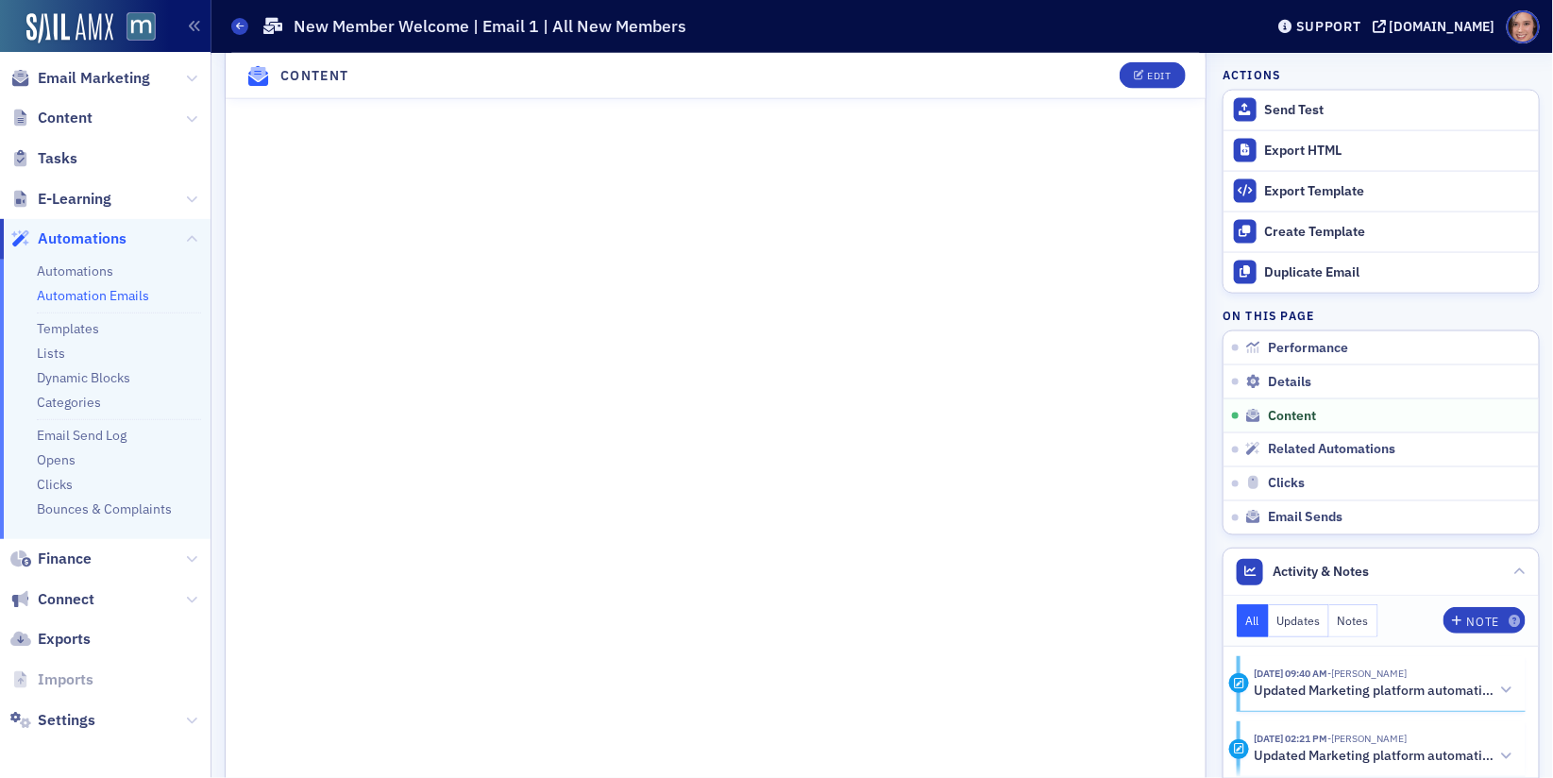
scroll to position [584, 0]
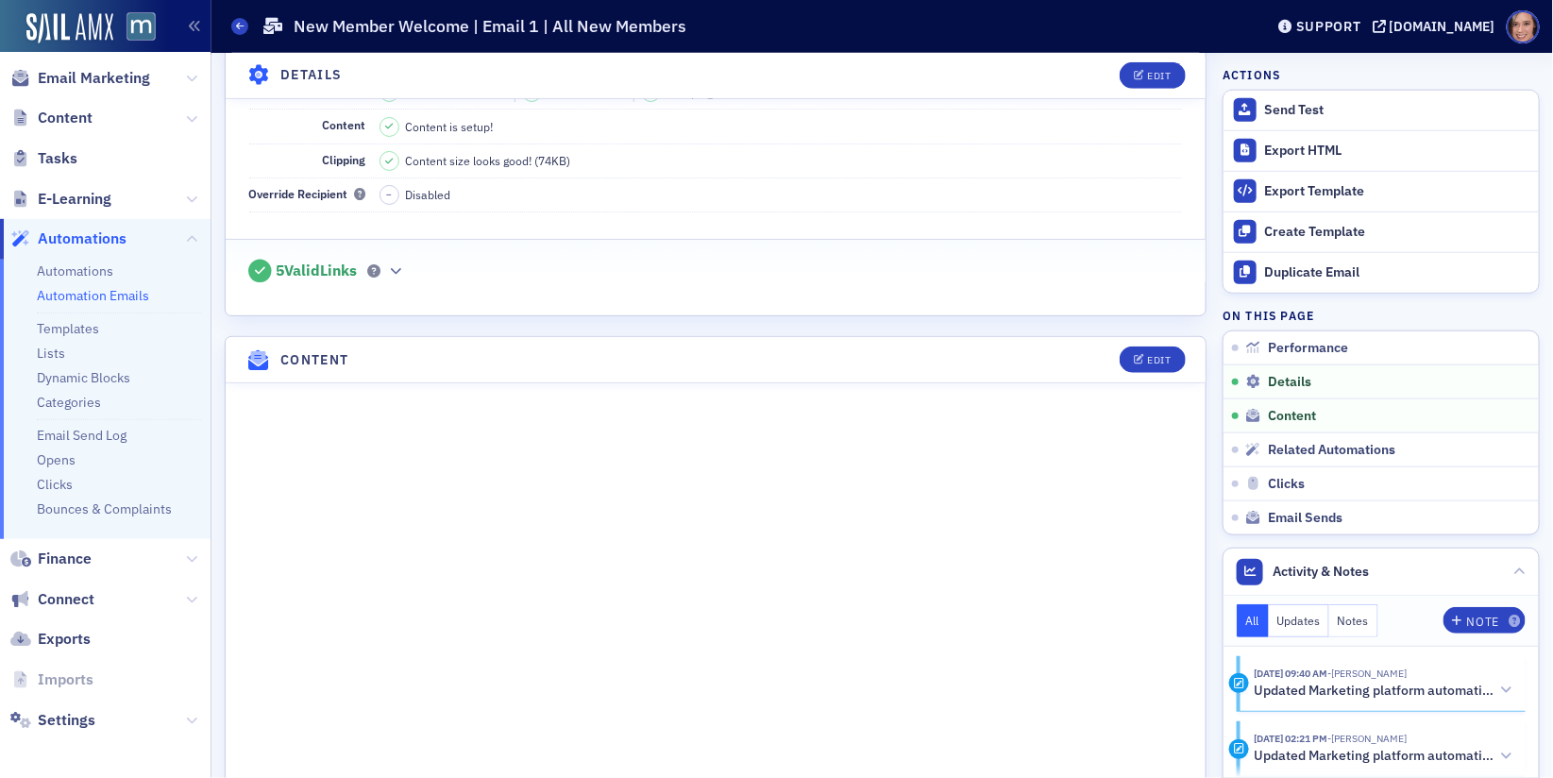
click at [1165, 337] on header "Content Edit" at bounding box center [716, 360] width 980 height 46
click at [1156, 355] on div "Edit" at bounding box center [1159, 360] width 24 height 10
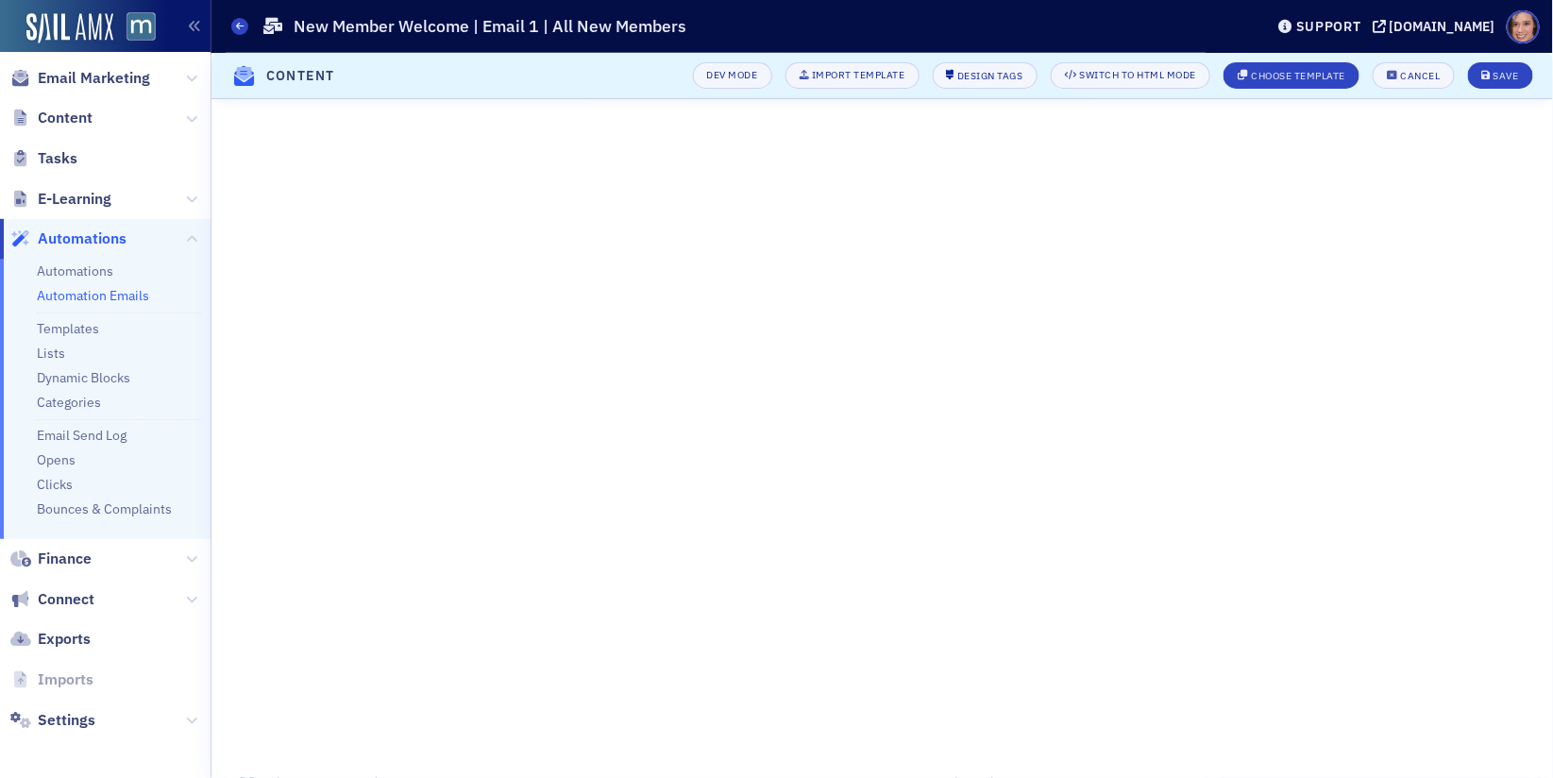
scroll to position [850, 0]
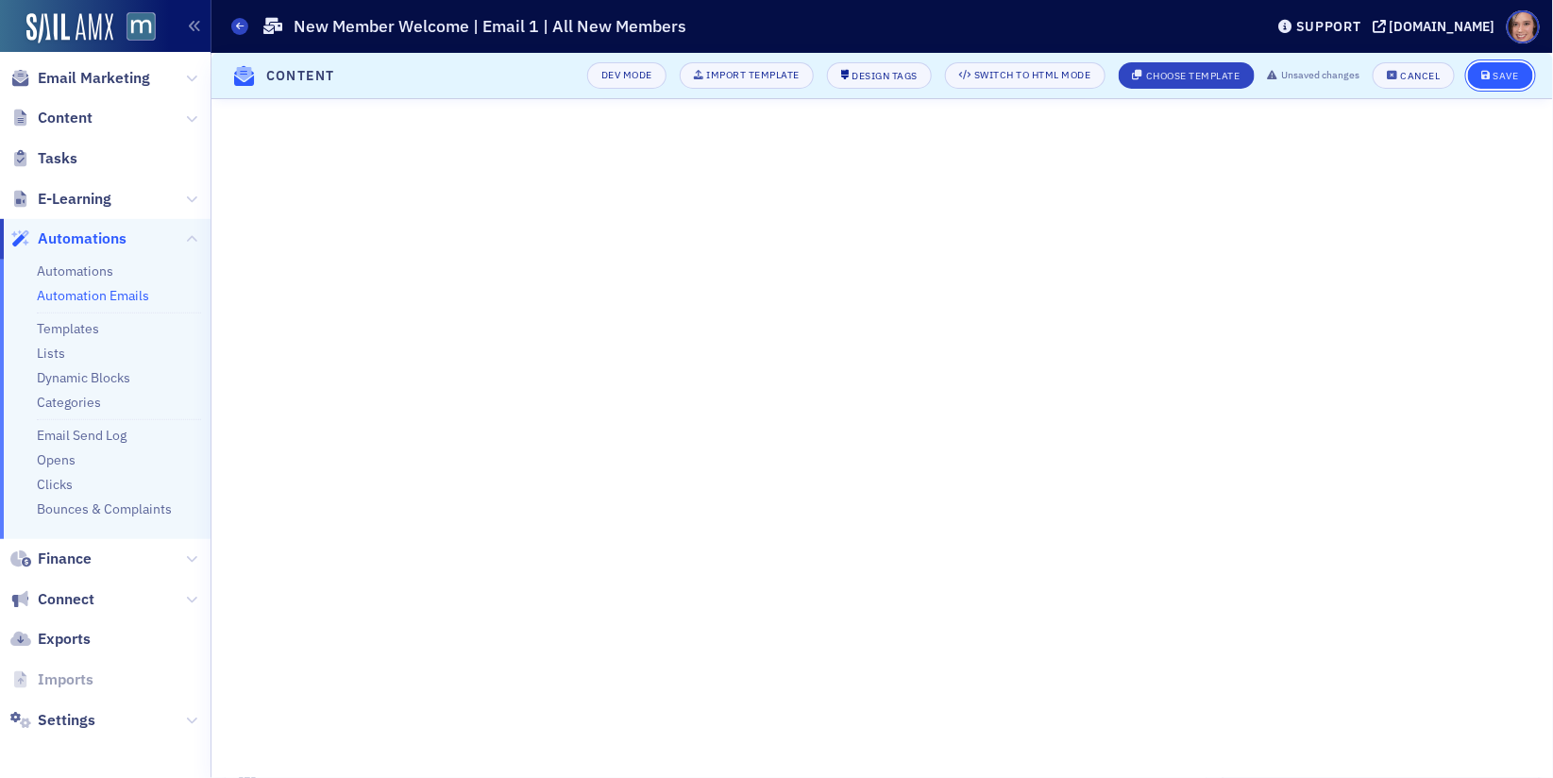
click at [1488, 75] on icon "submit" at bounding box center [1487, 76] width 9 height 10
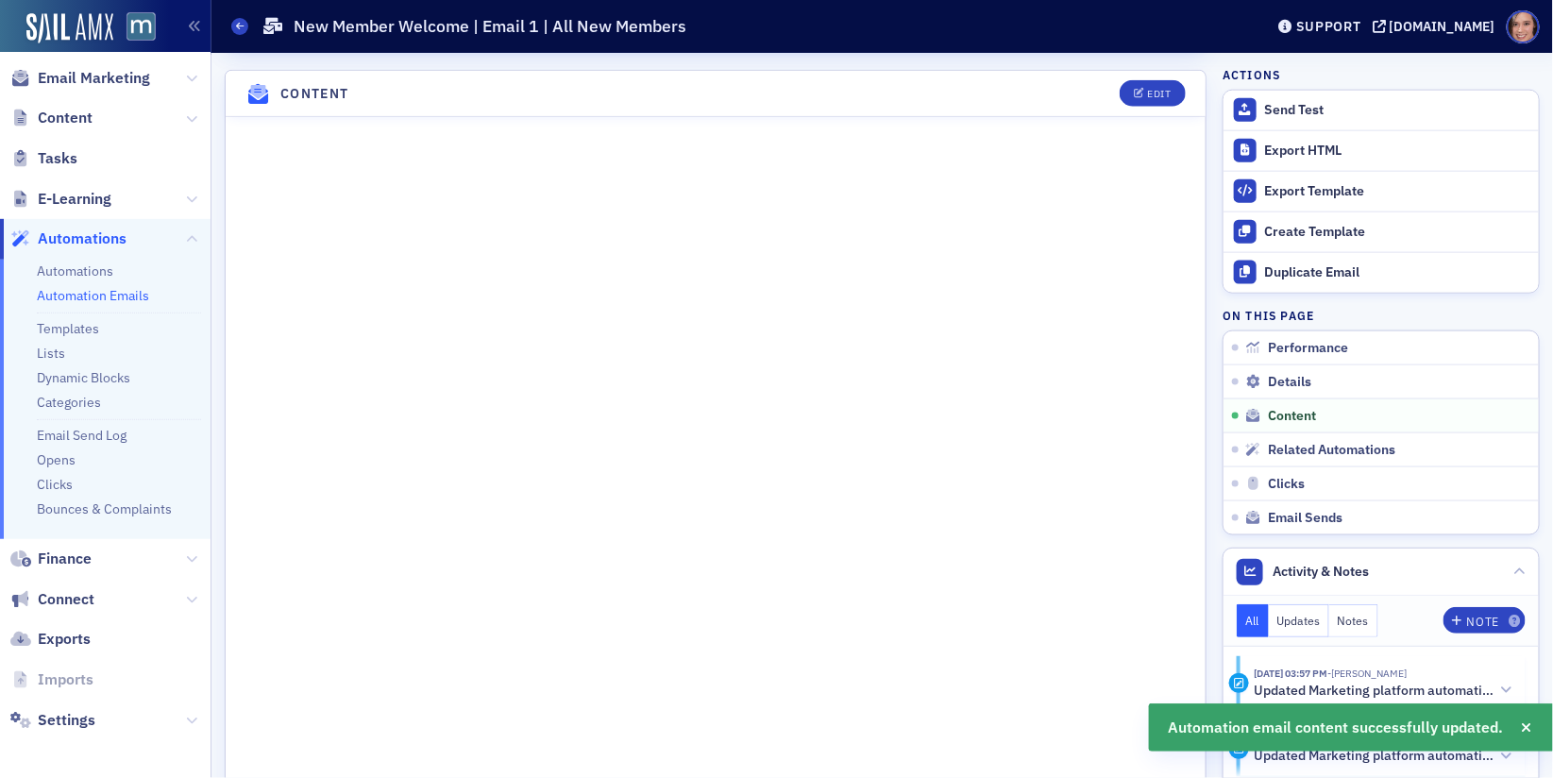
click at [72, 295] on link "Automation Emails" at bounding box center [93, 295] width 112 height 17
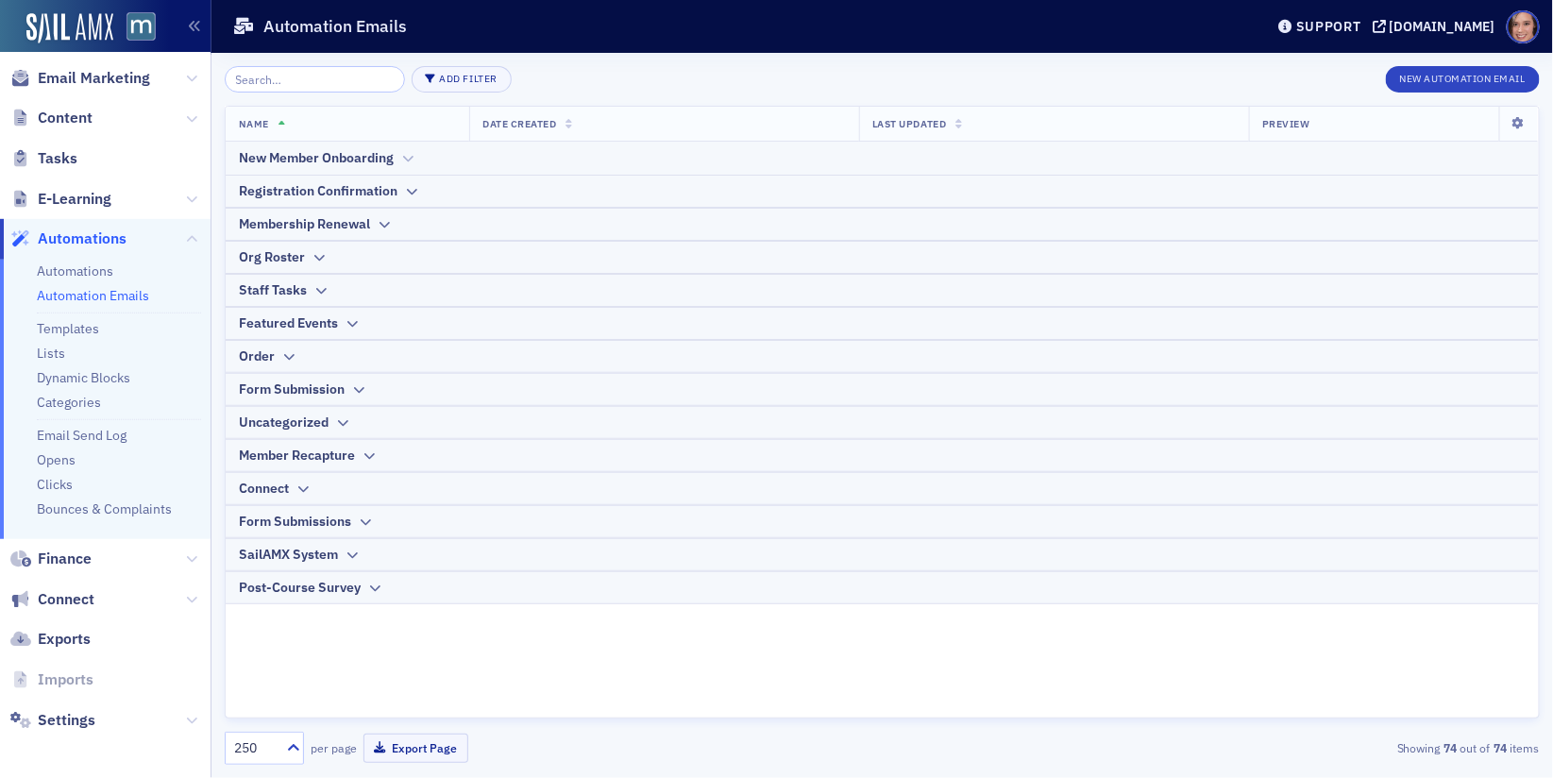
click at [415, 159] on div "New Member Onboarding" at bounding box center [882, 158] width 1287 height 20
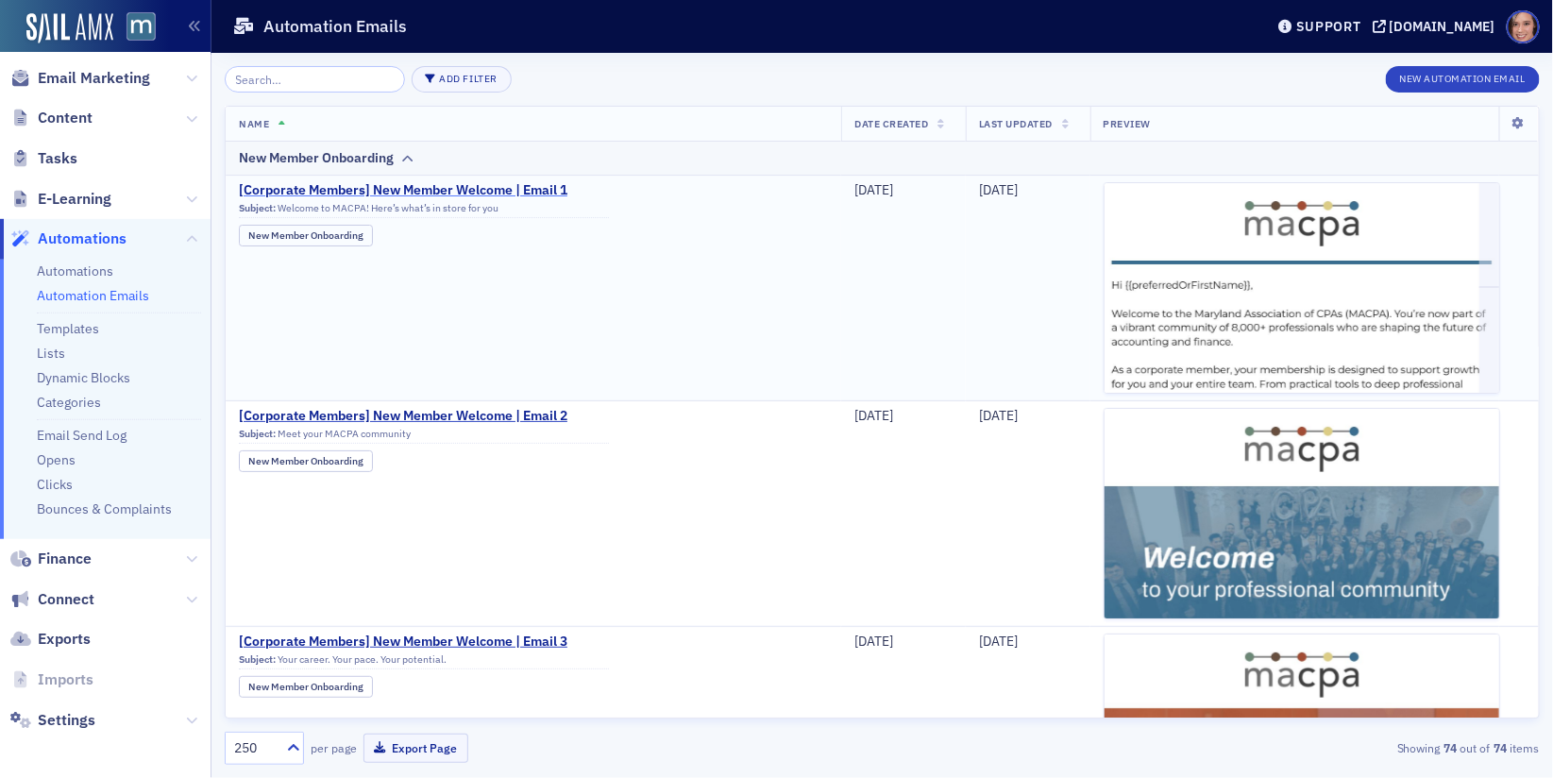
click at [453, 184] on span "[Corporate Members] New Member Welcome | Email 1" at bounding box center [424, 190] width 370 height 17
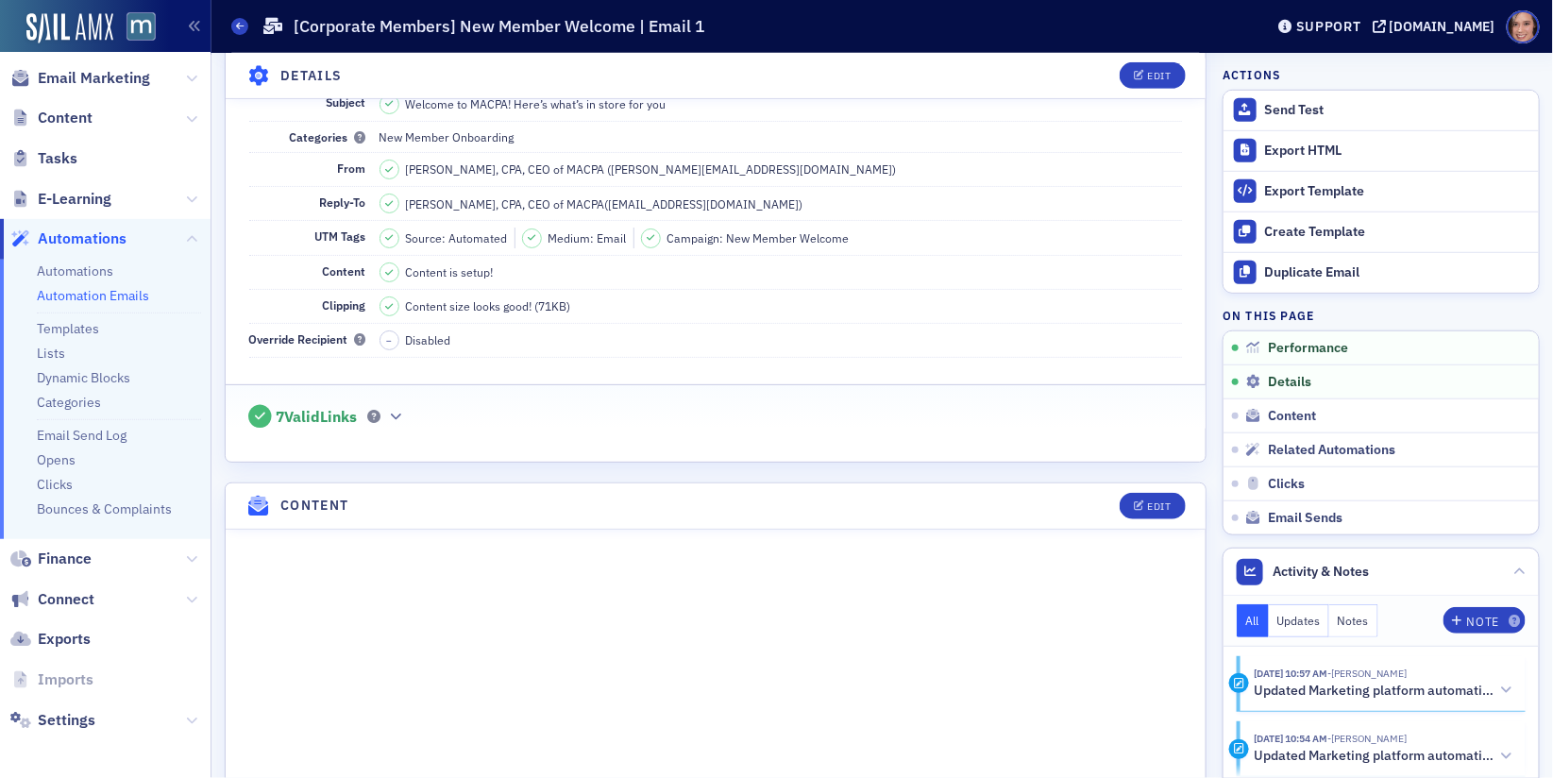
scroll to position [529, 0]
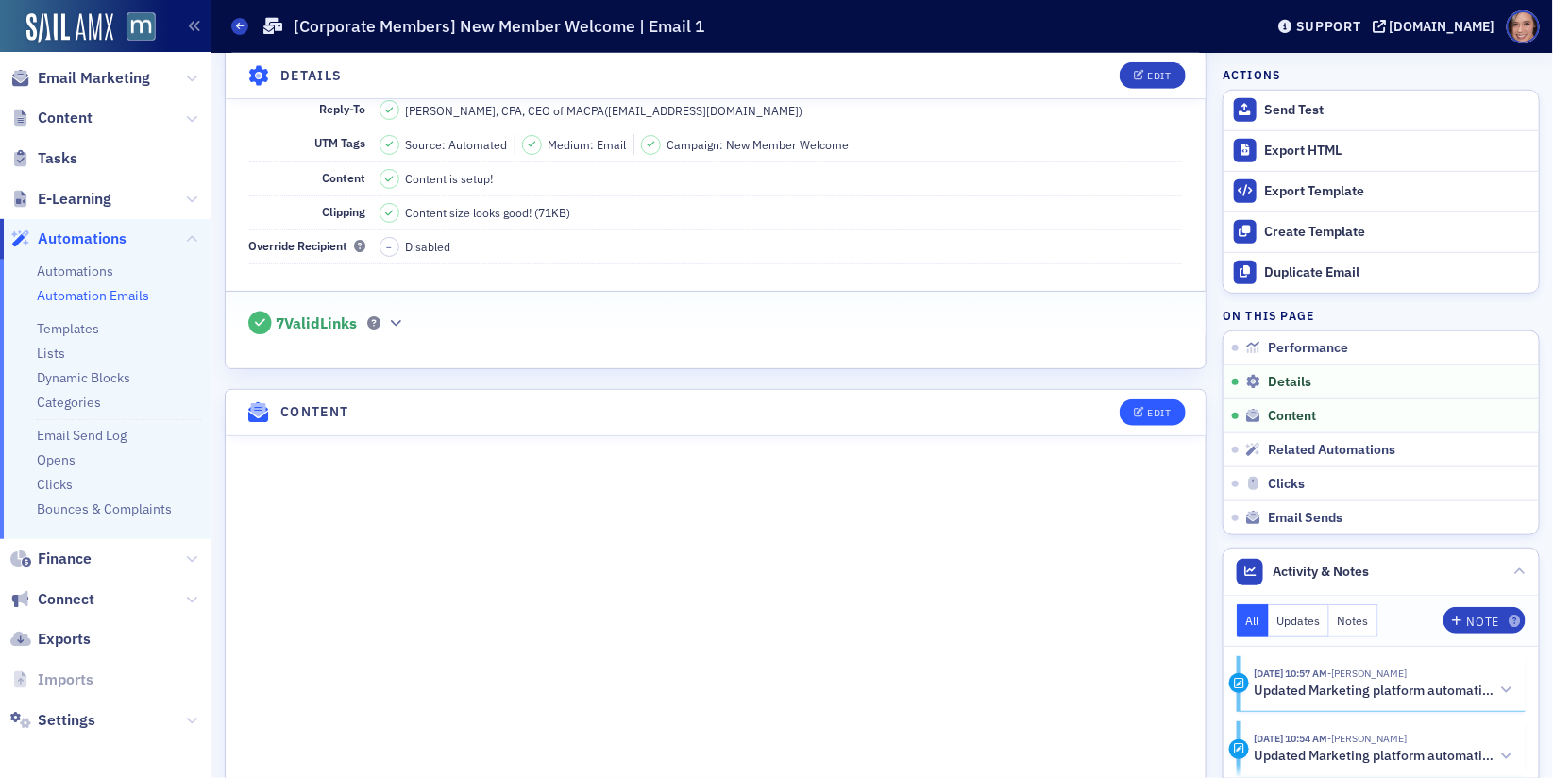
click at [1182, 399] on div "Edit" at bounding box center [1146, 412] width 78 height 26
click at [1176, 400] on button "Edit" at bounding box center [1152, 412] width 65 height 26
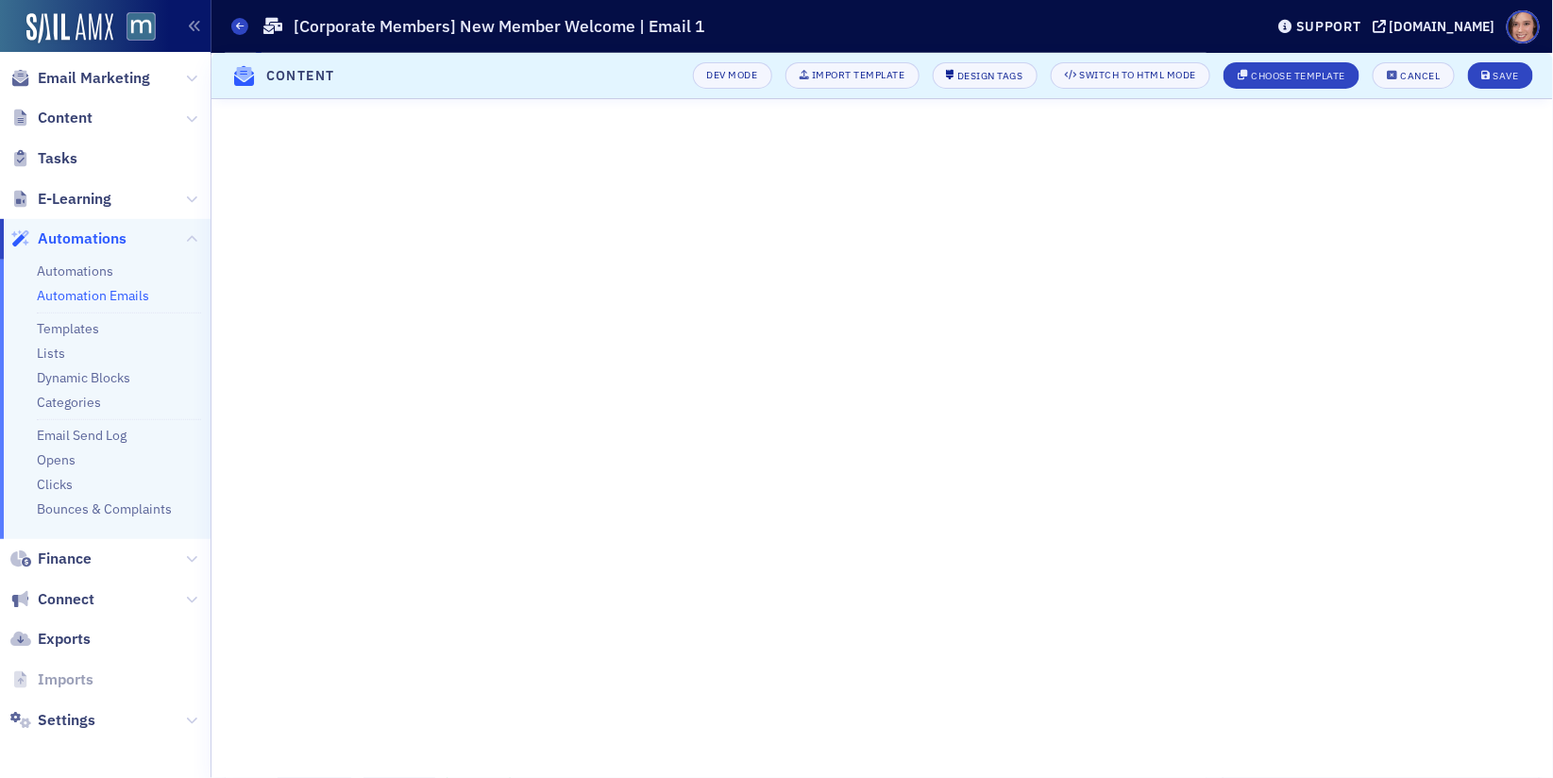
scroll to position [847, 0]
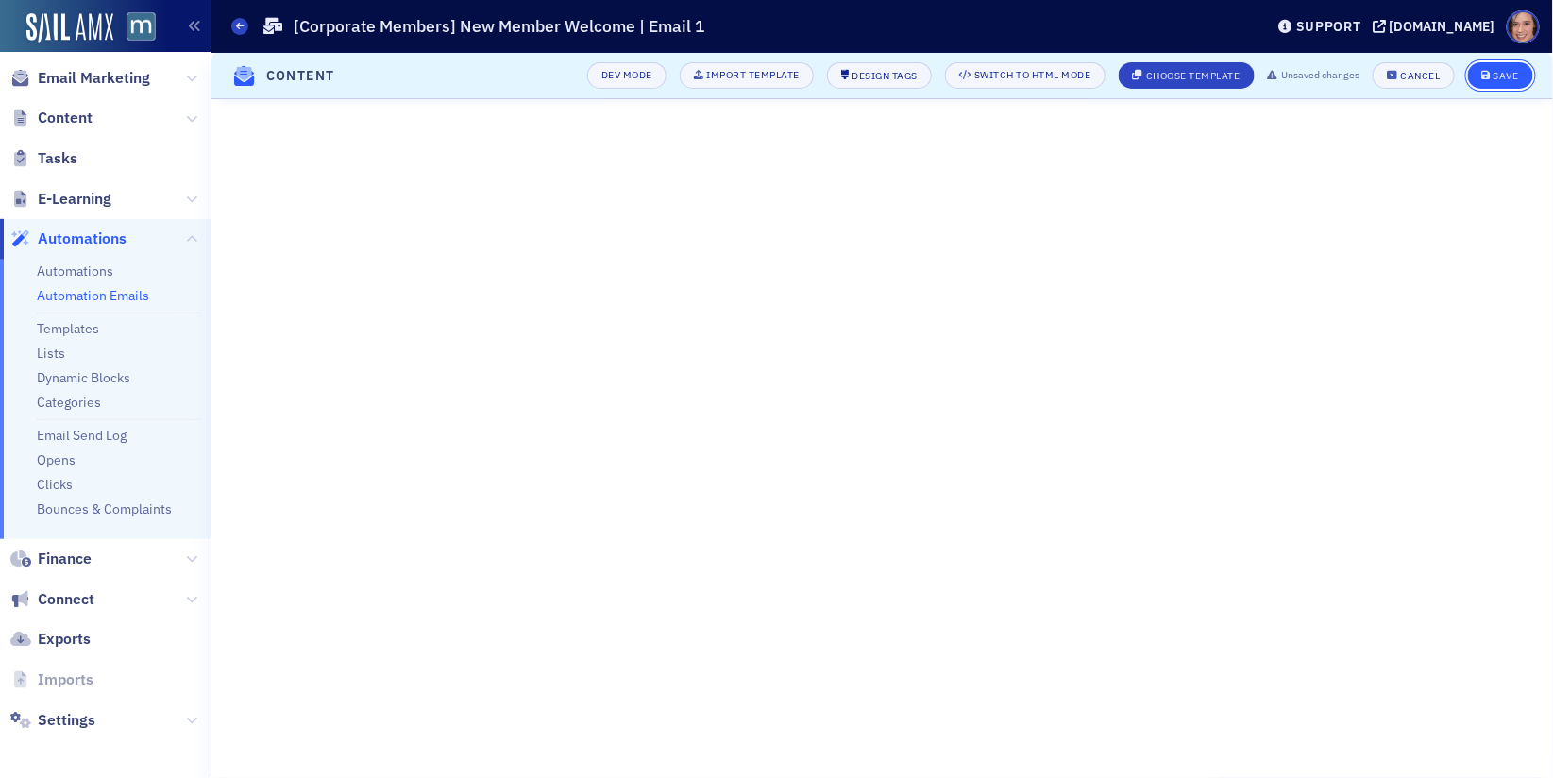
click at [1499, 73] on div "Save" at bounding box center [1506, 76] width 25 height 10
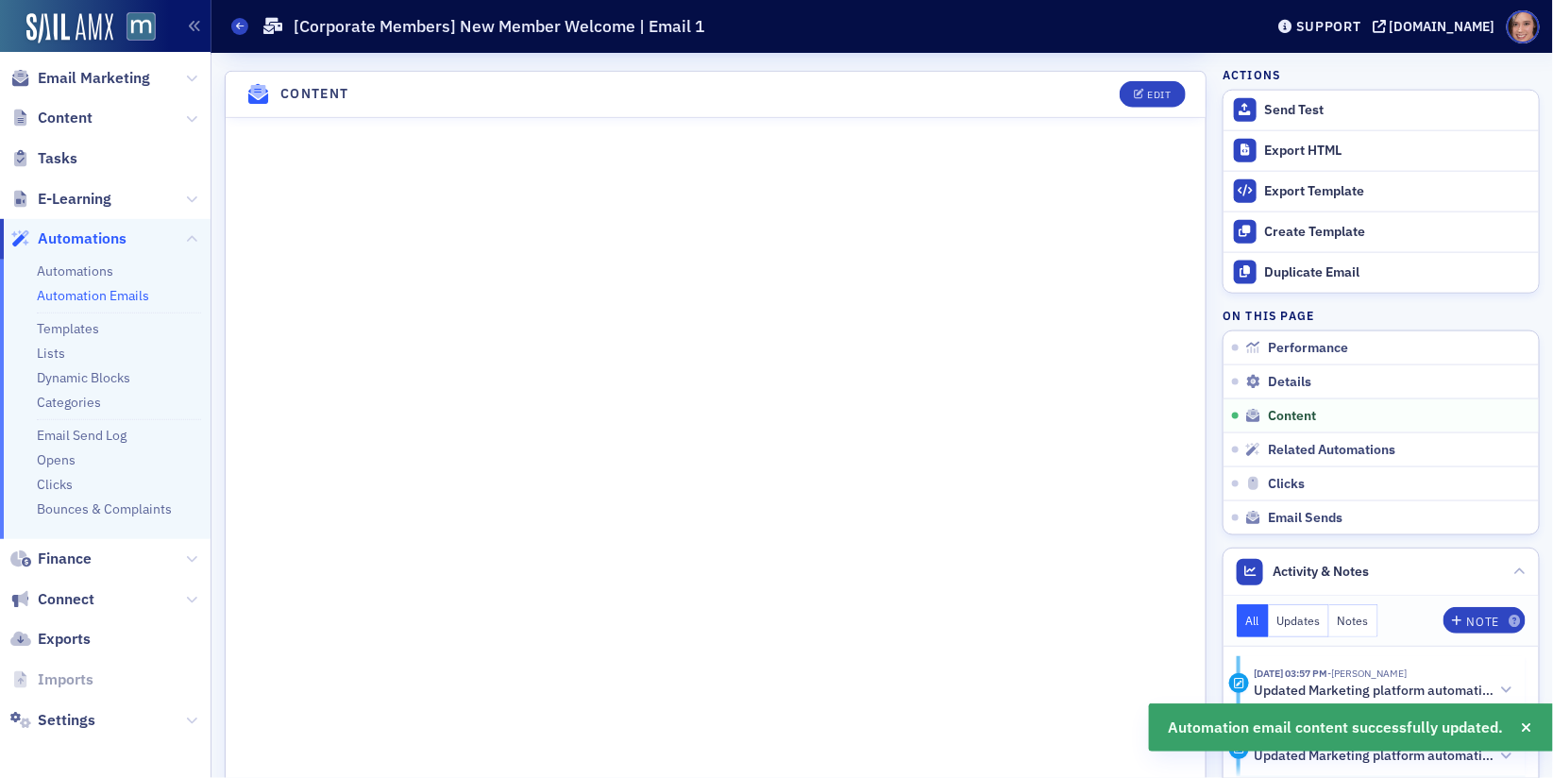
click at [135, 294] on link "Automation Emails" at bounding box center [93, 295] width 112 height 17
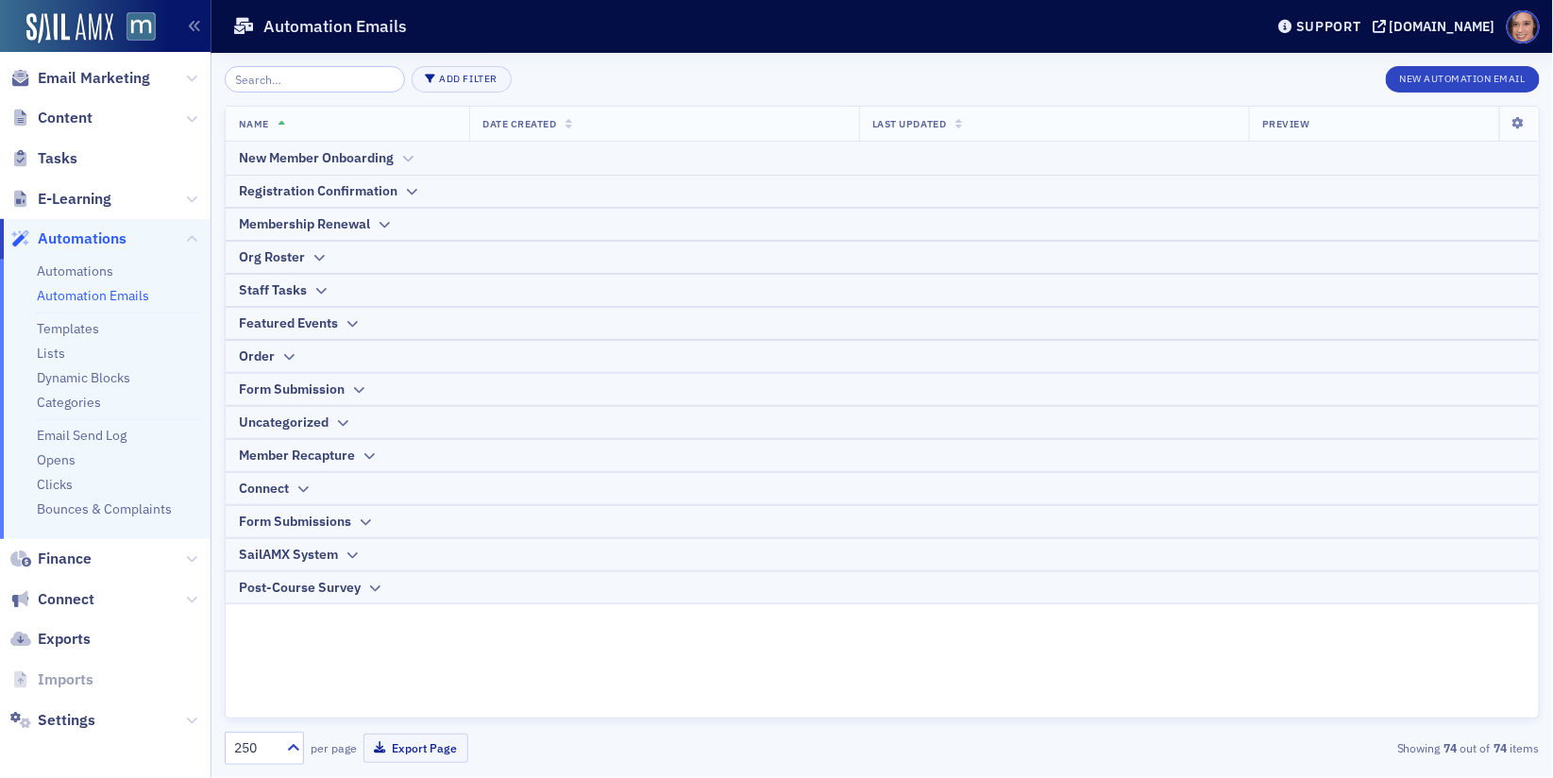
click at [394, 159] on div "New Member Onboarding" at bounding box center [882, 158] width 1287 height 20
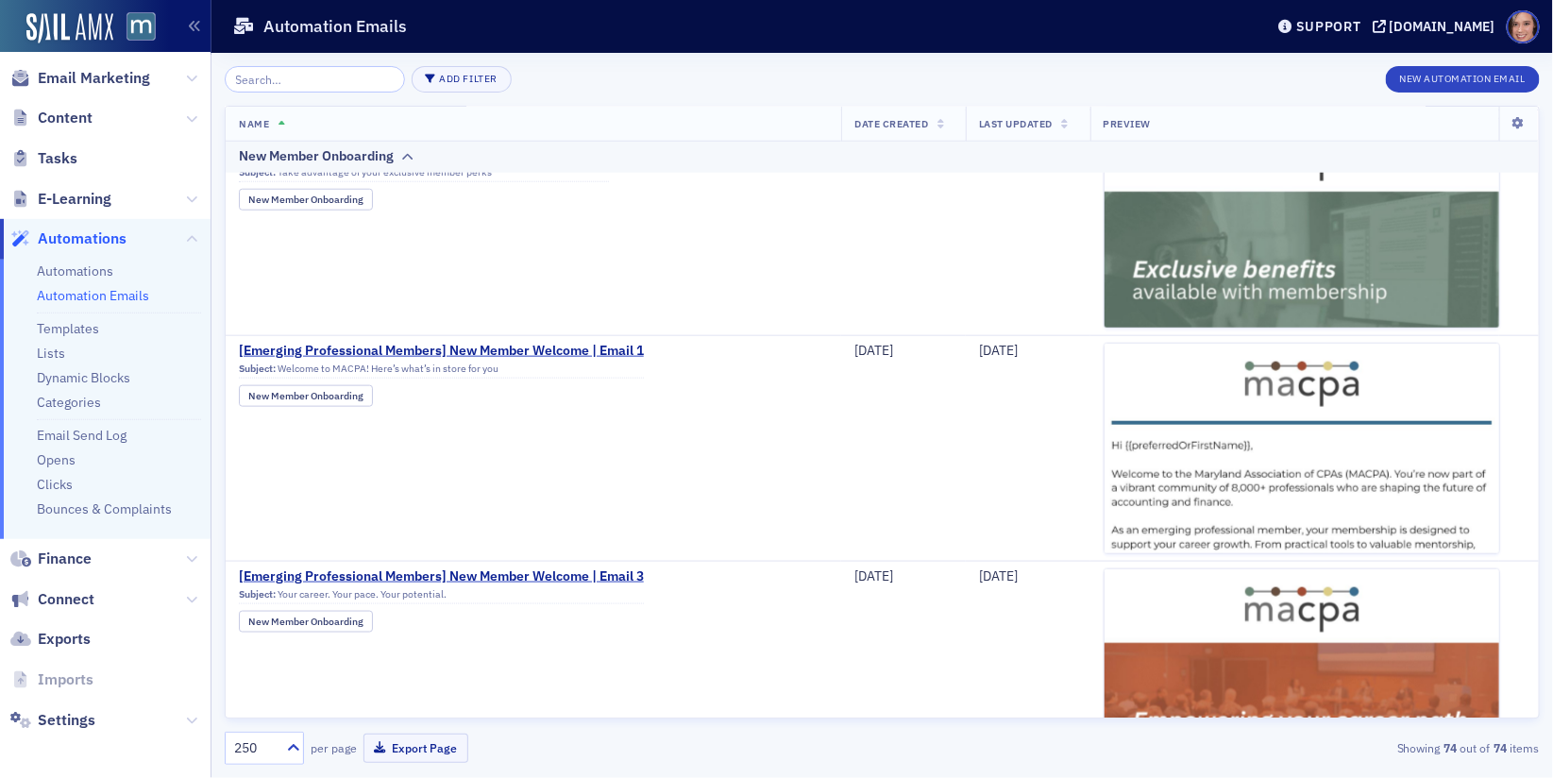
scroll to position [693, 0]
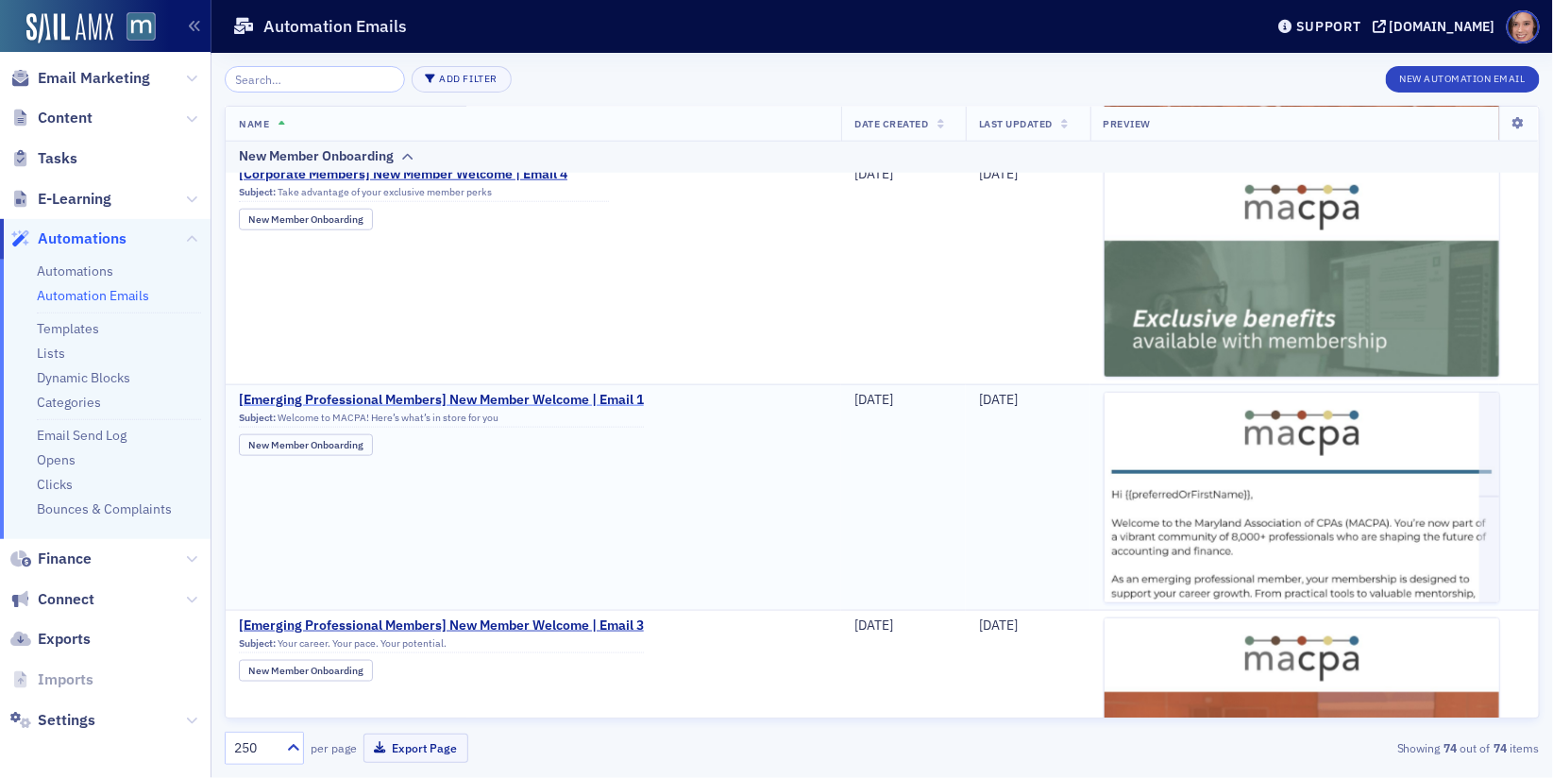
click at [543, 392] on span "[Emerging Professional Members] New Member Welcome | Email 1" at bounding box center [441, 400] width 405 height 17
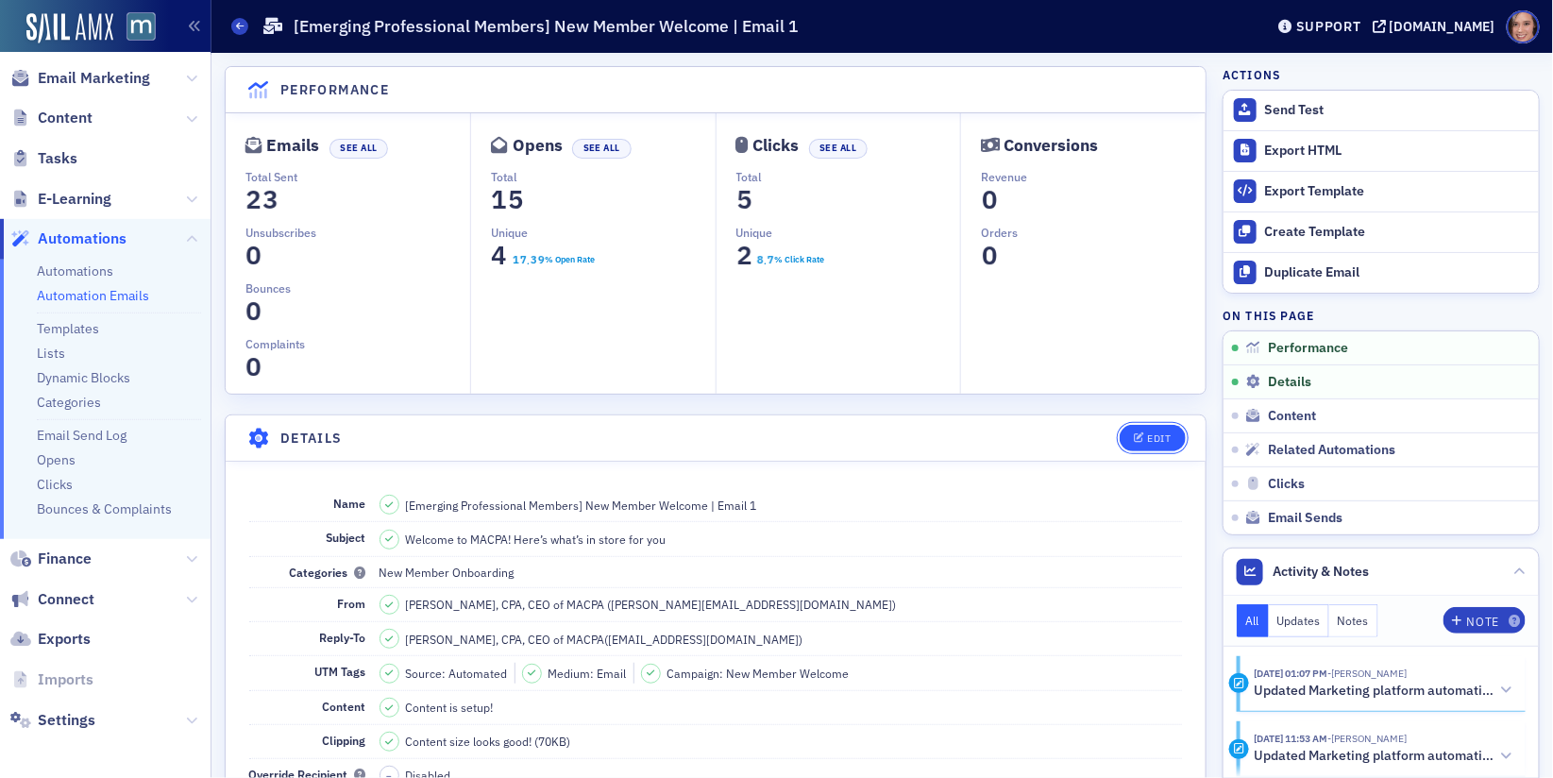
click at [1143, 447] on button "Edit" at bounding box center [1152, 438] width 65 height 26
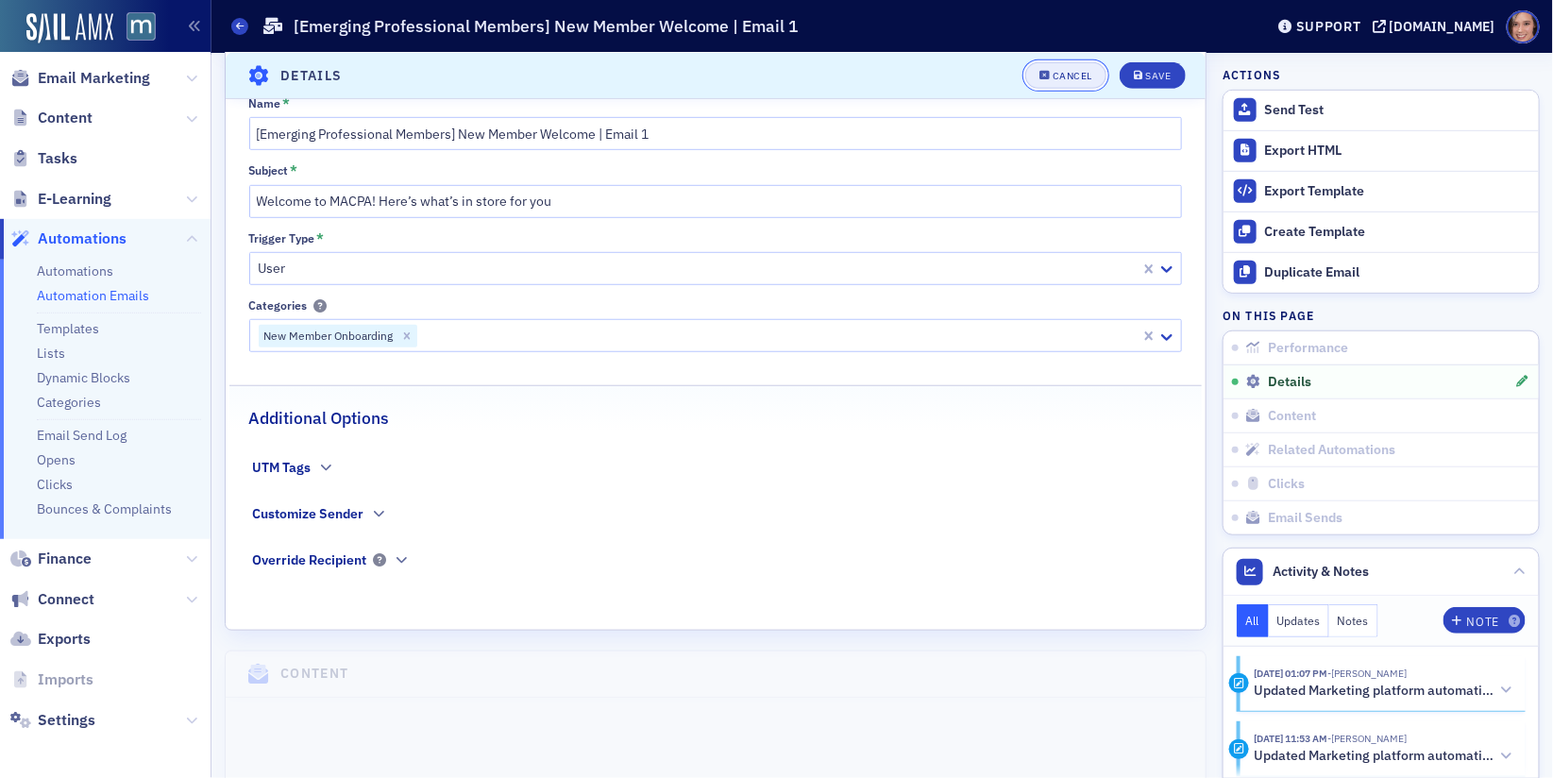
click at [1051, 69] on button "Cancel" at bounding box center [1065, 75] width 81 height 26
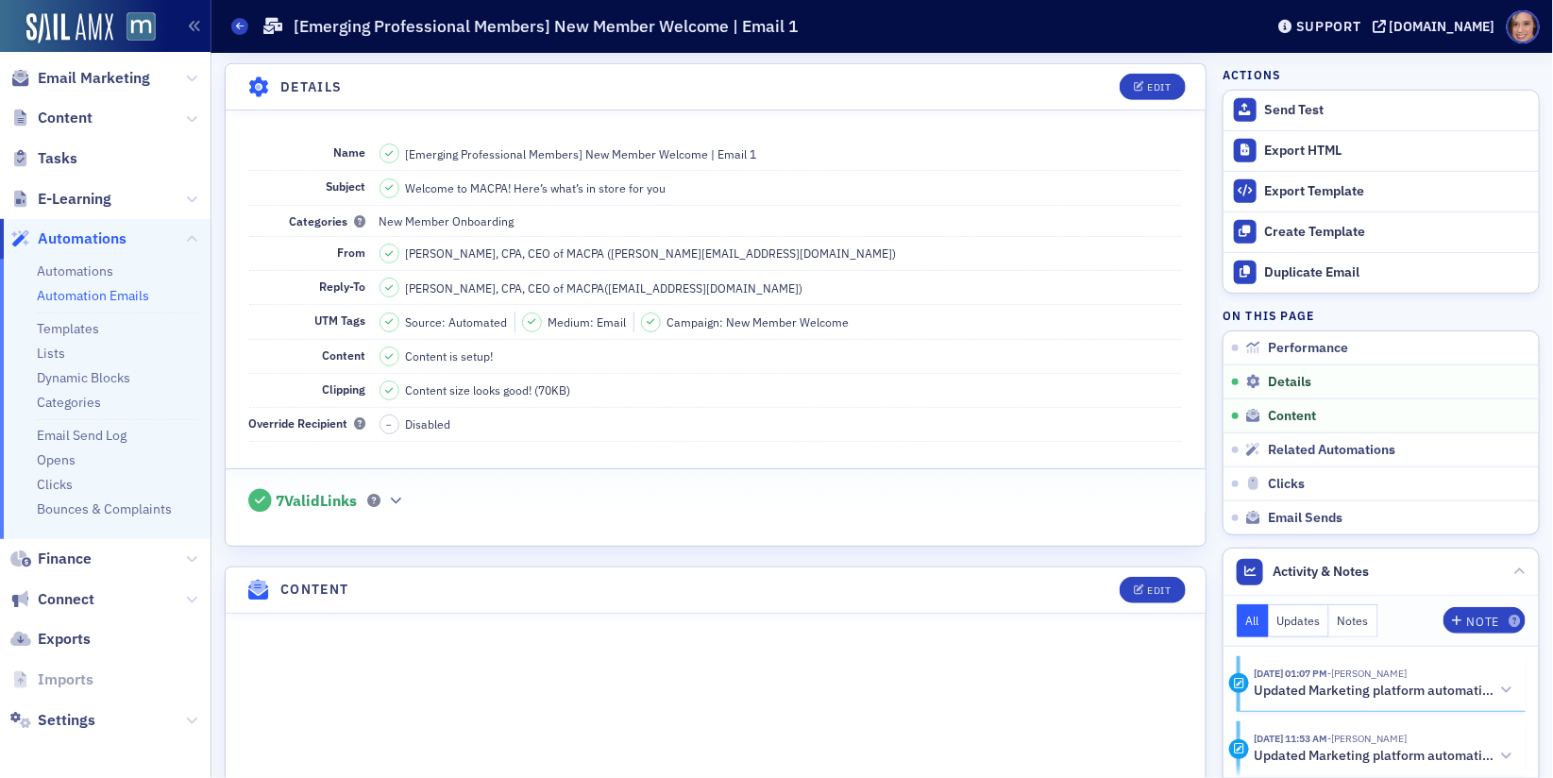
scroll to position [545, 0]
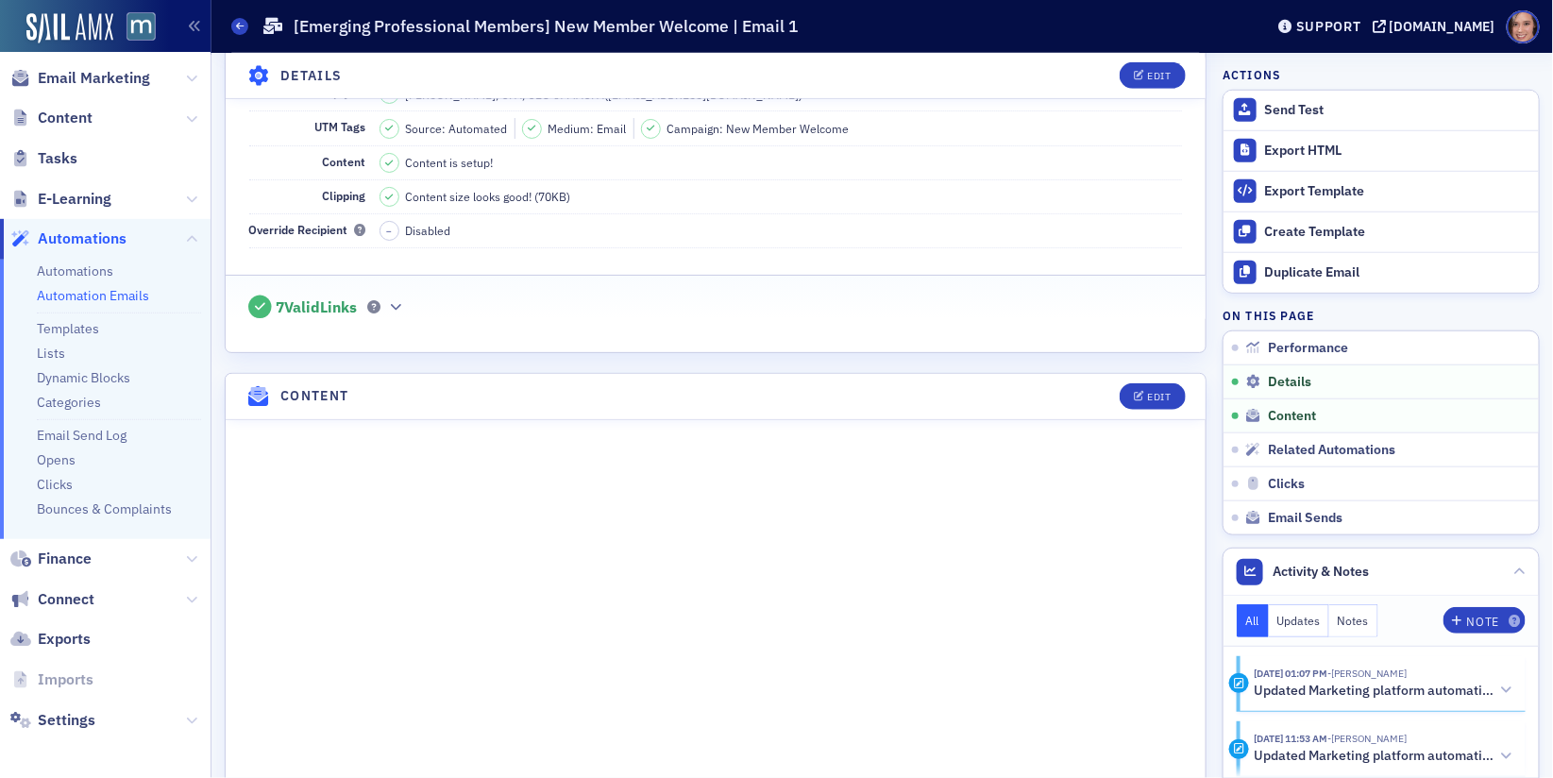
click at [1154, 405] on header "Content Edit" at bounding box center [716, 397] width 980 height 46
click at [1154, 392] on div "Edit" at bounding box center [1159, 397] width 24 height 10
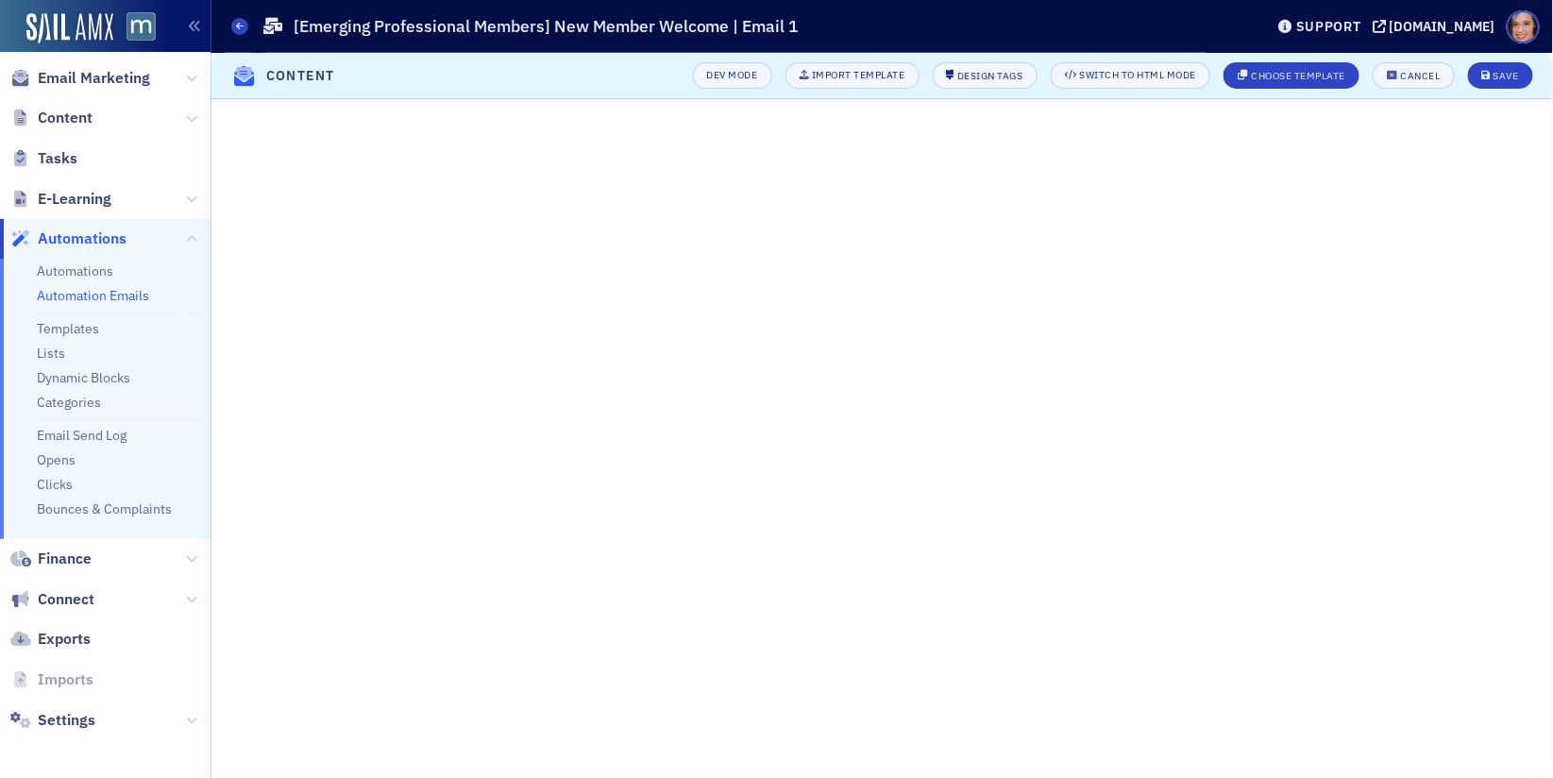
scroll to position [847, 0]
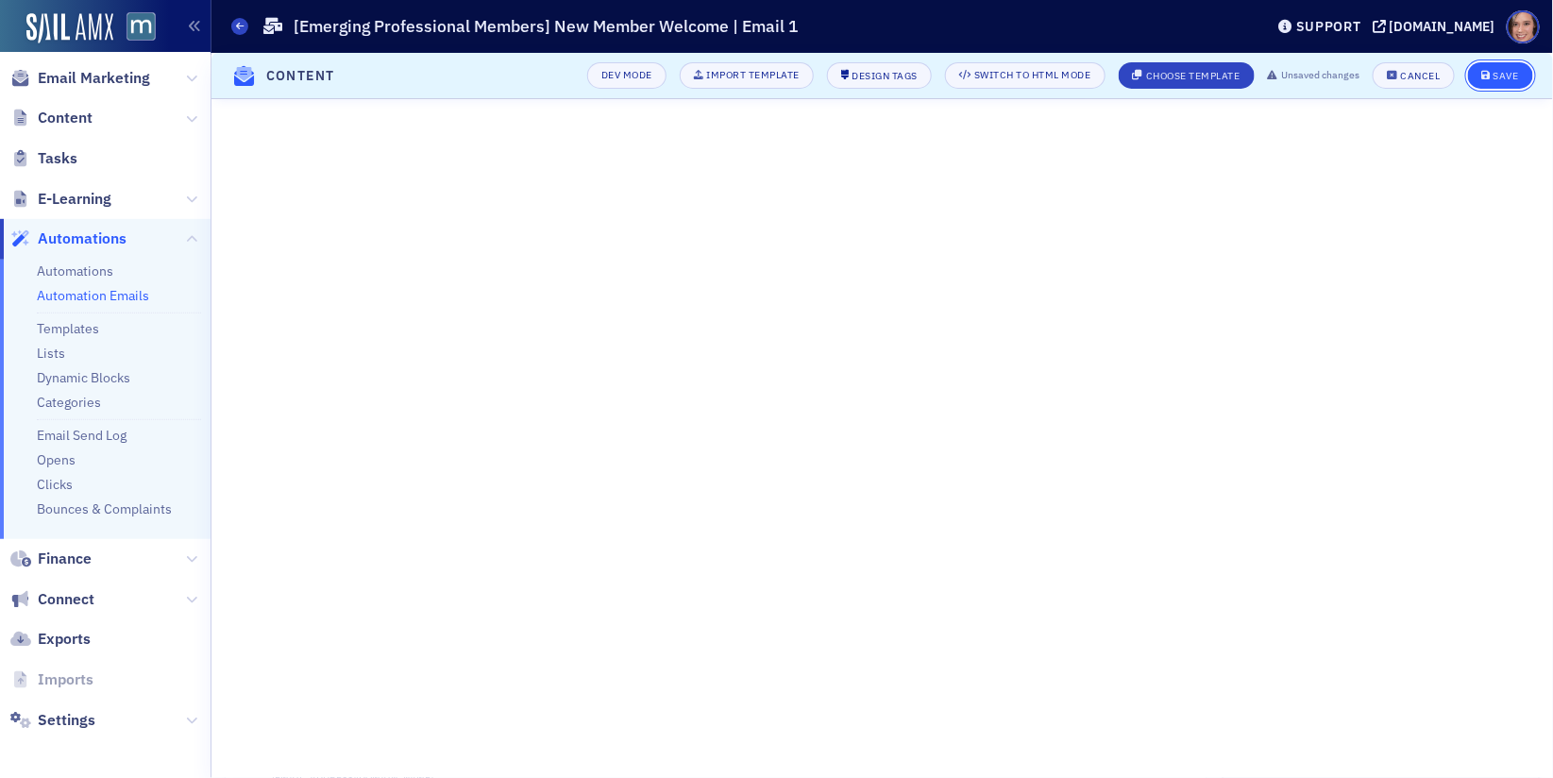
click at [1504, 68] on button "Save" at bounding box center [1500, 75] width 65 height 26
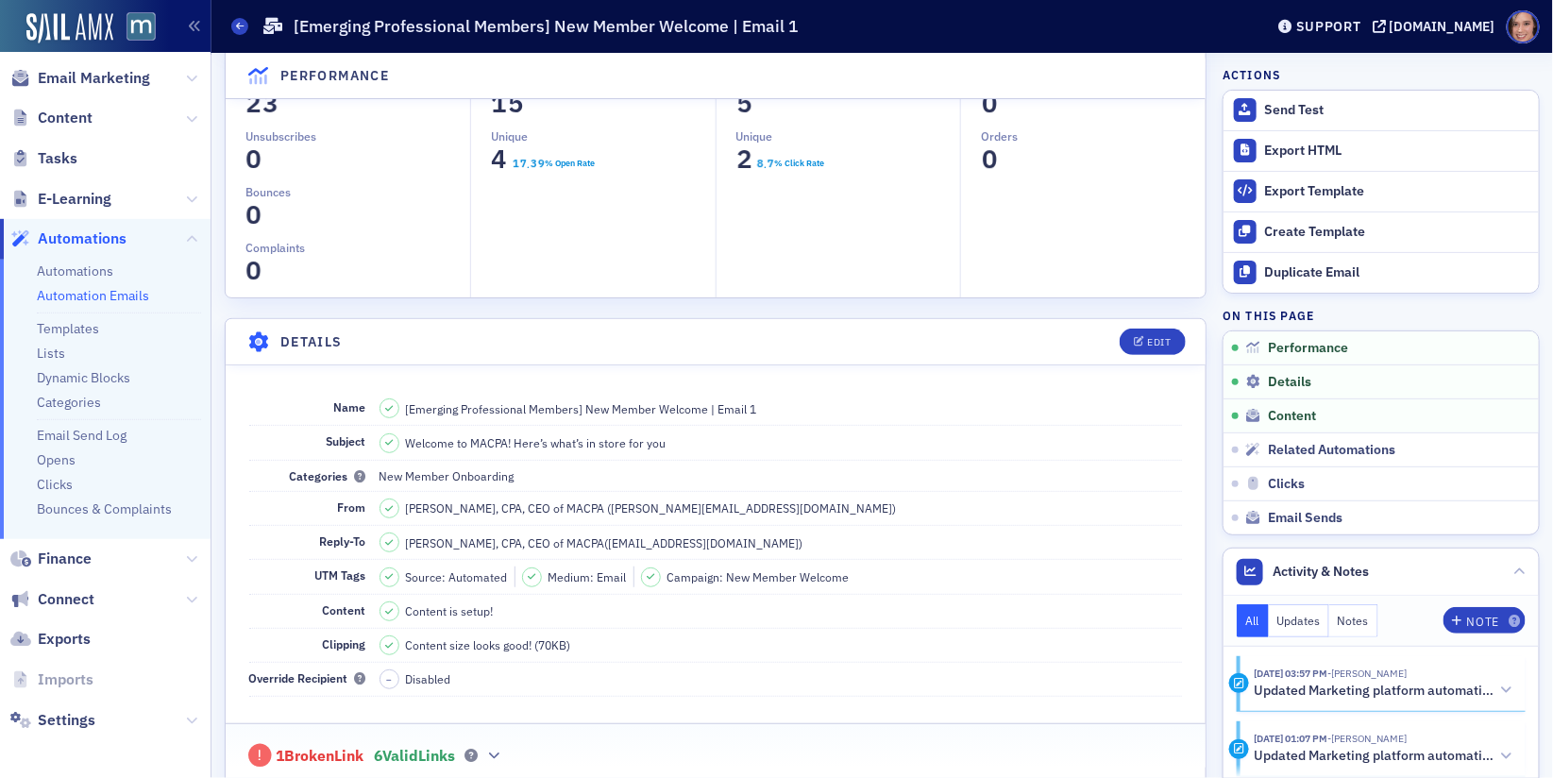
scroll to position [0, 0]
